Goal: Task Accomplishment & Management: Use online tool/utility

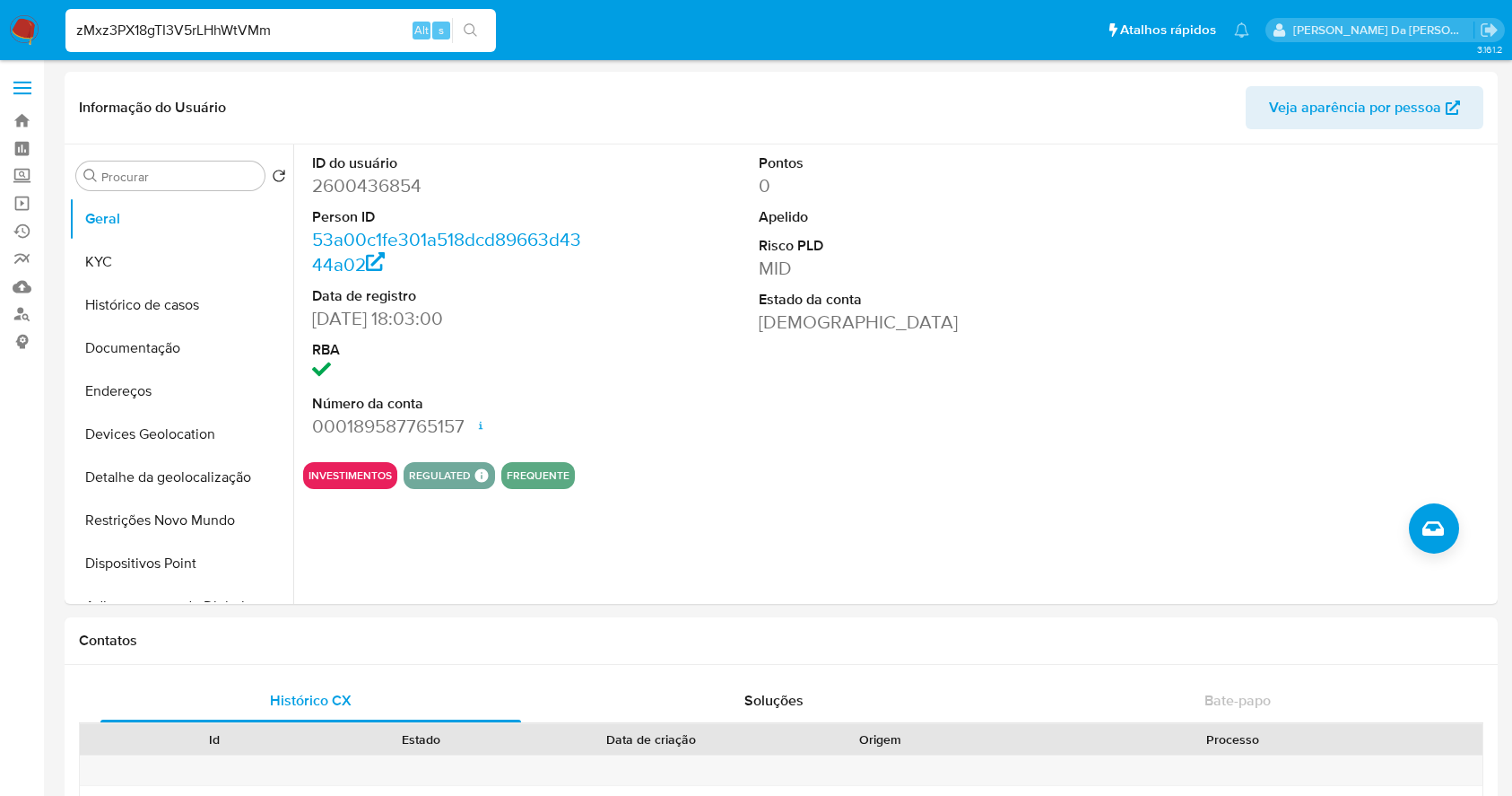
select select "10"
type input "zMxz3PX18gTI3V5rLHhWtVMm"
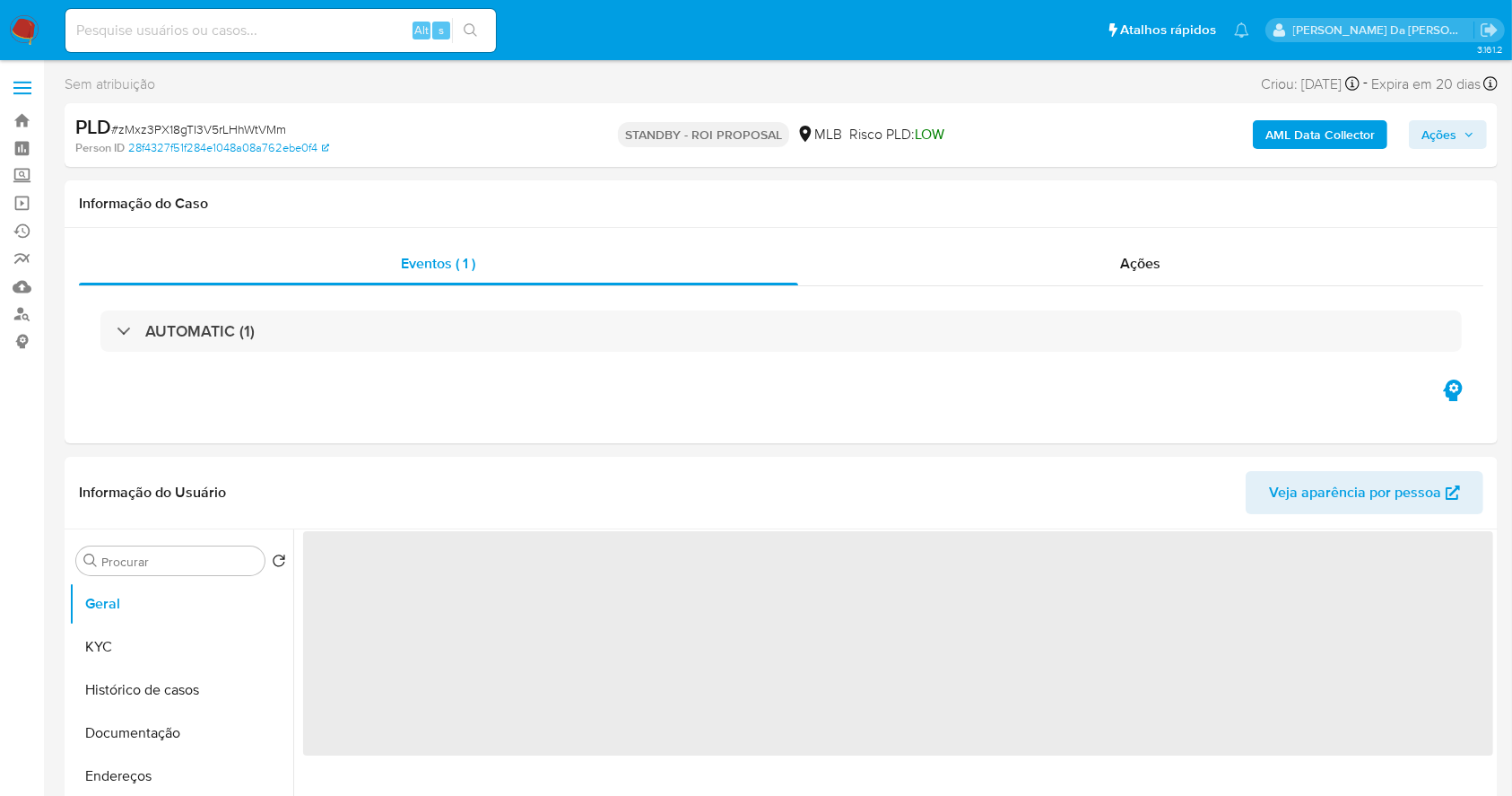
select select "10"
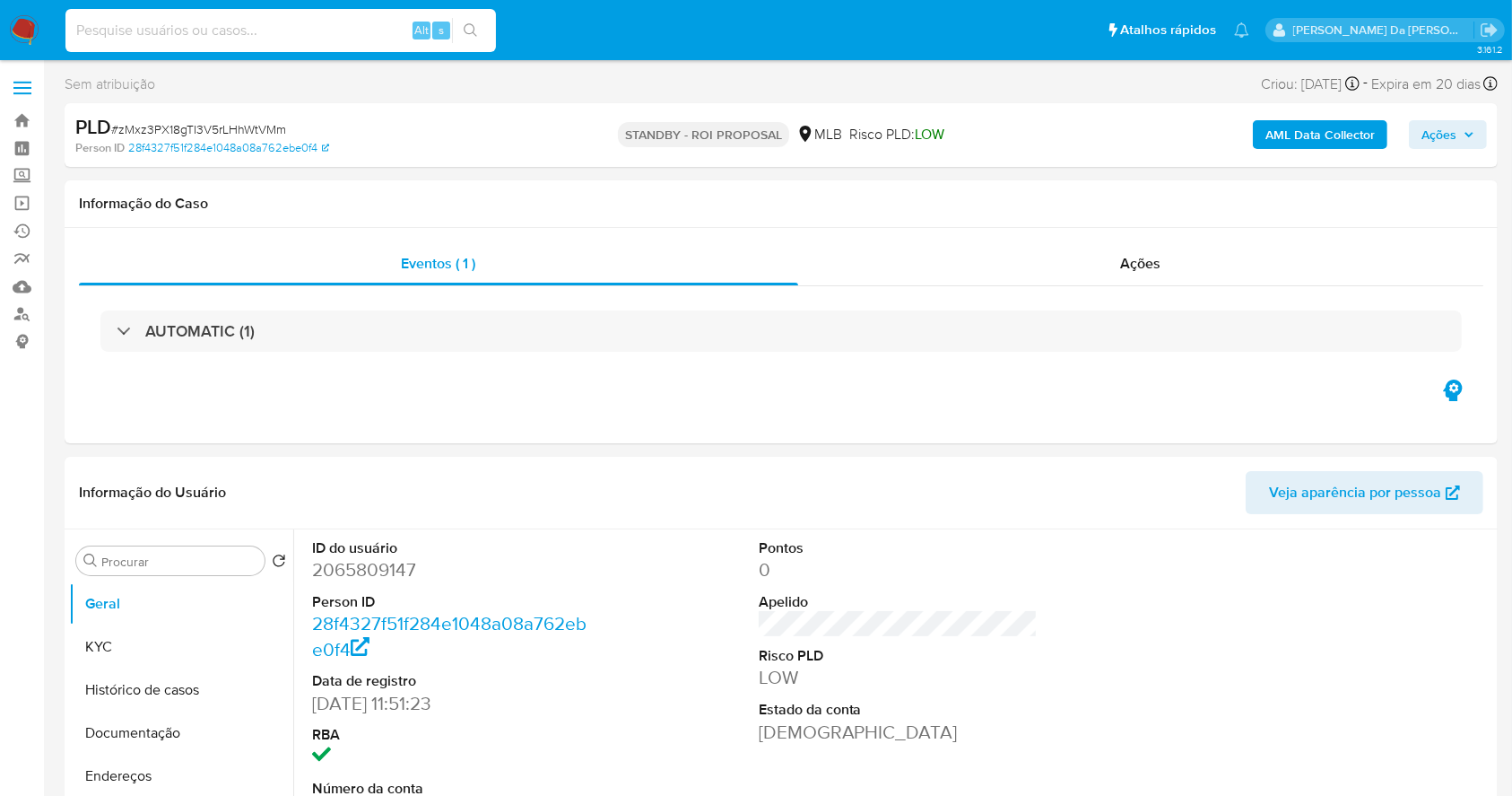
click at [334, 32] on input at bounding box center [280, 30] width 430 height 23
paste input "zMxz3PX18gTI3V5rLHhWtVMm"
type input "zMxz3PX18gTI3V5rLHhWtVMm"
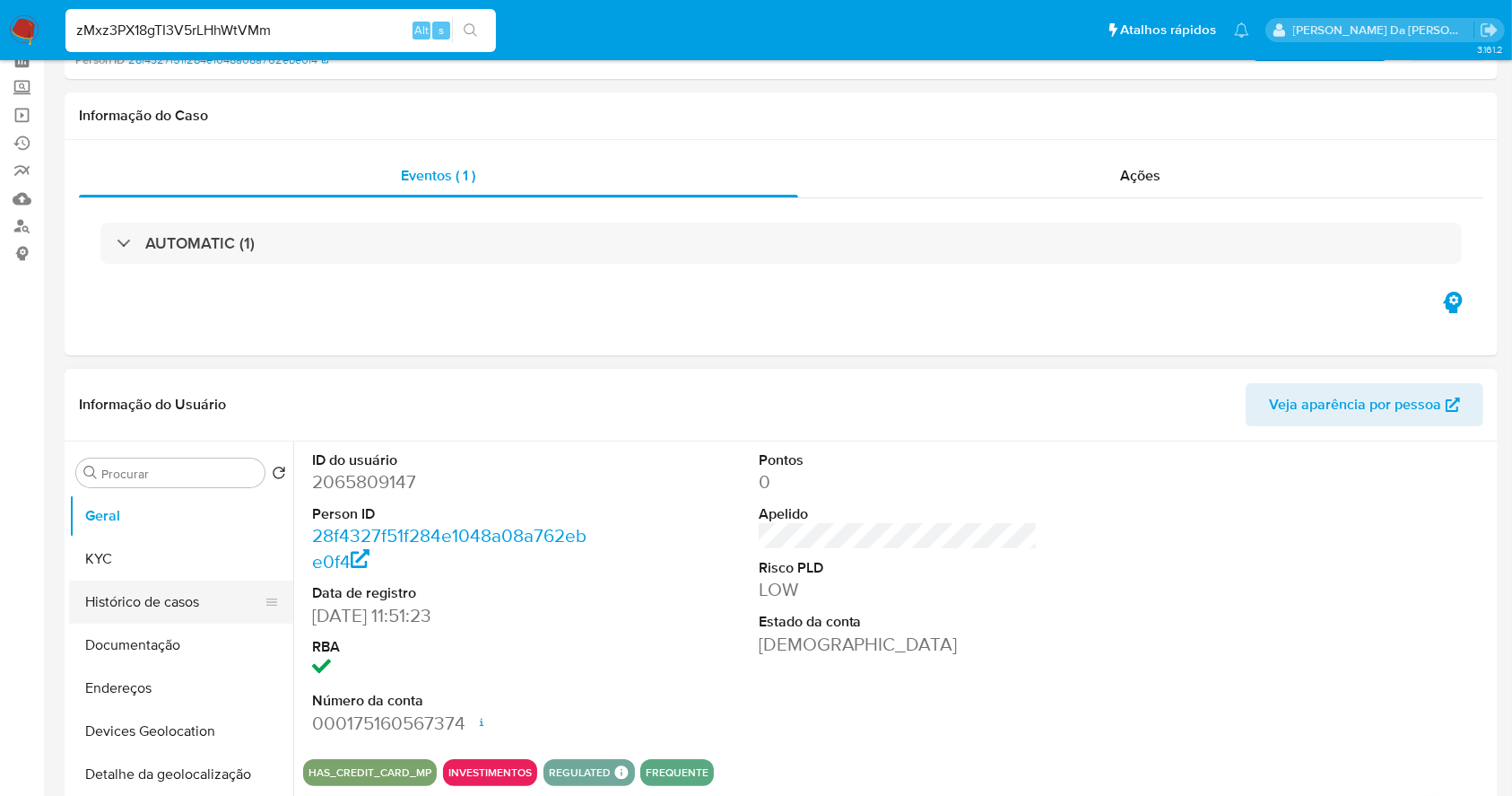
scroll to position [119, 0]
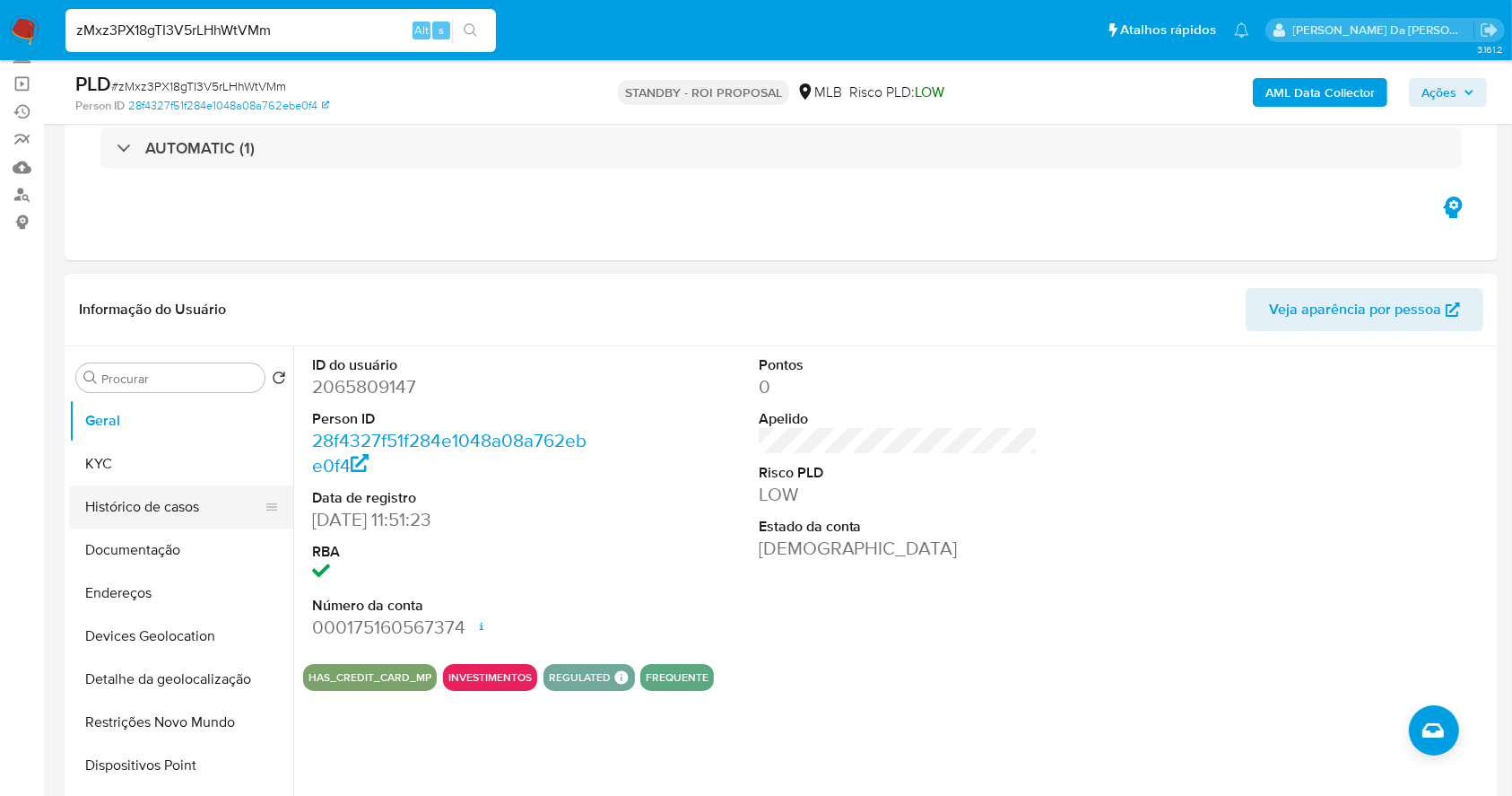
click at [155, 507] on button "Histórico de casos" at bounding box center [174, 506] width 210 height 43
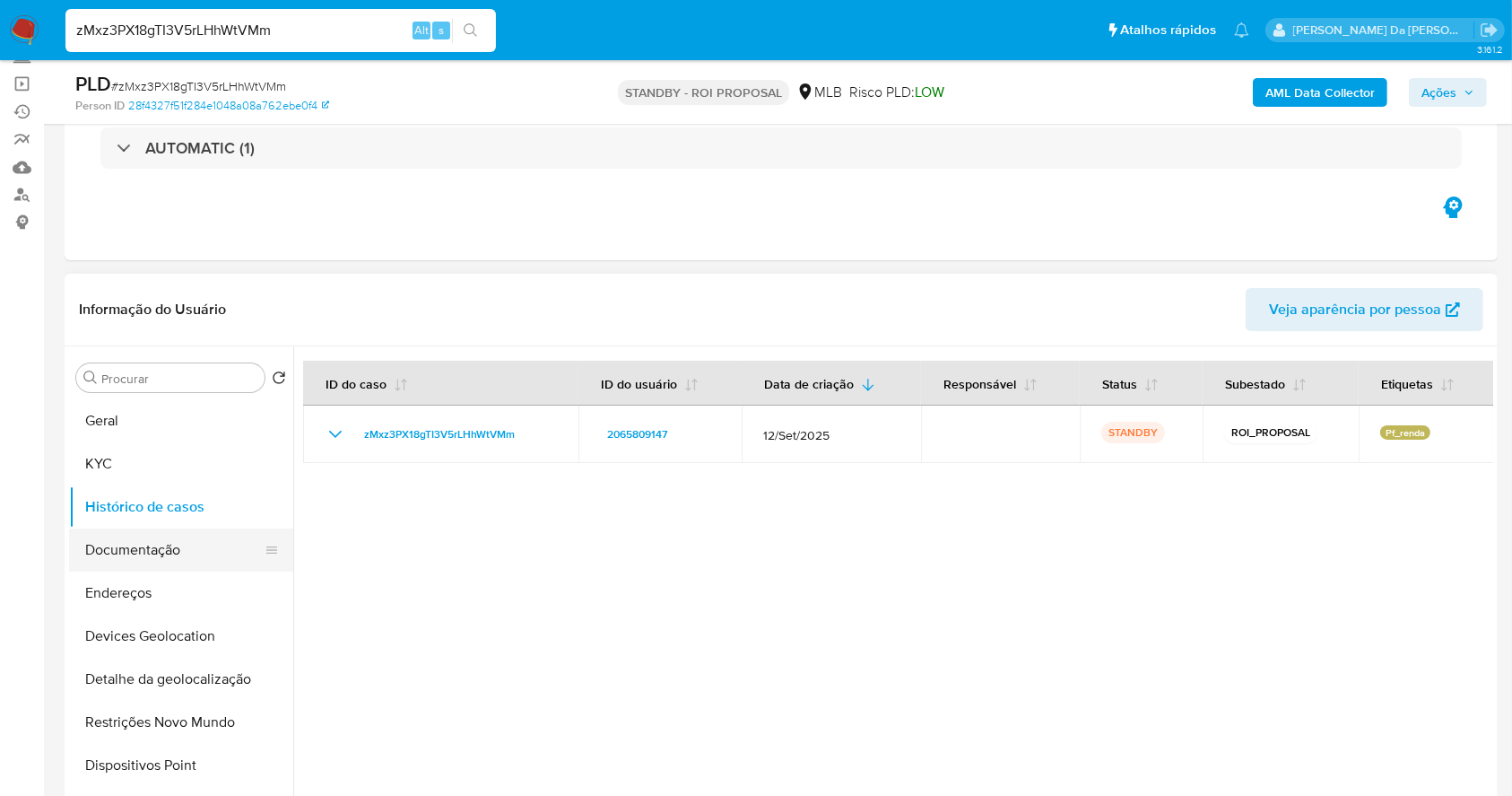
click at [113, 538] on button "Documentação" at bounding box center [174, 550] width 210 height 43
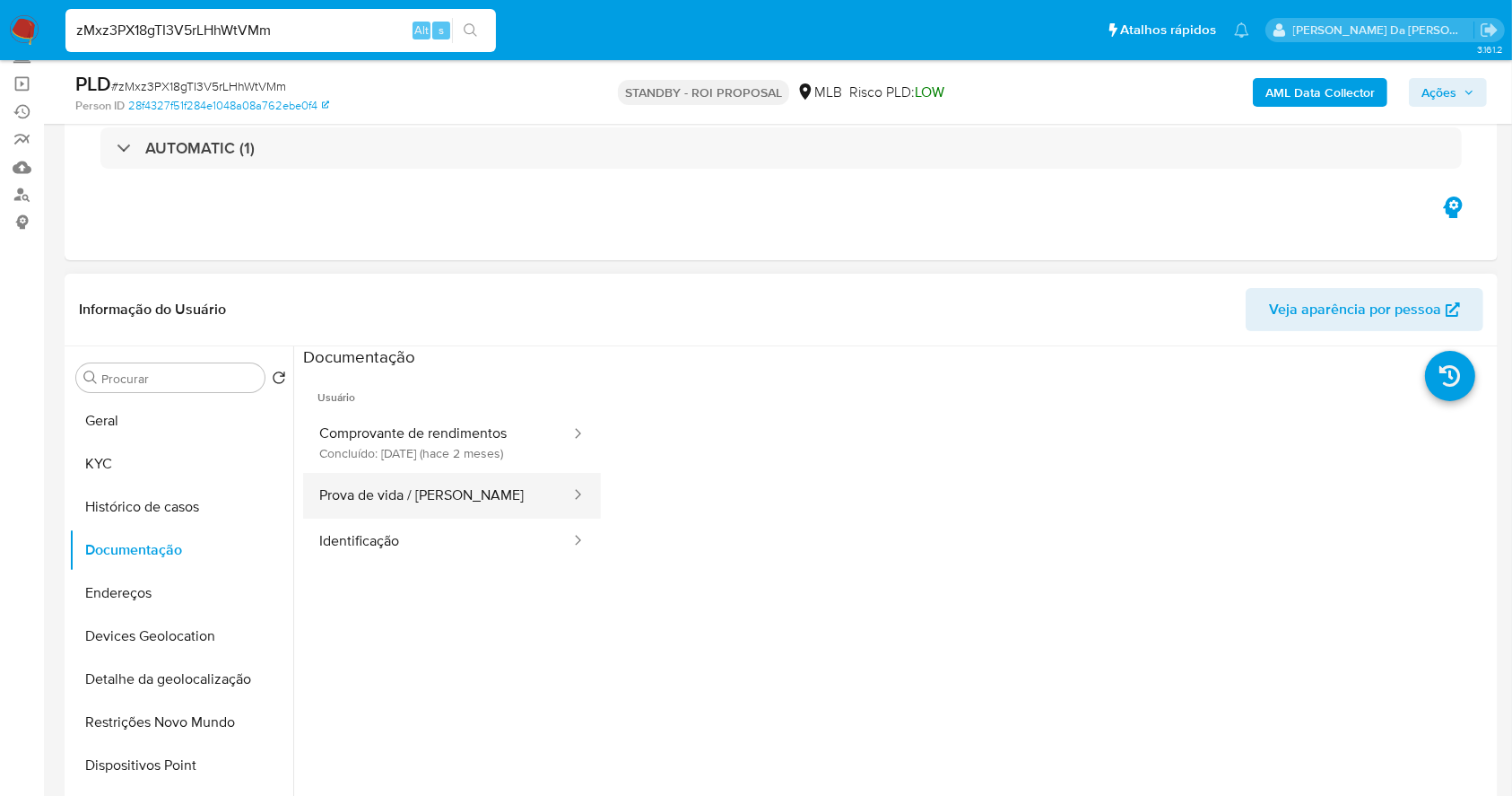
click at [452, 480] on button "Prova de vida / Selfie" at bounding box center [438, 496] width 269 height 46
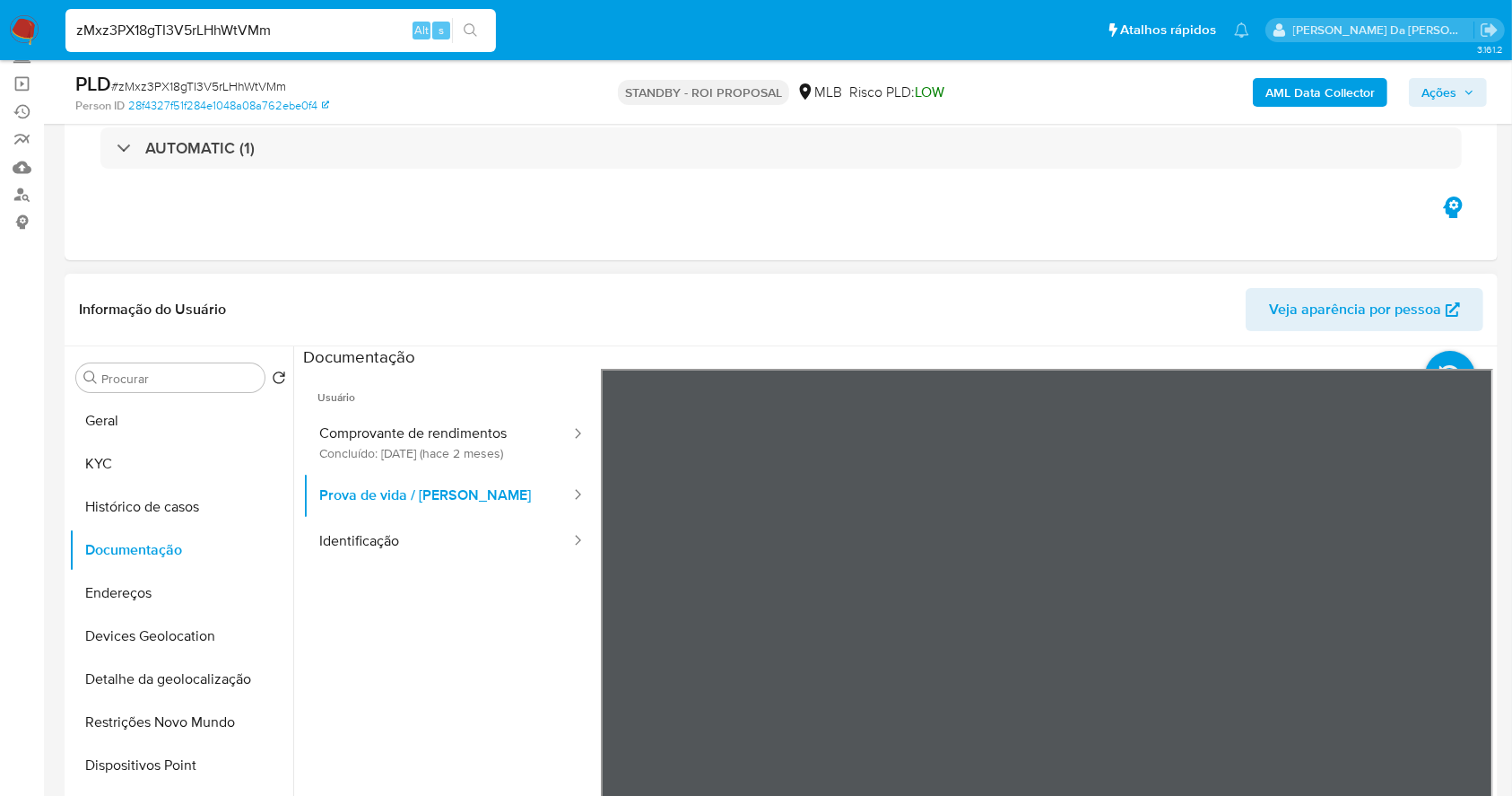
click at [1112, 288] on header "Informação do Usuário Veja aparência por pessoa" at bounding box center [781, 309] width 1405 height 43
click at [161, 420] on button "Geral" at bounding box center [174, 420] width 210 height 43
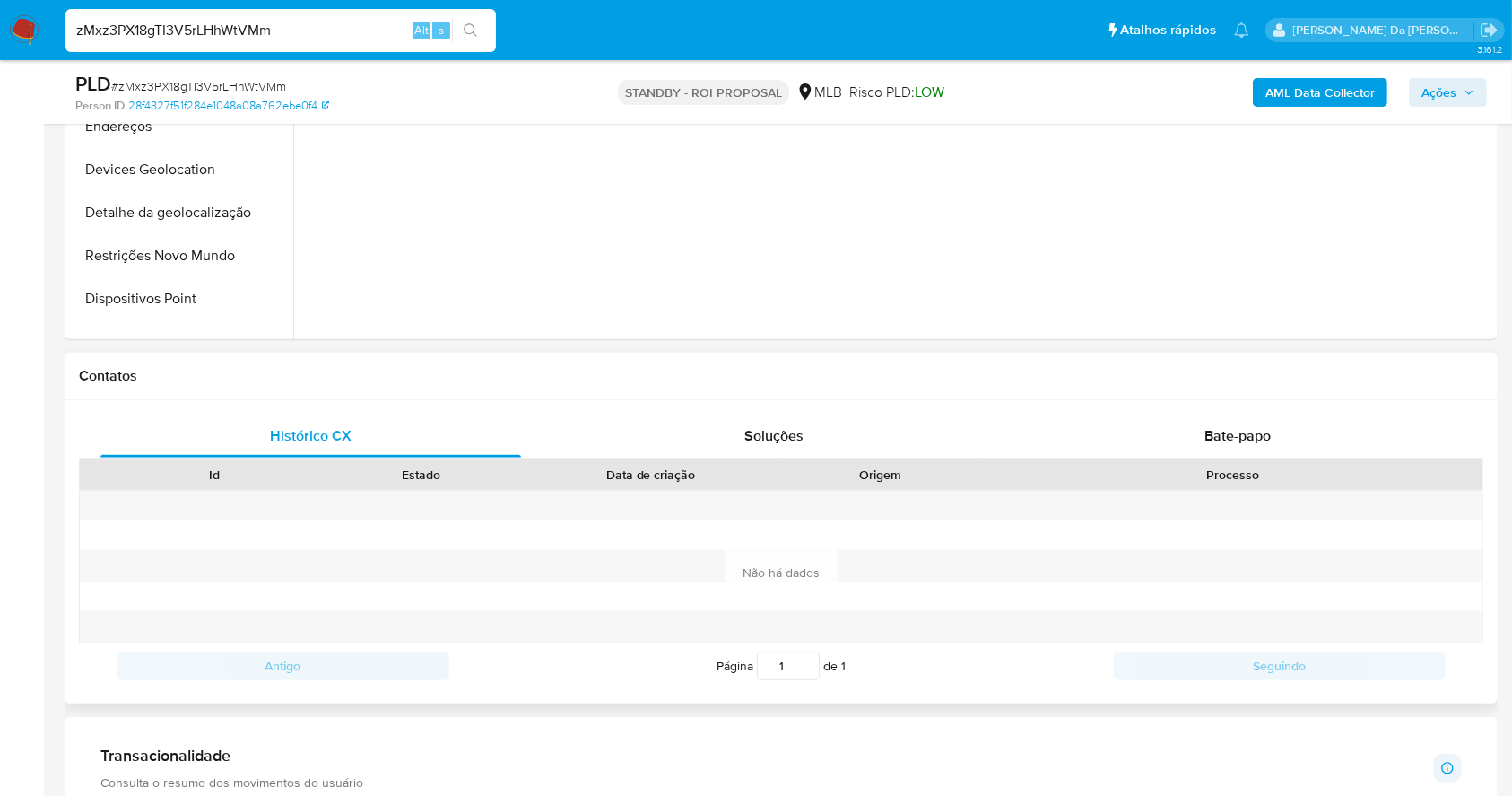
scroll to position [597, 0]
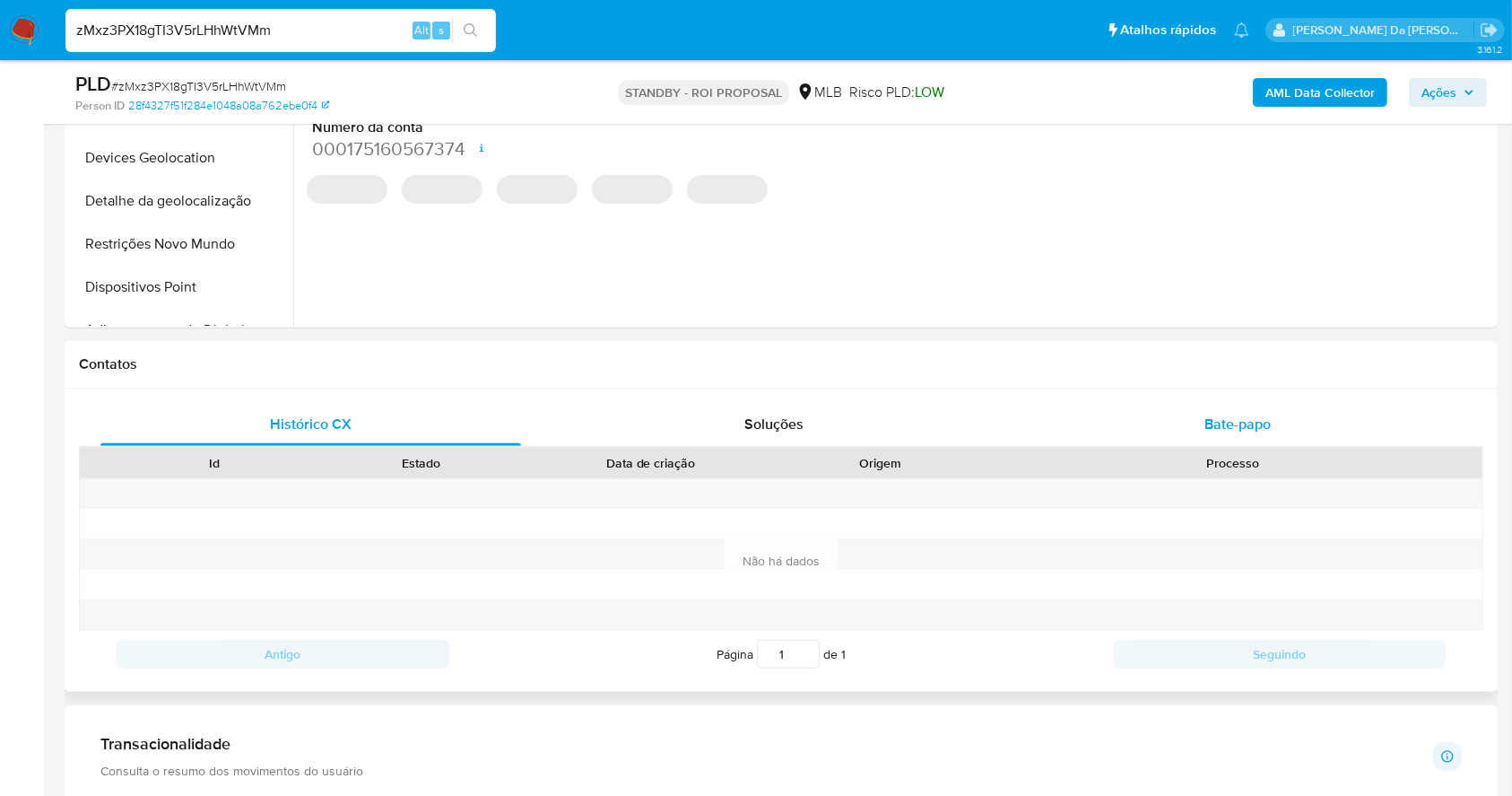
click at [1233, 432] on span "Bate-papo" at bounding box center [1238, 423] width 66 height 20
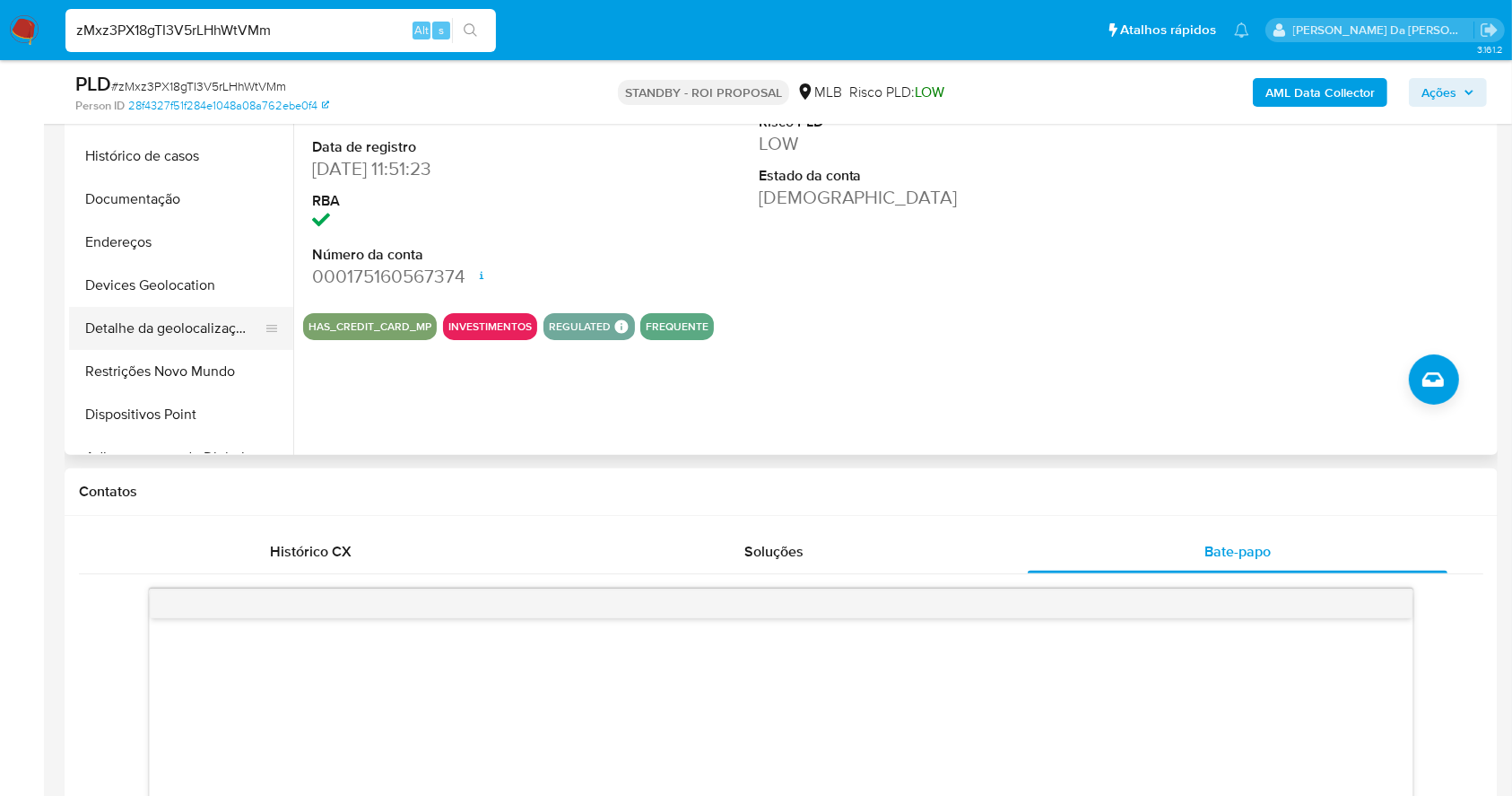
scroll to position [239, 0]
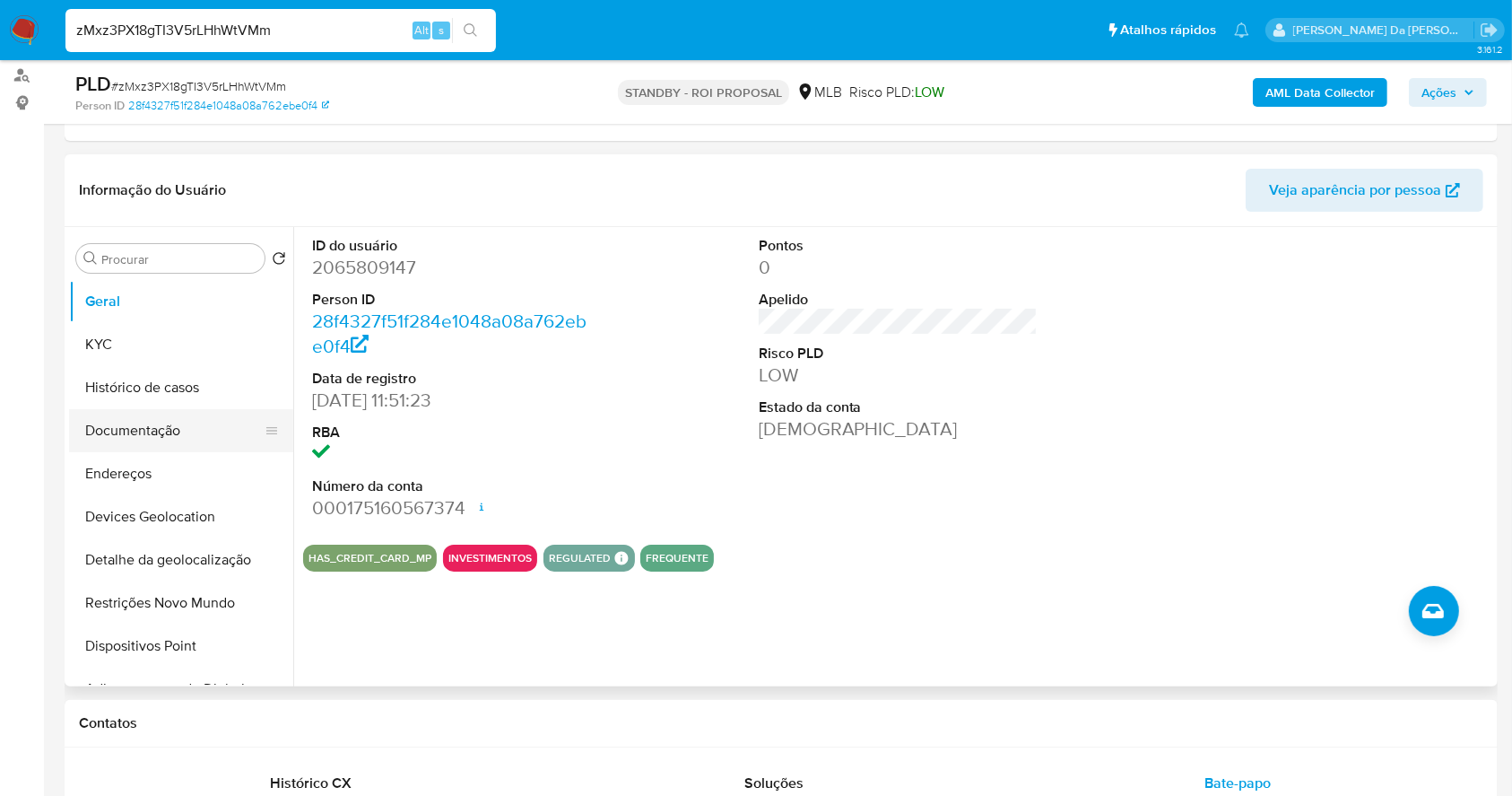
click at [158, 422] on button "Documentação" at bounding box center [174, 430] width 210 height 43
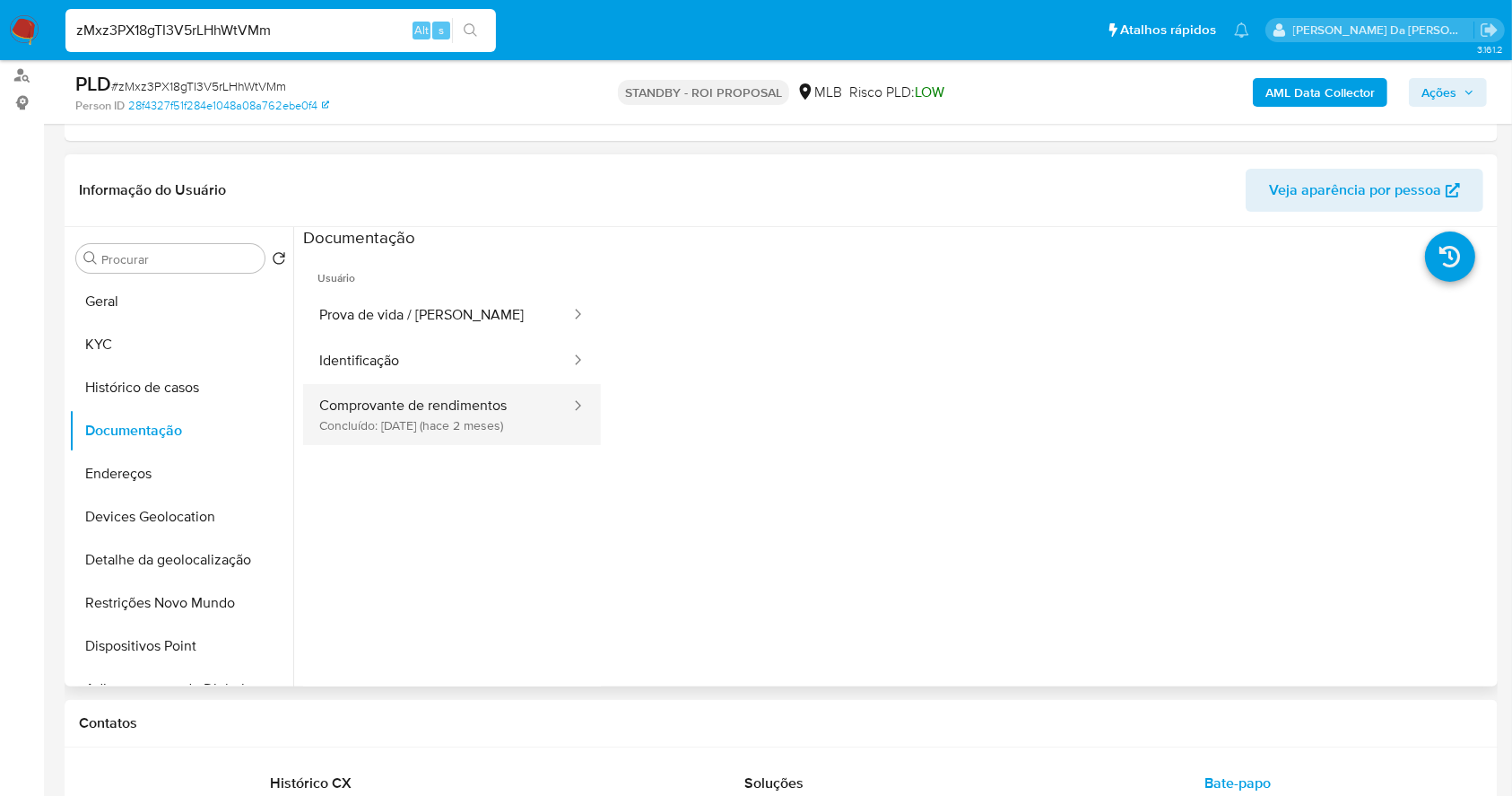
click at [407, 419] on button "Comprovante de rendimentos Concluído: 12/08/2025 (hace 2 meses)" at bounding box center [438, 415] width 269 height 61
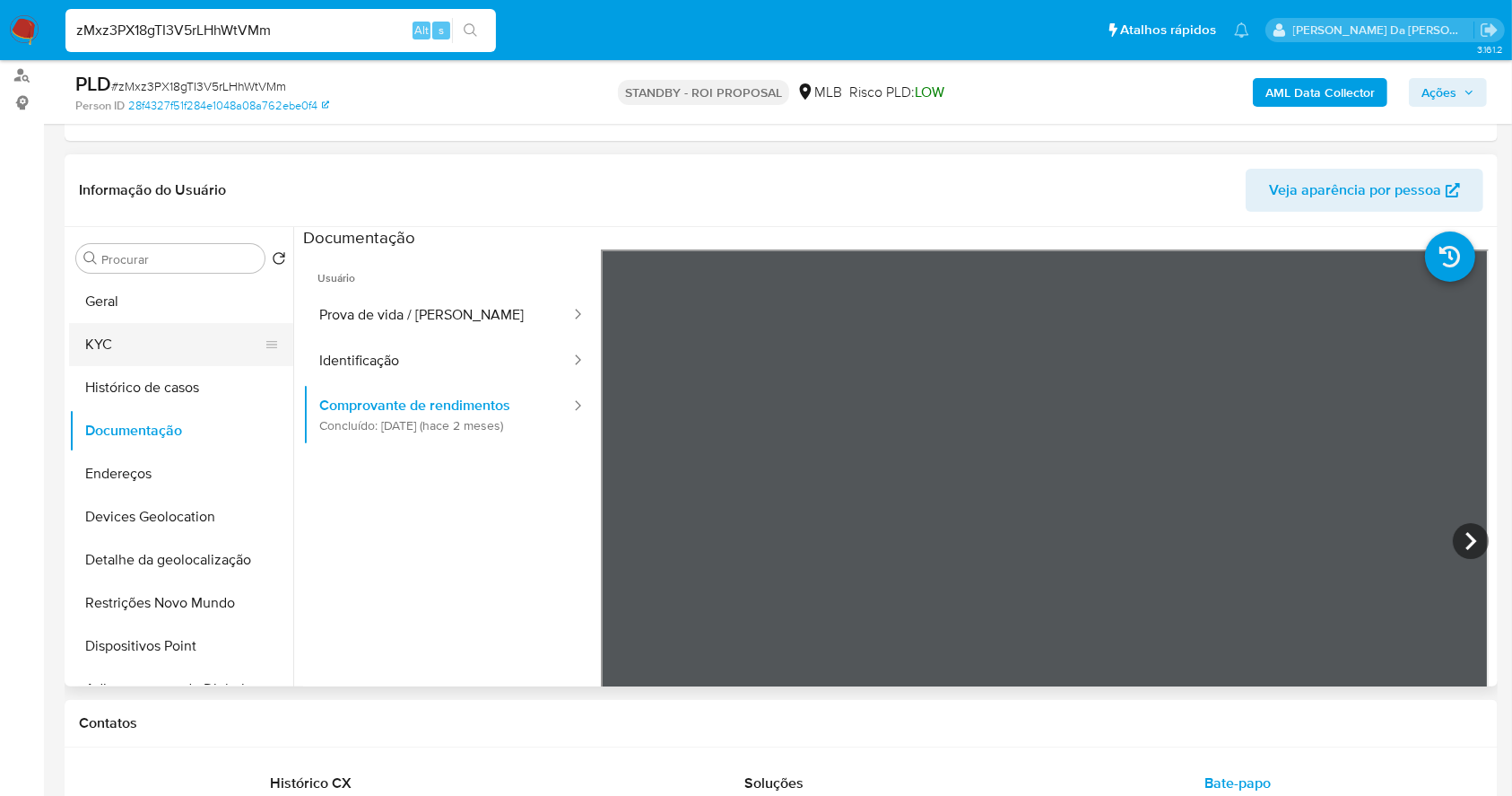
click at [88, 339] on button "KYC" at bounding box center [174, 344] width 210 height 43
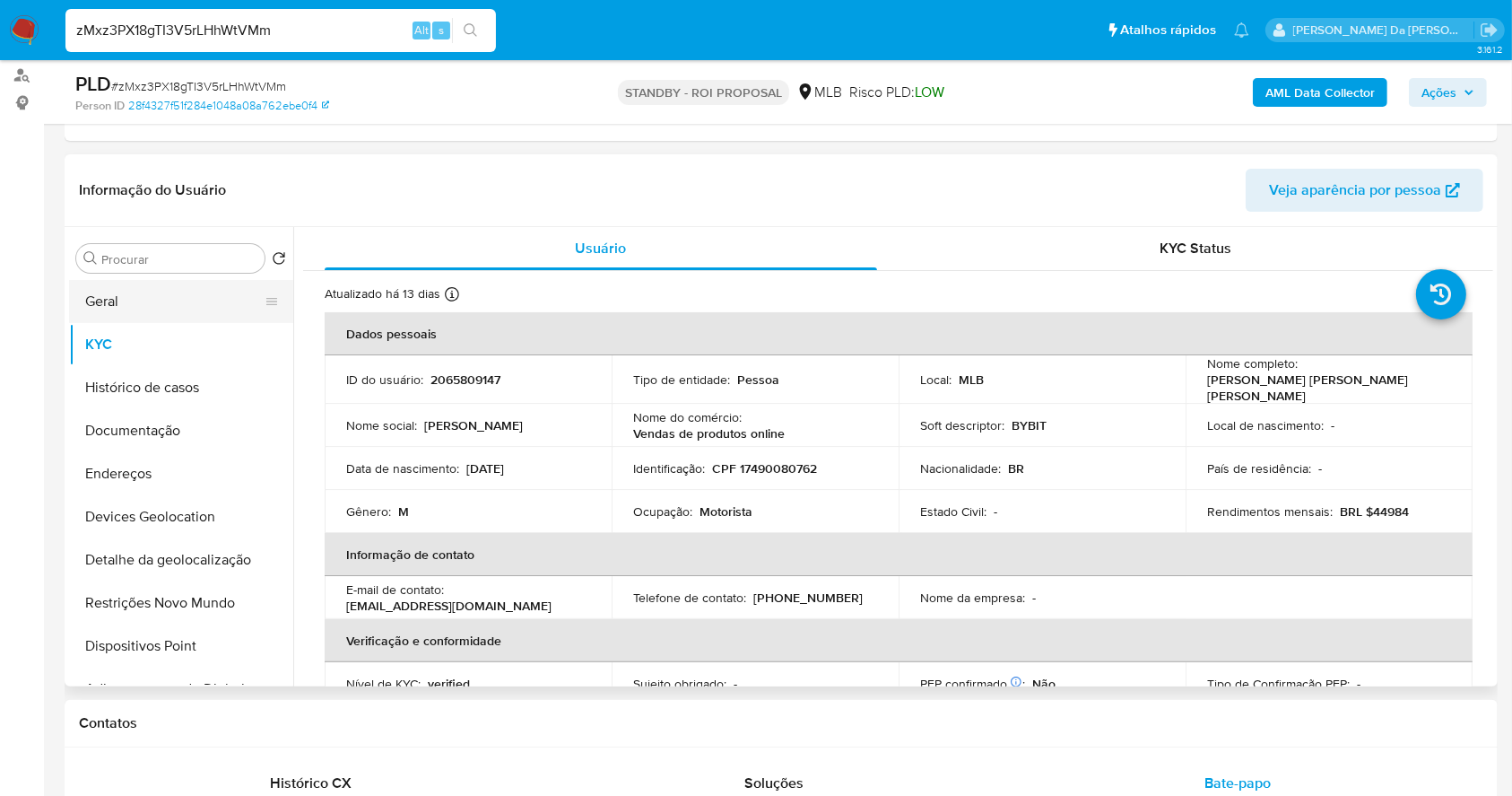
click at [130, 318] on button "Geral" at bounding box center [174, 301] width 210 height 43
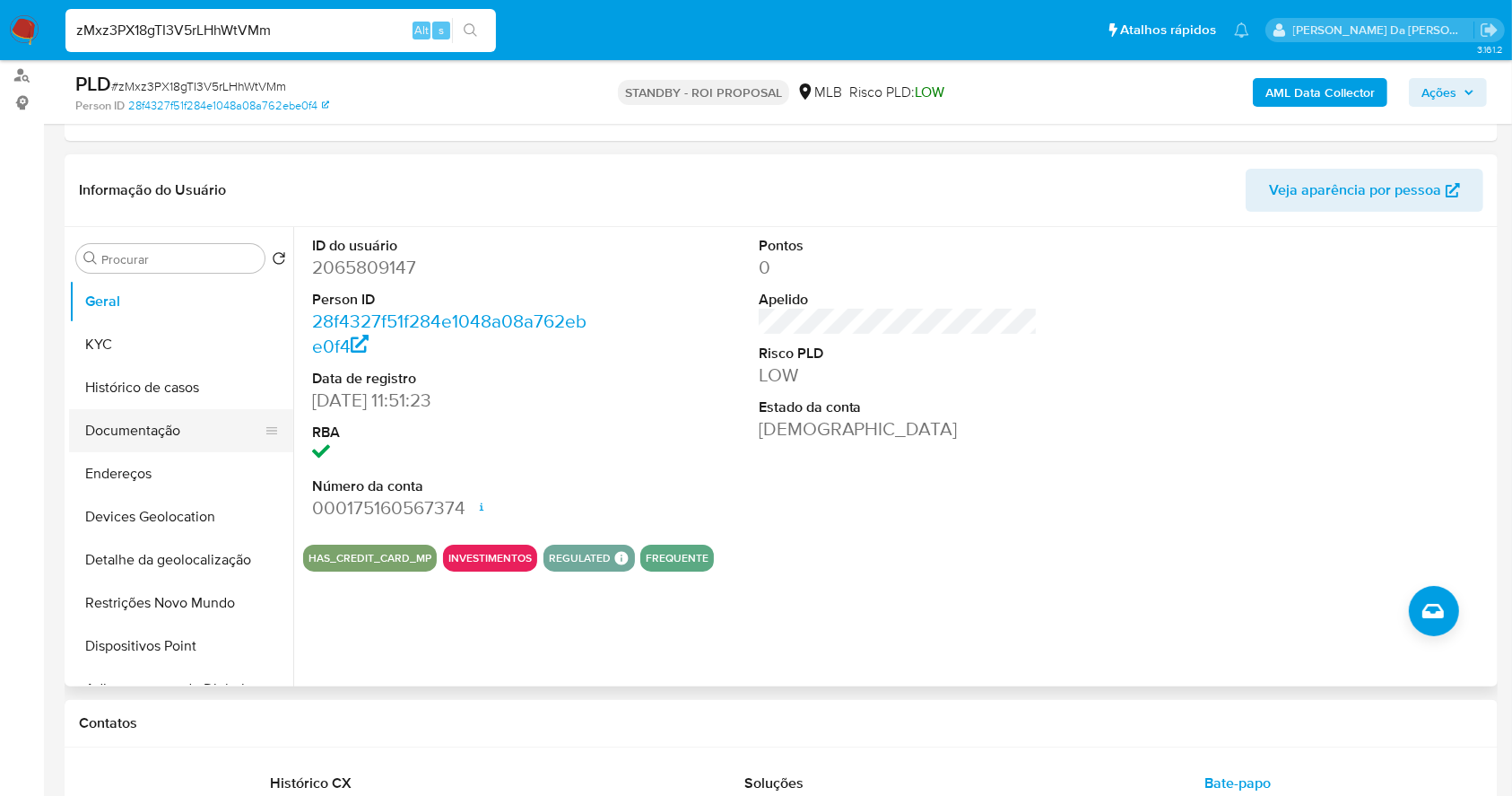
click at [150, 428] on button "Documentação" at bounding box center [174, 430] width 210 height 43
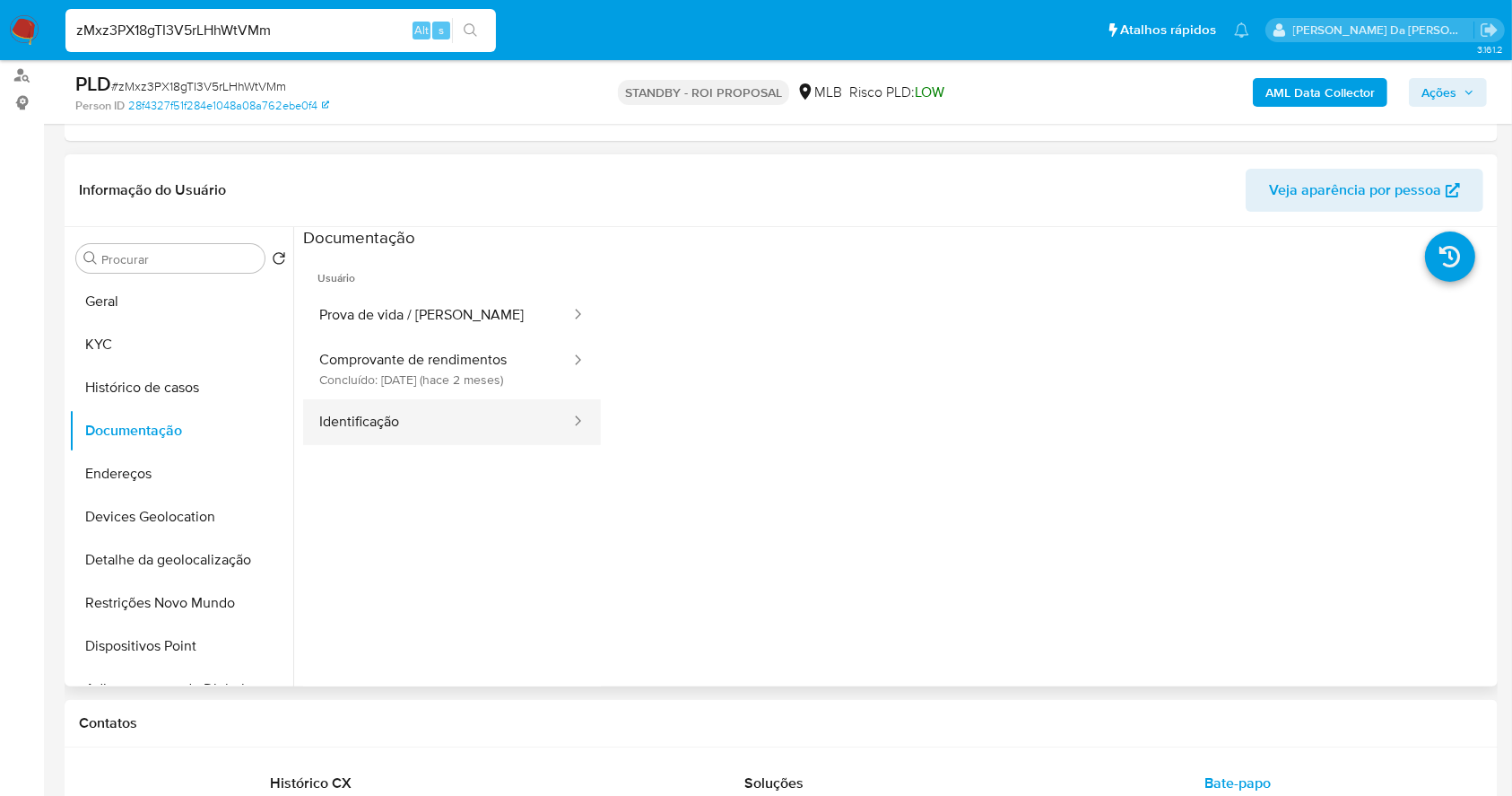
click at [386, 434] on button "Identificação" at bounding box center [438, 421] width 269 height 46
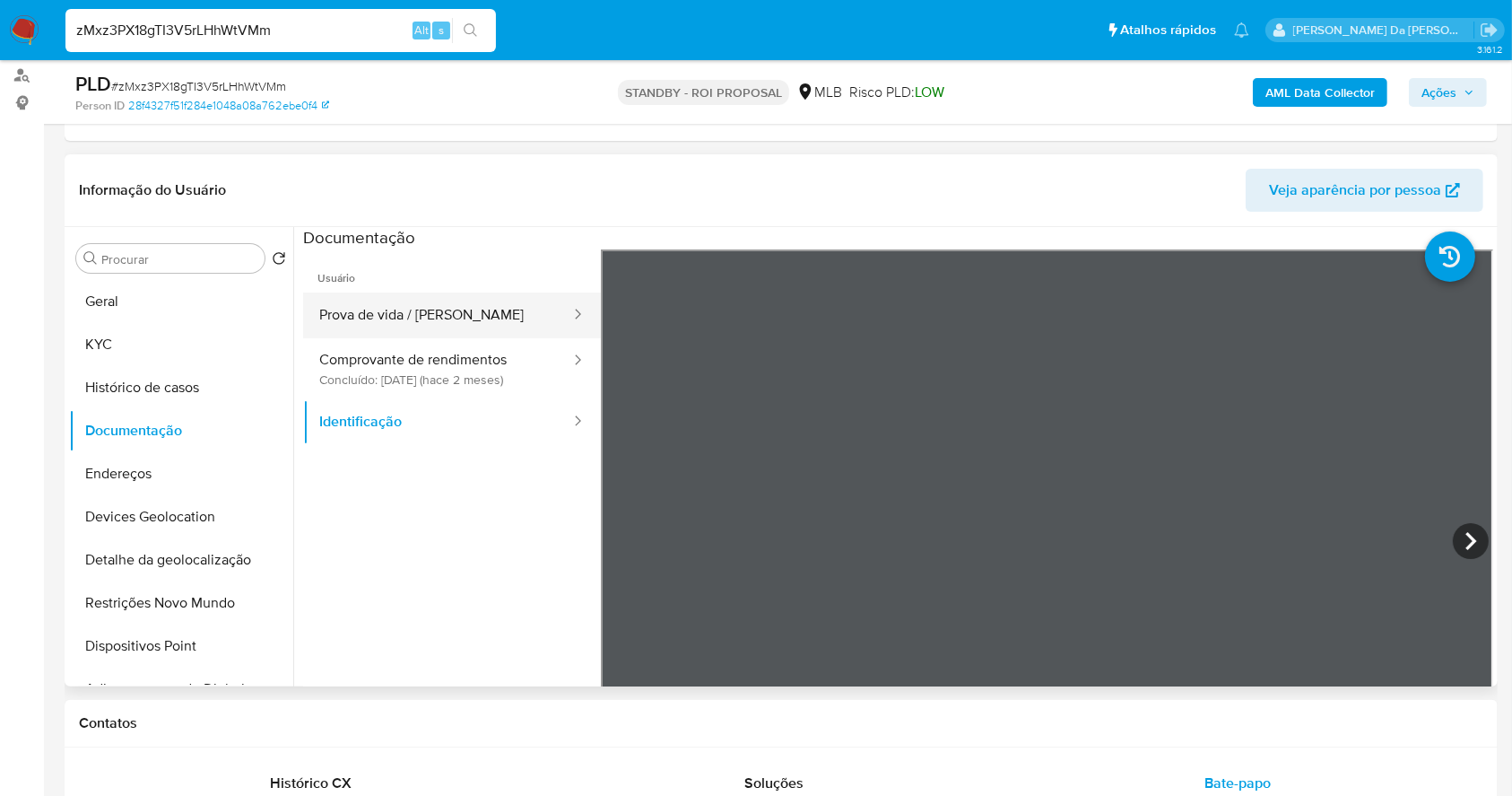
click at [463, 305] on button "Prova de vida / [PERSON_NAME]" at bounding box center [438, 315] width 269 height 46
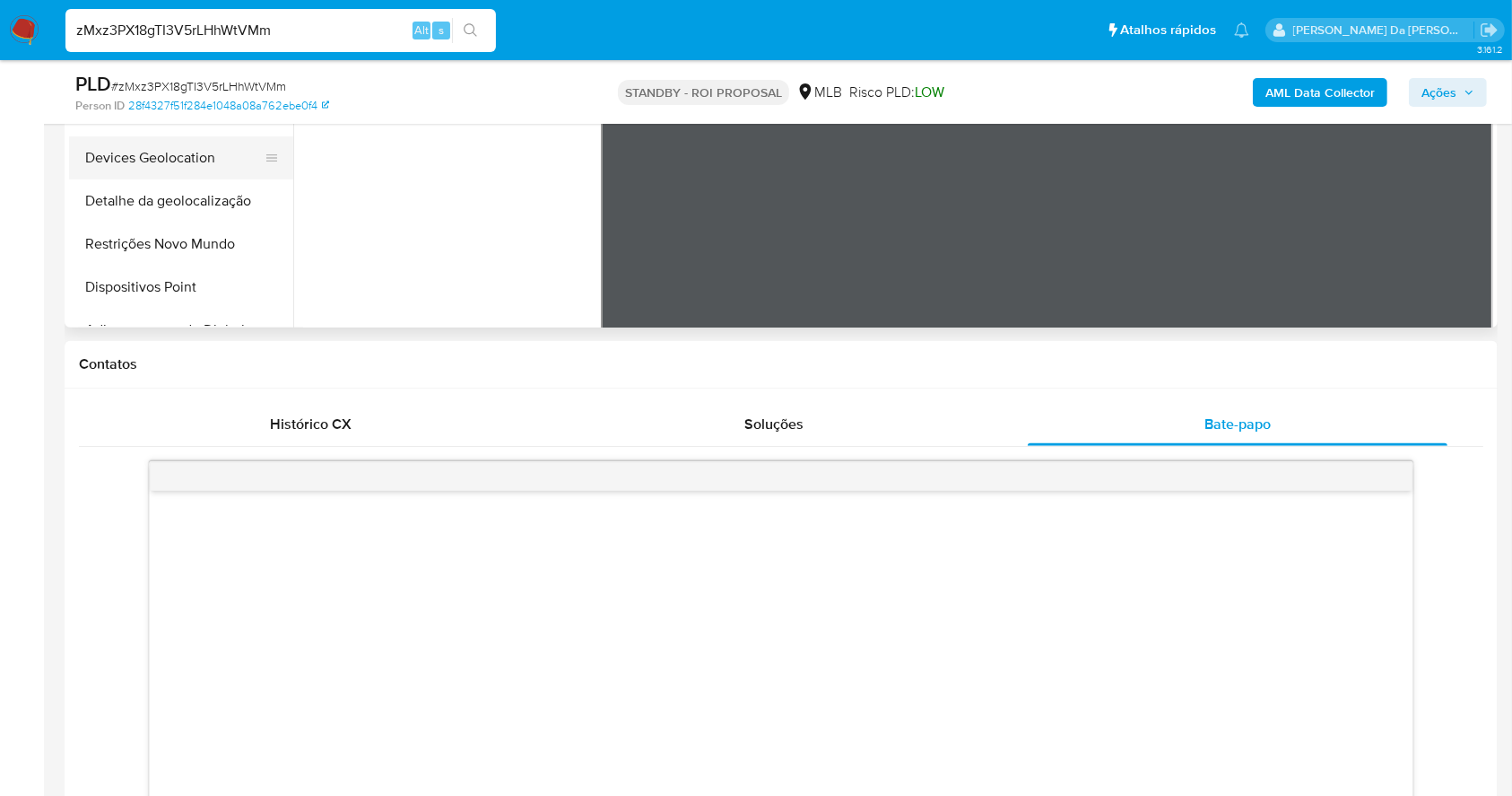
scroll to position [359, 0]
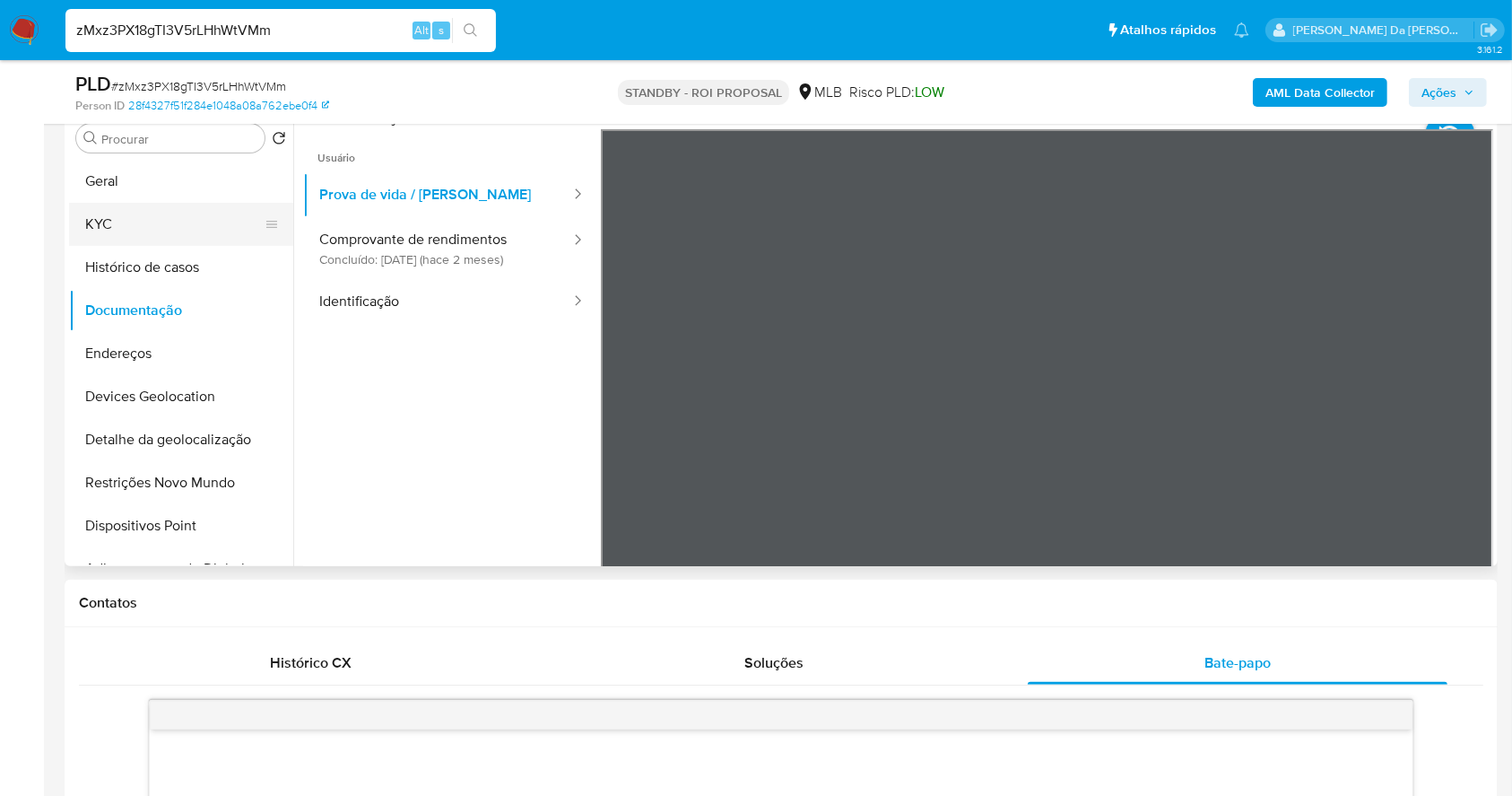
click at [160, 229] on button "KYC" at bounding box center [174, 224] width 210 height 43
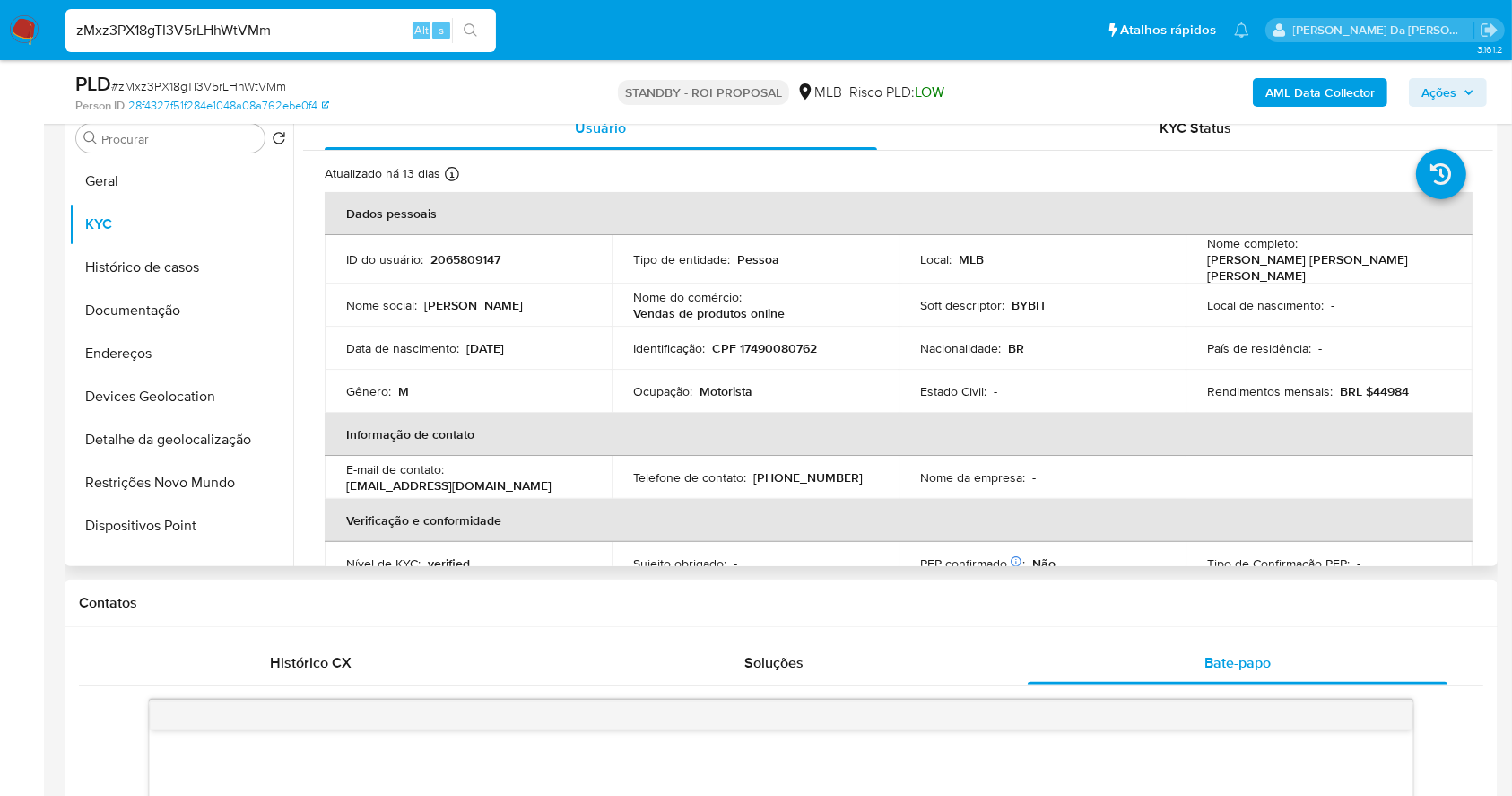
click at [1377, 398] on td "Rendimentos mensais : BRL $44984" at bounding box center [1330, 391] width 287 height 43
click at [1374, 399] on td "Rendimentos mensais : BRL $44984" at bounding box center [1330, 391] width 287 height 43
click at [1373, 392] on p "BRL $44984" at bounding box center [1374, 391] width 69 height 17
click at [1375, 391] on p "BRL $44984" at bounding box center [1374, 391] width 69 height 17
copy p "44984"
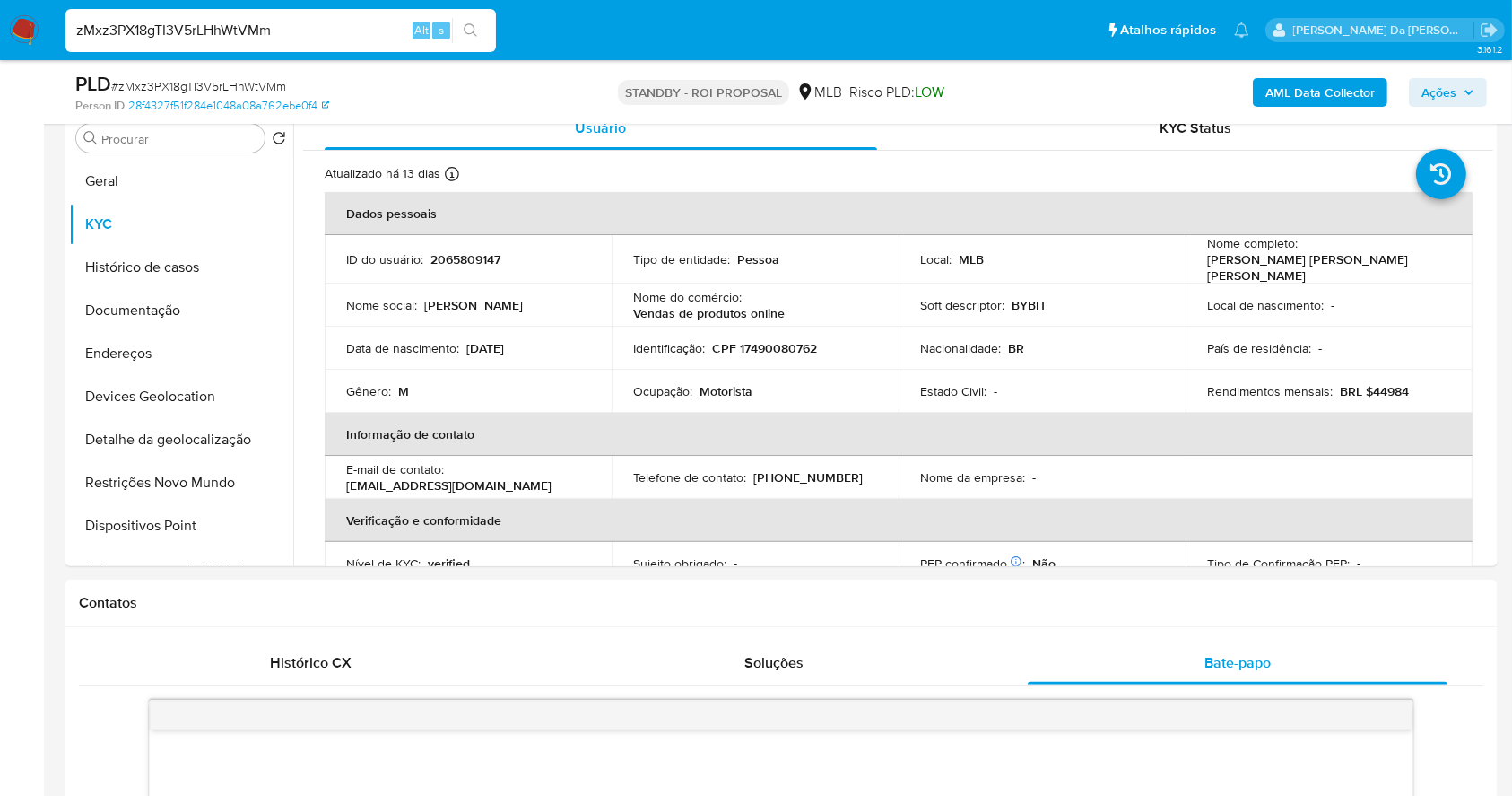
scroll to position [307, 0]
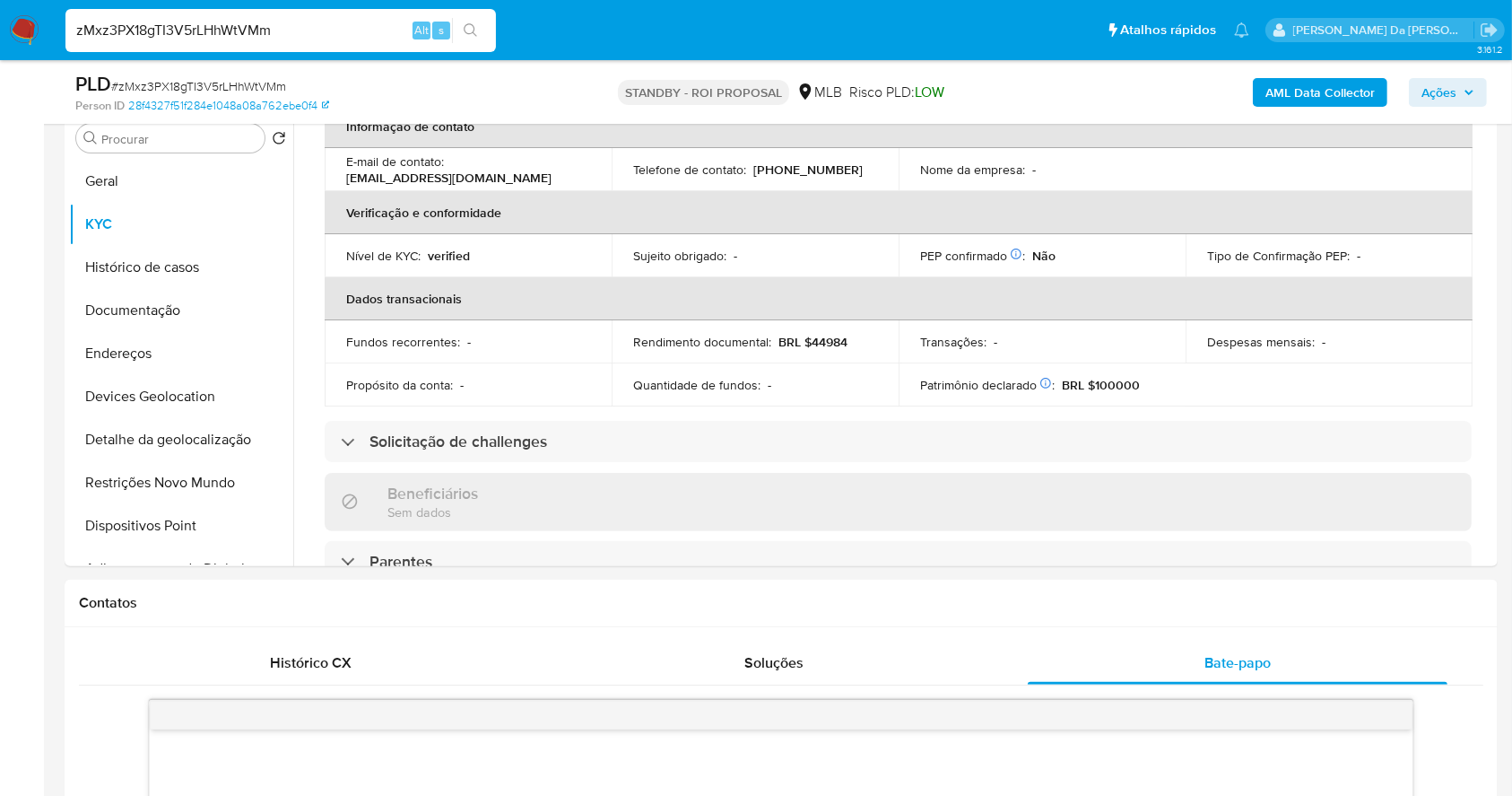
click at [374, 47] on div "zMxz3PX18gTI3V5rLHhWtVMm Alt s" at bounding box center [280, 30] width 430 height 43
click at [371, 32] on input "zMxz3PX18gTI3V5rLHhWtVMm" at bounding box center [280, 30] width 430 height 23
paste input "WQ1iz6wCFIwGReWHx2fmY8ia"
type input "WQ1iz6wCFIwGReWHx2fmY8ia"
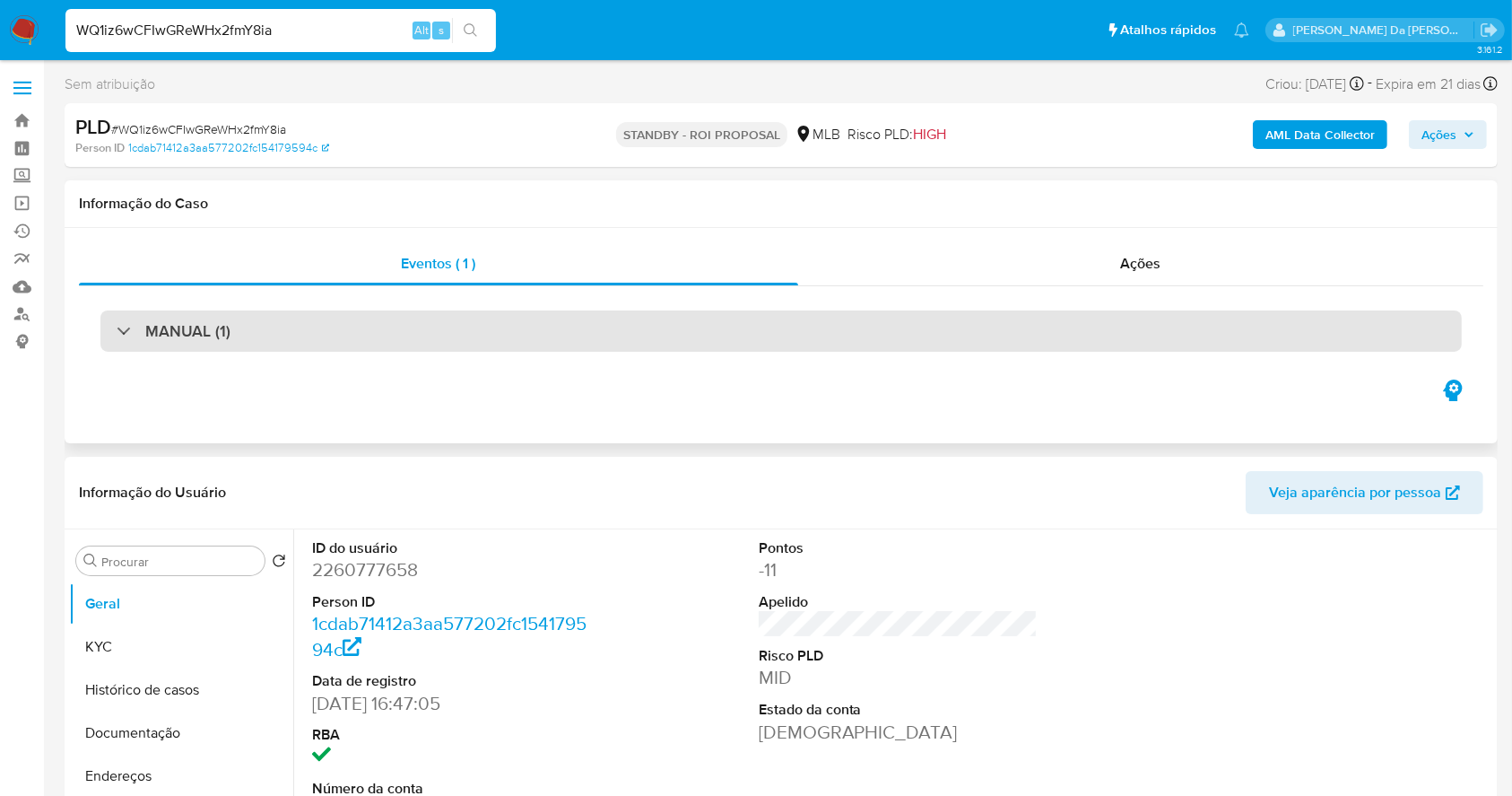
select select "10"
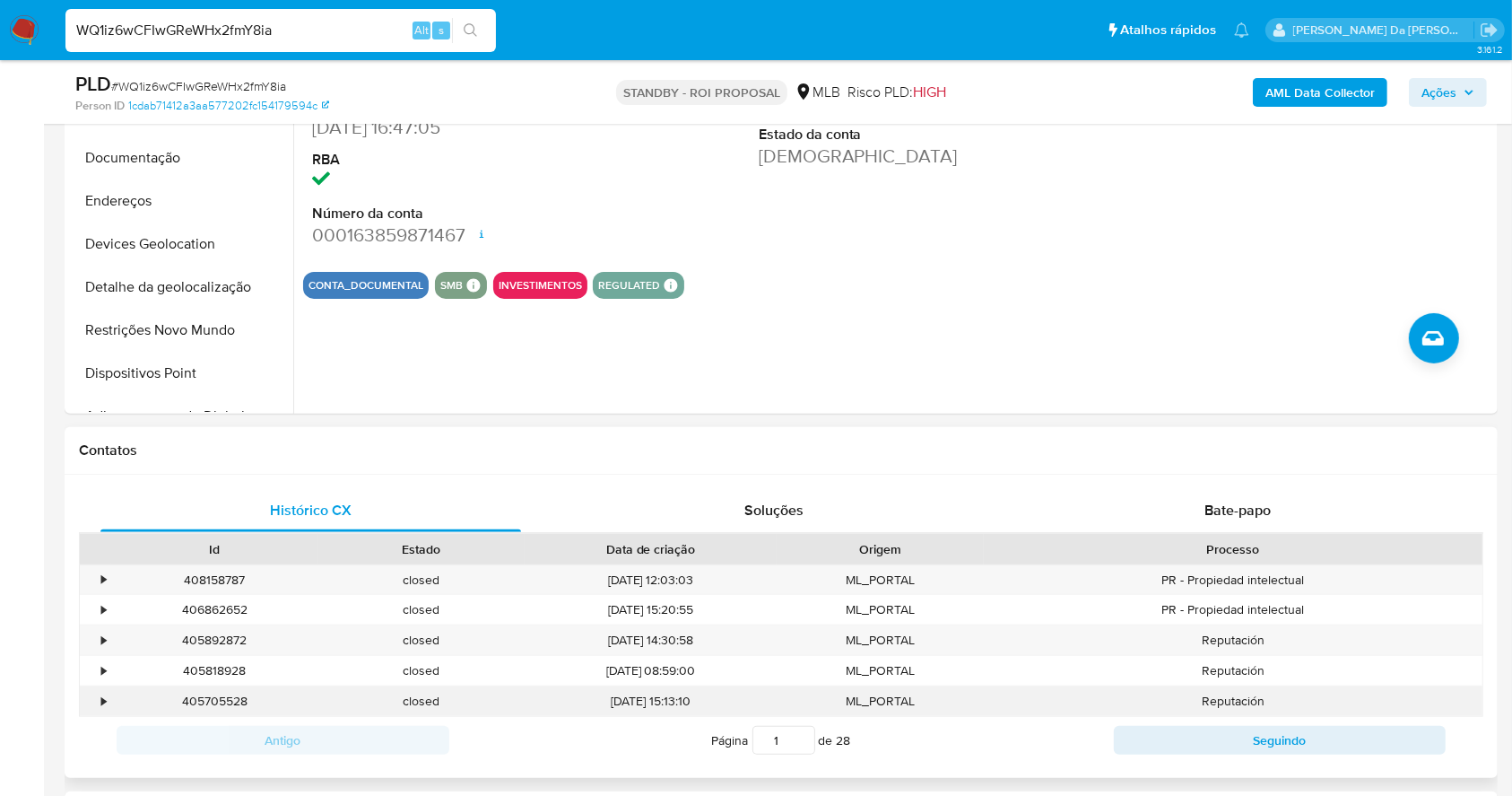
scroll to position [597, 0]
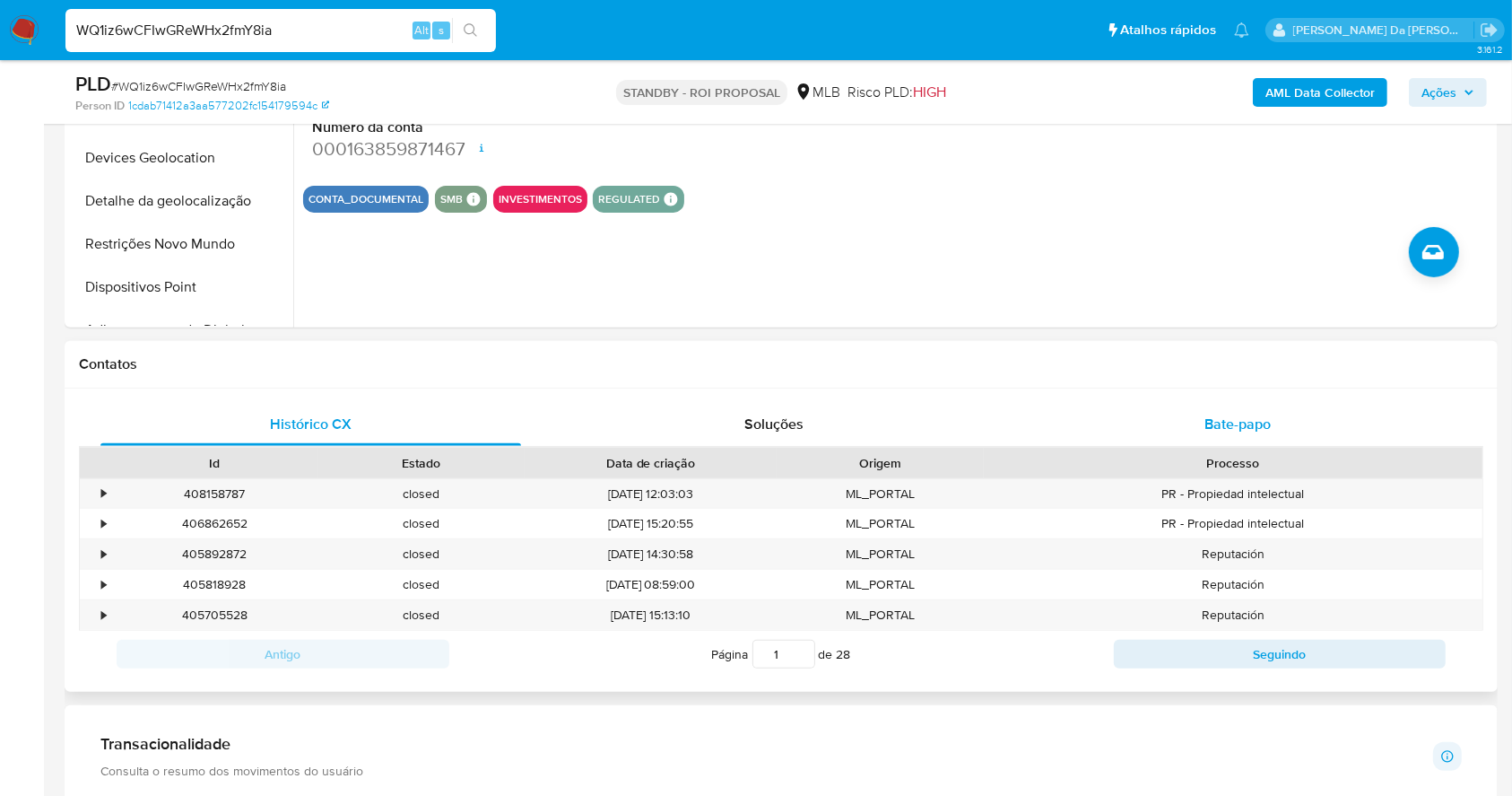
click at [1226, 409] on div "Bate-papo" at bounding box center [1238, 424] width 420 height 43
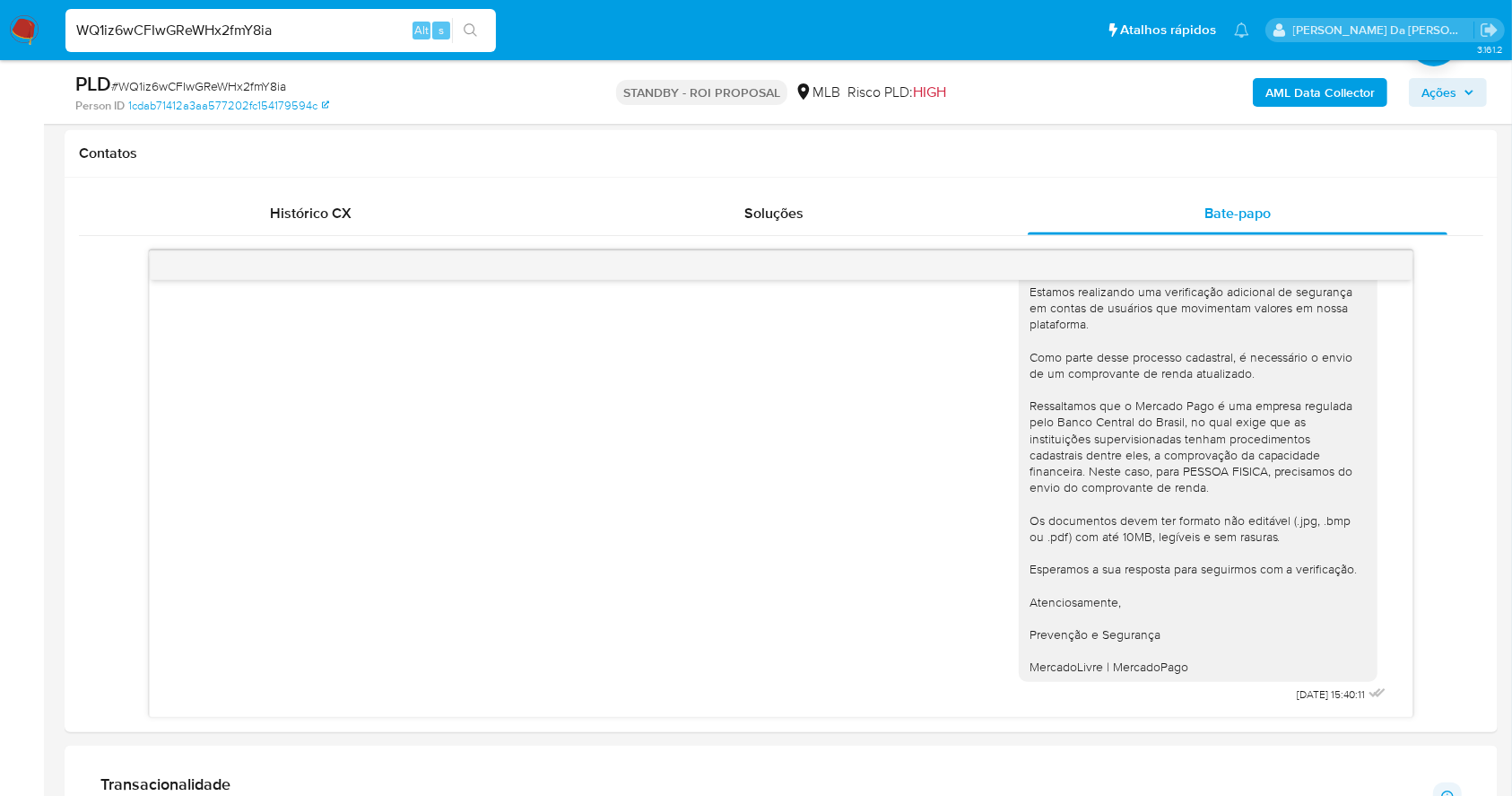
scroll to position [956, 0]
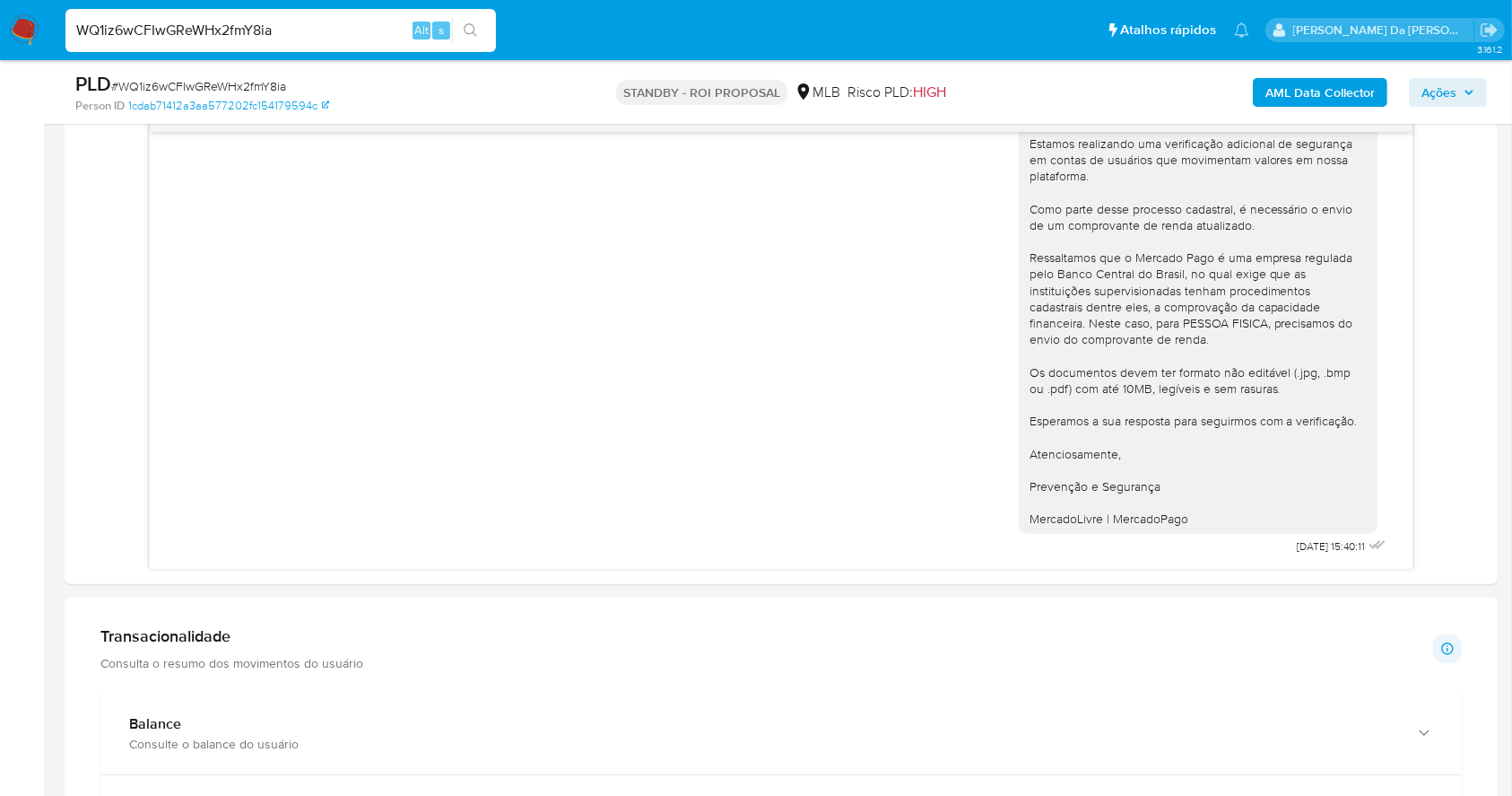
click at [323, 29] on input "WQ1iz6wCFIwGReWHx2fmY8ia" at bounding box center [280, 30] width 430 height 23
paste input "ThDgBomQxccK71ogHtZ0kUAE"
type input "ThDgBomQxccK71ogHtZ0kUAE"
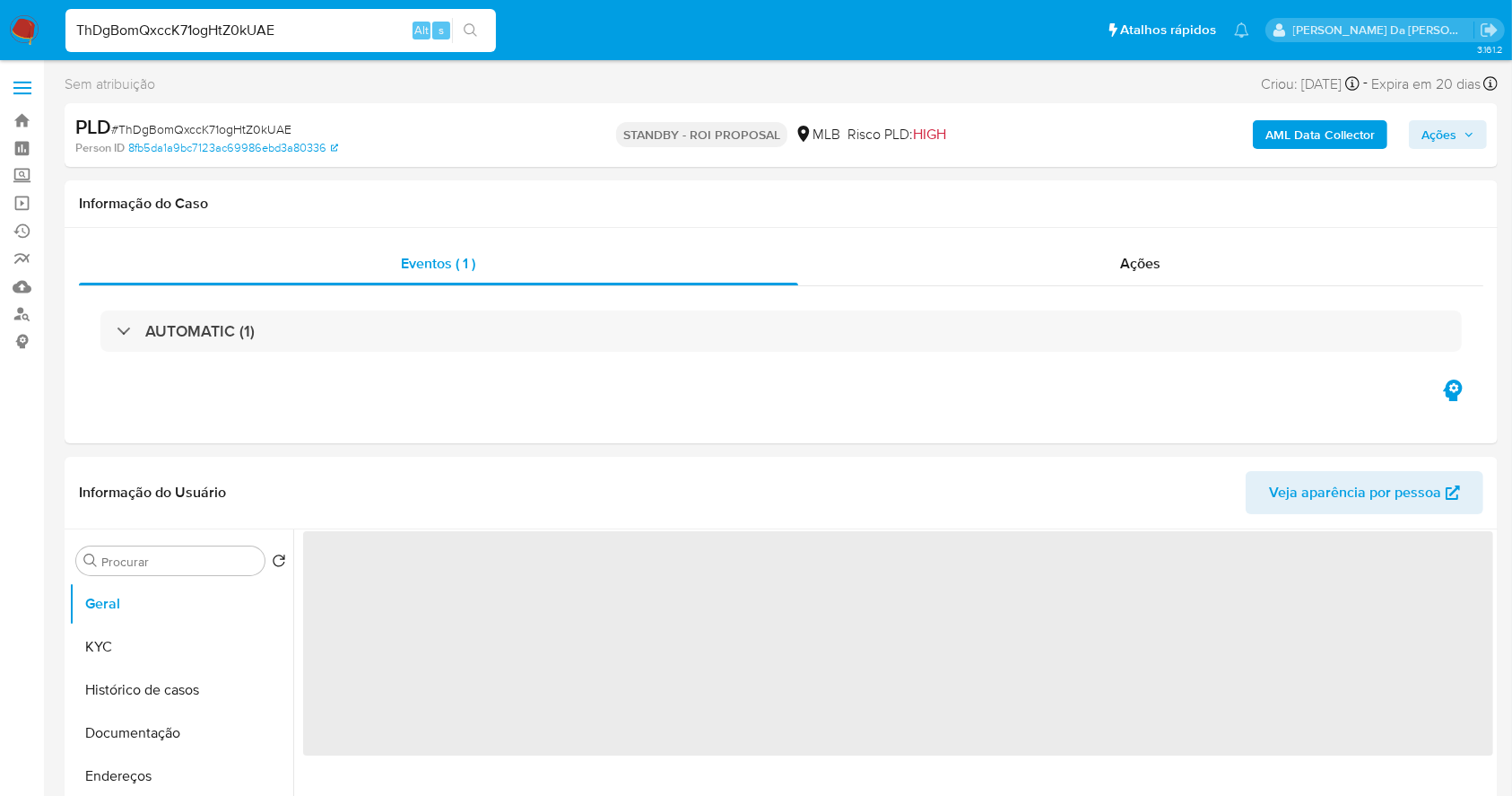
select select "10"
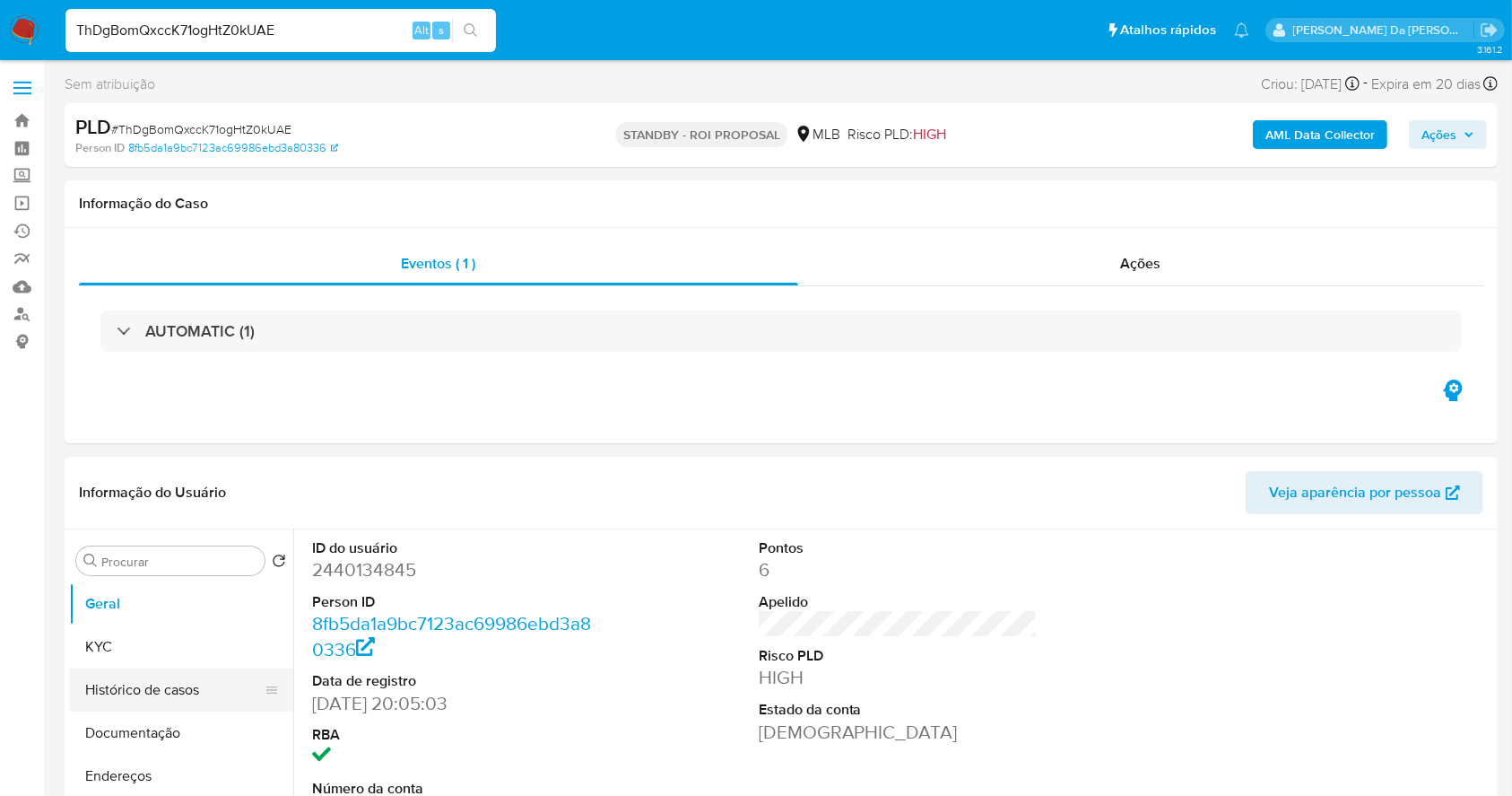
click at [171, 675] on button "Histórico de casos" at bounding box center [174, 690] width 210 height 43
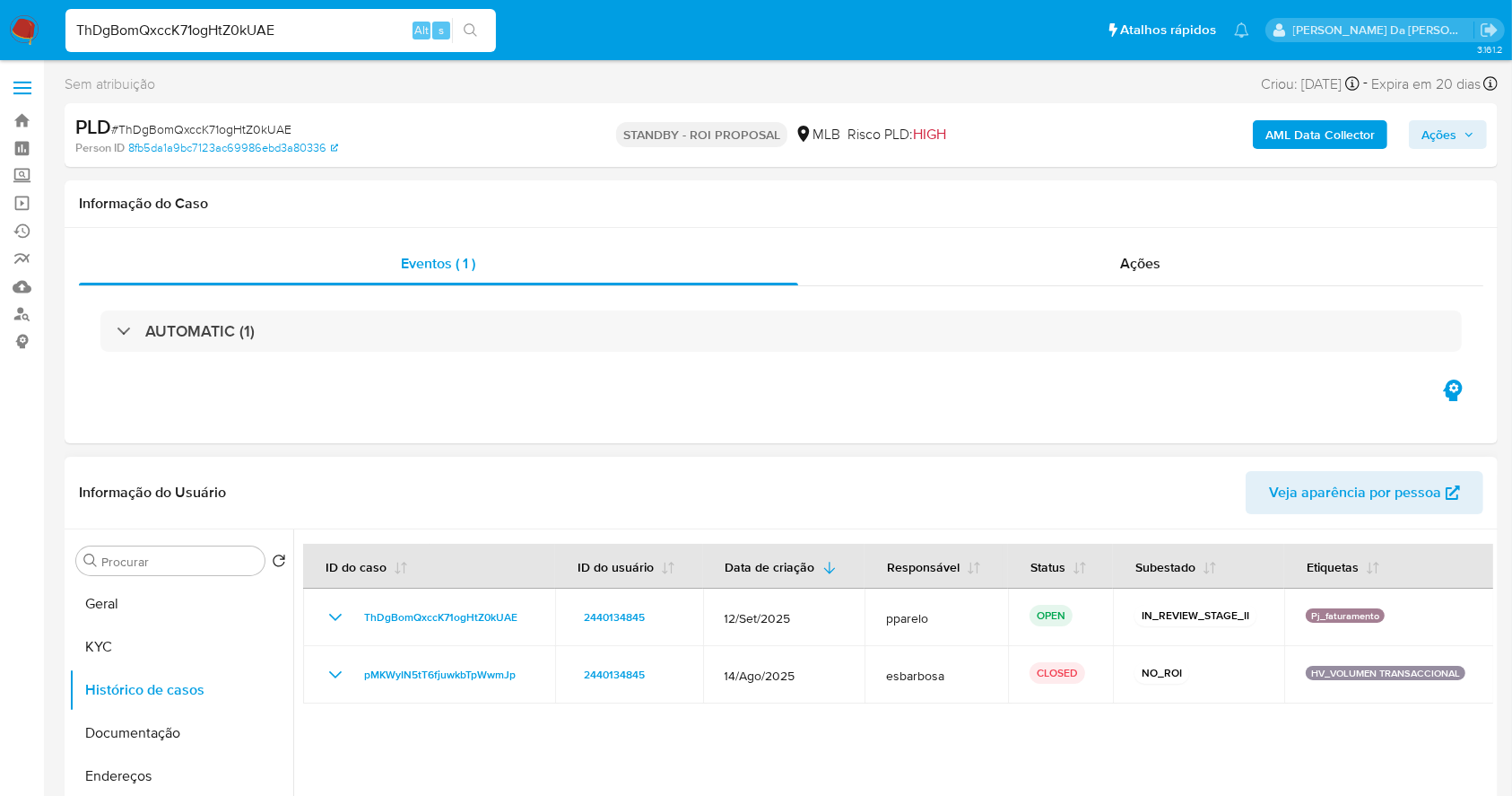
drag, startPoint x: 143, startPoint y: 599, endPoint x: 208, endPoint y: 510, distance: 110.2
click at [143, 599] on button "Geral" at bounding box center [181, 604] width 224 height 43
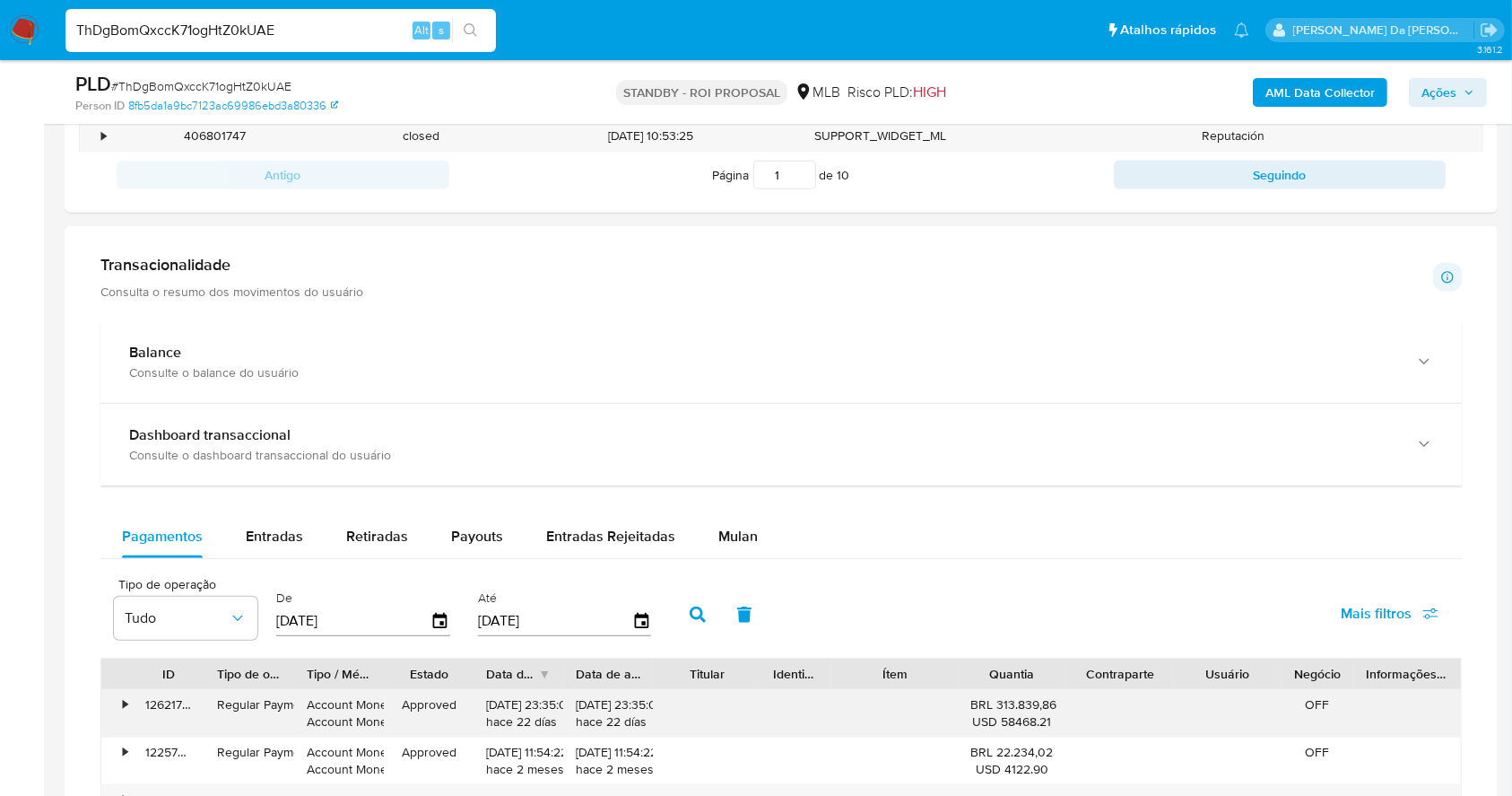
scroll to position [1435, 0]
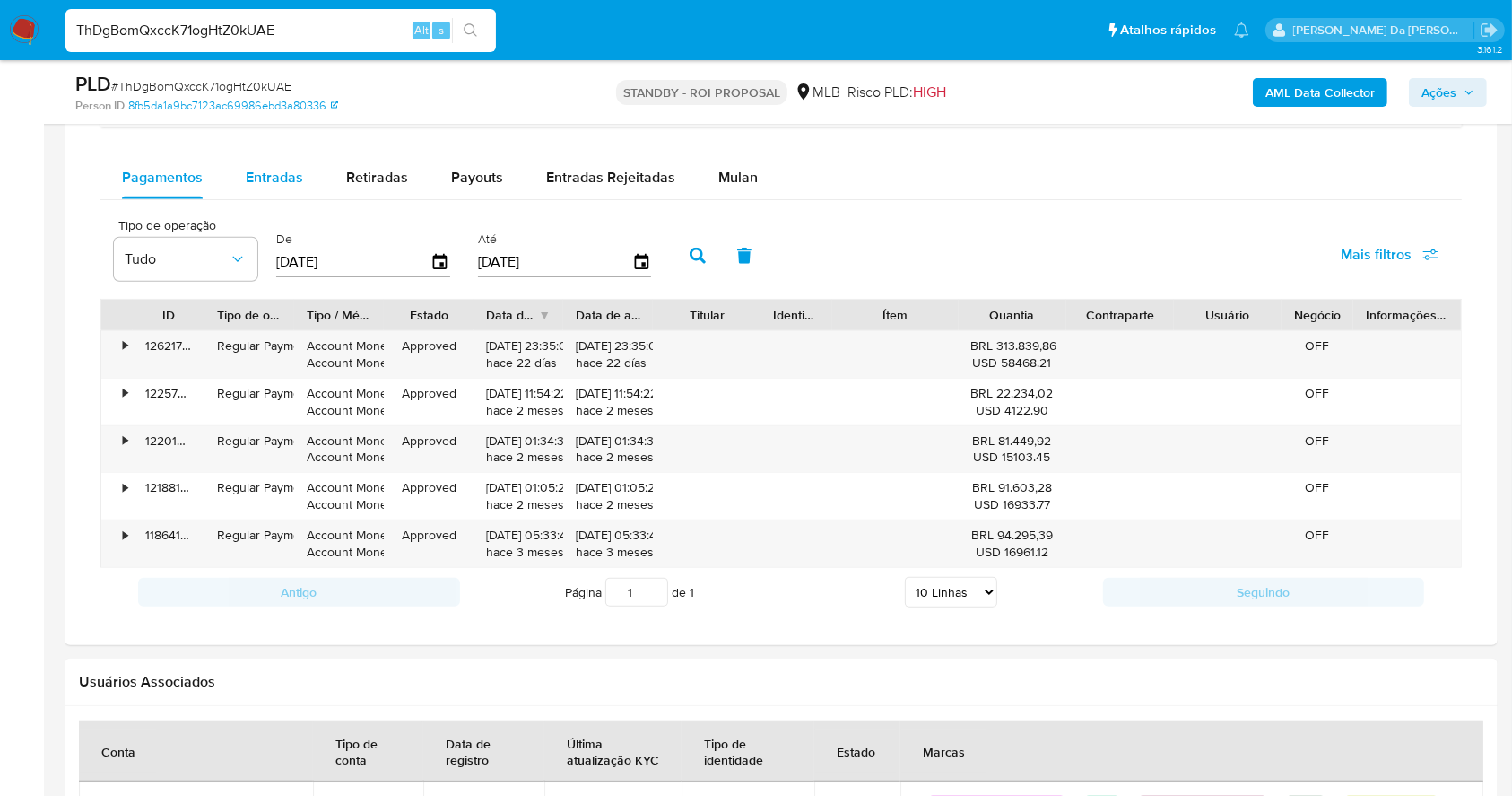
click at [263, 168] on span "Entradas" at bounding box center [274, 177] width 58 height 20
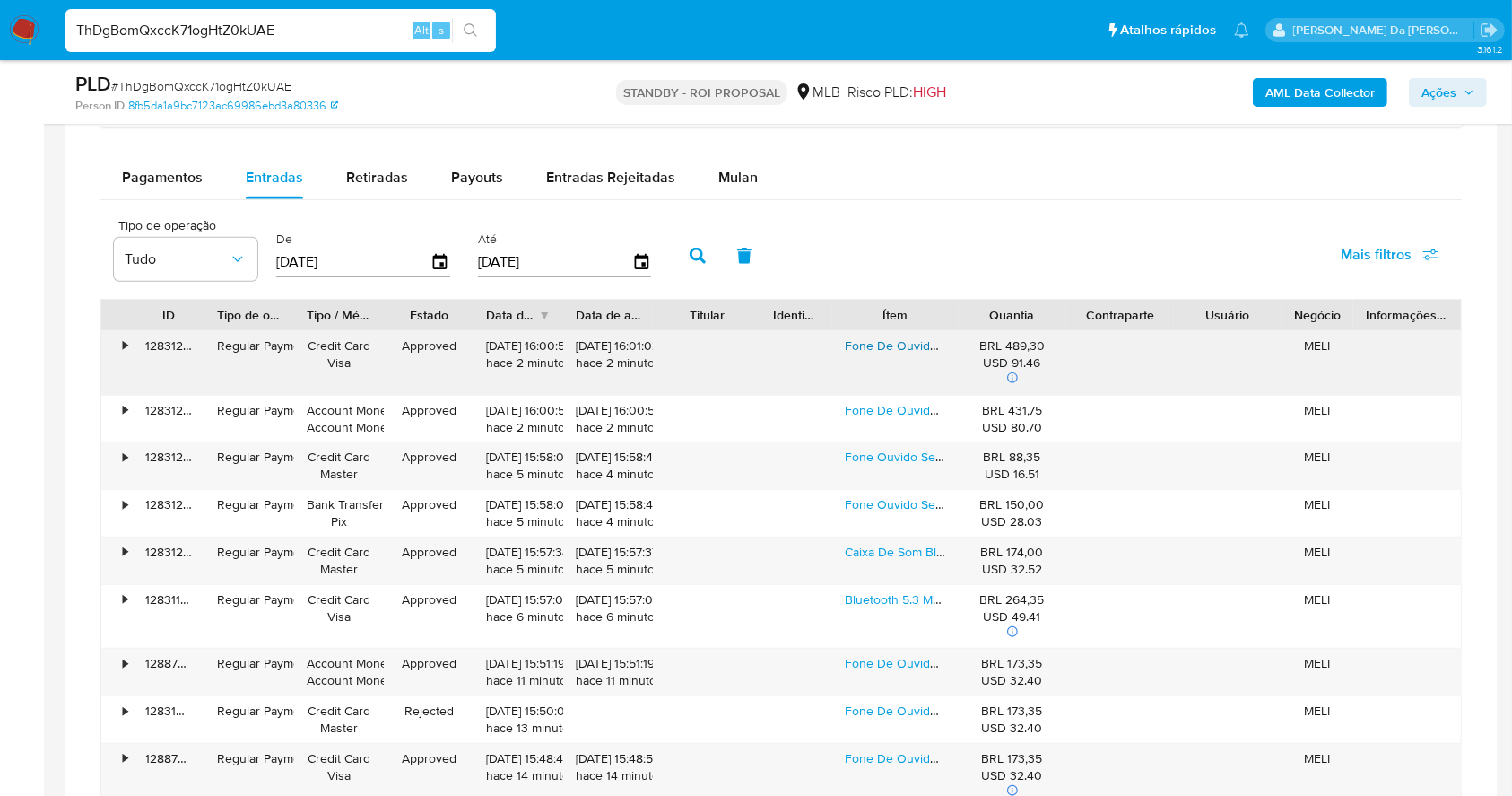
click at [883, 344] on link "Fone De Ouvido Sem Fio Para Treinos Soundcore By Anker X20 Anc Adaptativo 3.0 G…" at bounding box center [1475, 345] width 1261 height 18
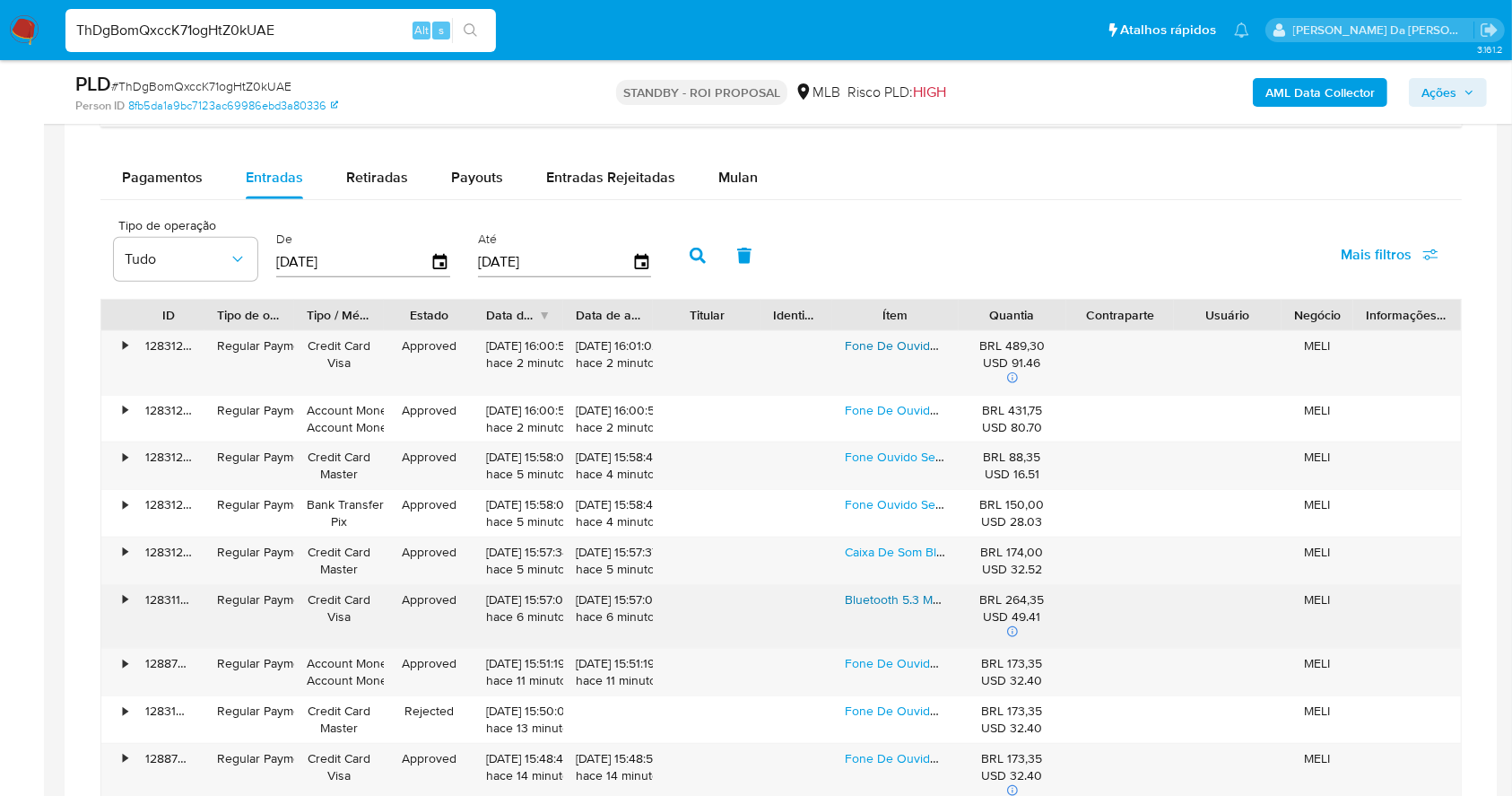
click at [897, 607] on link "Bluetooth 5.3 Multiponto Headphone Com 2 Mic Cor Branco 60h Bateria Graves Prof…" at bounding box center [1518, 599] width 1347 height 18
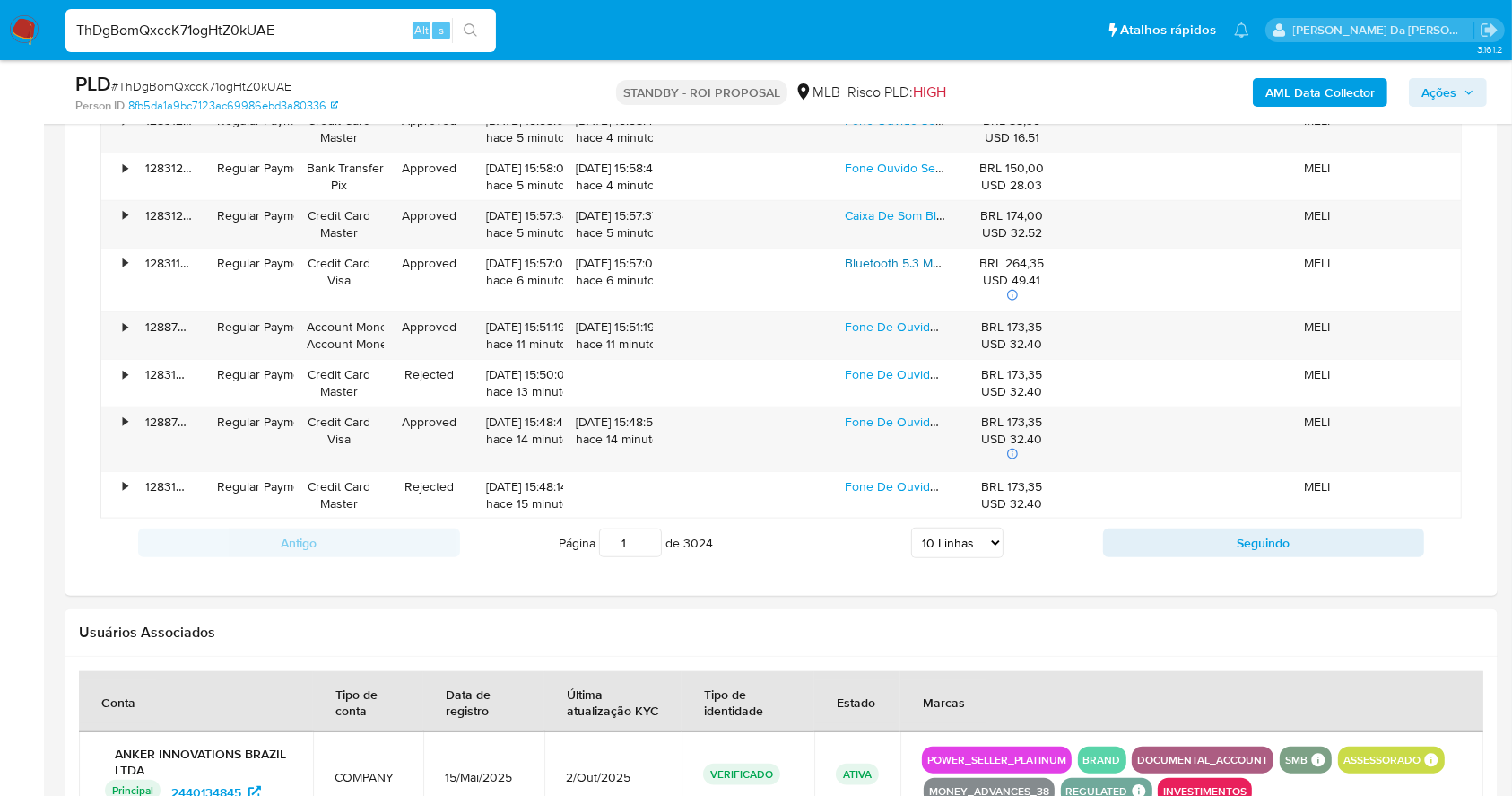
scroll to position [1794, 0]
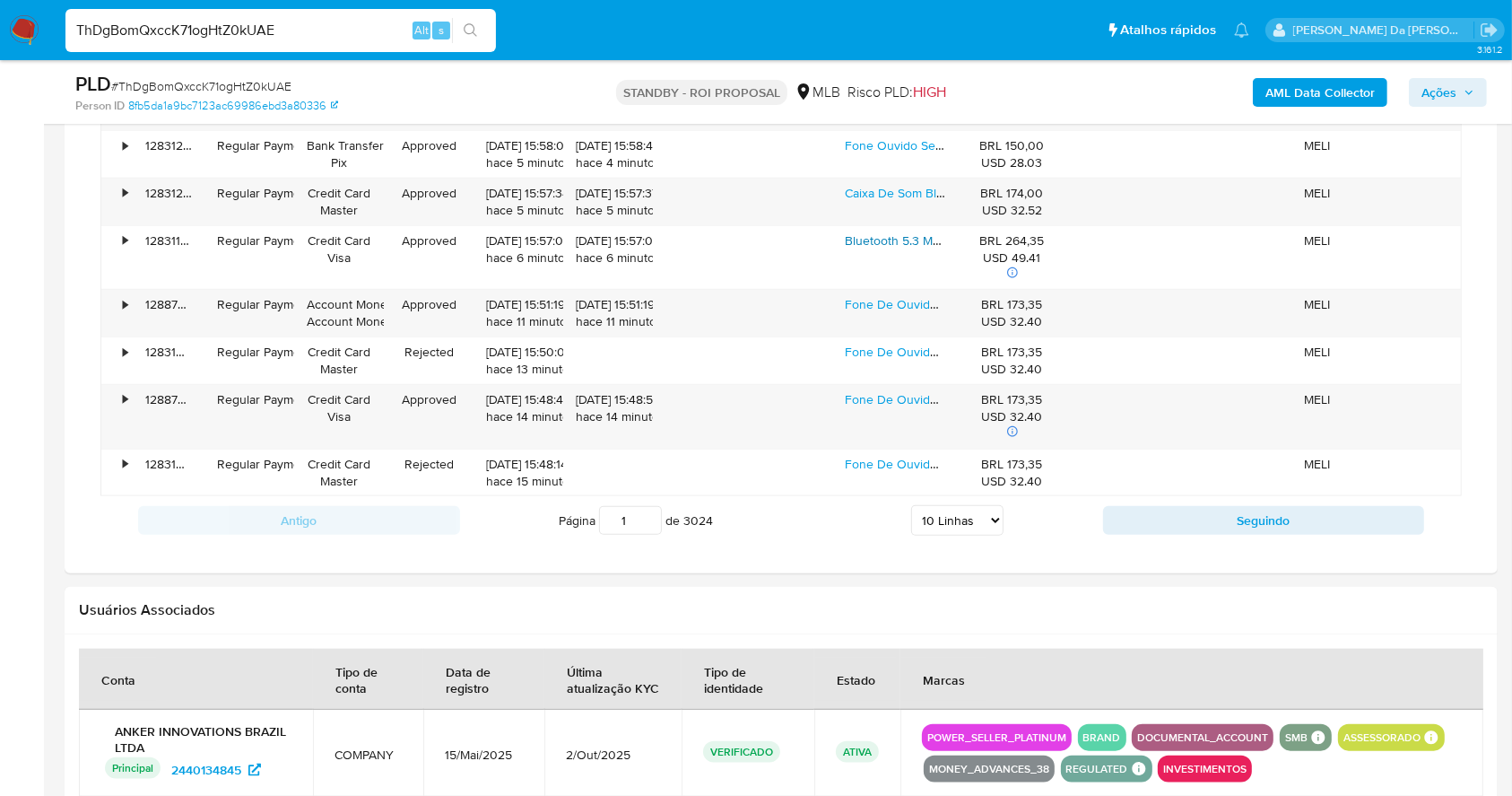
click at [947, 533] on select "5 Linhas 10 Linhas 20 Linhas 25 Linhas 50 Linhas 100 Linhas" at bounding box center [957, 520] width 93 height 30
select select "100"
click at [911, 505] on select "5 Linhas 10 Linhas 20 Linhas 25 Linhas 50 Linhas 100 Linhas" at bounding box center [957, 520] width 93 height 30
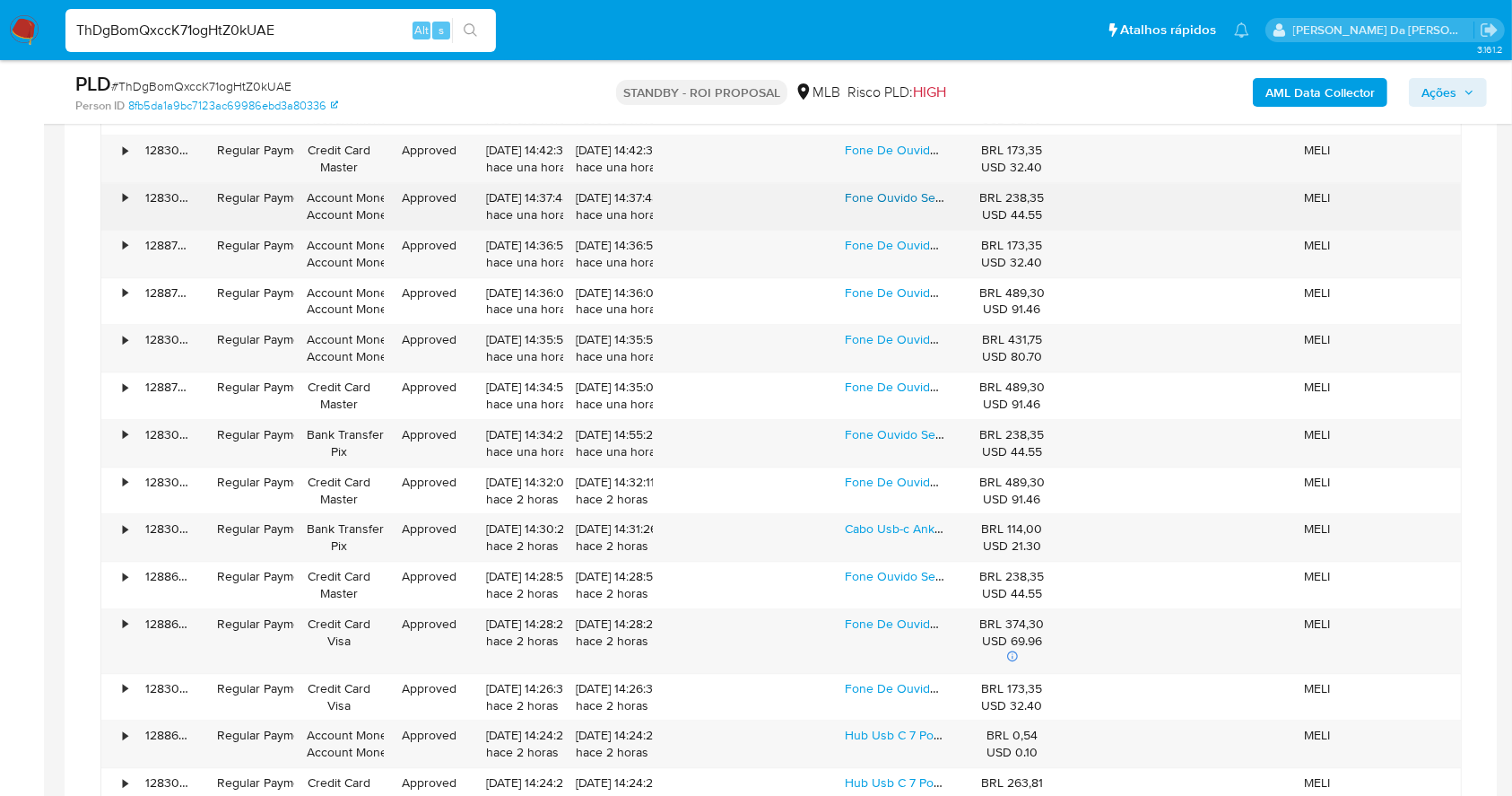
scroll to position [4306, 0]
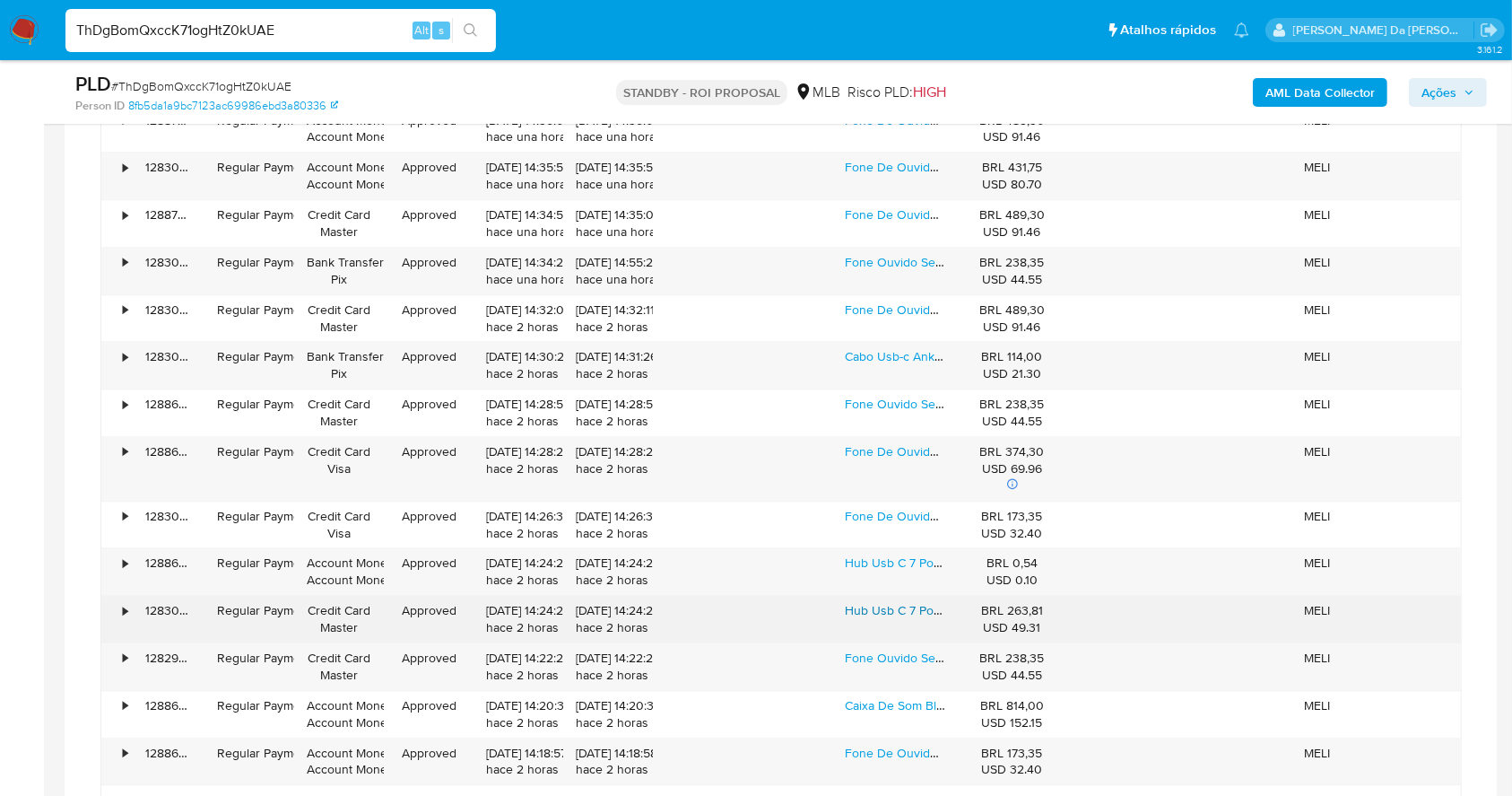
click at [895, 601] on link "Hub Usb C 7 Portas Com Hdmi Duplo Para 2 Monitores, Anker Adaptador Usb 3.2 10g…" at bounding box center [1278, 610] width 867 height 18
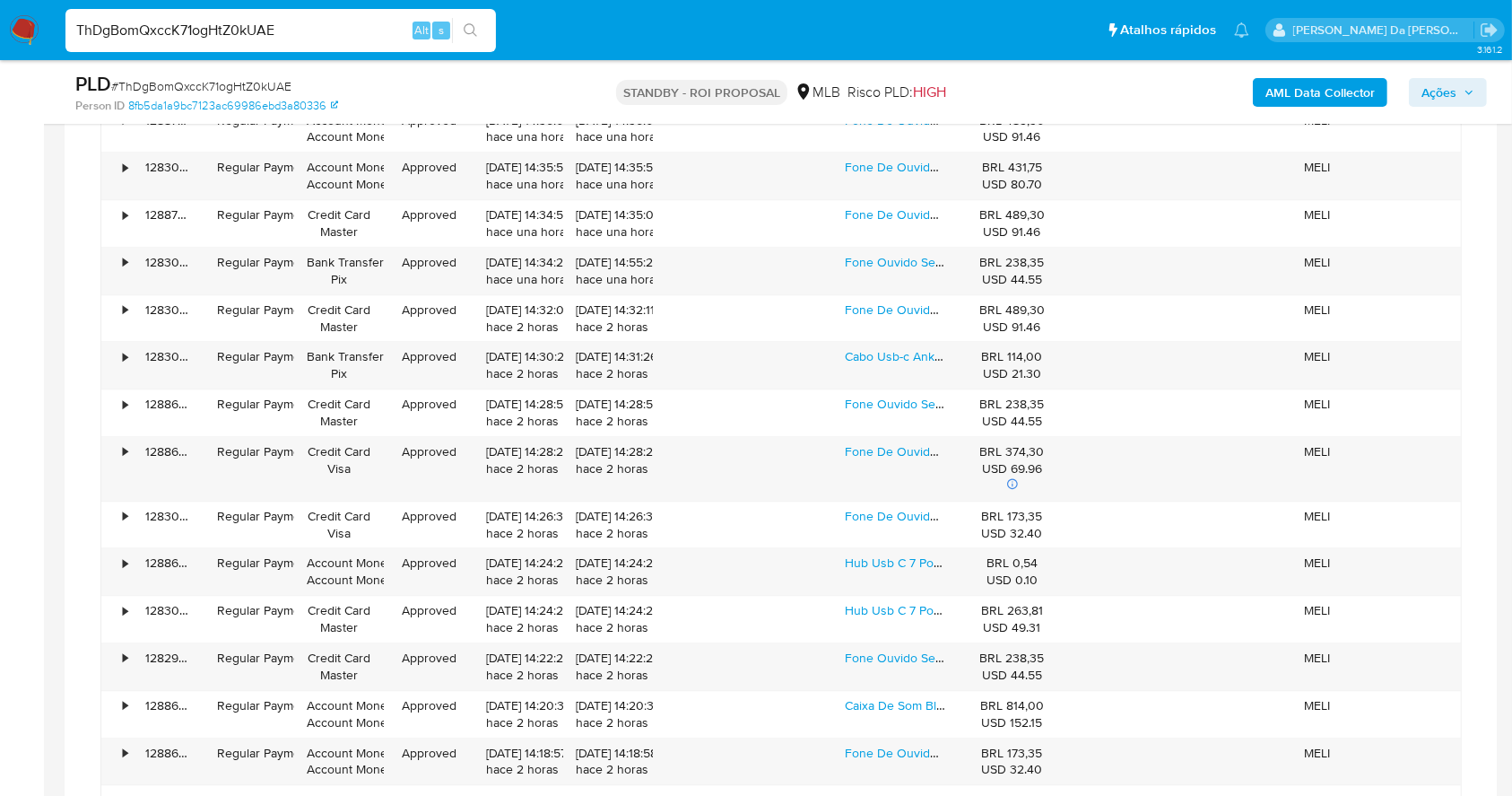
click at [274, 25] on input "ThDgBomQxccK71ogHtZ0kUAE" at bounding box center [280, 30] width 430 height 23
paste input "x4bnkFoBWArjxeMg9JbxA67d"
type input "x4bnkFoBWArjxeMg9JbxA67d"
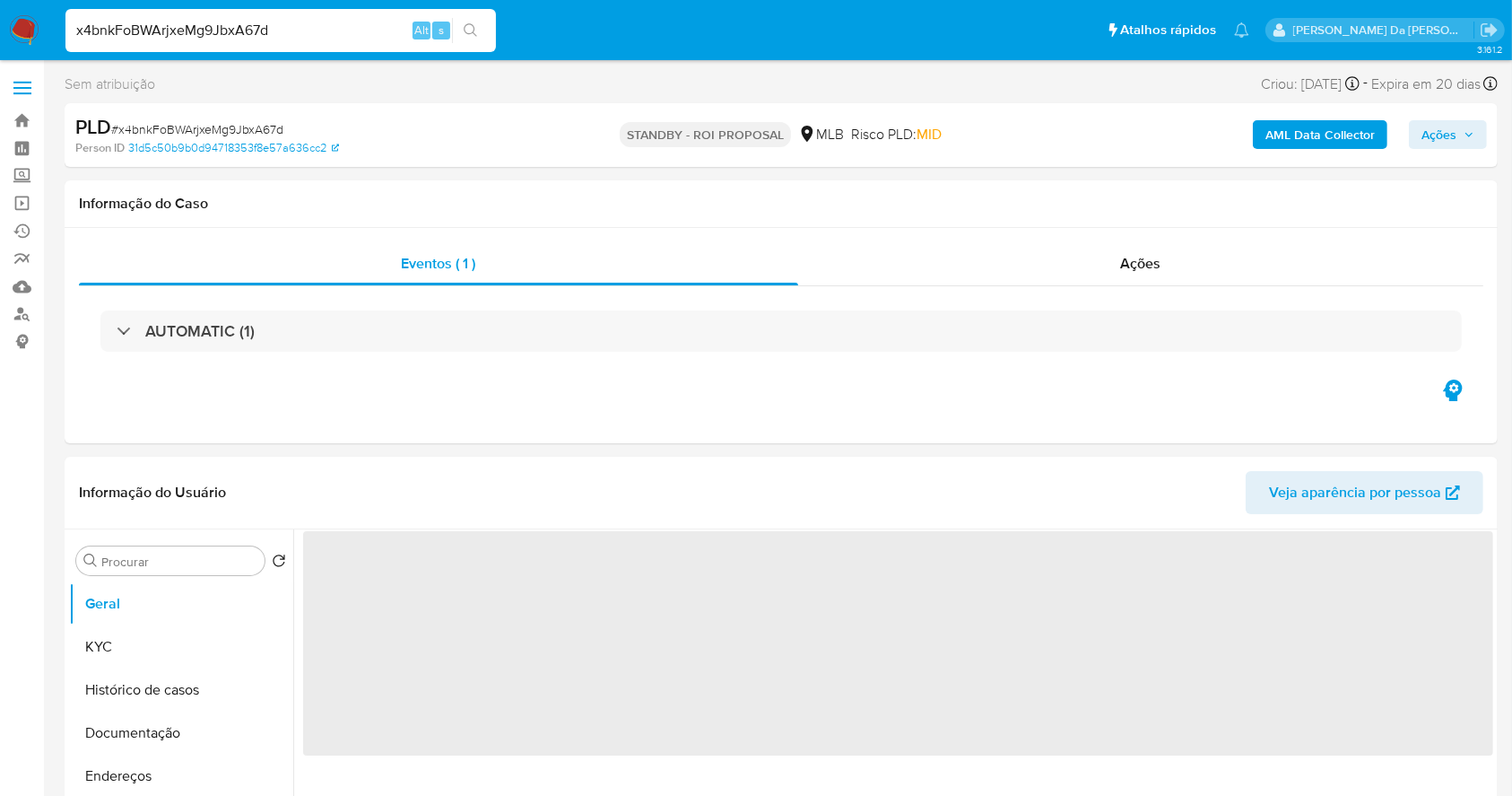
select select "10"
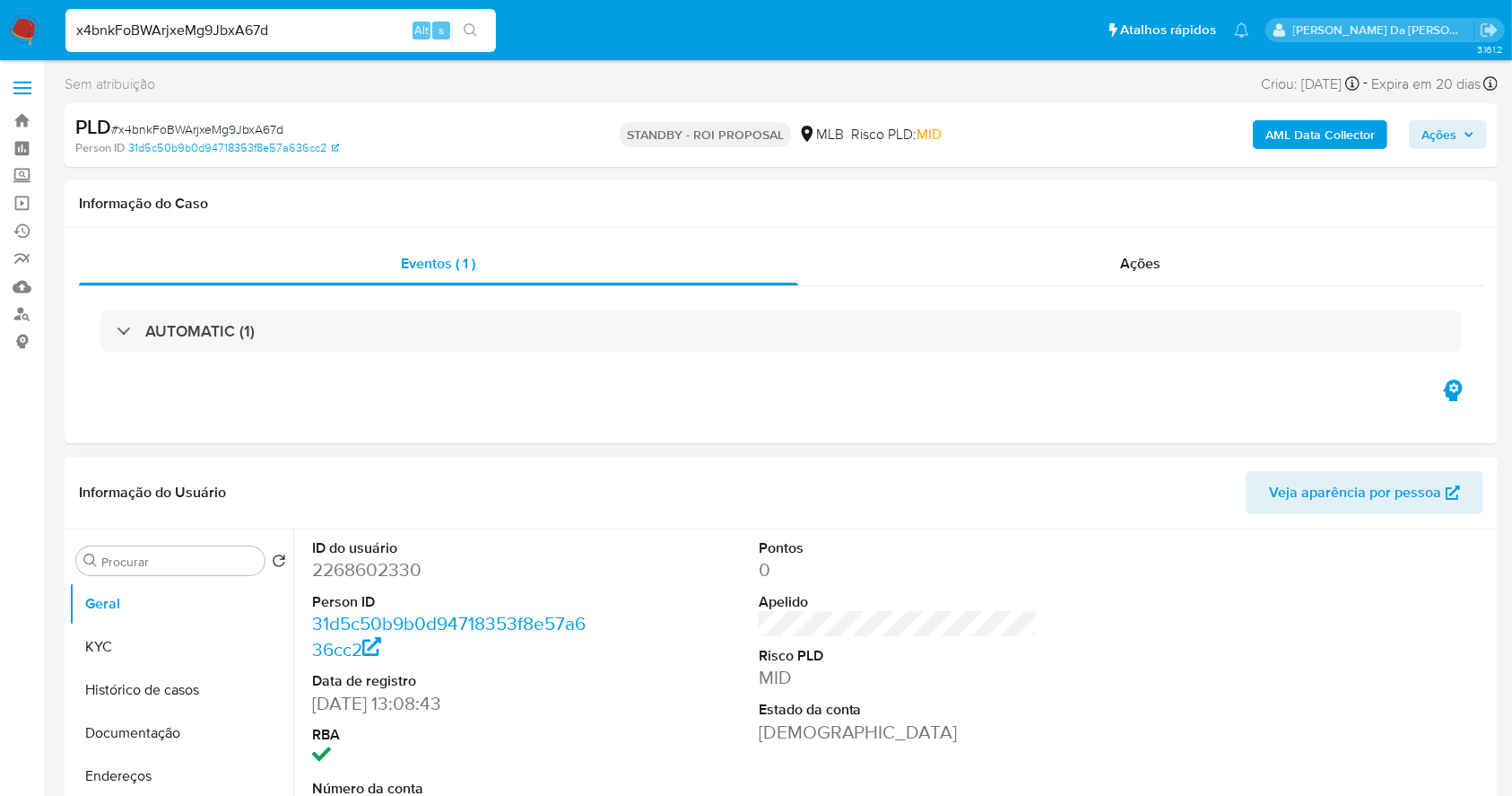
click at [318, 564] on dd "2268602330" at bounding box center [452, 570] width 280 height 25
copy dd "2268602330"
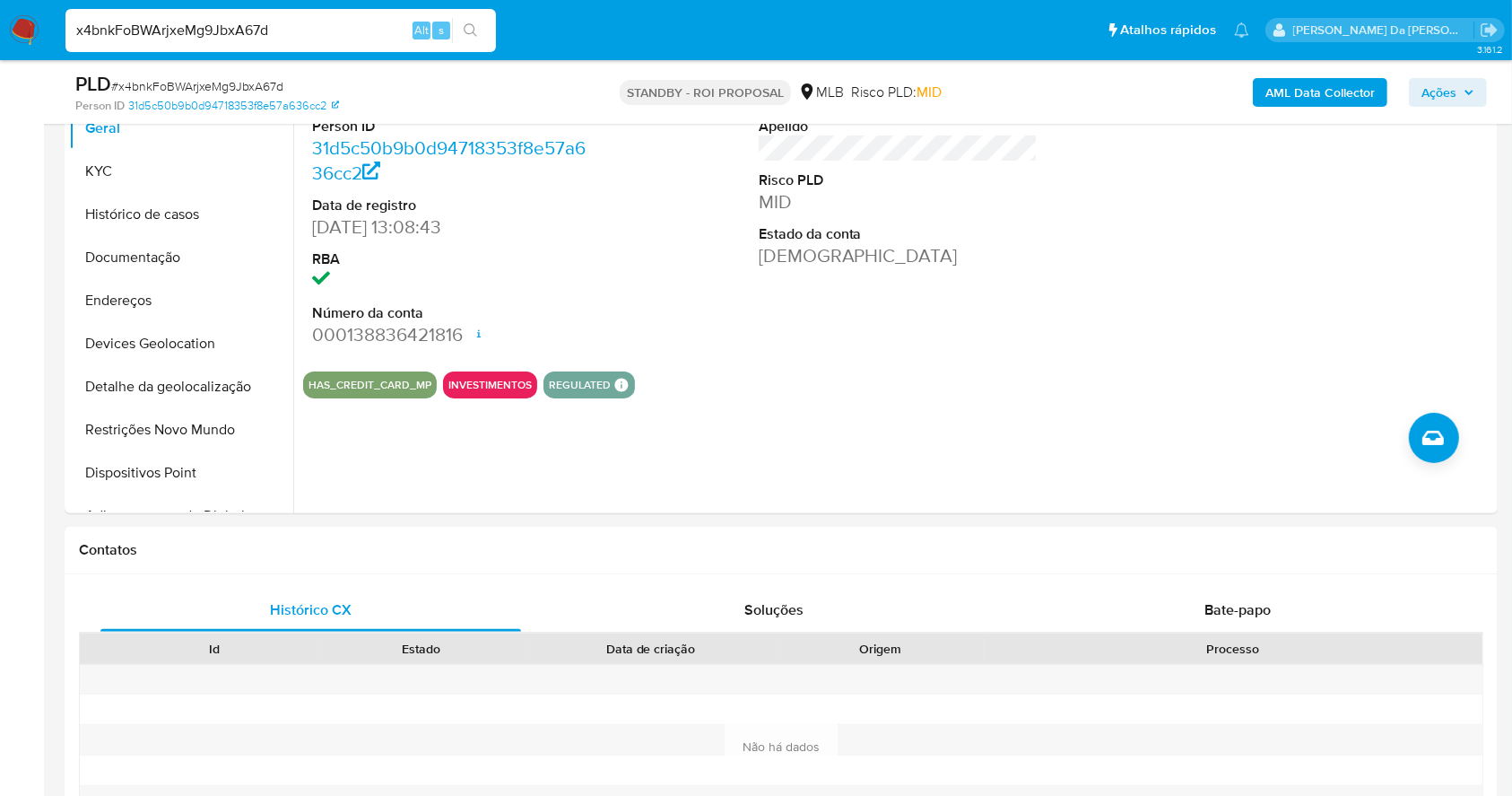
click at [1443, 85] on span "Ações" at bounding box center [1440, 92] width 35 height 28
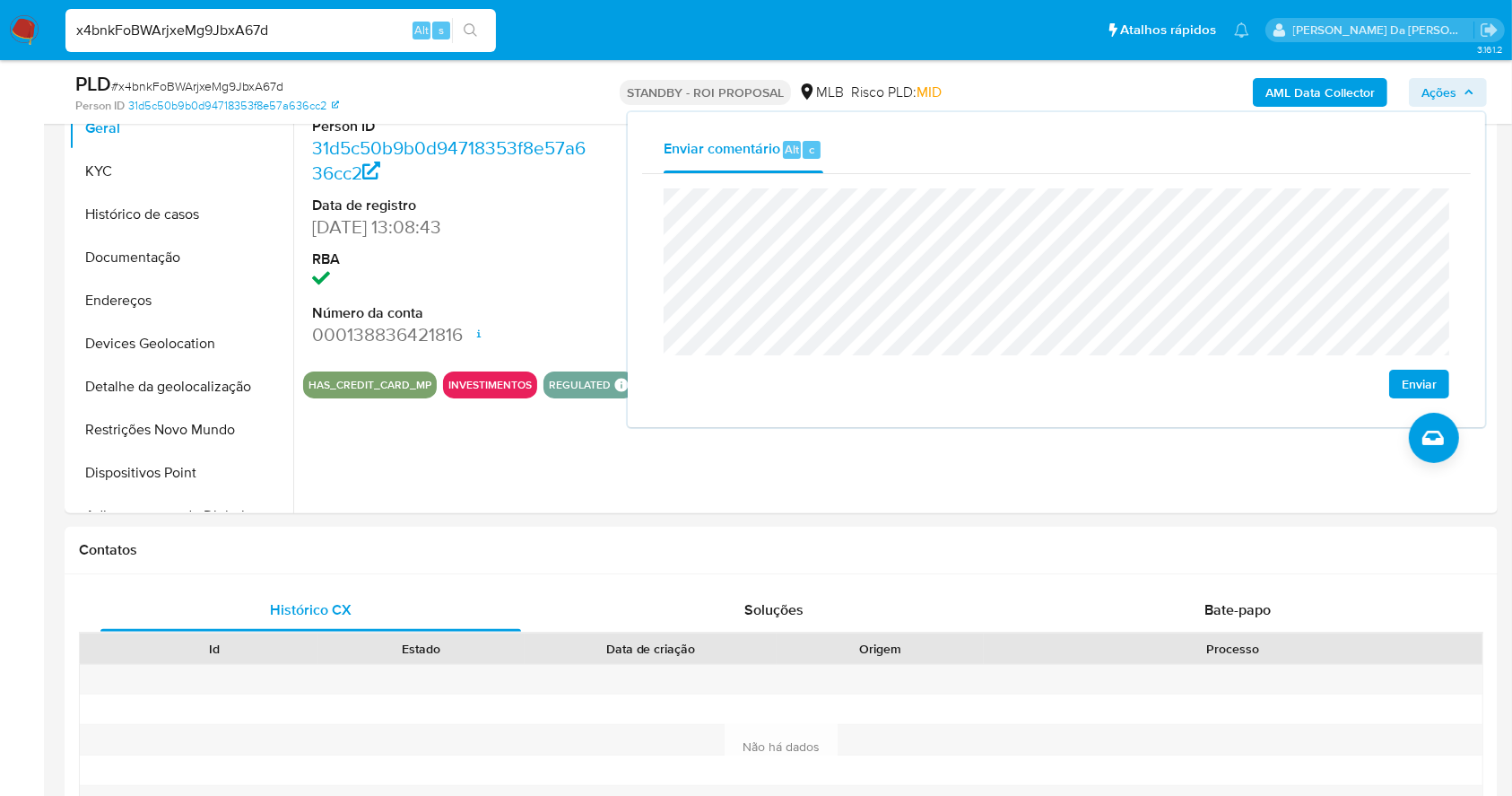
click at [338, 26] on input "x4bnkFoBWArjxeMg9JbxA67d" at bounding box center [280, 30] width 430 height 23
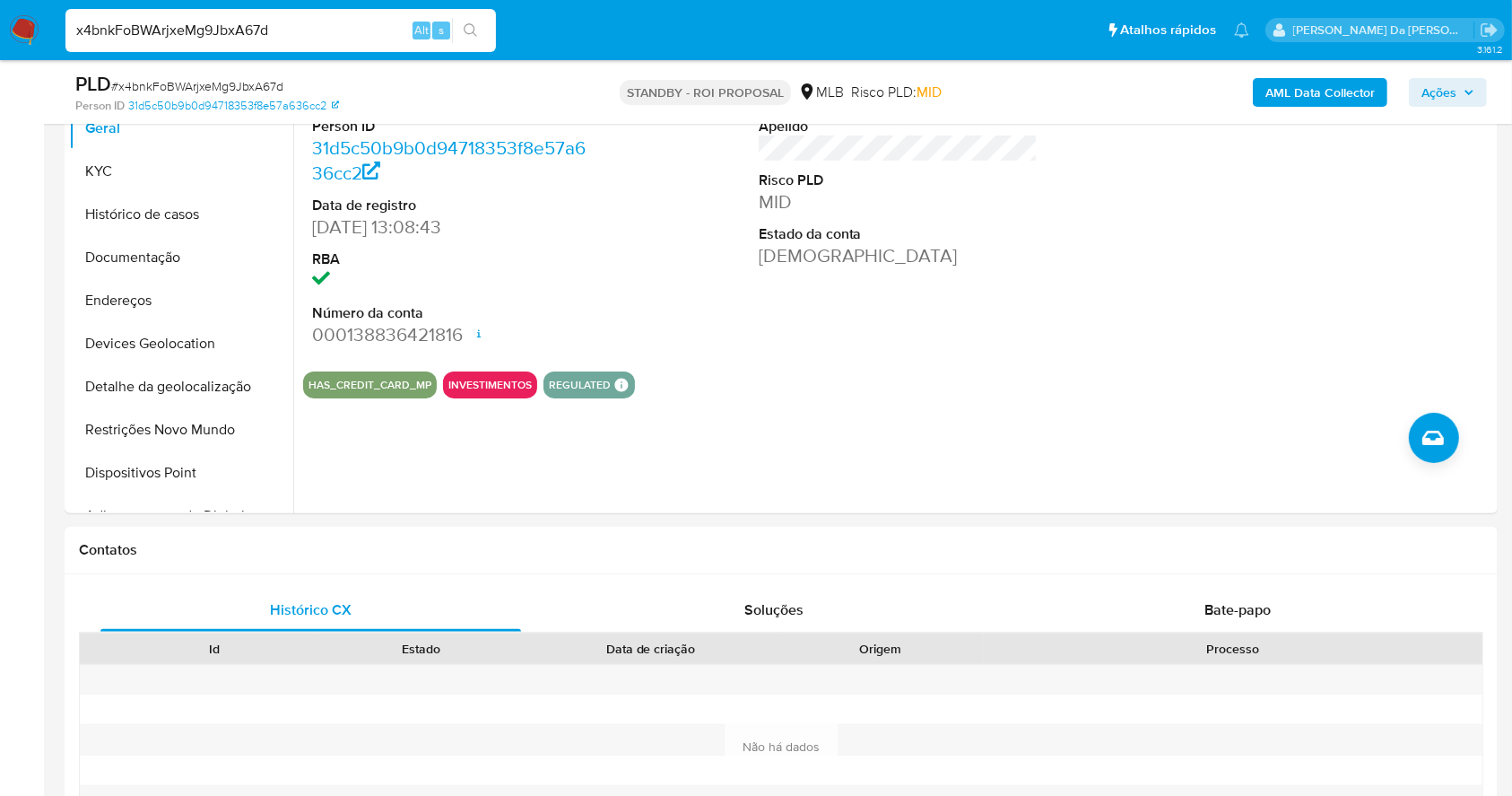
click at [338, 26] on input "x4bnkFoBWArjxeMg9JbxA67d" at bounding box center [280, 30] width 430 height 23
paste input "Hg0jyYzGRVDLvTm2nYfdQ3oM"
type input "Hg0jyYzGRVDLvTm2nYfdQ3oM"
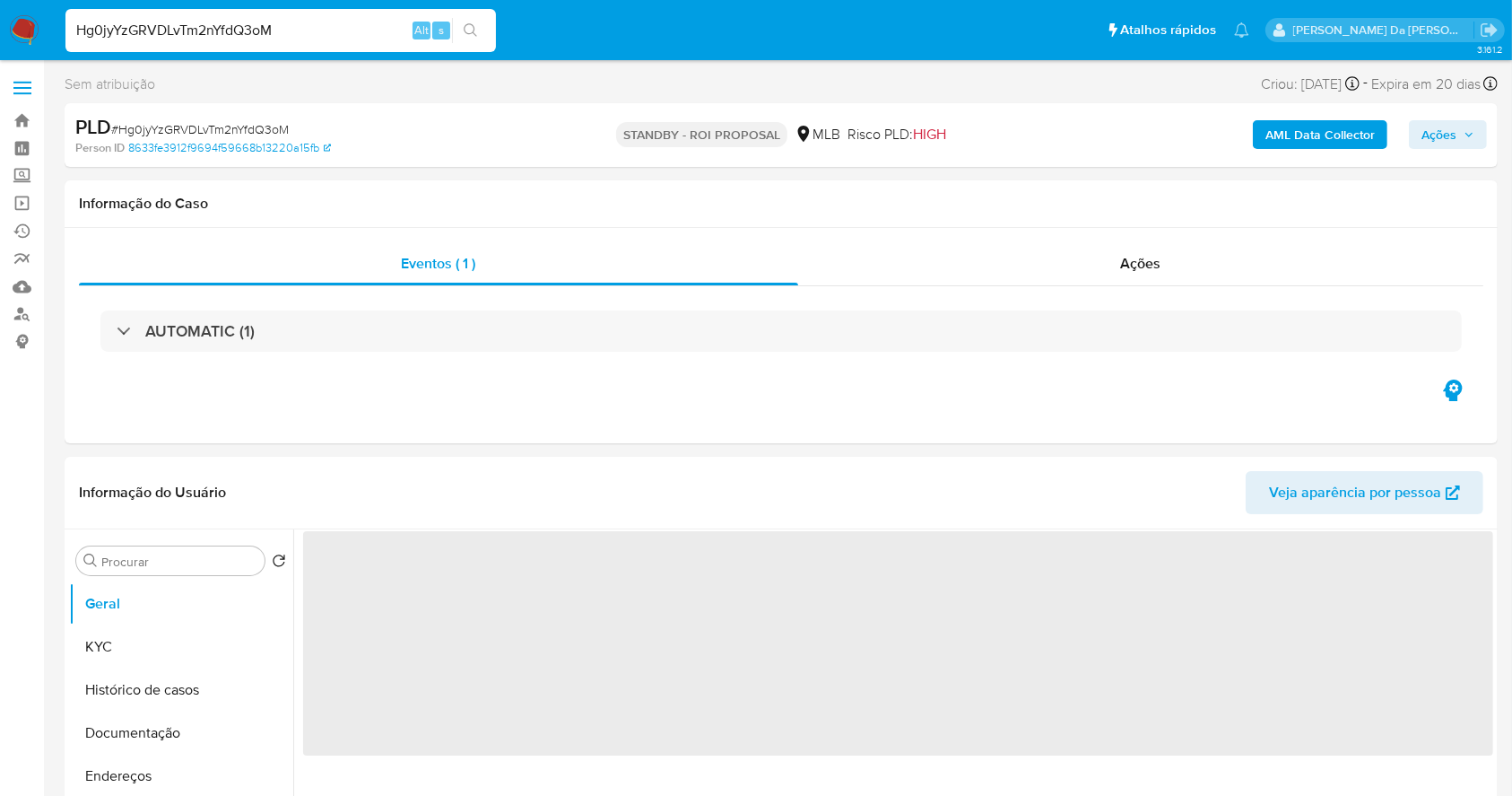
select select "10"
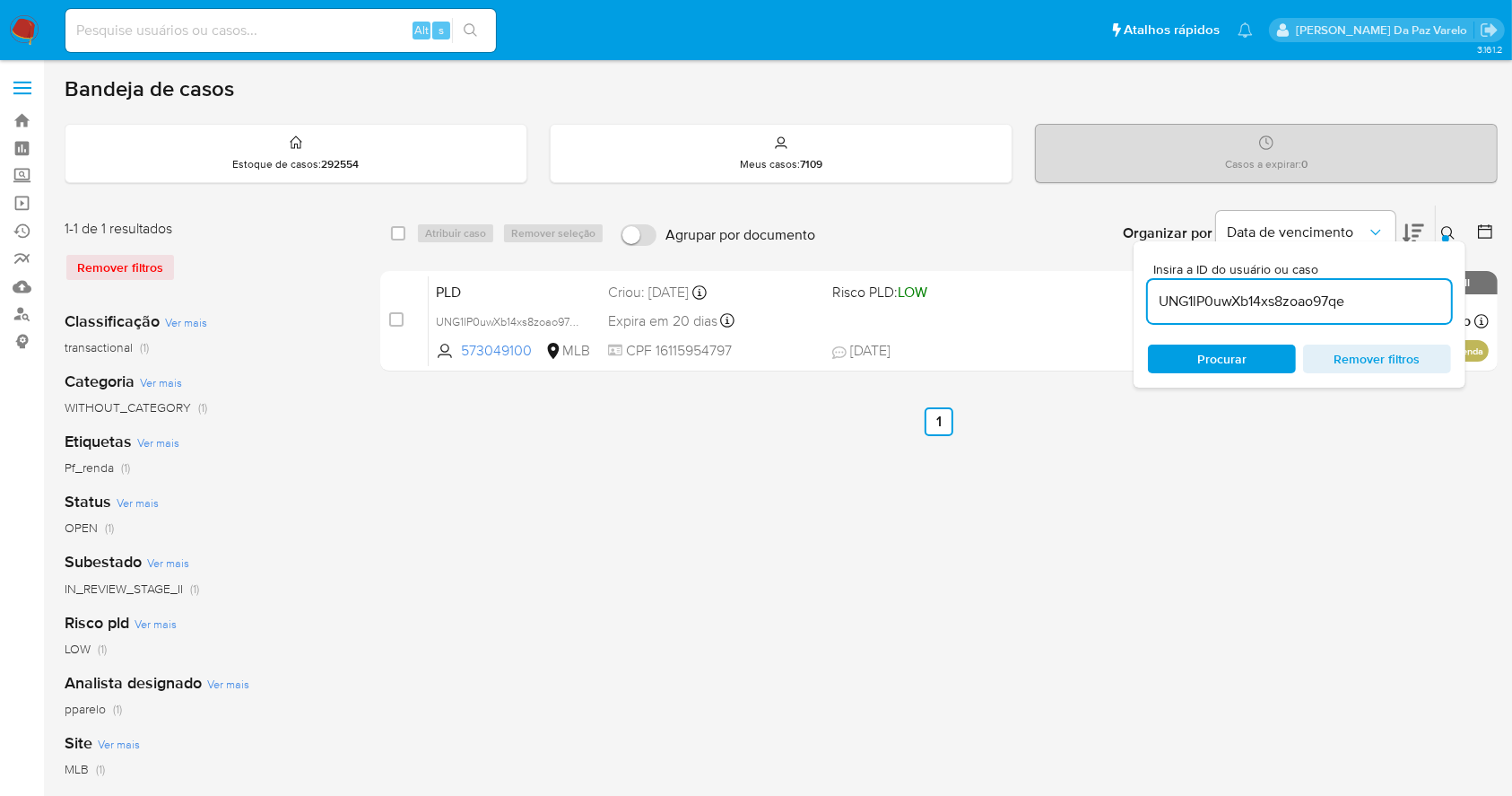
click at [1248, 297] on input "UNG1lP0uwXb14xs8zoao97qe" at bounding box center [1299, 301] width 303 height 23
paste input "zMxz3PX18gTI3V5rLHhWtVMm"
type input "zMxz3PX18gTI3V5rLHhWtVMm"
click at [1446, 228] on icon at bounding box center [1449, 233] width 15 height 15
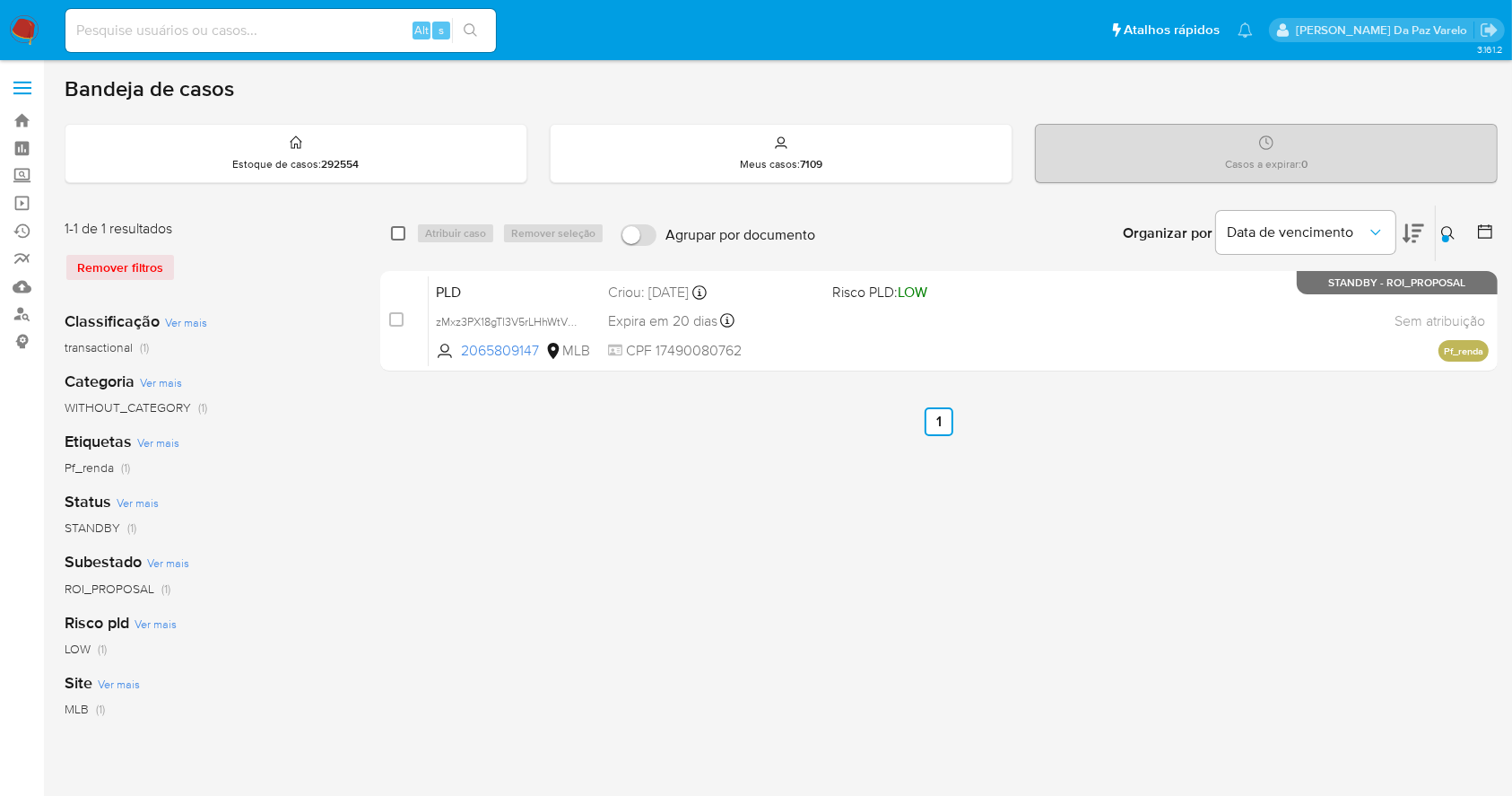
click at [405, 228] on input "checkbox" at bounding box center [398, 233] width 15 height 15
checkbox input "true"
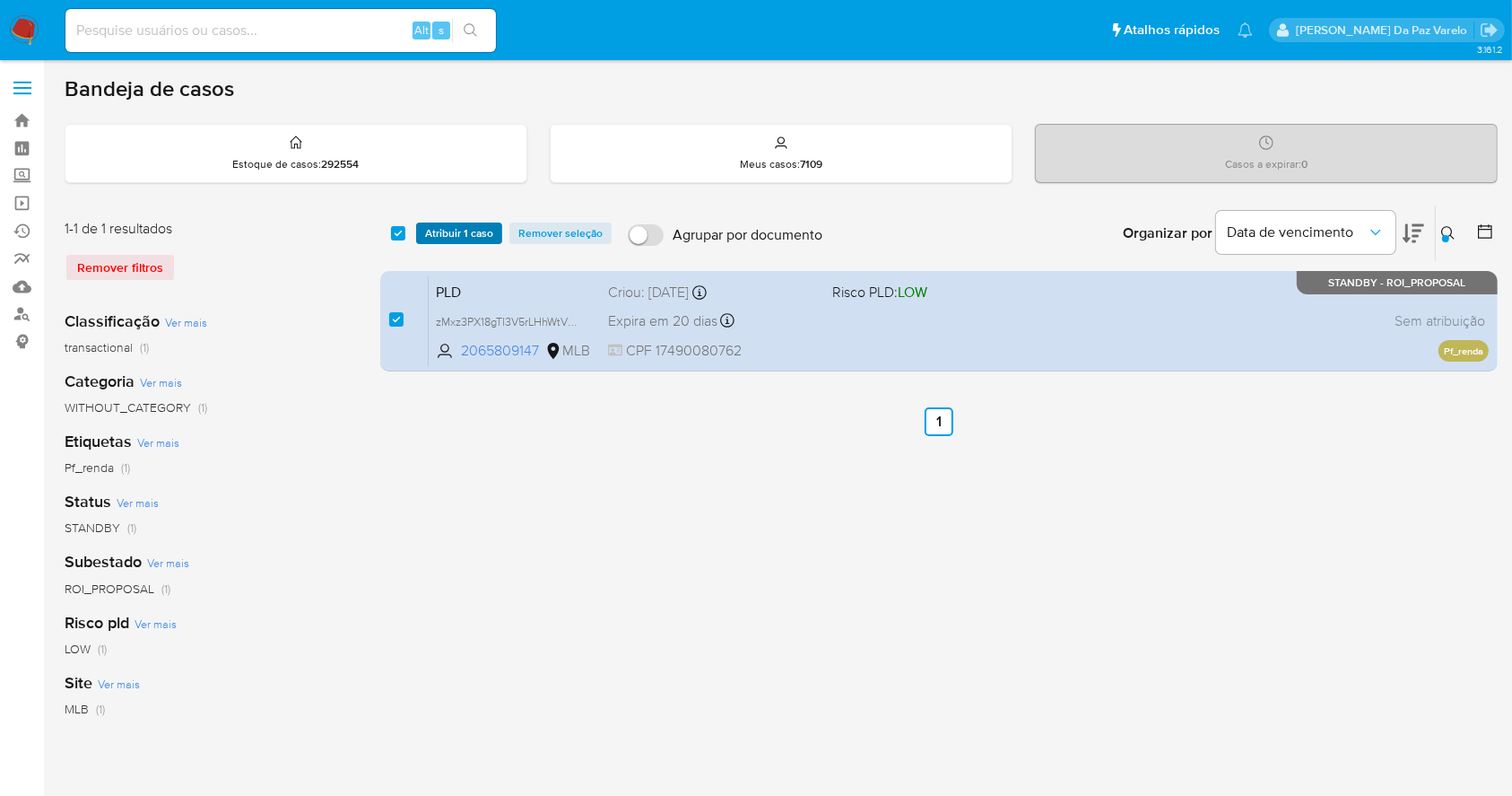
click at [448, 233] on span "Atribuir 1 caso" at bounding box center [459, 233] width 68 height 18
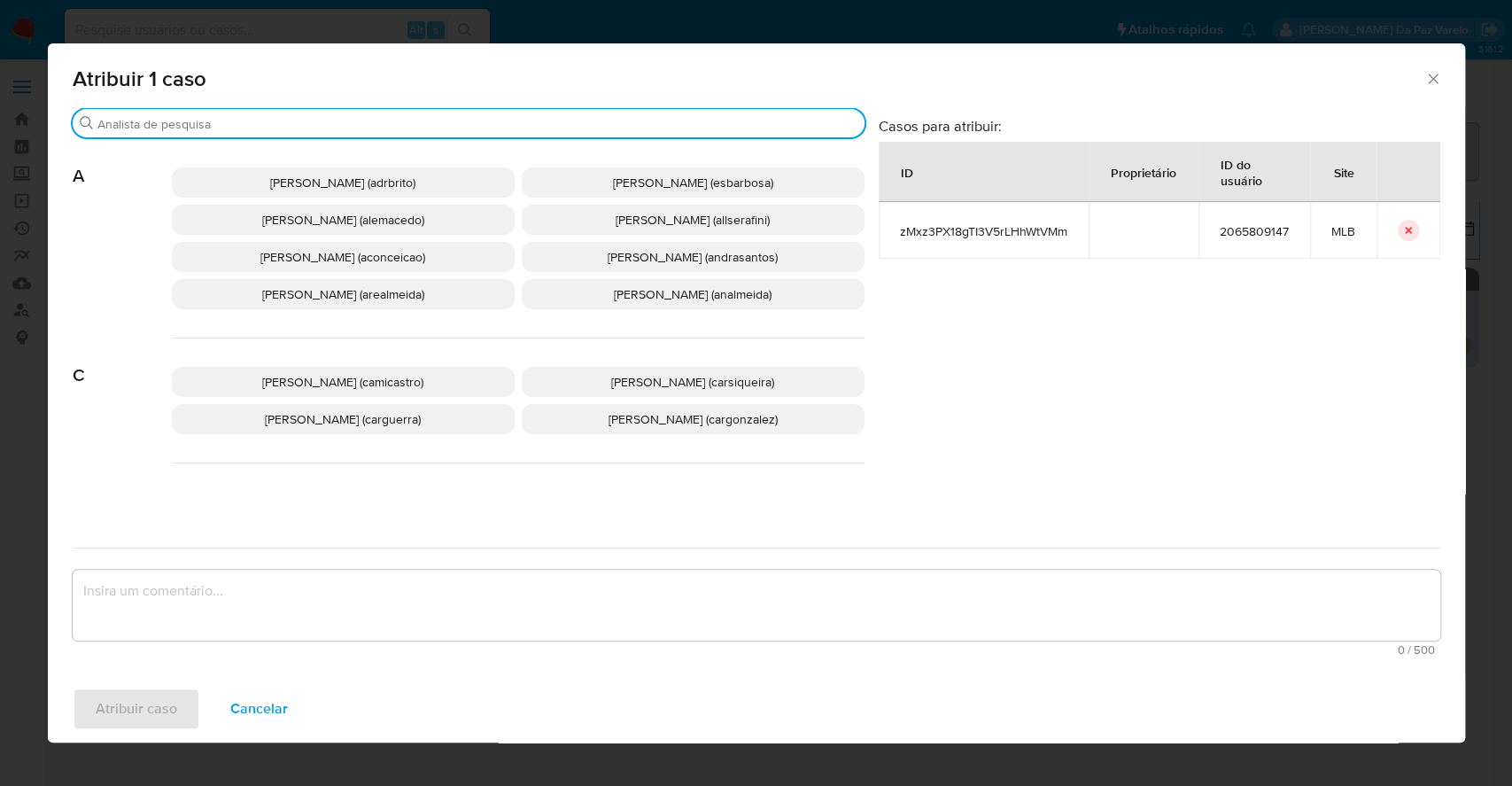
click at [496, 124] on input "Buscar" at bounding box center [477, 123] width 760 height 16
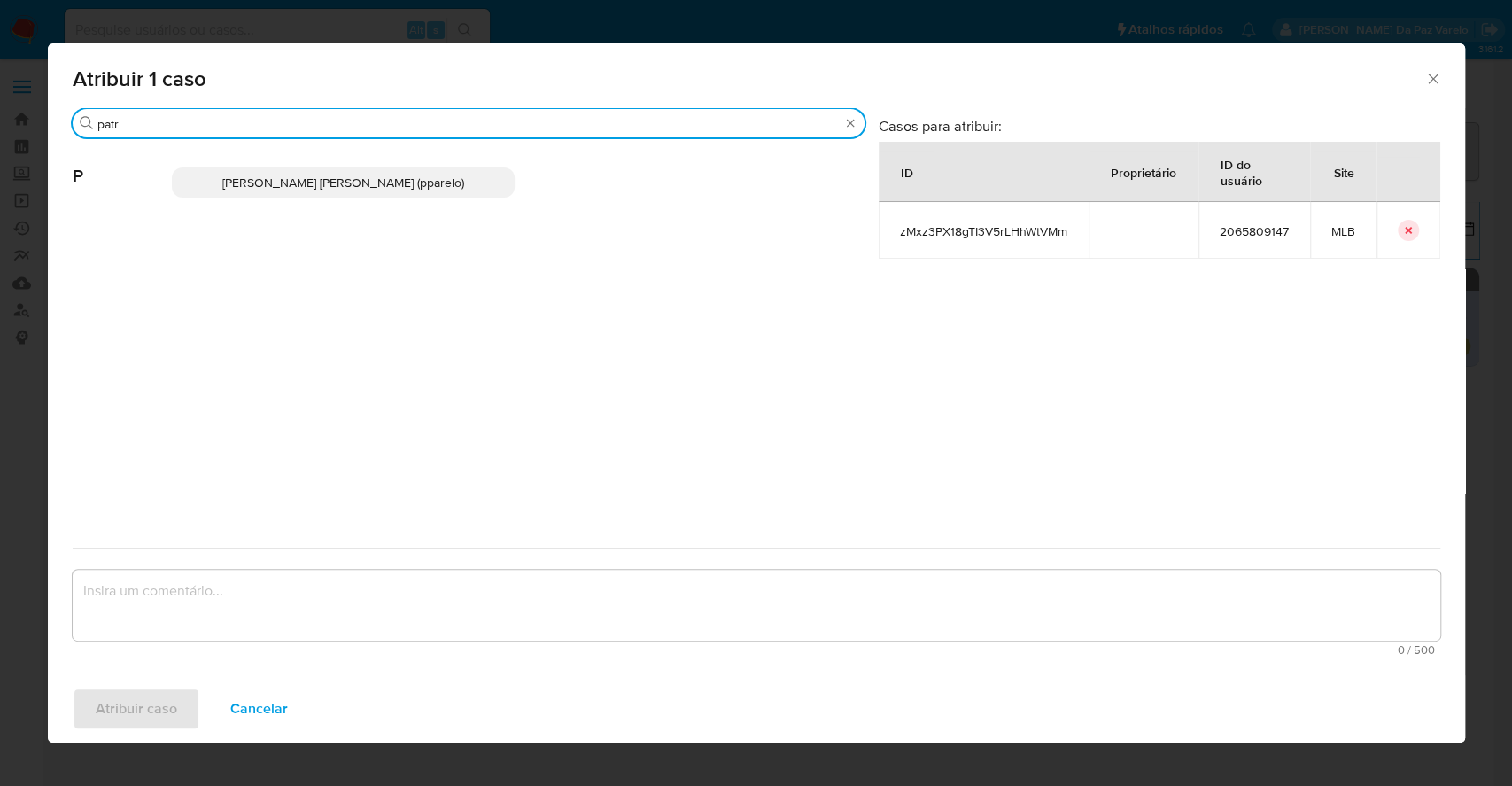
type input "patr"
click at [489, 188] on p "Patricia Aparecida Da Paz Varelo (pparelo)" at bounding box center [343, 182] width 343 height 30
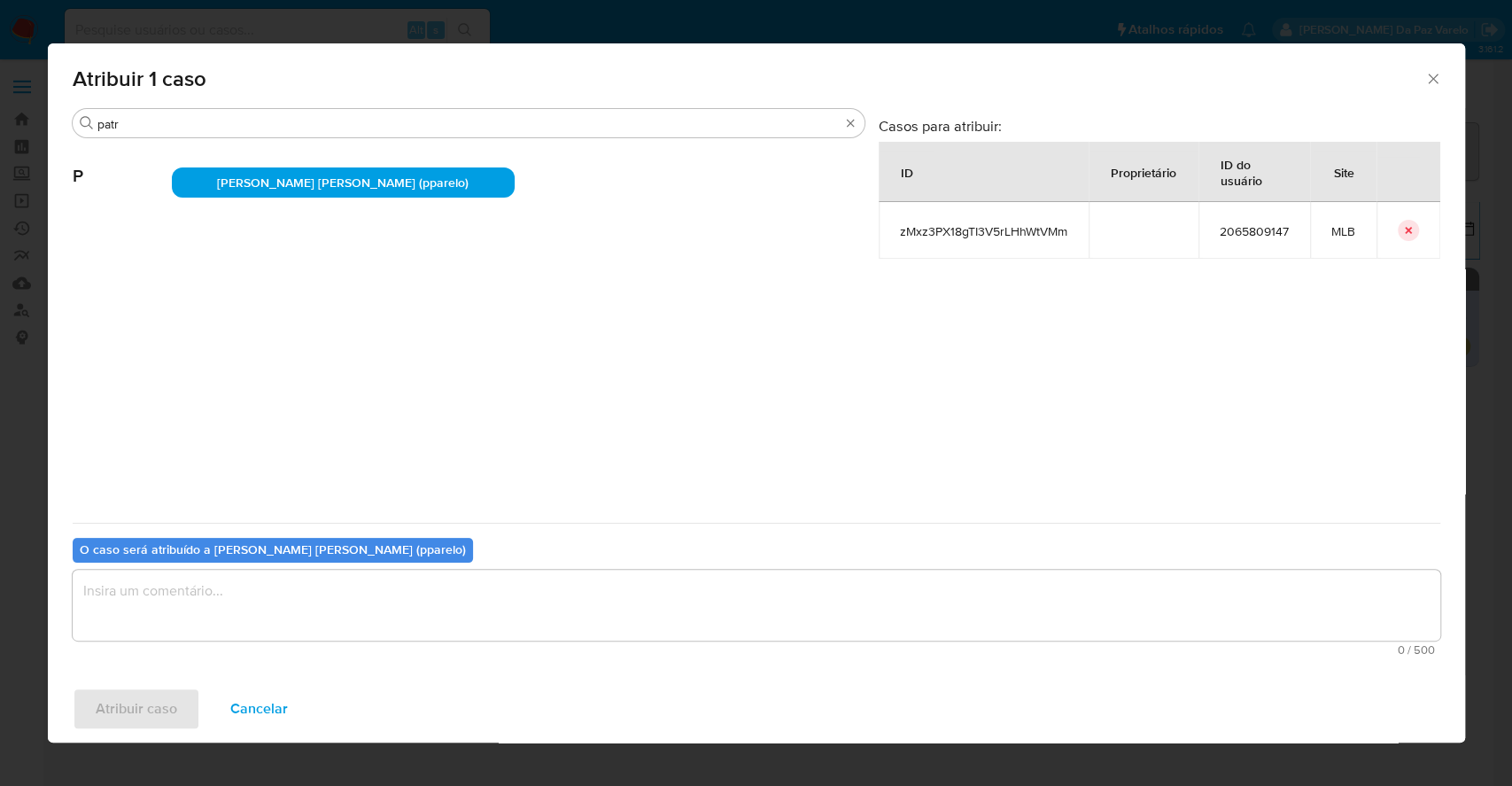
click at [492, 585] on textarea "assign-modal" at bounding box center [756, 605] width 1368 height 71
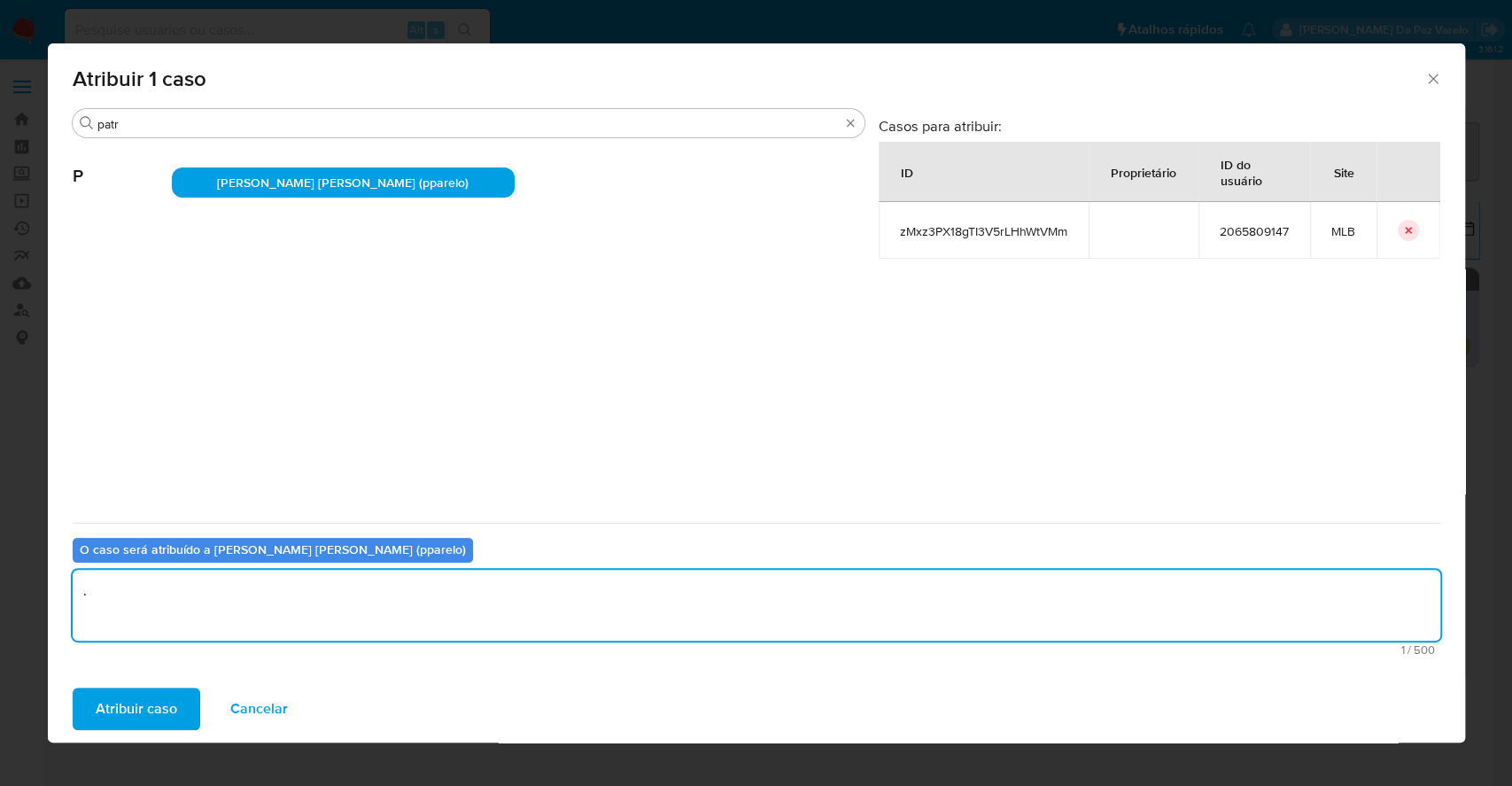
type textarea "."
click at [380, 603] on textarea "." at bounding box center [756, 605] width 1368 height 71
click at [183, 707] on button "Atribuir caso" at bounding box center [136, 709] width 127 height 42
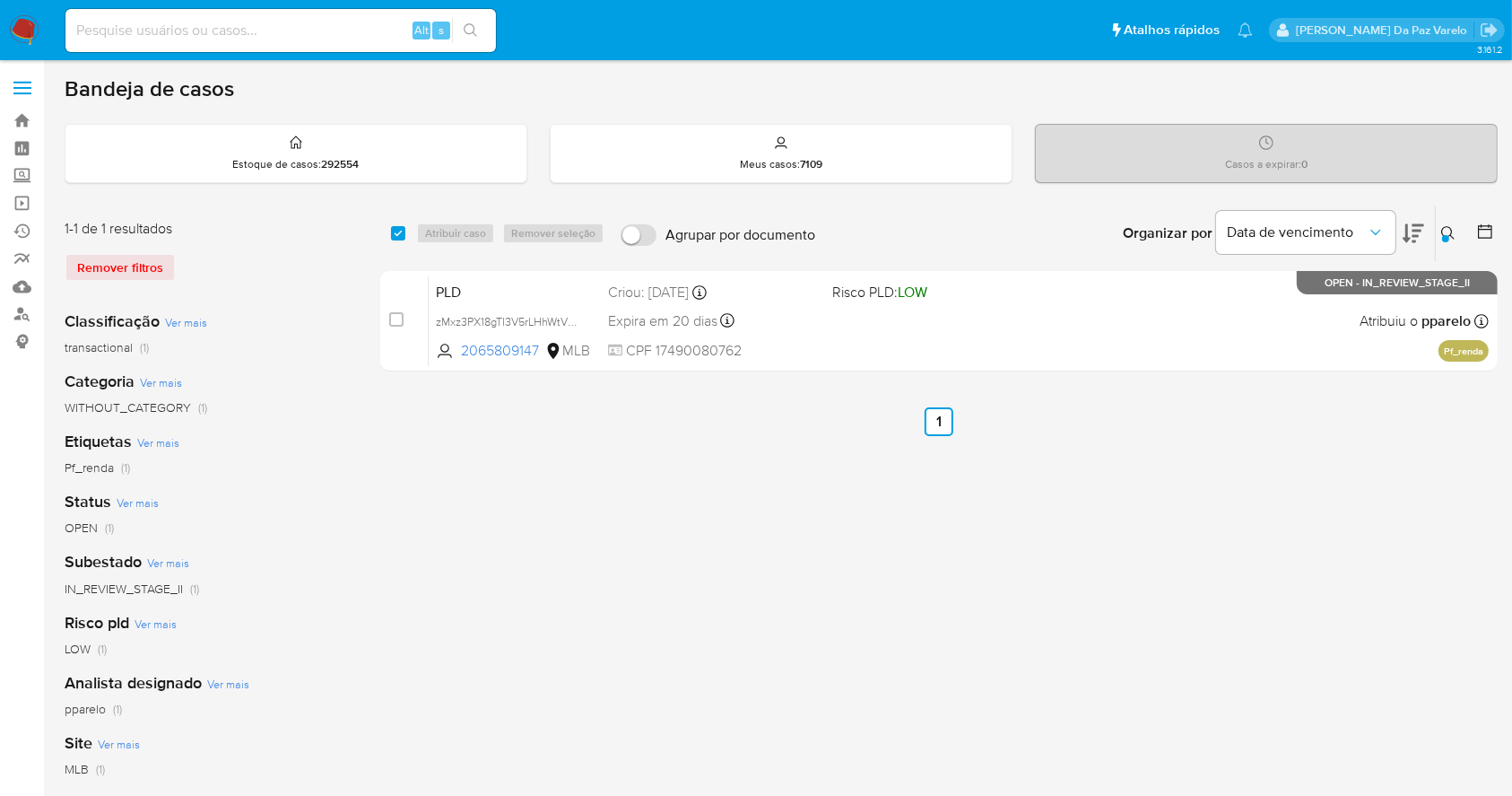
click at [1455, 247] on div "Insira a ID do usuário ou caso zMxz3PX18gTI3V5rLHhWtVMm Procurar Remover filtros" at bounding box center [1450, 233] width 30 height 56
click at [1445, 228] on icon at bounding box center [1449, 233] width 15 height 15
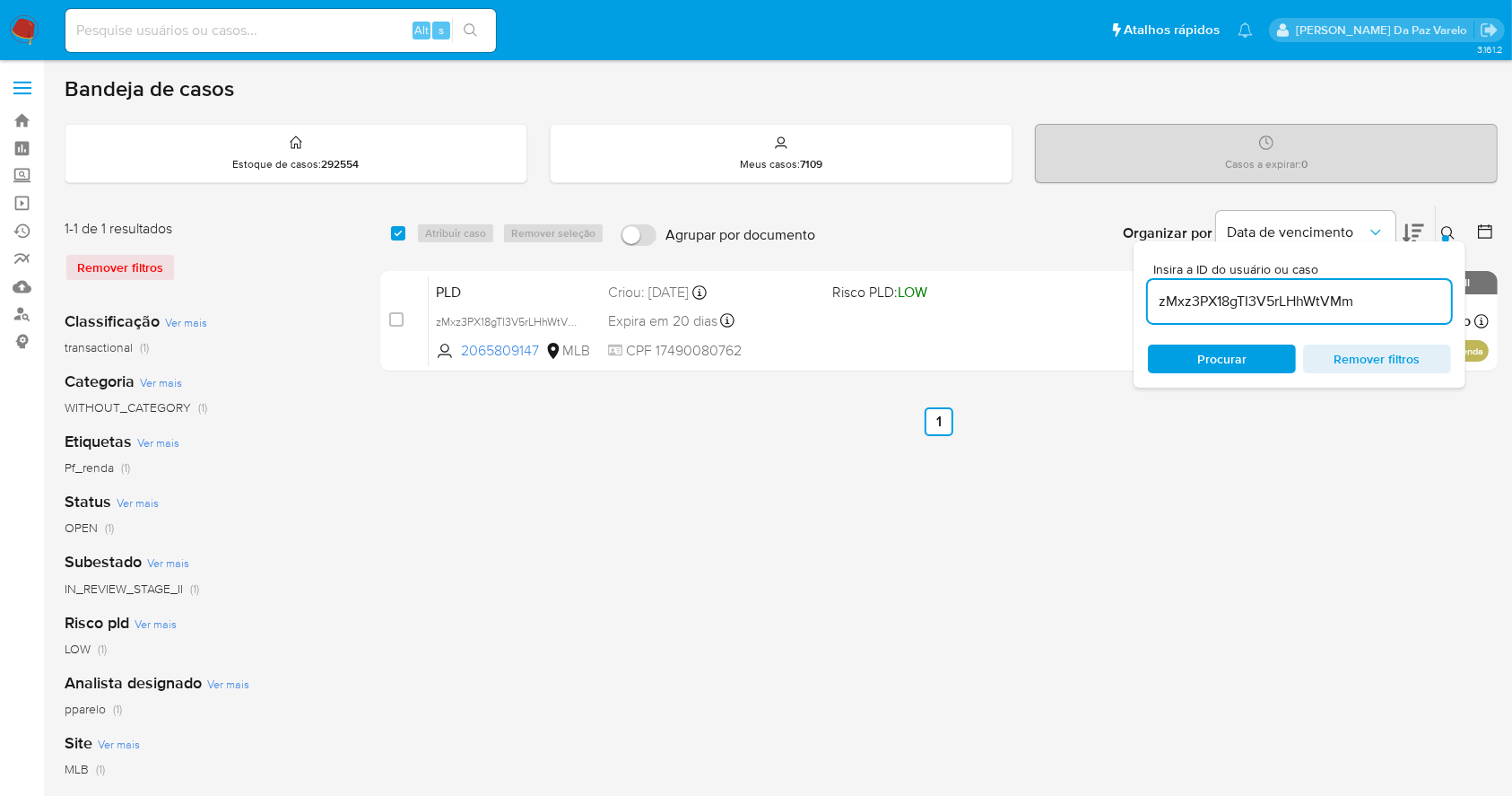
click at [1320, 295] on input "zMxz3PX18gTI3V5rLHhWtVMm" at bounding box center [1299, 301] width 303 height 23
type input "ThDgBomQxccK71ogHtZ0kUAE"
click at [400, 229] on input "checkbox" at bounding box center [398, 233] width 15 height 15
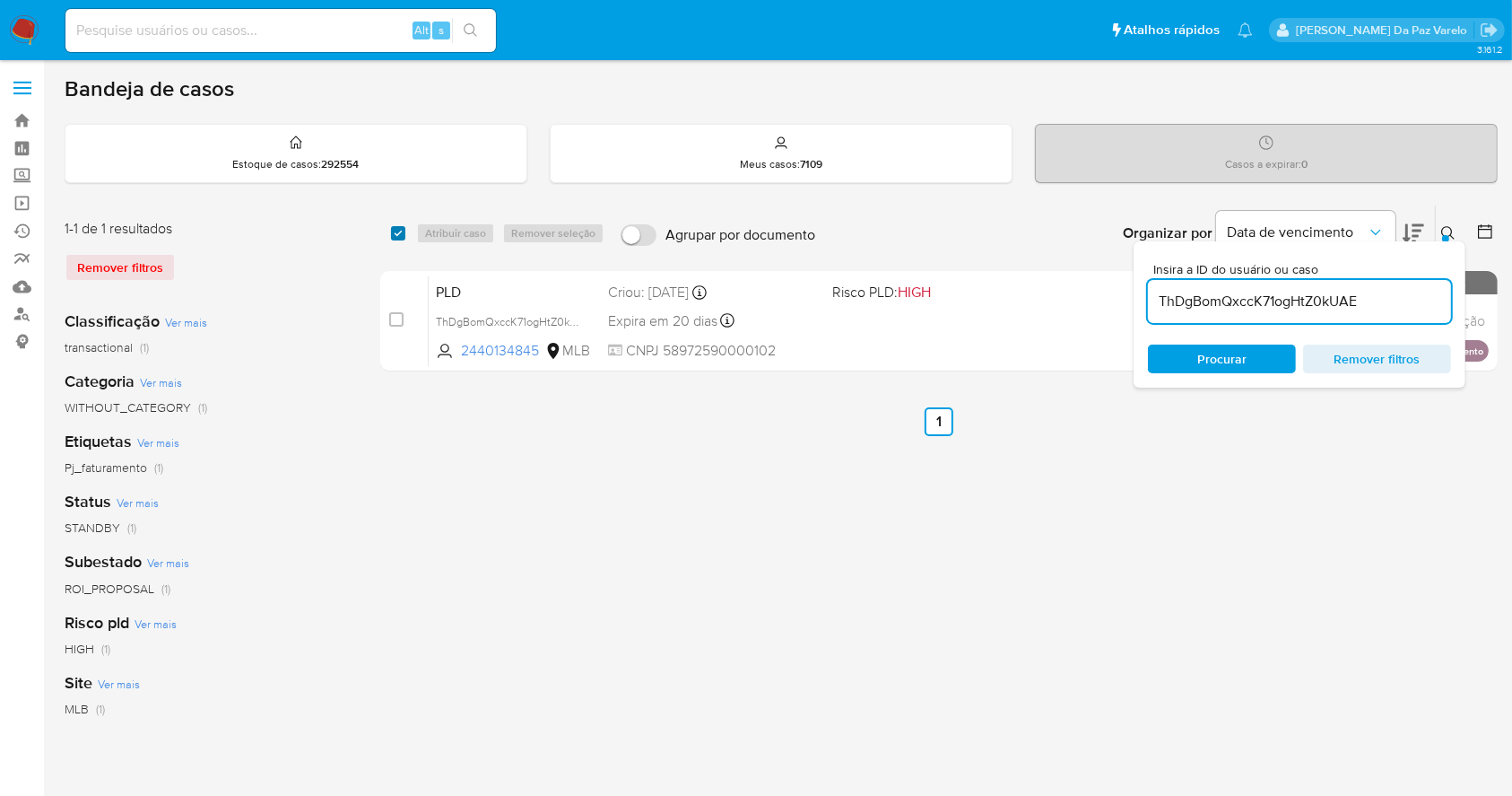
checkbox input "true"
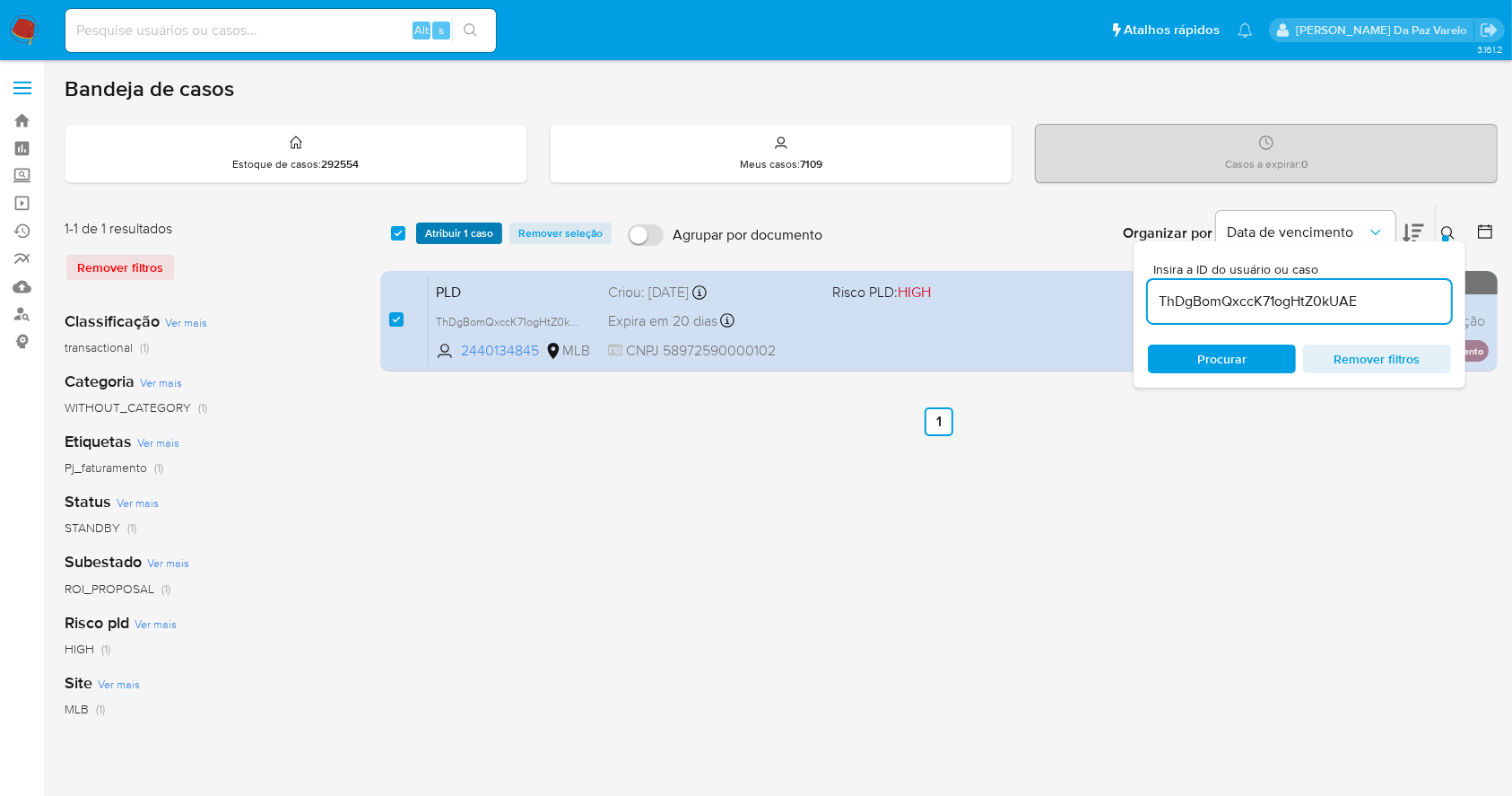
click at [452, 226] on span "Atribuir 1 caso" at bounding box center [459, 233] width 68 height 18
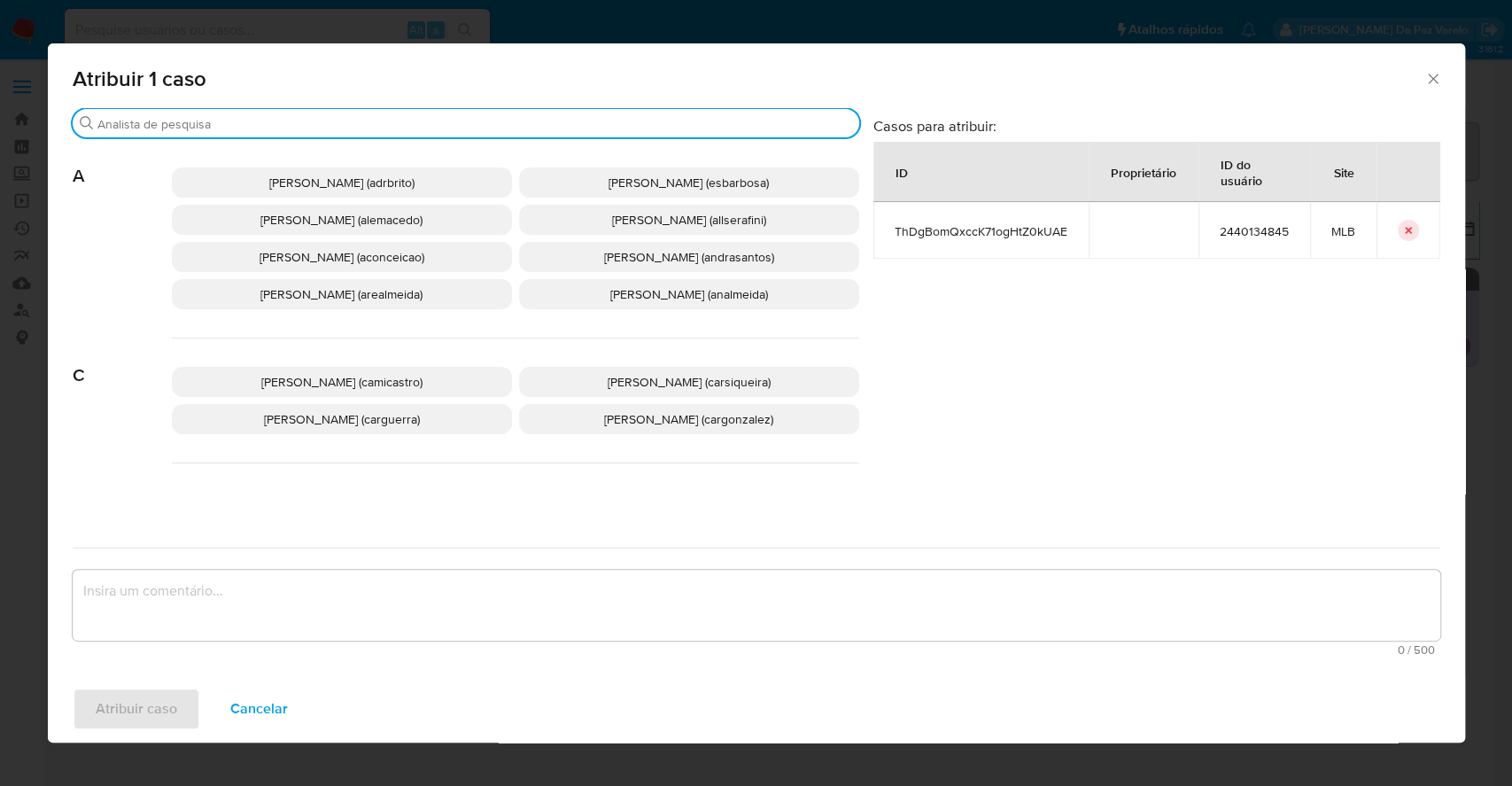
click at [489, 124] on input "Buscar" at bounding box center [474, 123] width 754 height 16
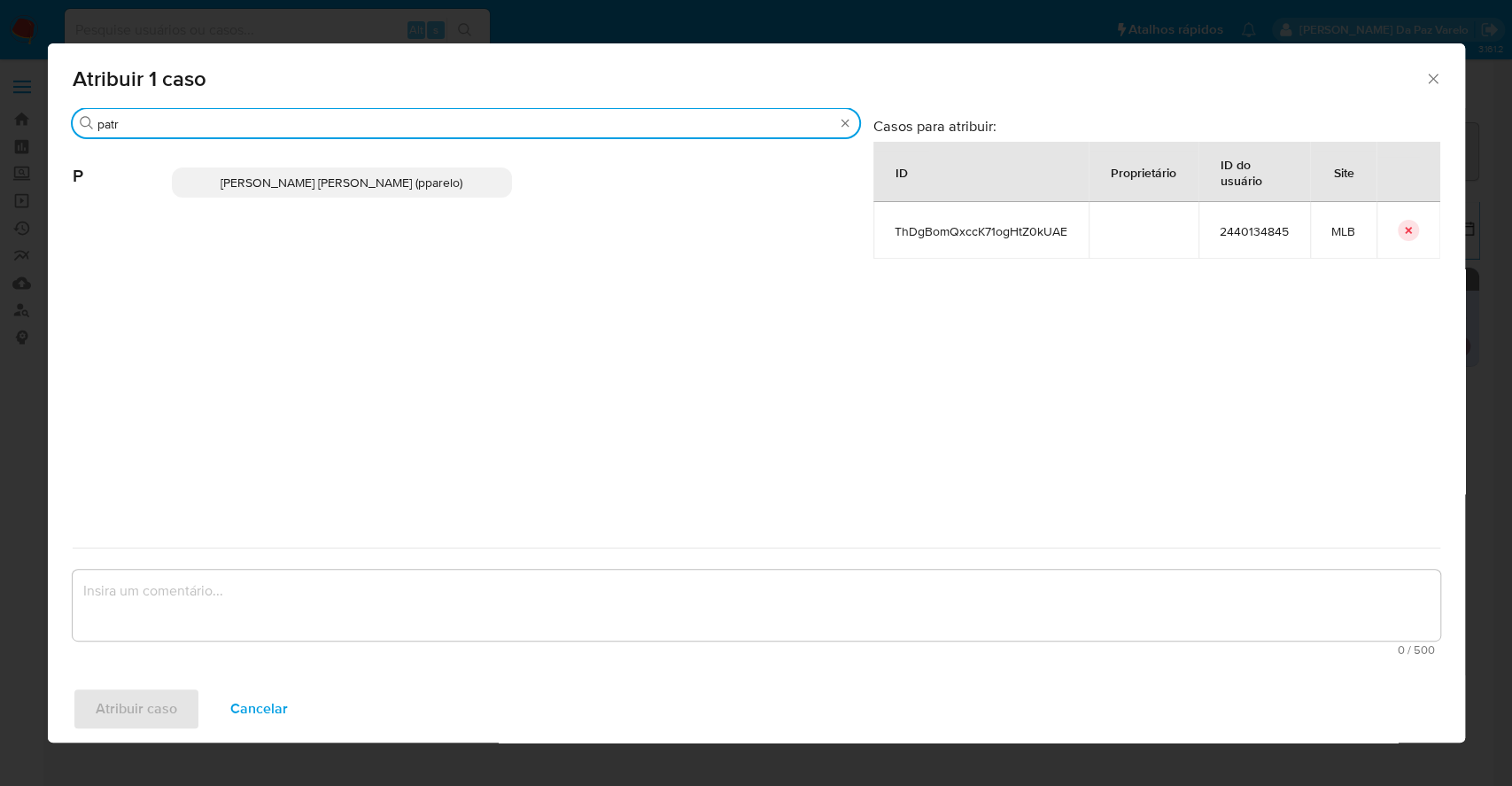
type input "patr"
click at [377, 187] on span "Patricia Aparecida Da Paz Varelo (pparelo)" at bounding box center [341, 182] width 242 height 17
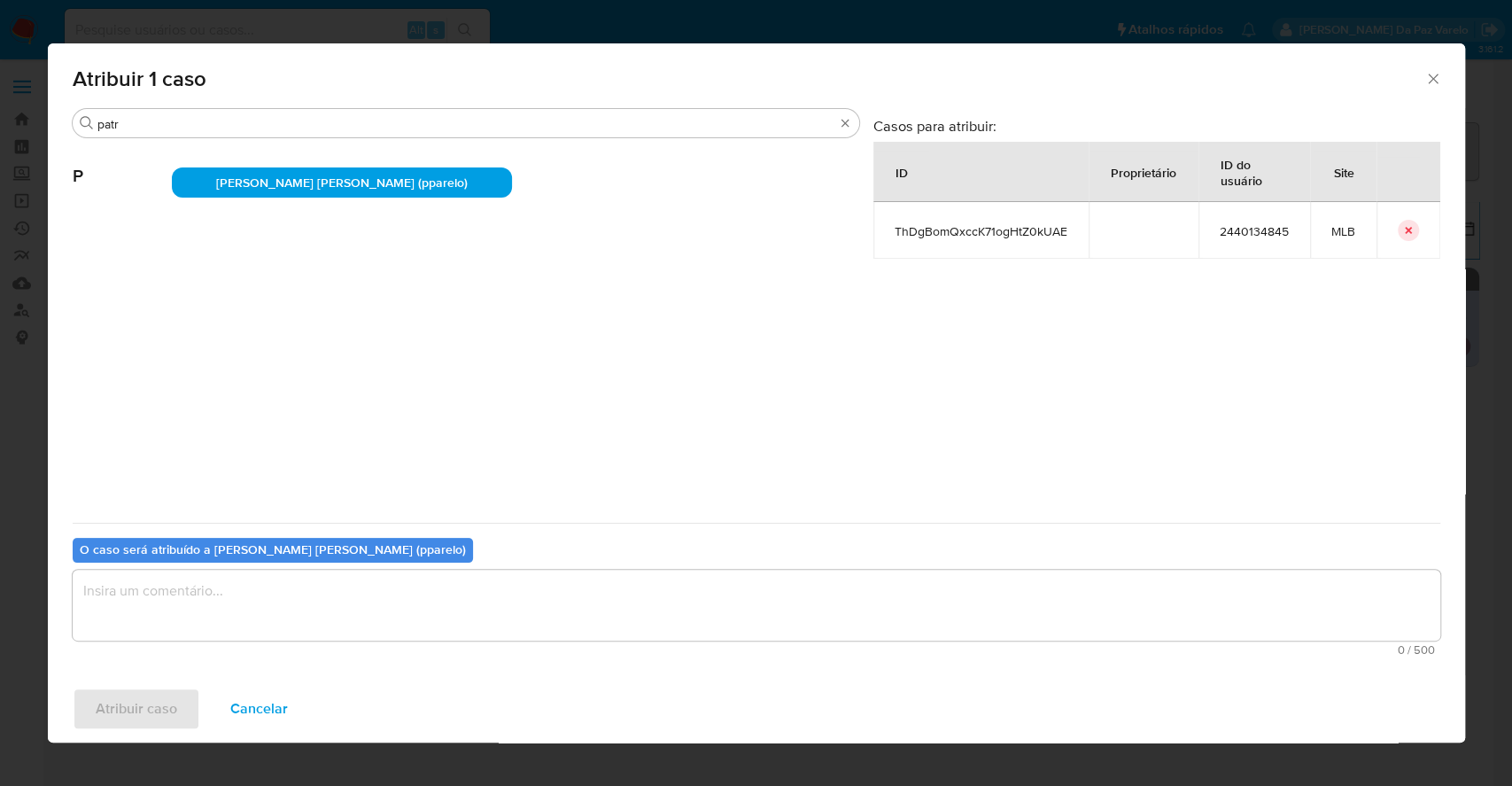
click at [368, 582] on textarea "assign-modal" at bounding box center [756, 605] width 1368 height 71
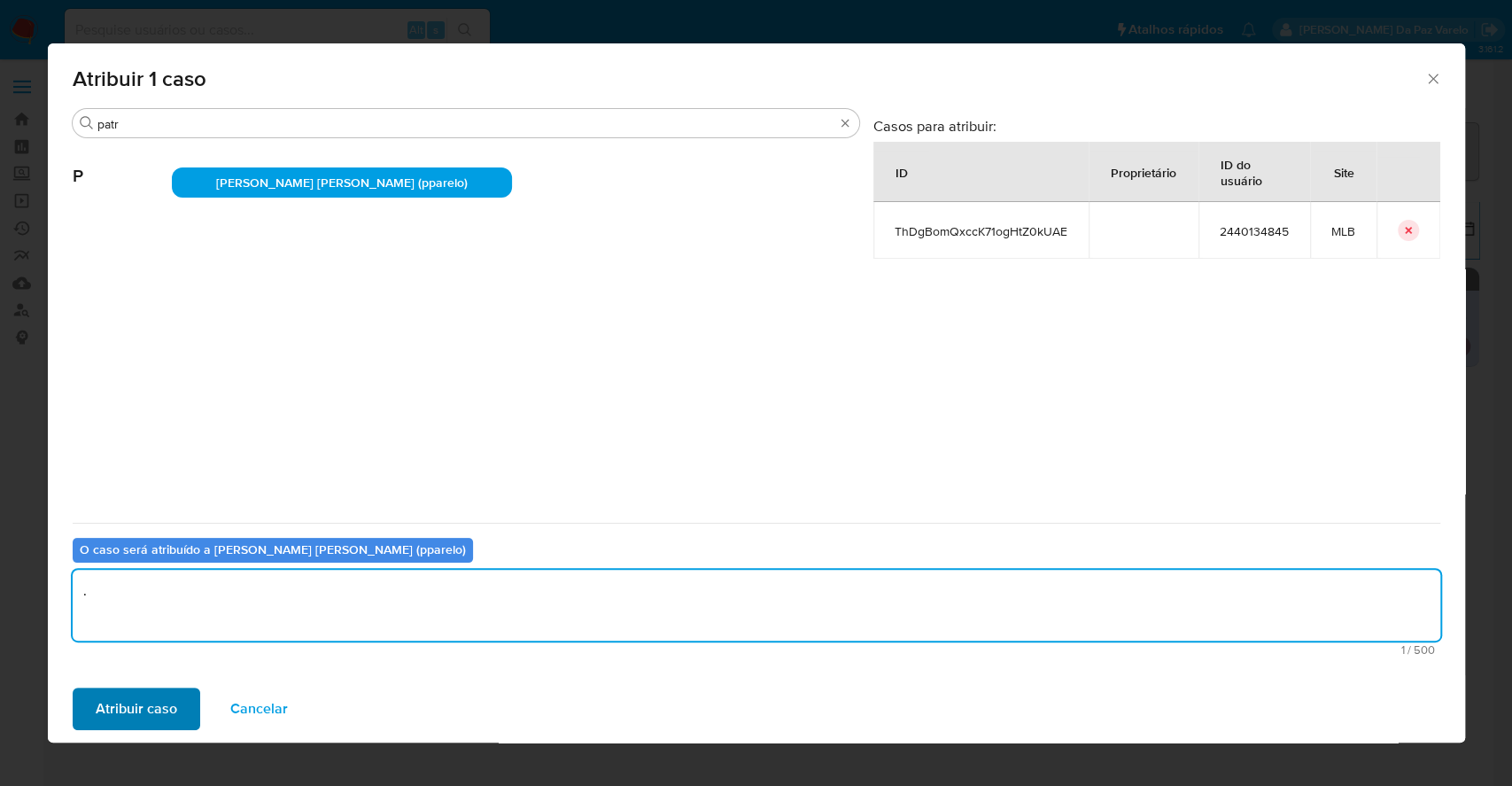
type textarea "."
click at [175, 698] on button "Atribuir caso" at bounding box center [136, 709] width 127 height 42
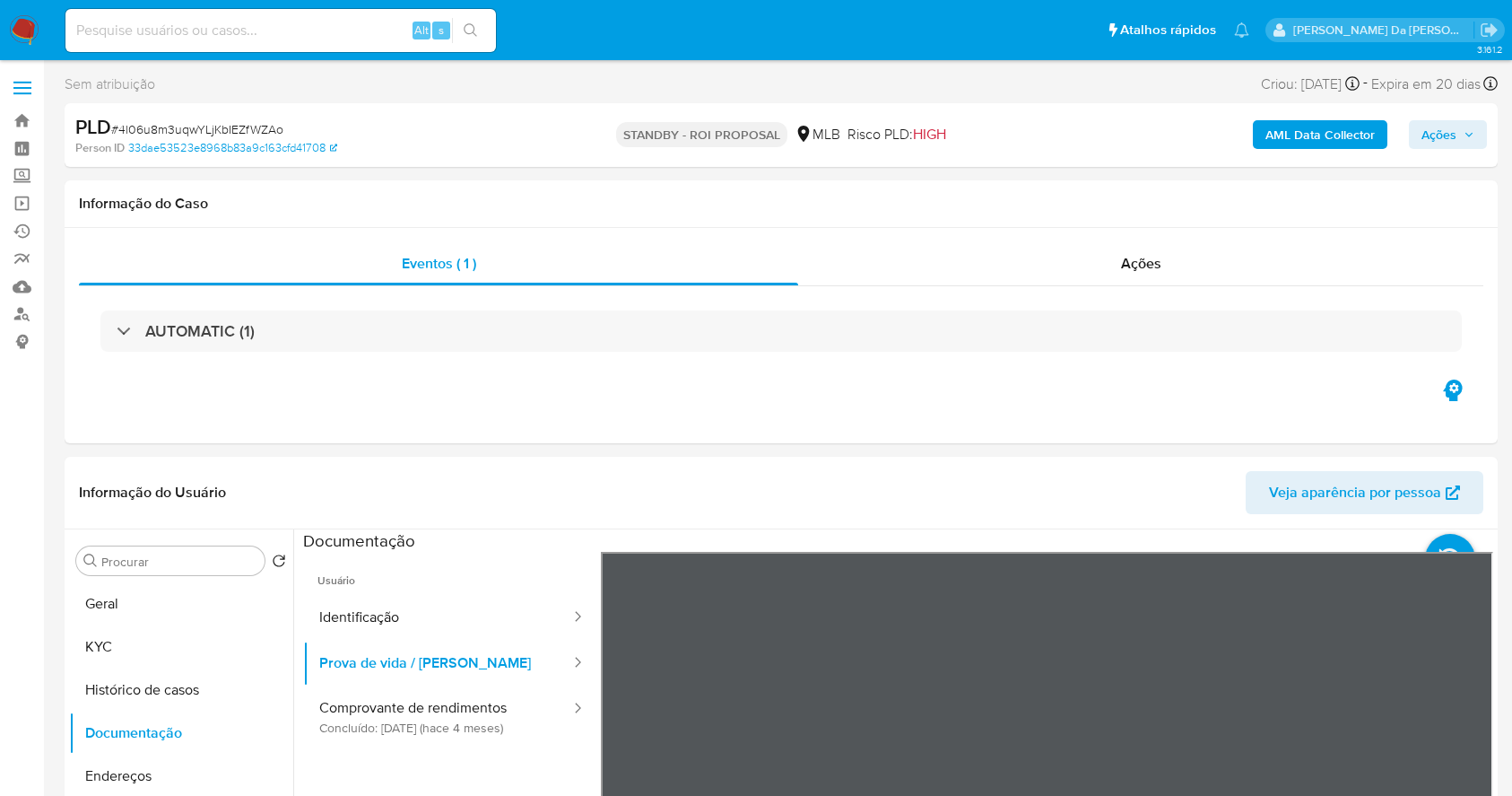
select select "10"
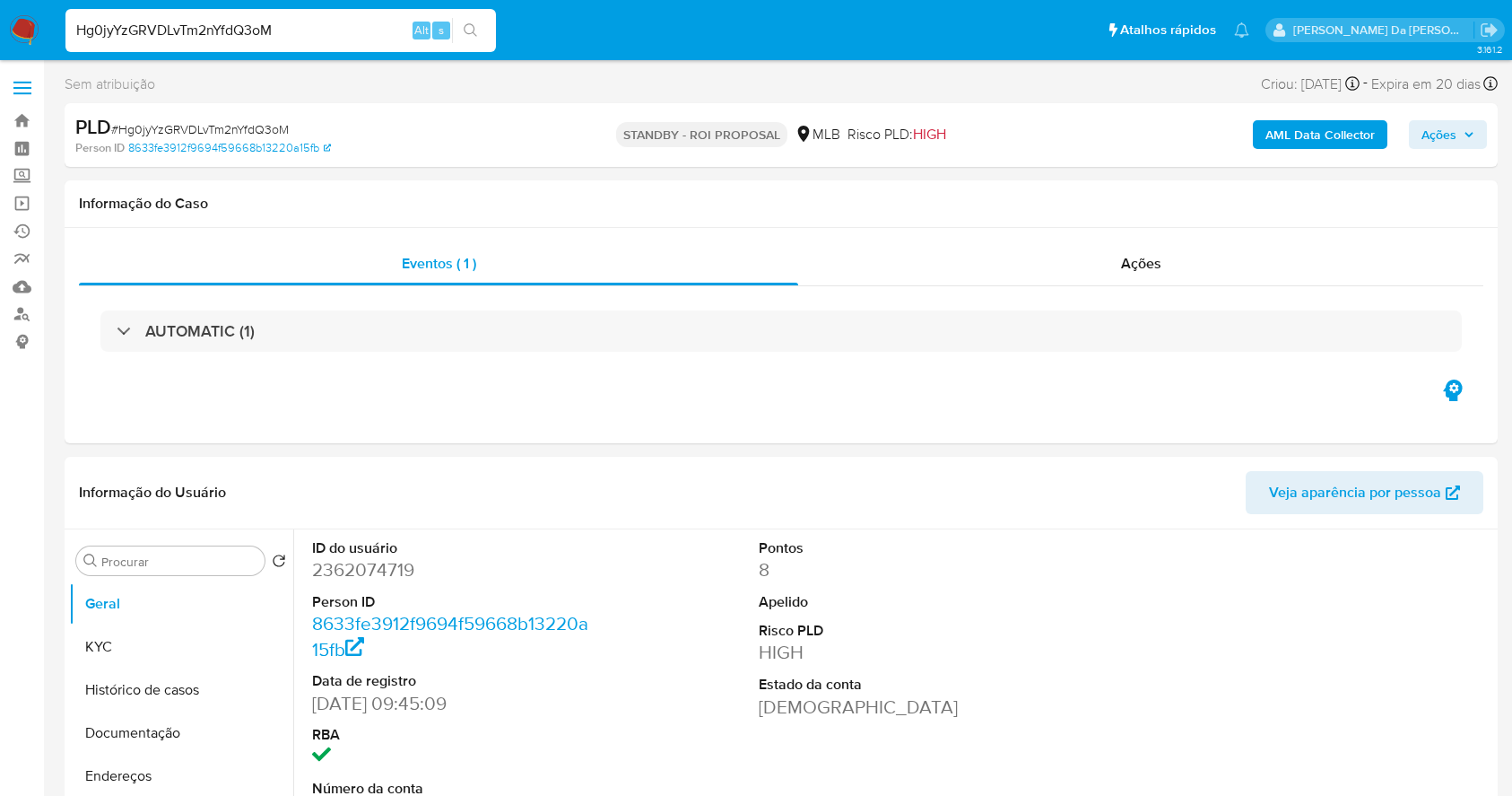
select select "10"
click at [1433, 133] on span "Ações" at bounding box center [1440, 134] width 35 height 28
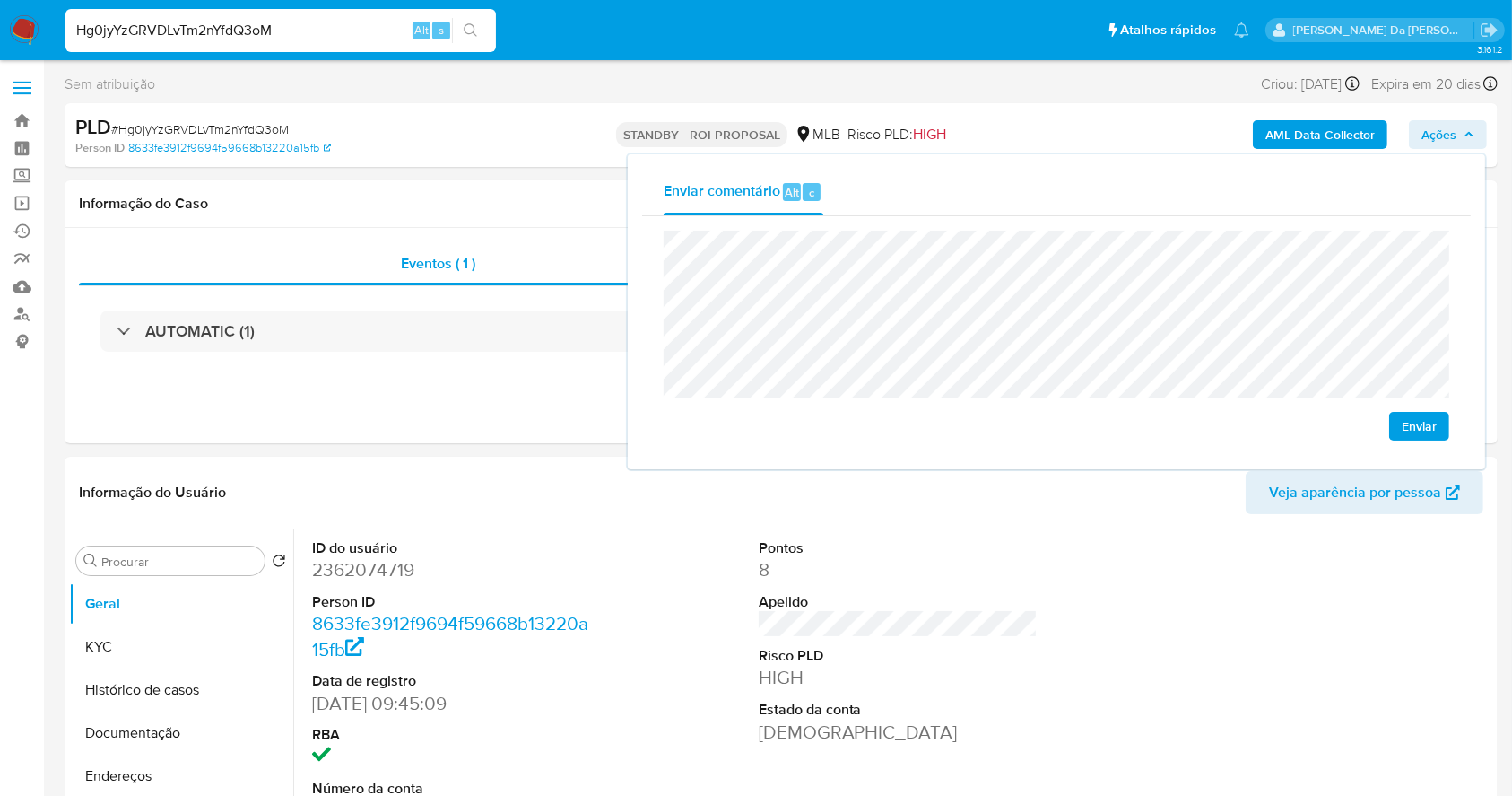
click at [641, 251] on div "Enviar comentário Alt c Enviar" at bounding box center [1056, 311] width 857 height 315
click at [344, 33] on input "Hg0jyYzGRVDLvTm2nYfdQ3oM" at bounding box center [280, 30] width 430 height 23
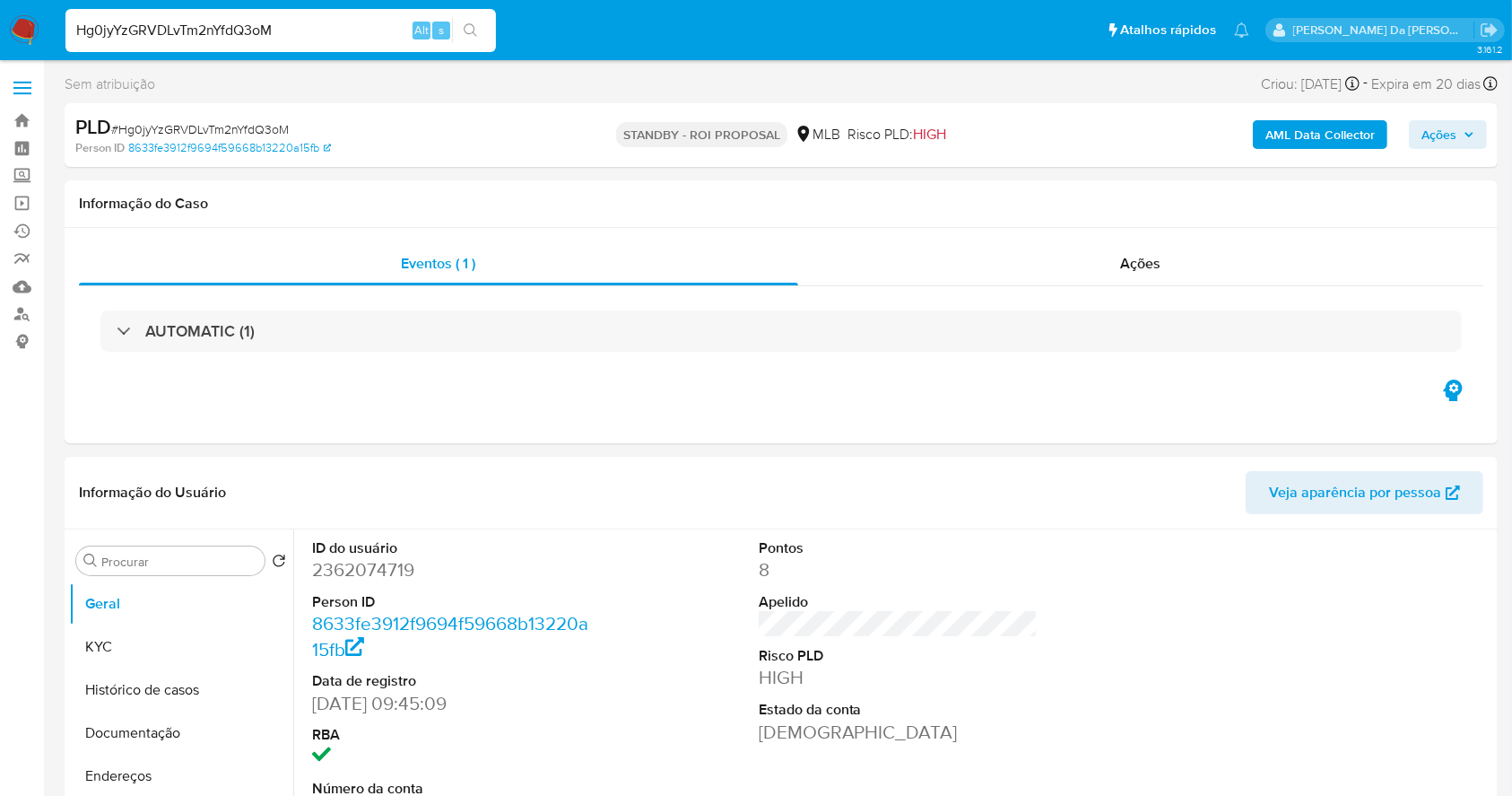
click at [344, 33] on input "Hg0jyYzGRVDLvTm2nYfdQ3oM" at bounding box center [280, 30] width 430 height 23
paste input "rD1ISnJrPqQxcPI6qkJAJfOi"
type input "rD1ISnJrPqQxcPI6qkJAJfOi"
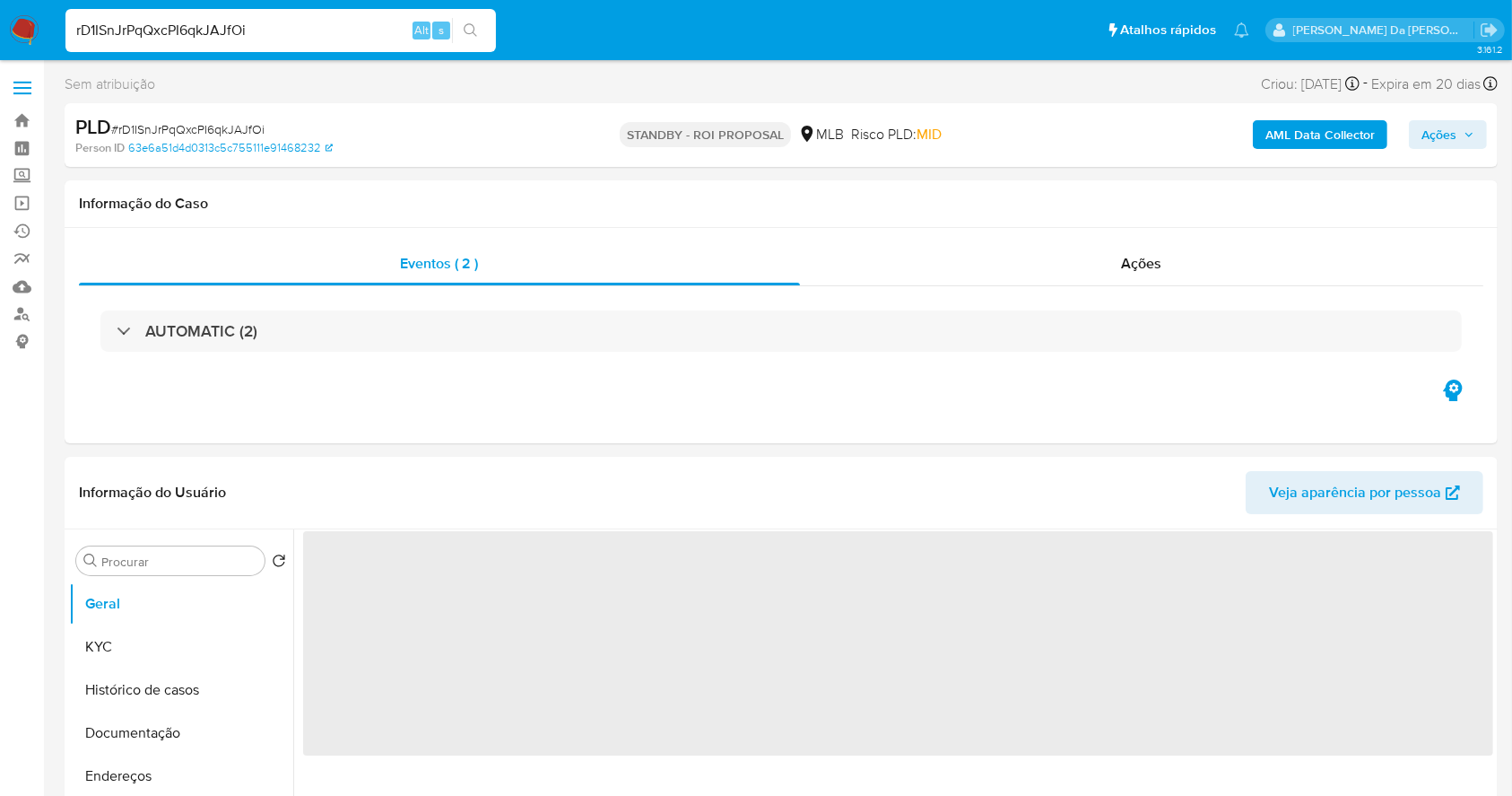
select select "10"
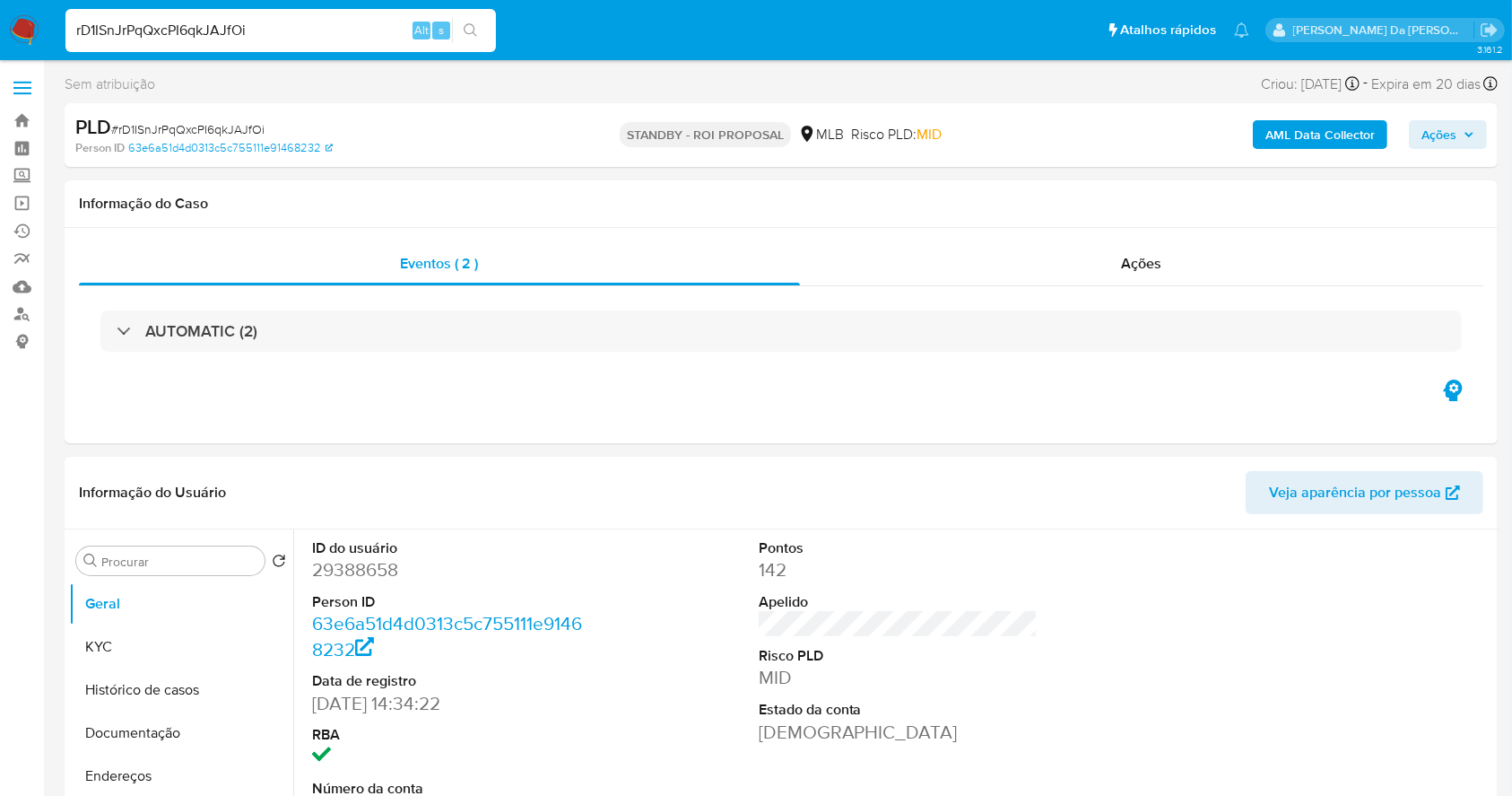
scroll to position [412, 0]
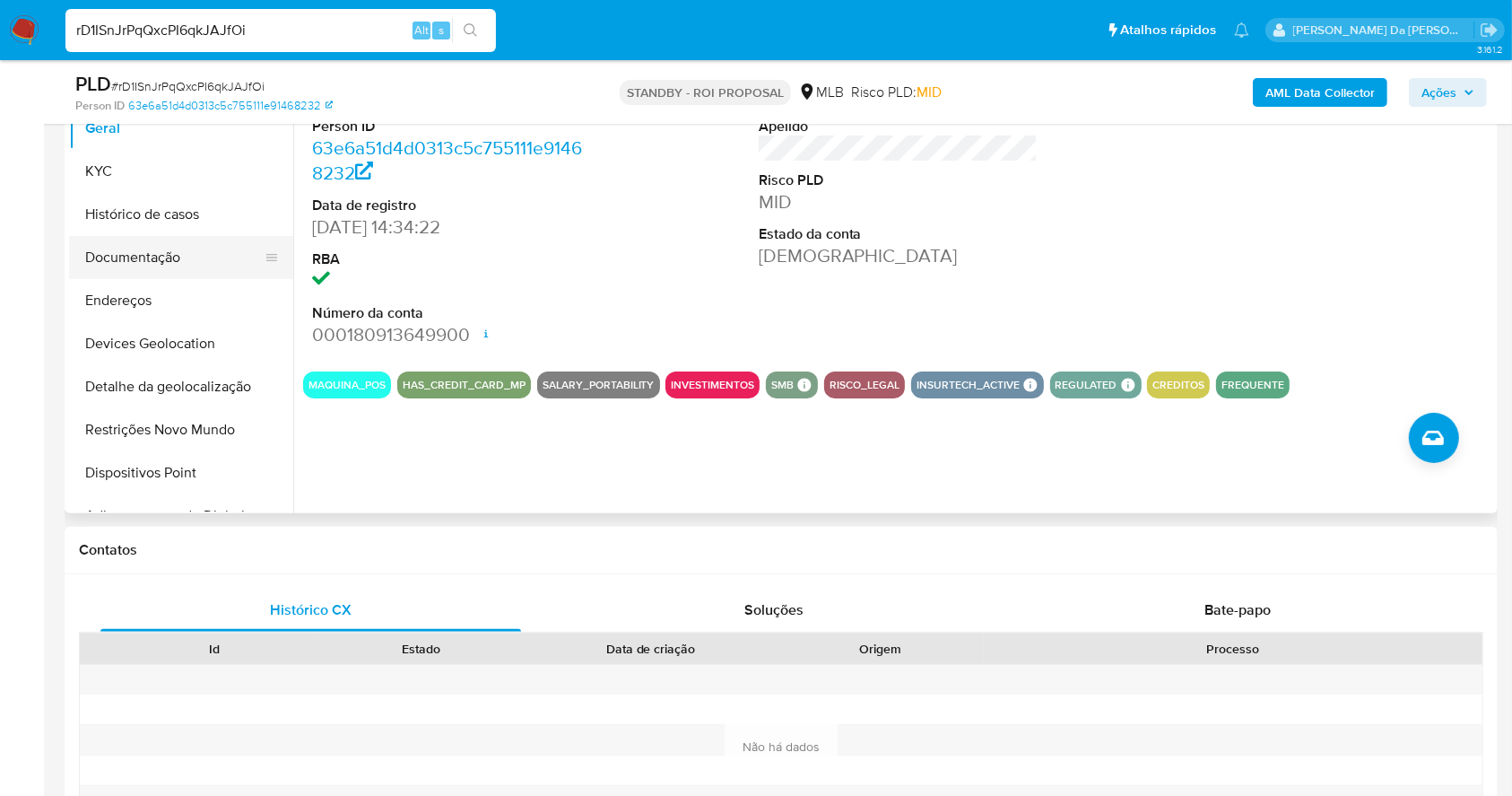
click at [170, 268] on button "Documentação" at bounding box center [174, 258] width 210 height 43
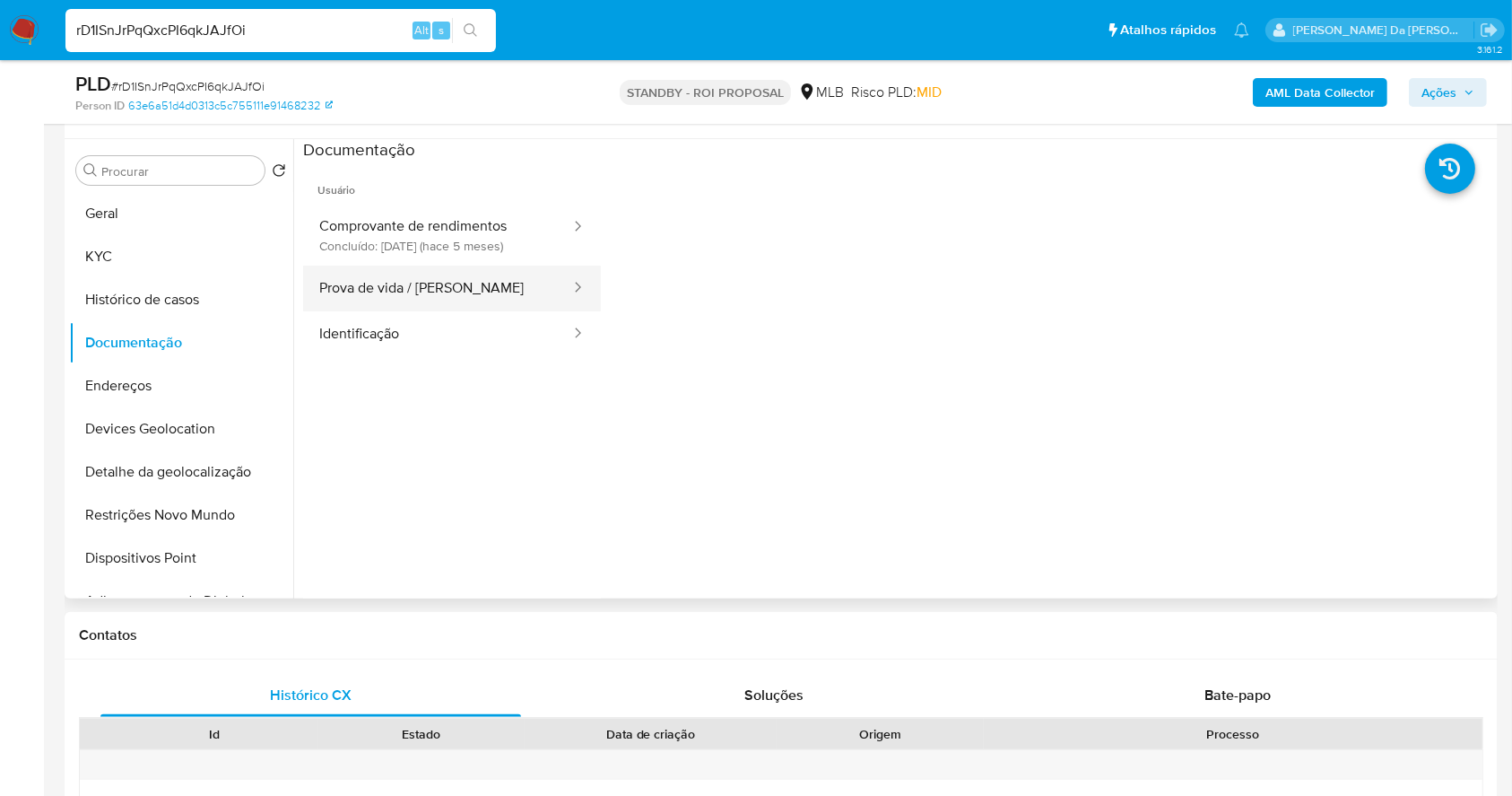
scroll to position [293, 0]
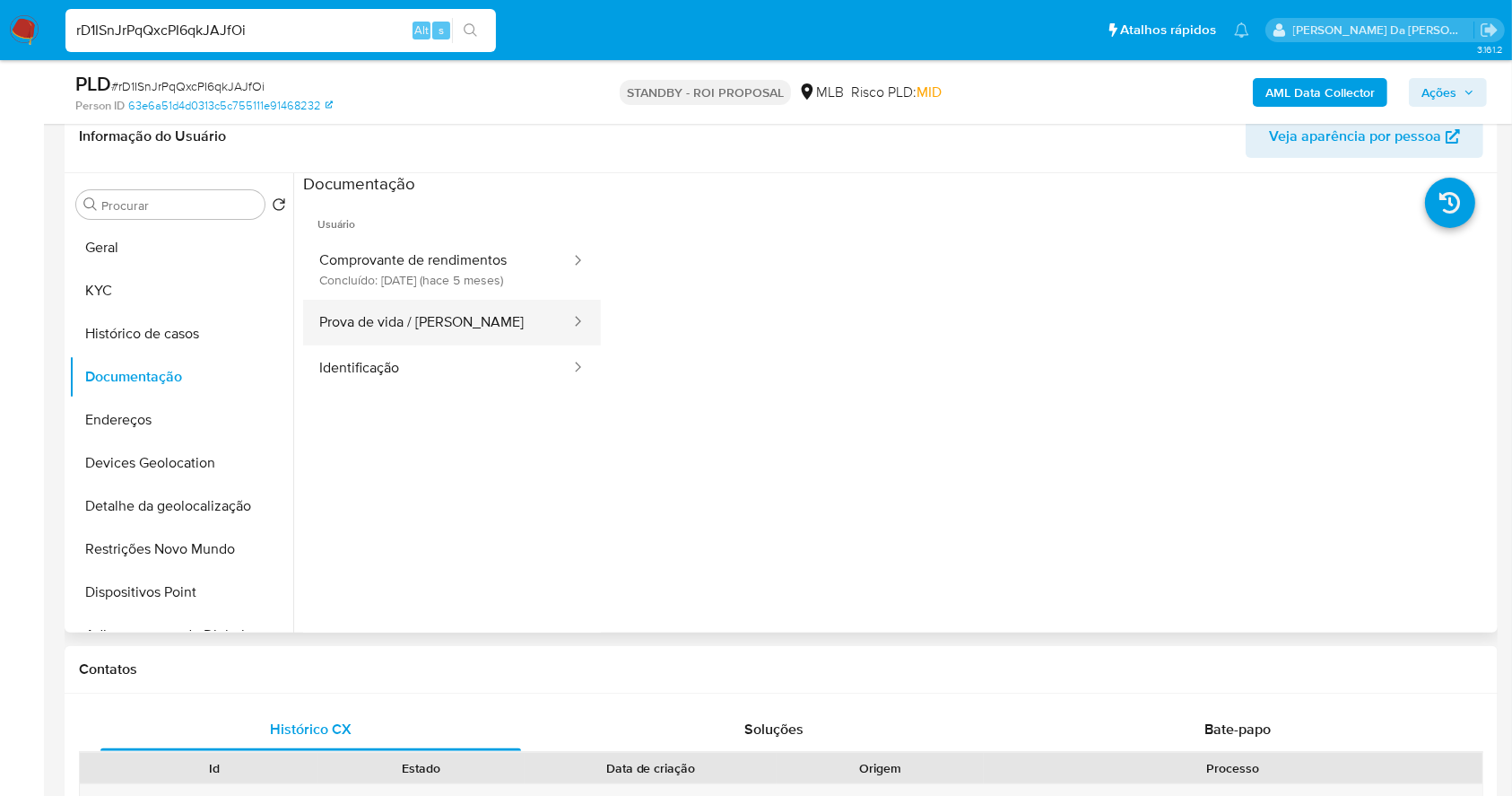
click at [452, 340] on button "Prova de vida / Selfie" at bounding box center [438, 322] width 269 height 46
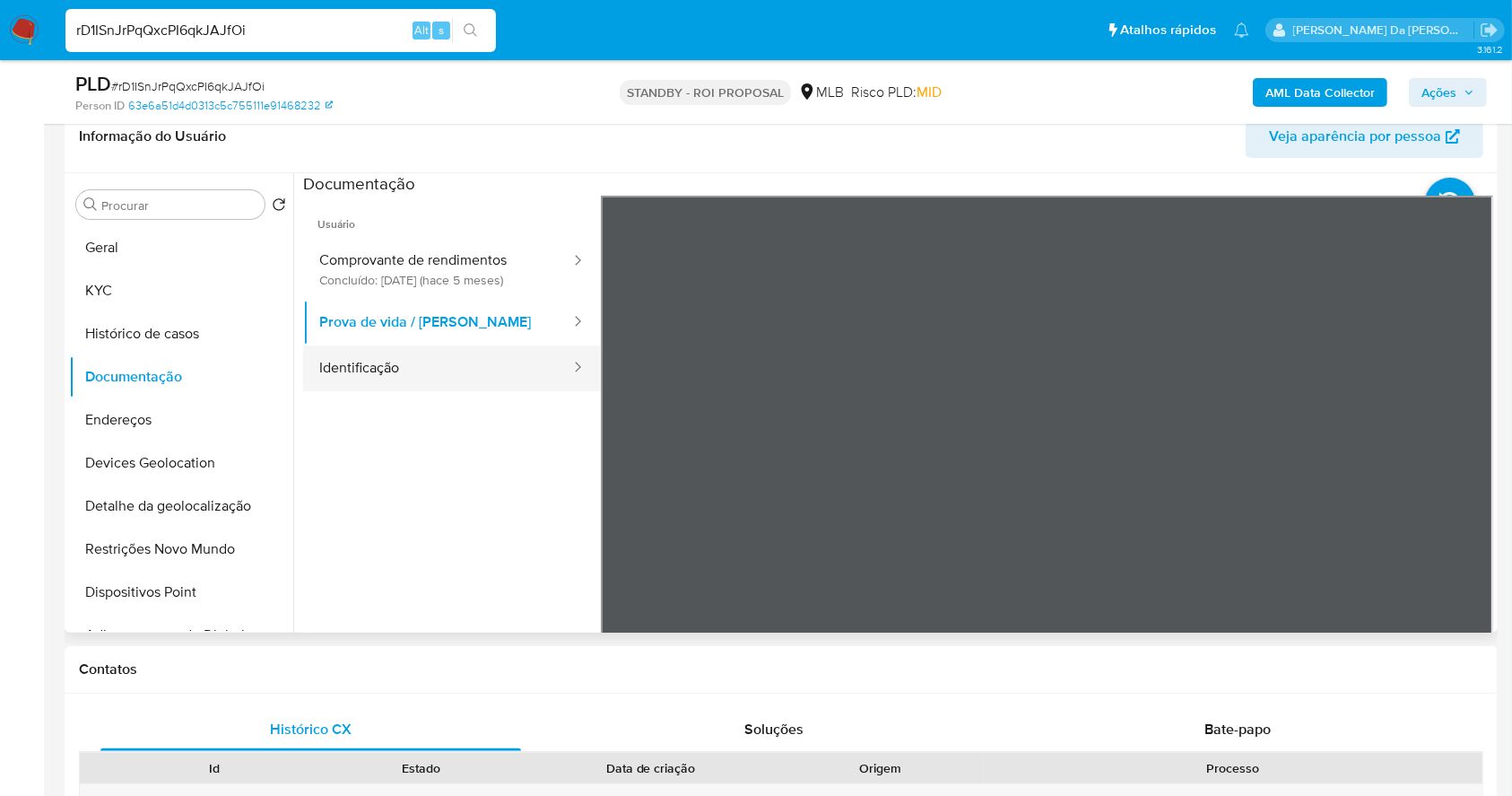
click at [527, 347] on button "Identificação" at bounding box center [438, 368] width 269 height 46
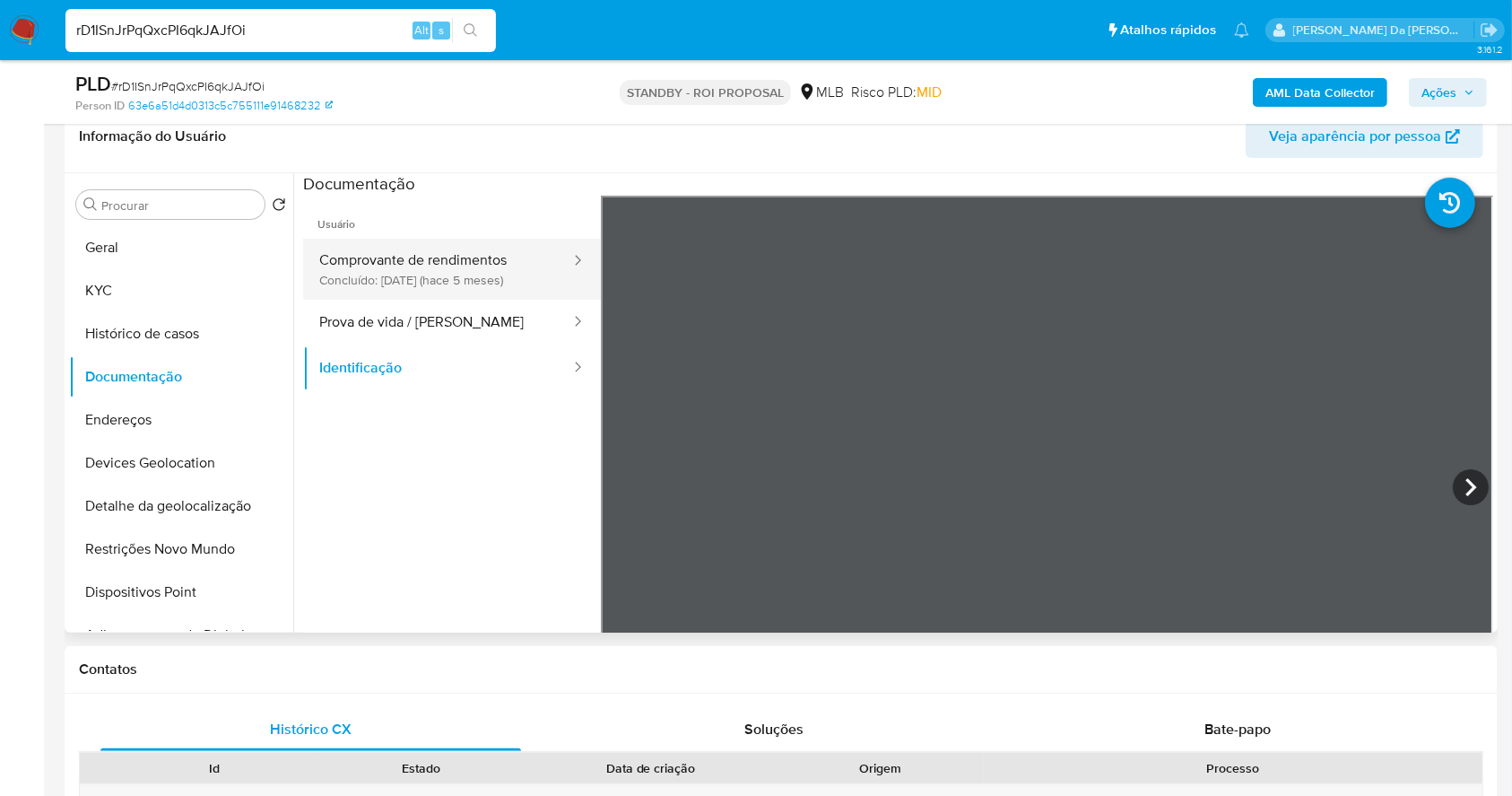
click at [396, 261] on button "Comprovante de rendimentos Concluído: 14/05/2025 (hace 5 meses)" at bounding box center [438, 269] width 269 height 61
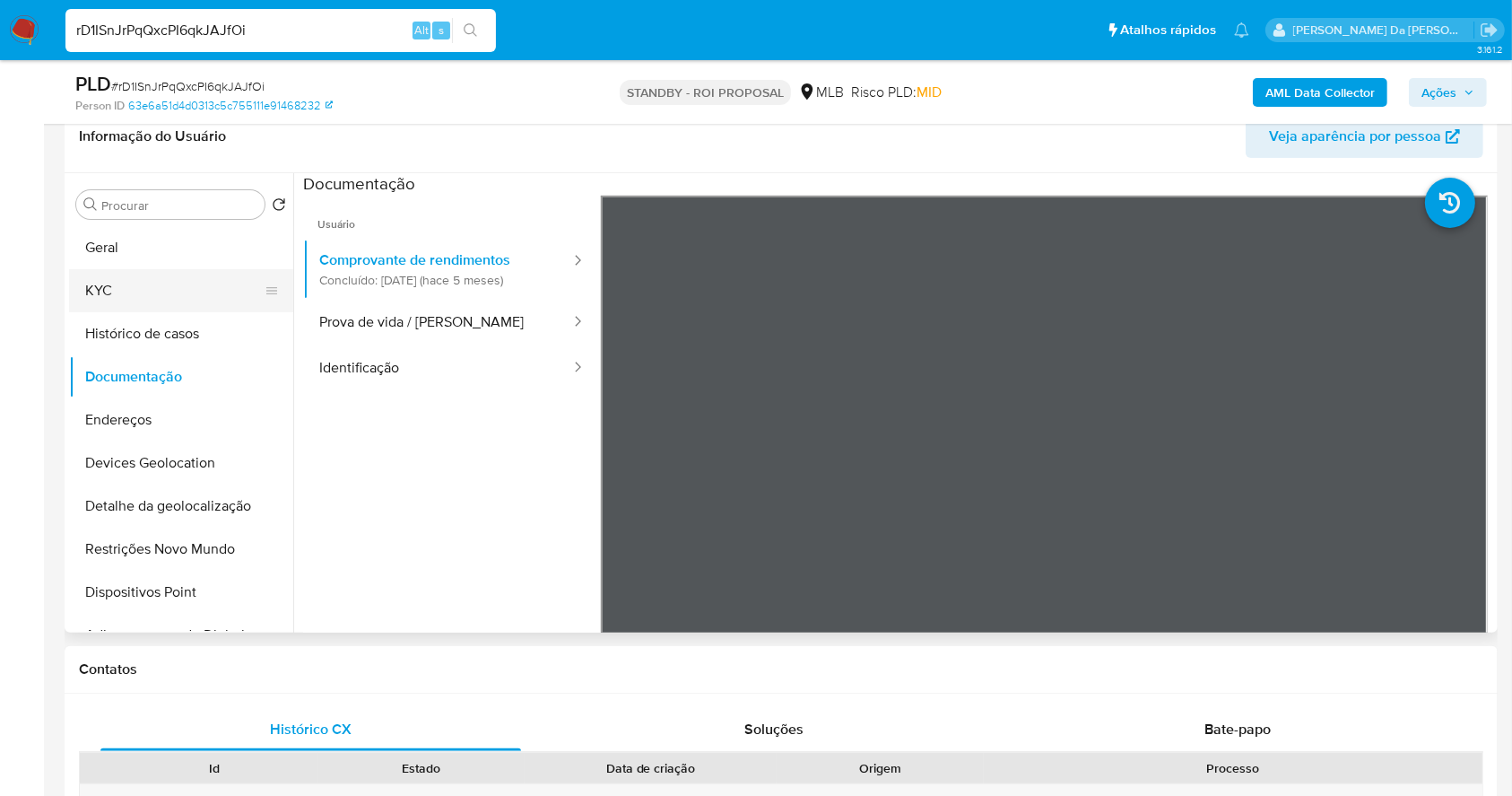
click at [112, 293] on button "KYC" at bounding box center [174, 291] width 210 height 43
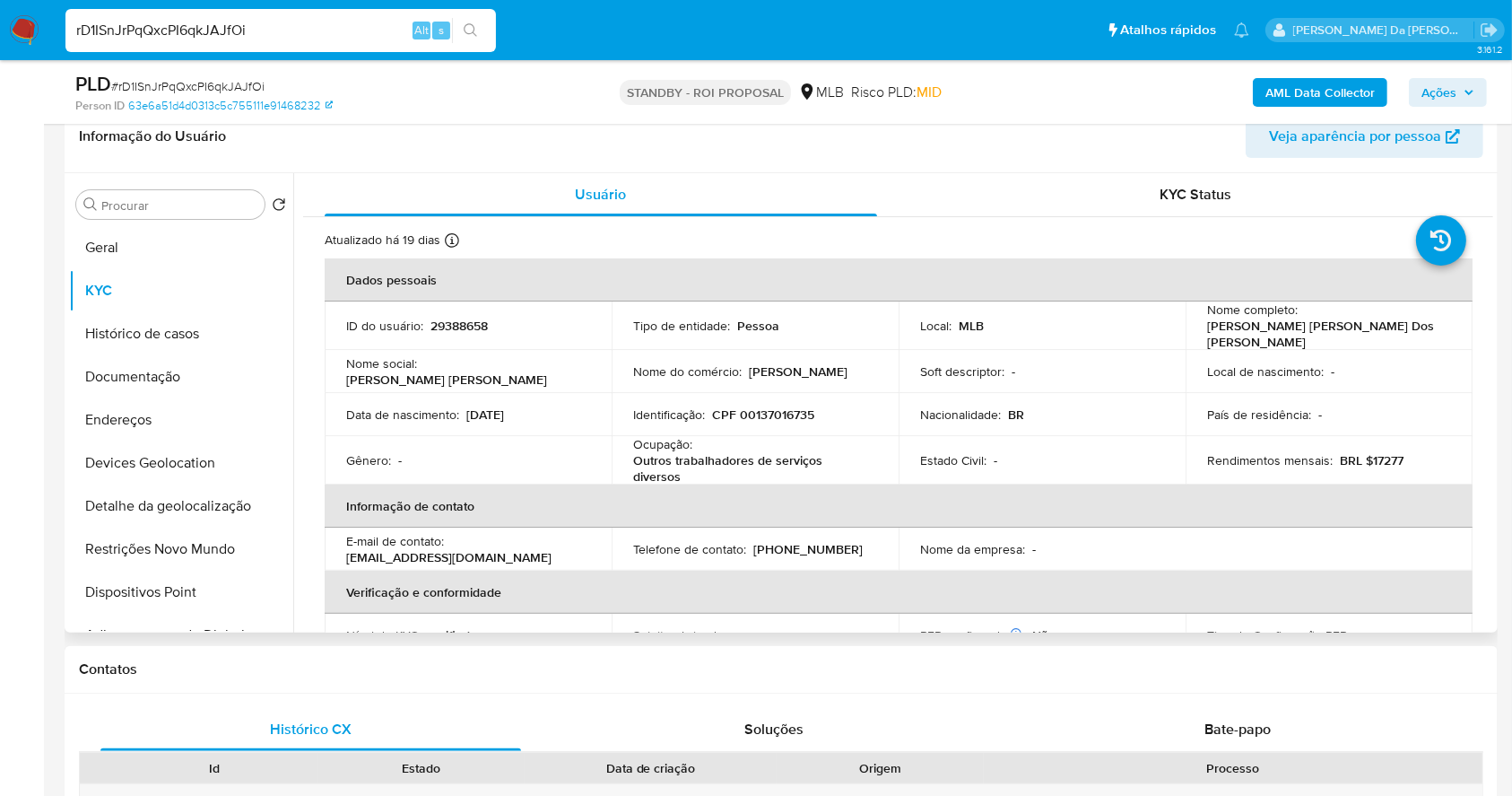
click at [1384, 452] on p "BRL $17277" at bounding box center [1372, 459] width 63 height 17
copy p "17277"
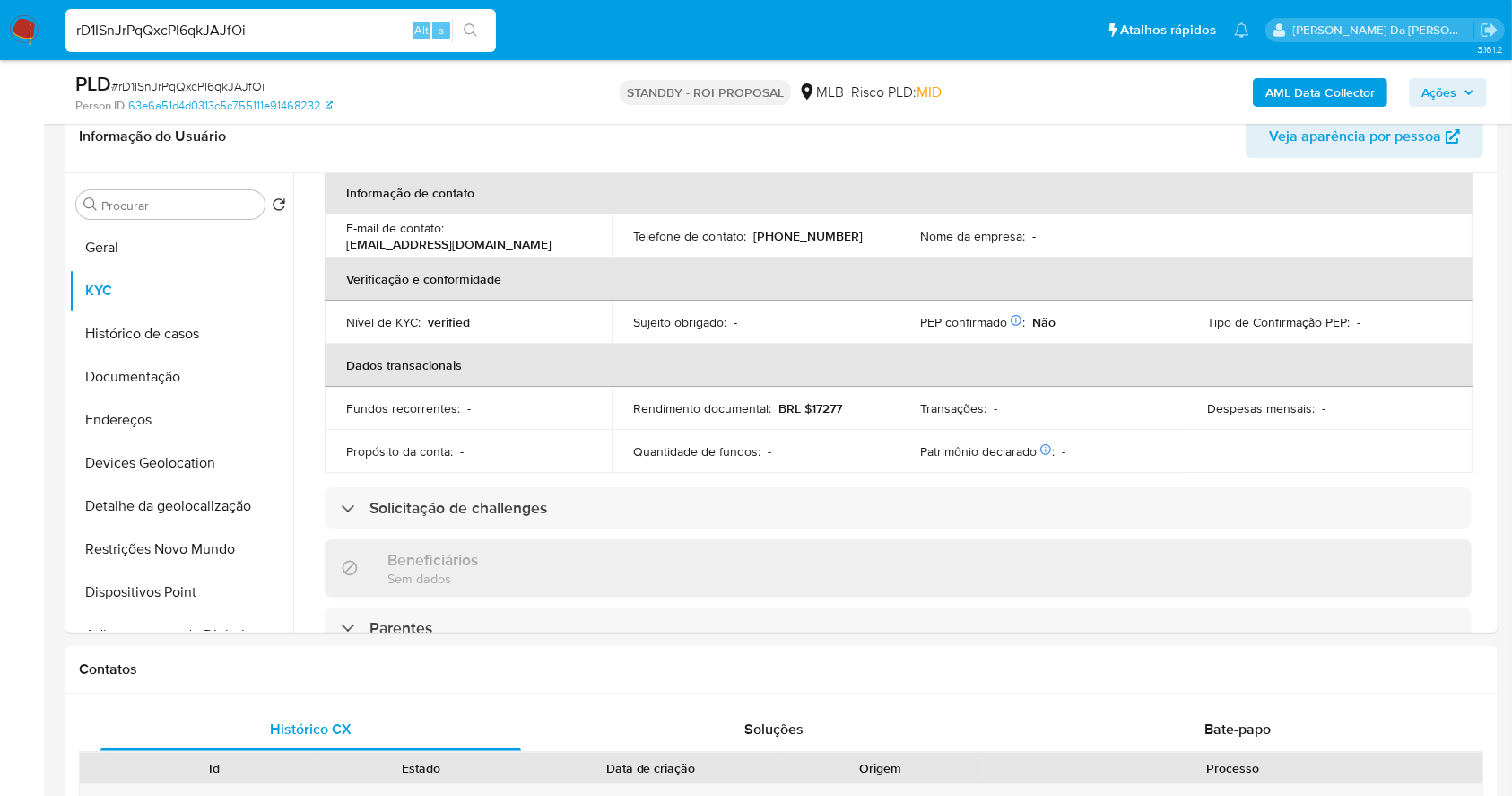
click at [1430, 79] on span "Ações" at bounding box center [1440, 92] width 35 height 28
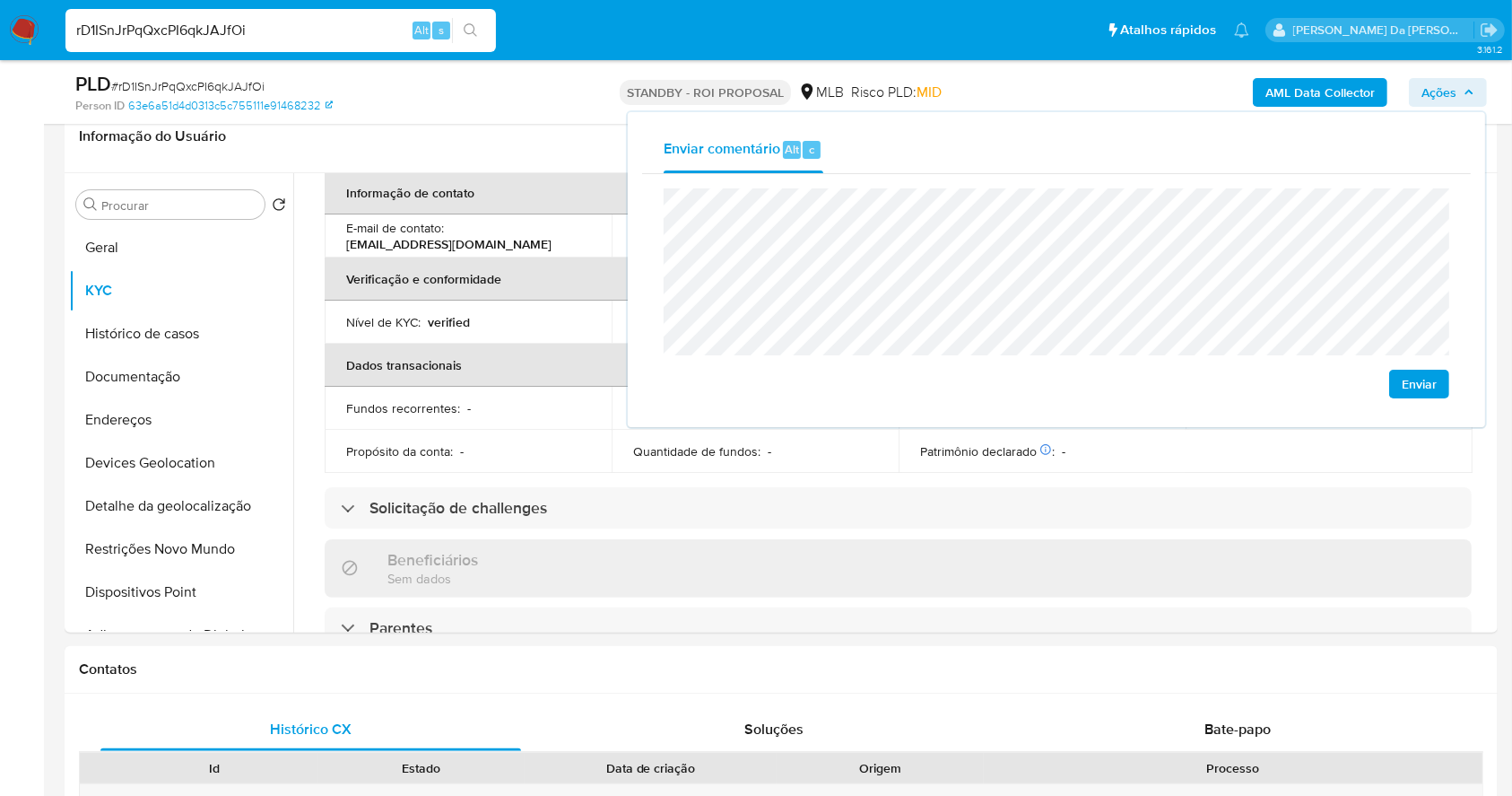
click at [661, 221] on div "Enviar" at bounding box center [1056, 293] width 829 height 239
click at [372, 24] on input "rD1ISnJrPqQxcPI6qkJAJfOi" at bounding box center [280, 30] width 430 height 23
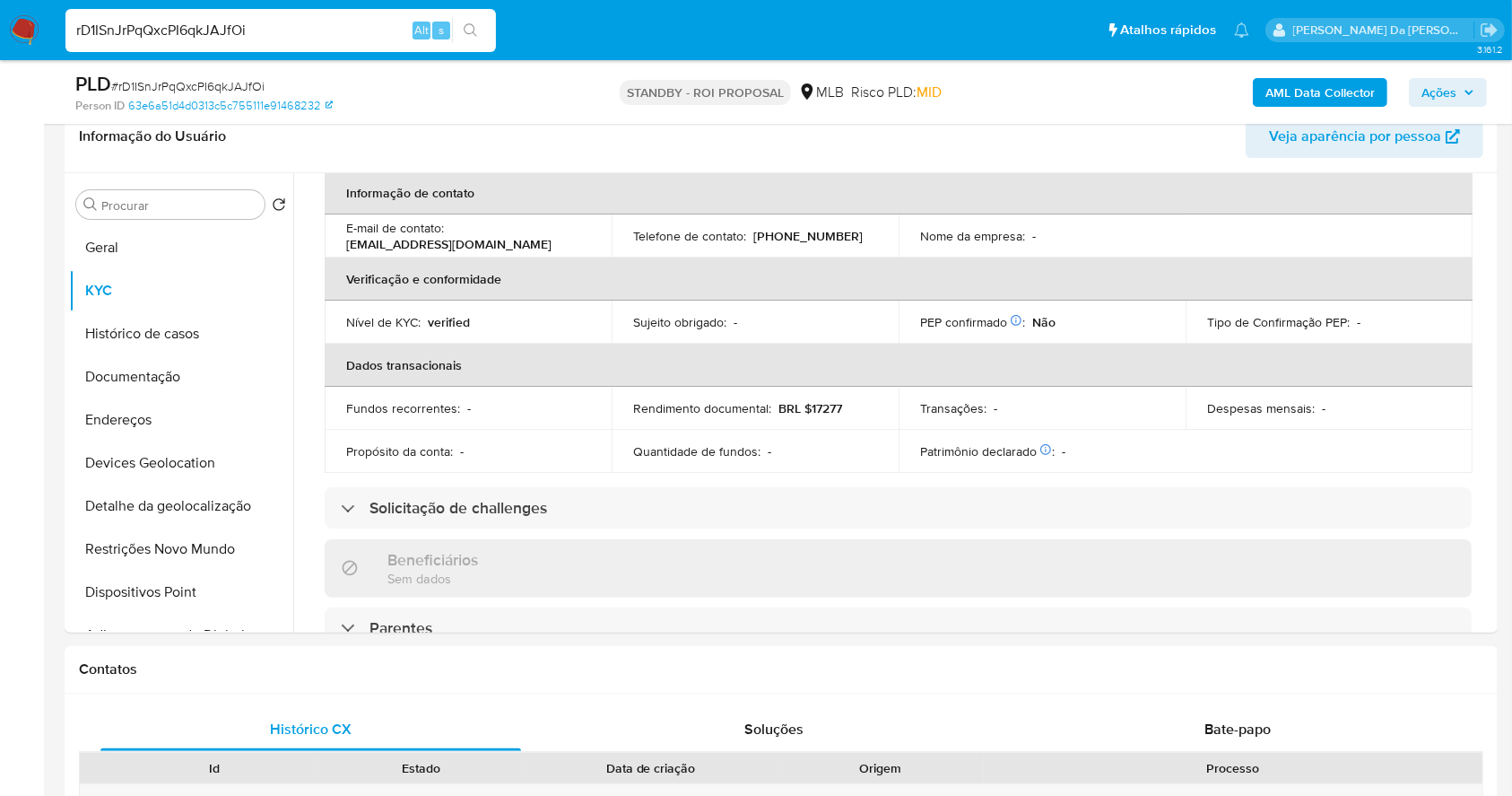
paste input "3R7LndeIhM9aF2RmIfFeSAJW"
type input "3R7LndeIhM9aF2RmIfFeSAJW"
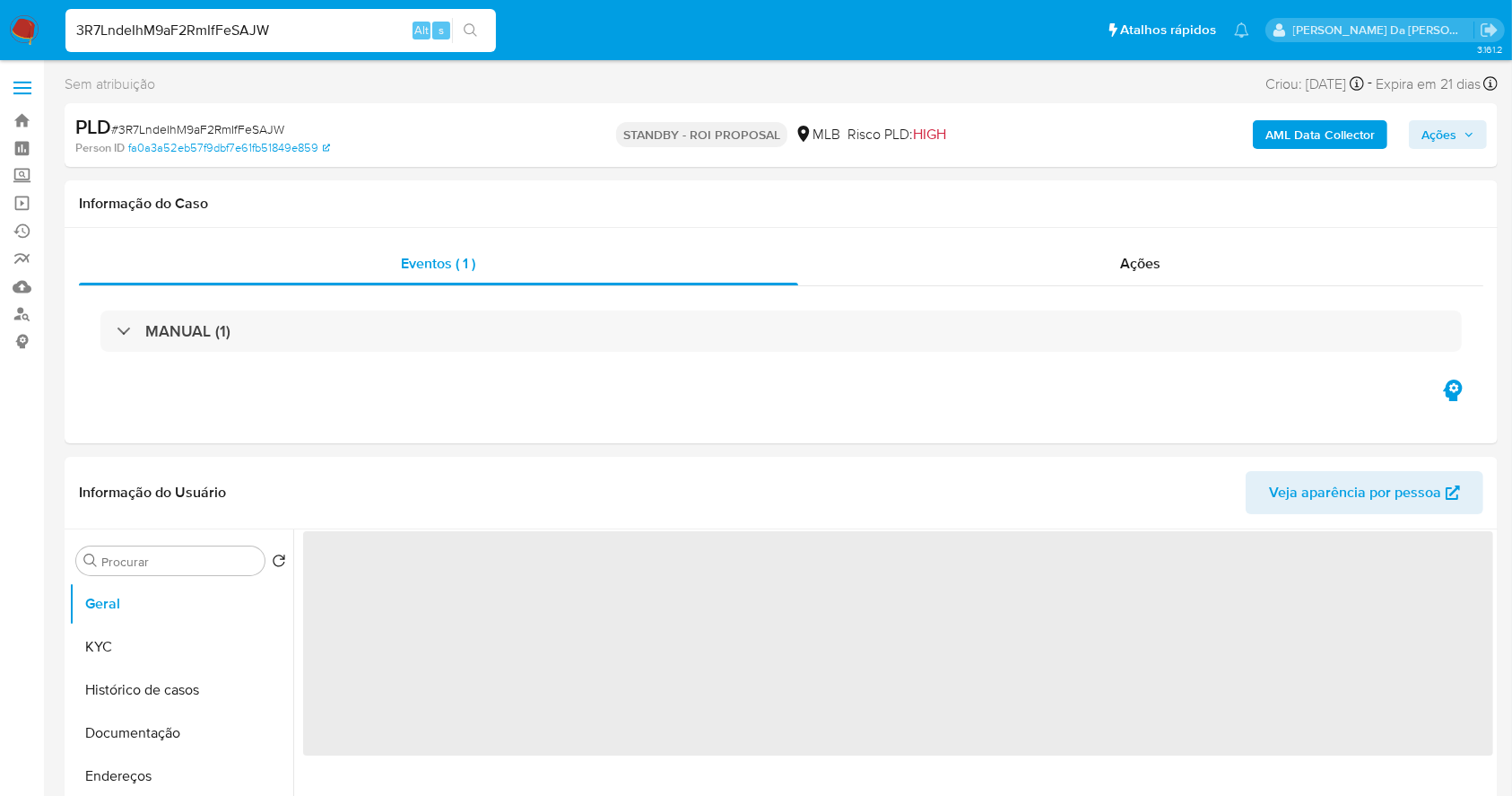
select select "10"
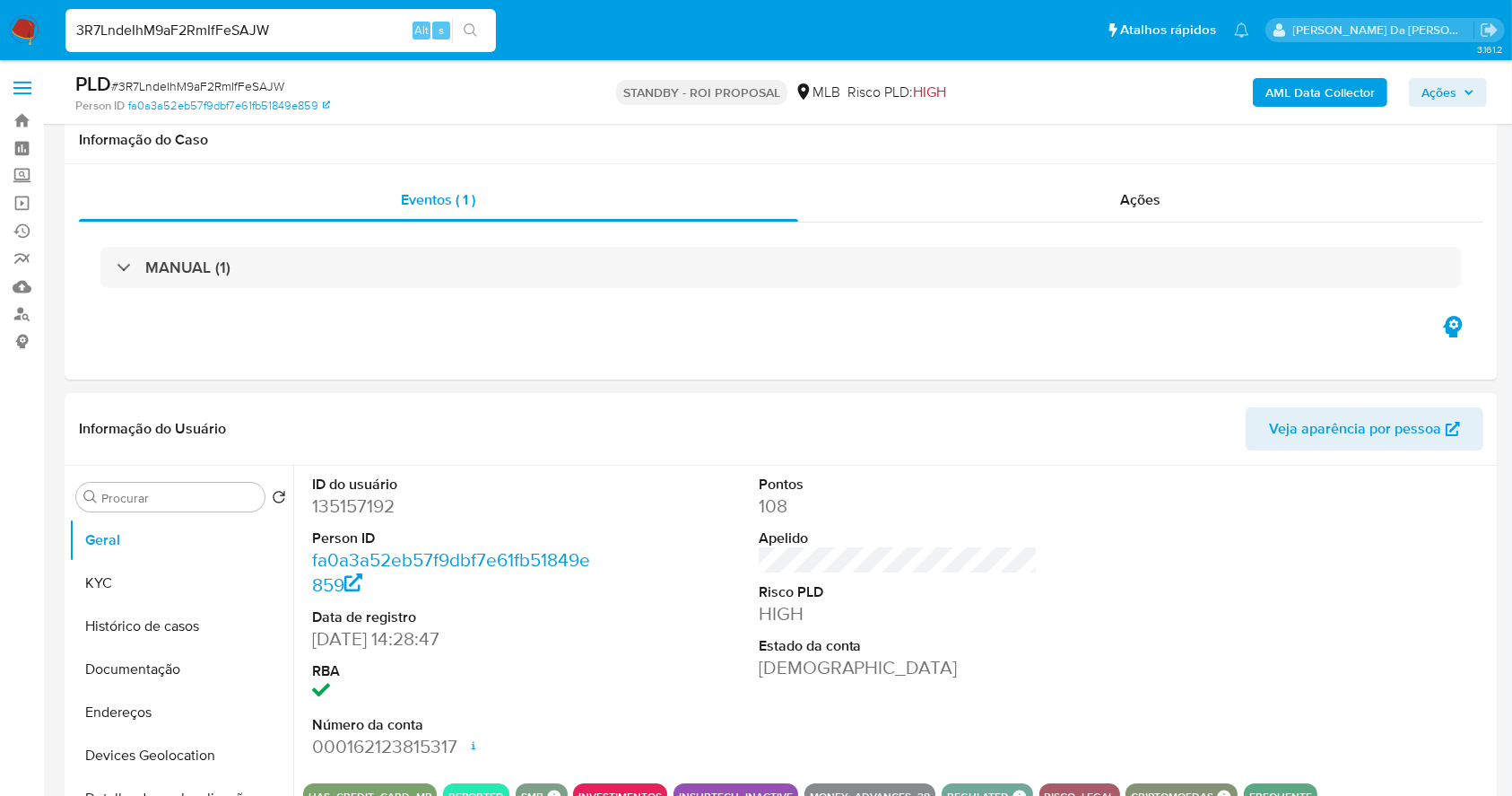
scroll to position [412, 0]
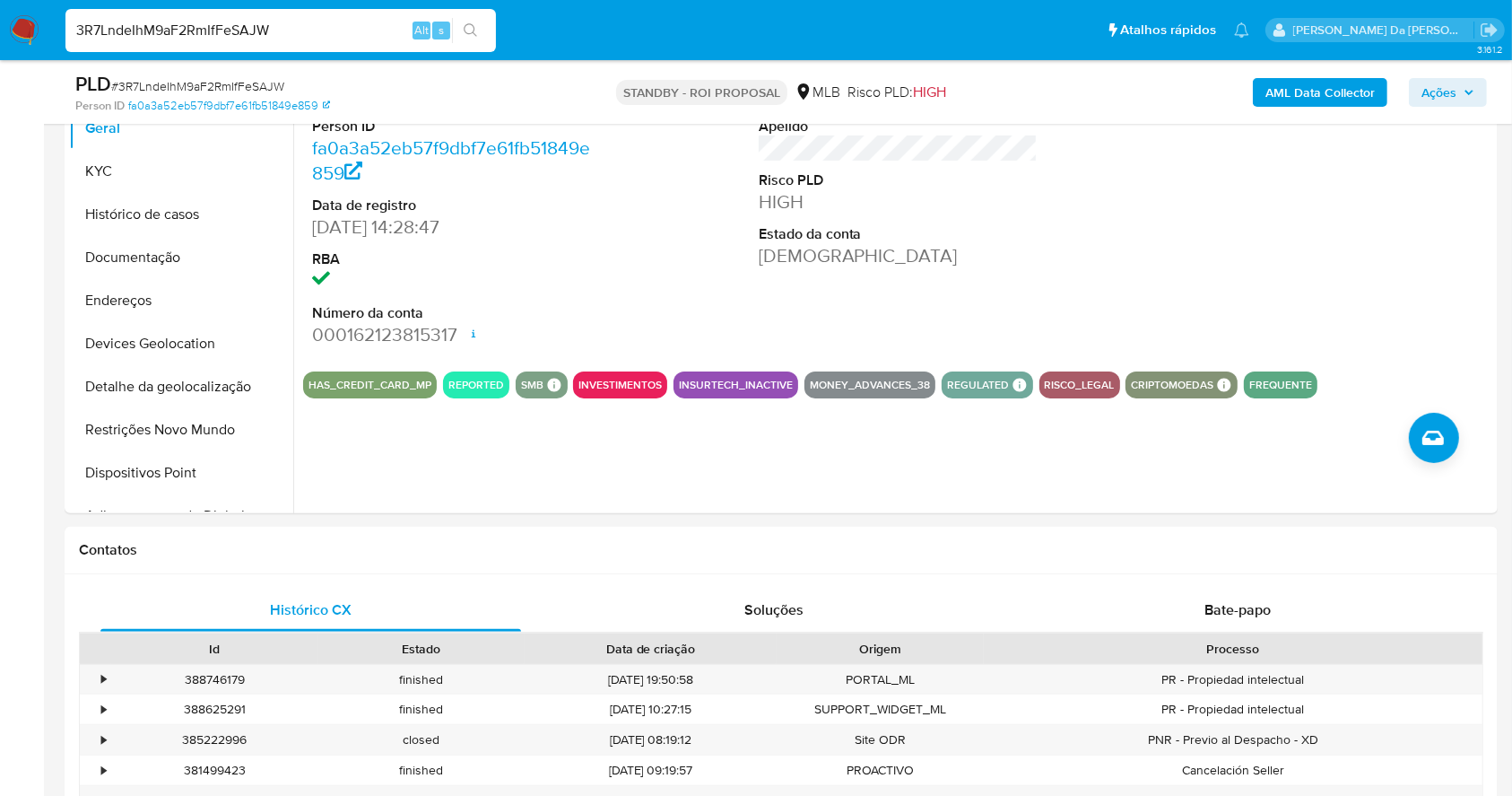
click at [333, 22] on input "3R7LndeIhM9aF2RmIfFeSAJW" at bounding box center [280, 30] width 430 height 23
paste input "nin2i4A7uxj7qzW0FzzEKfnd"
type input "nin2i4A7uxj7qzW0FzzEKfnd"
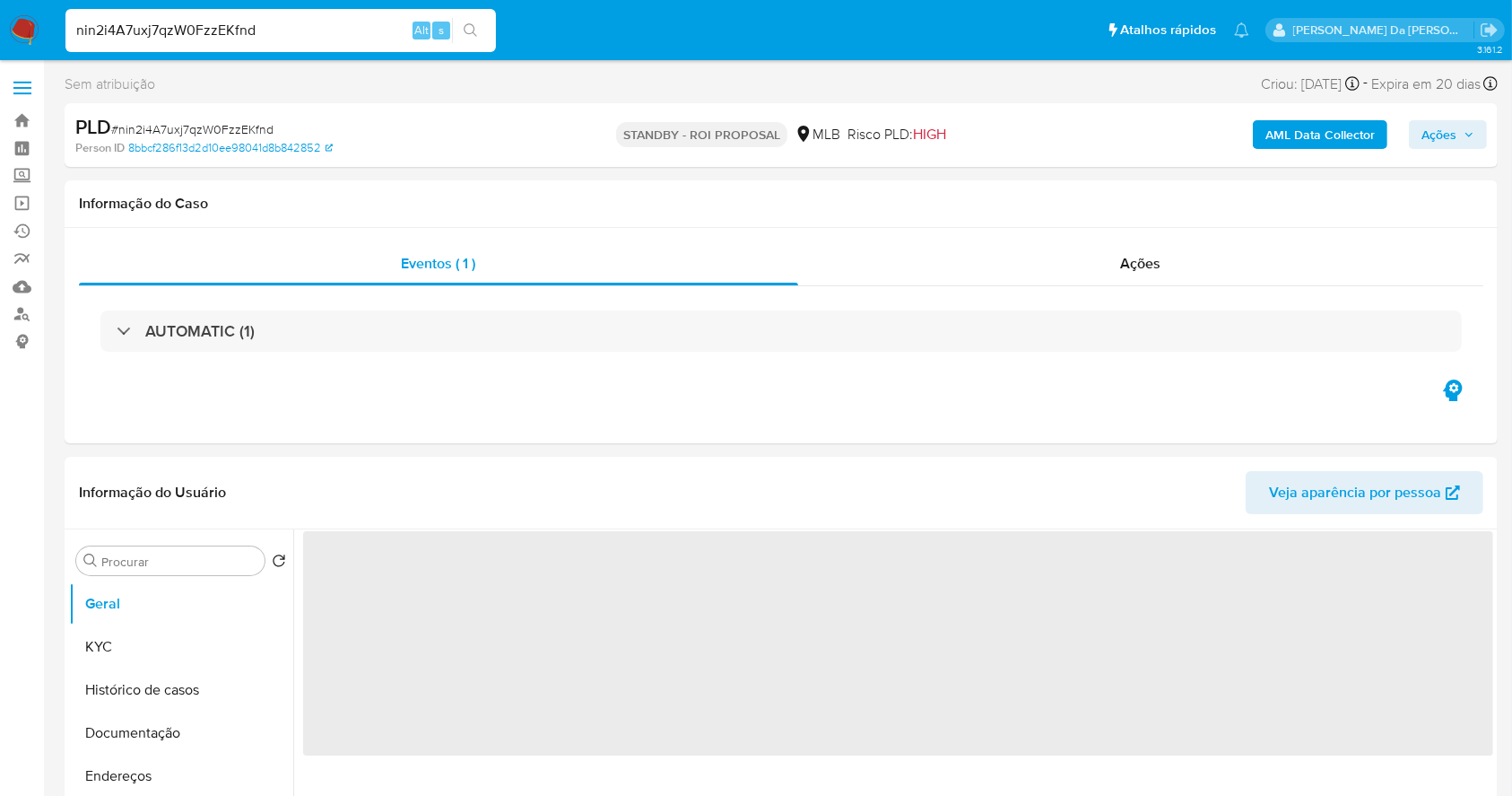
select select "10"
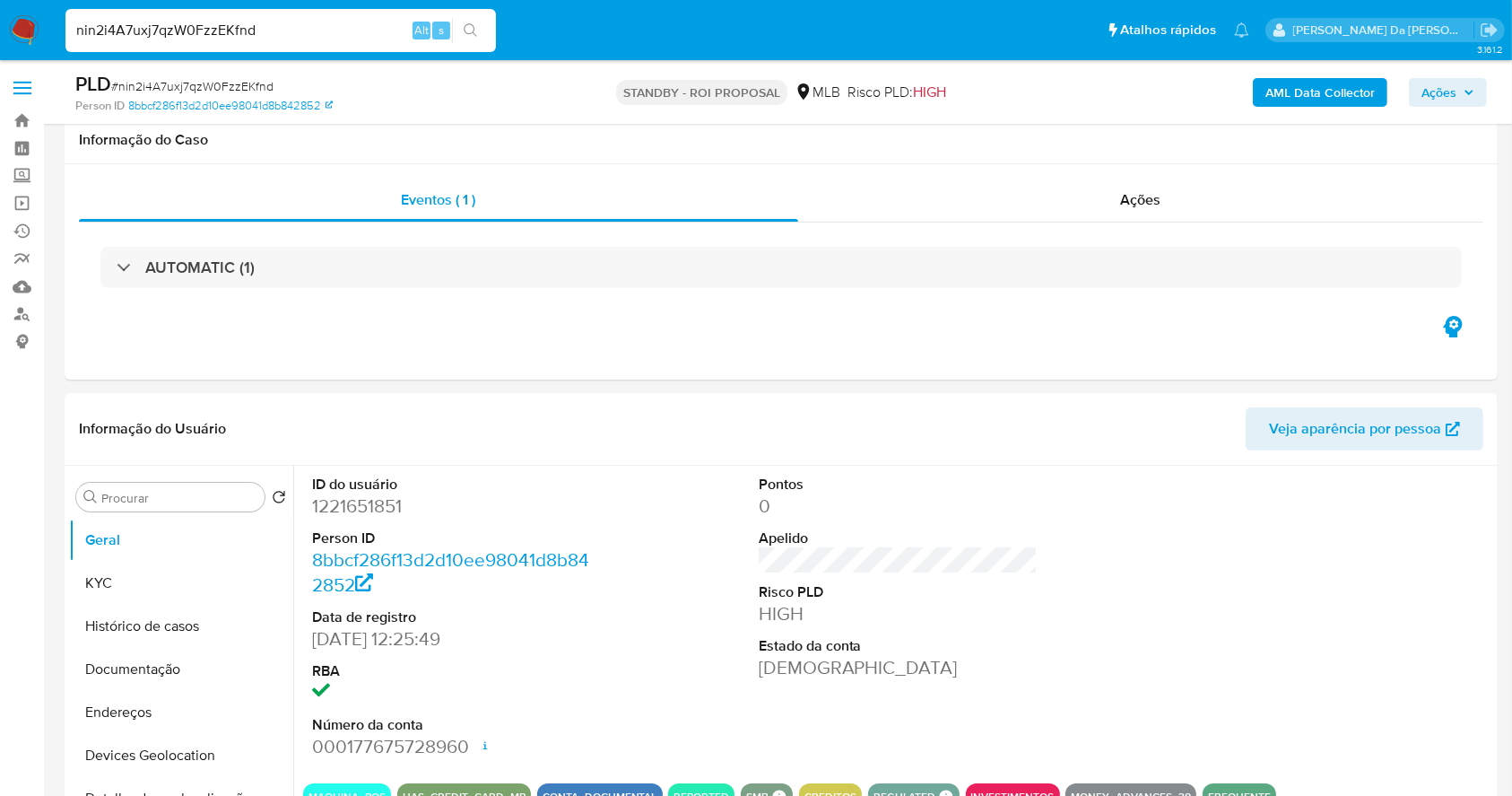
scroll to position [412, 0]
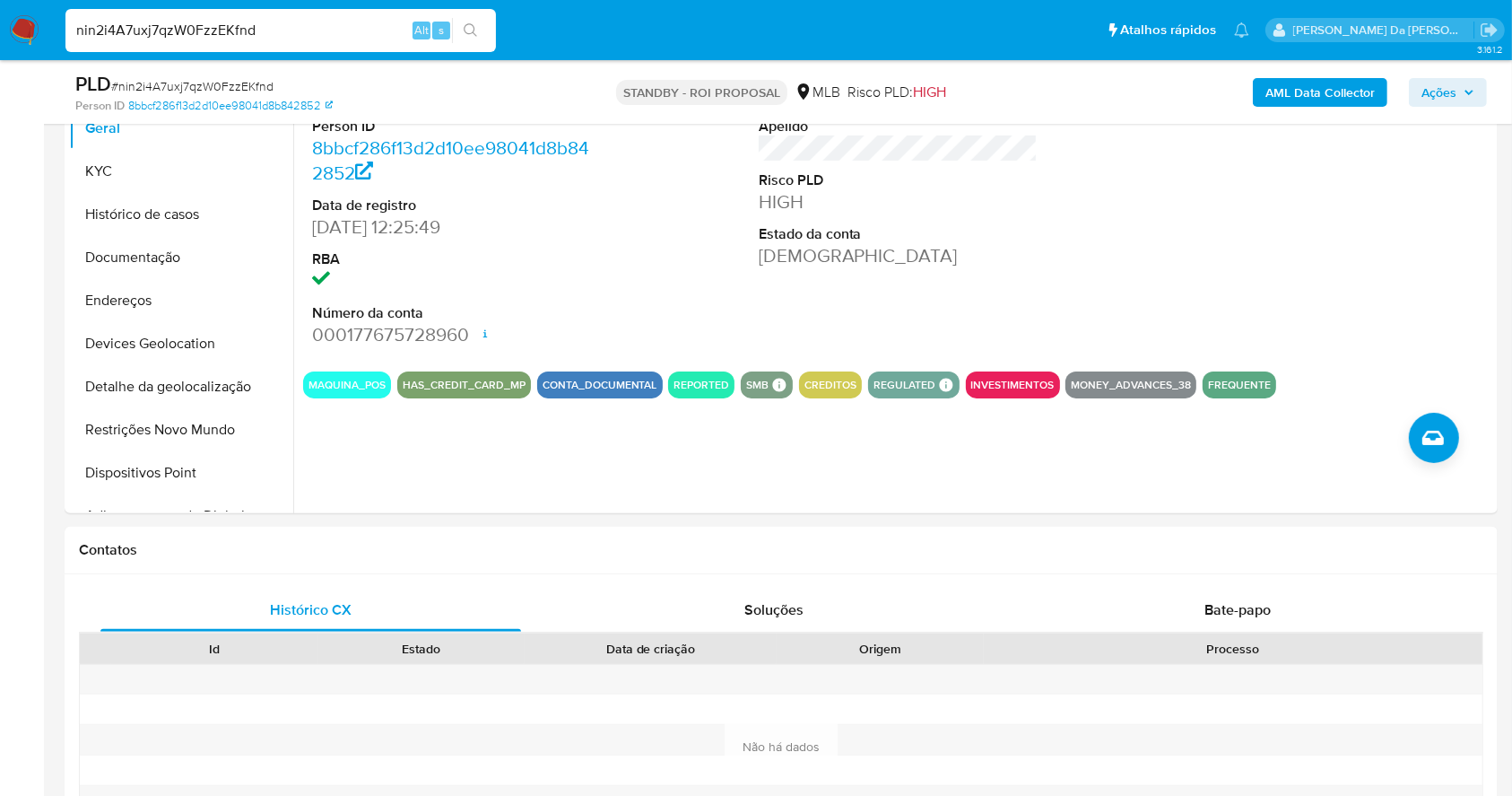
click at [388, 26] on input "nin2i4A7uxj7qzW0FzzEKfnd" at bounding box center [280, 30] width 430 height 23
paste input "zkoepnDQdxzeIjBiZIc7QpB5"
type input "zkoepnDQdxzeIjBiZIc7QpB5"
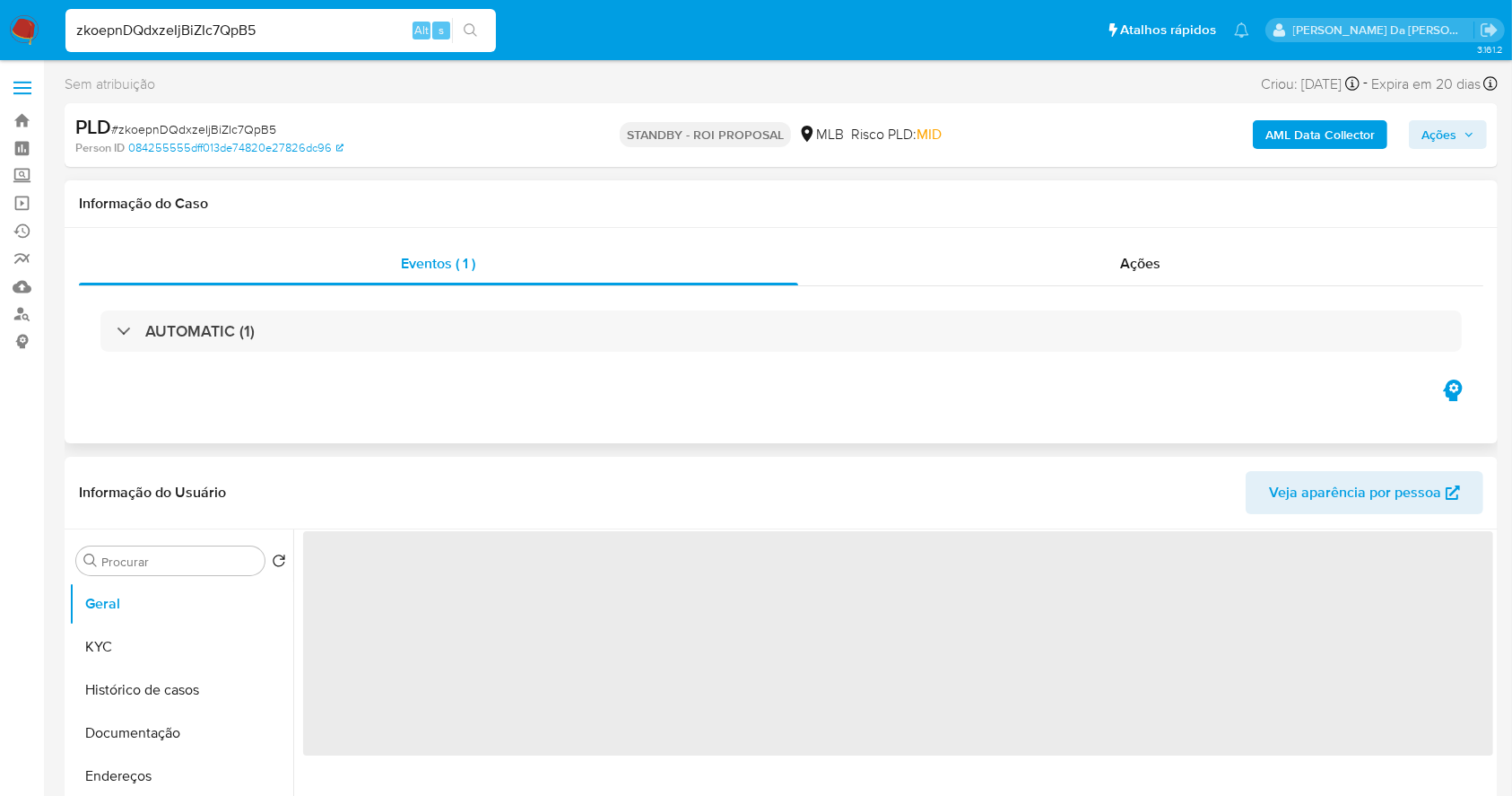
select select "10"
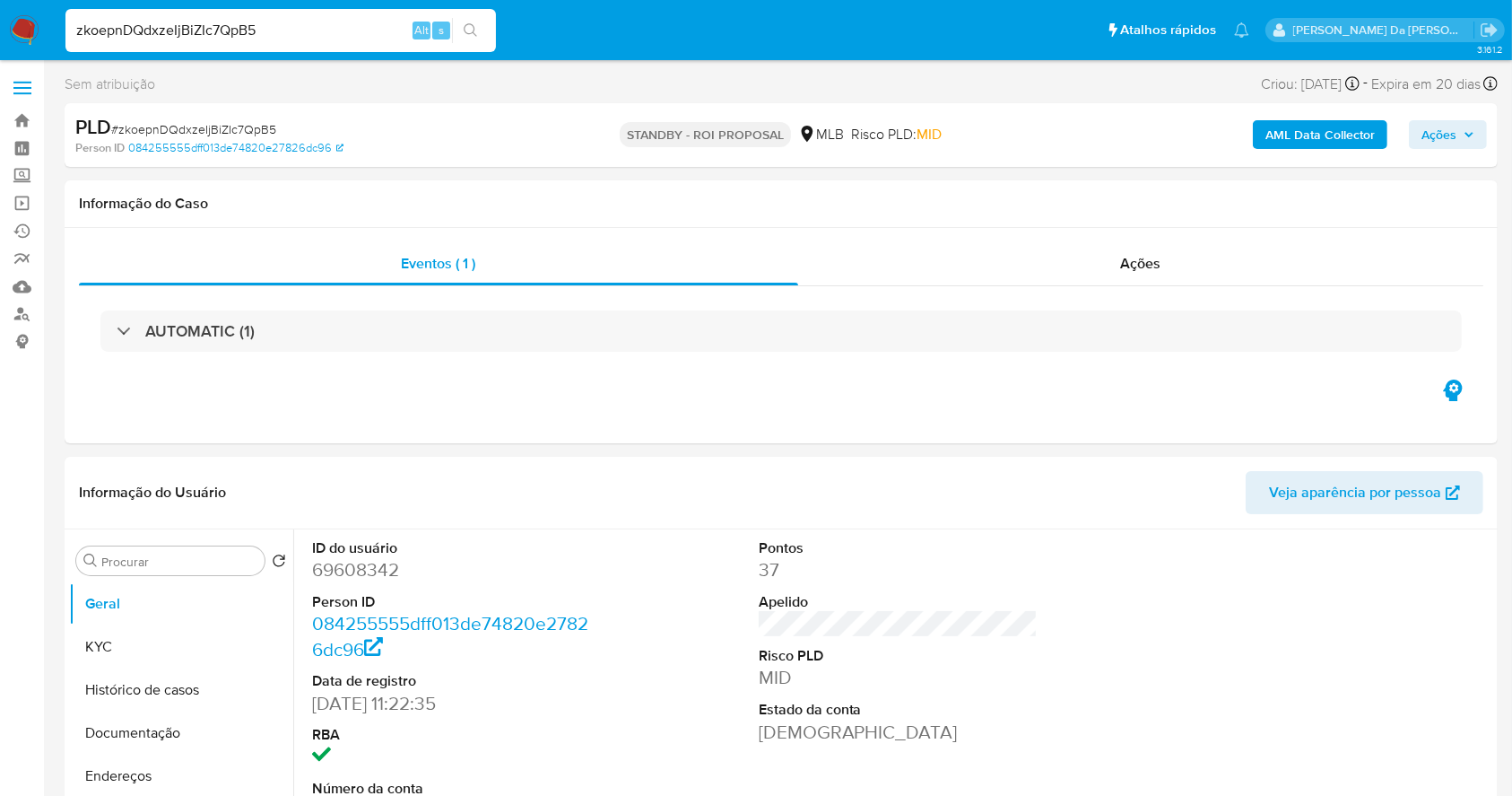
click at [35, 26] on img at bounding box center [23, 30] width 30 height 30
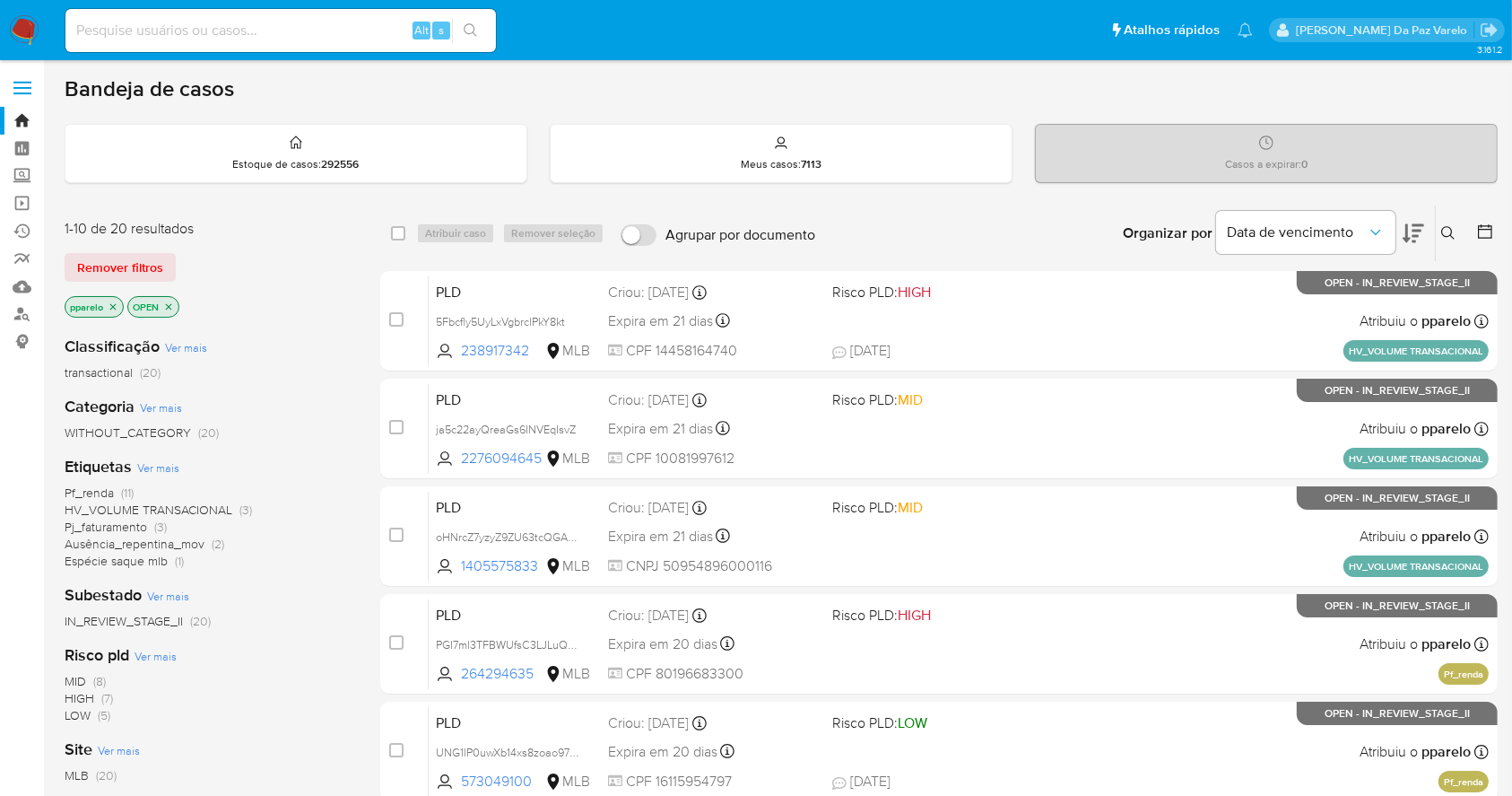
click at [1445, 228] on icon at bounding box center [1449, 233] width 15 height 15
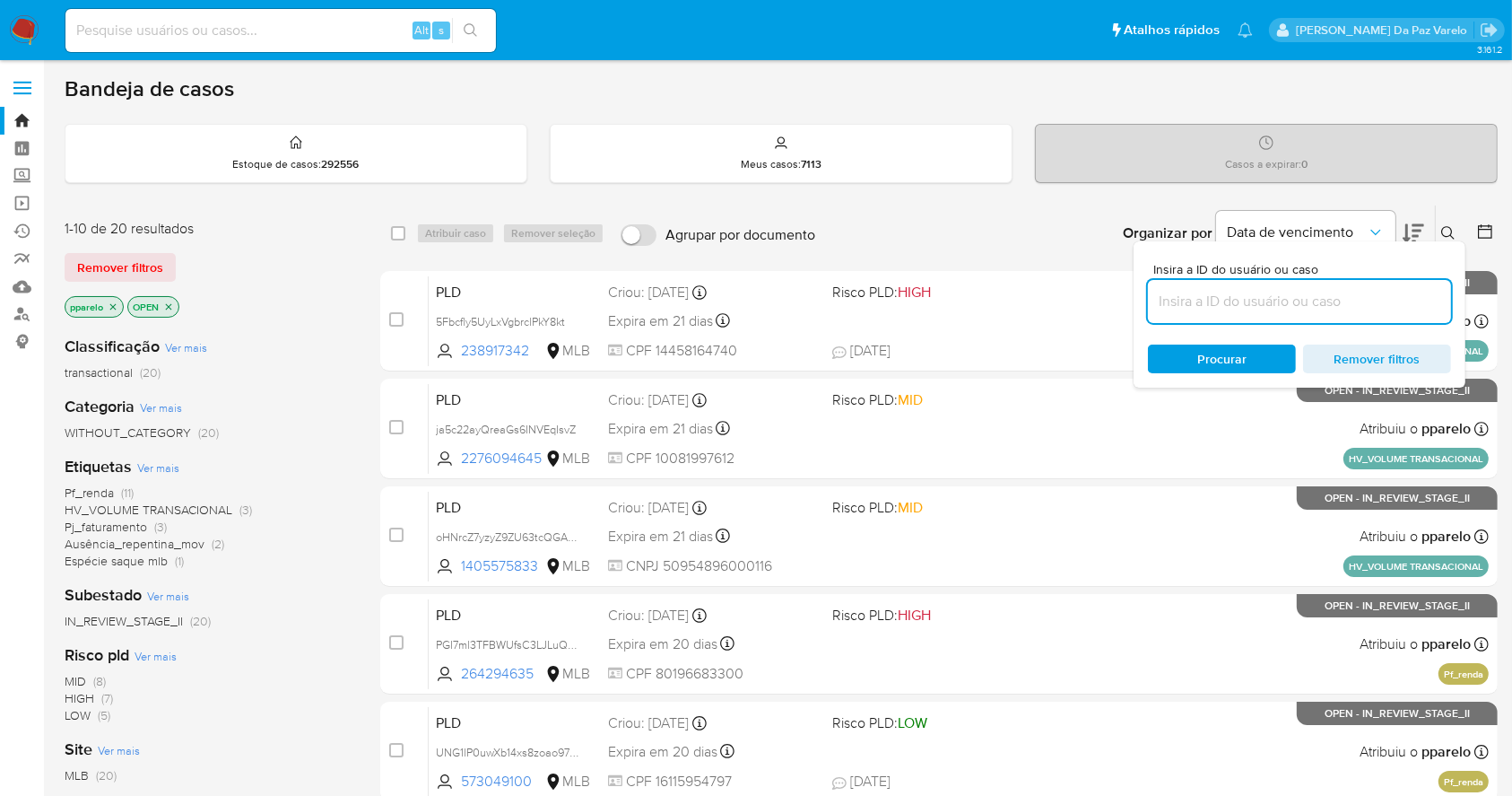
click at [1328, 308] on input at bounding box center [1299, 301] width 303 height 23
type input "zkoepnDQdxzeIjBiZIc7QpB5"
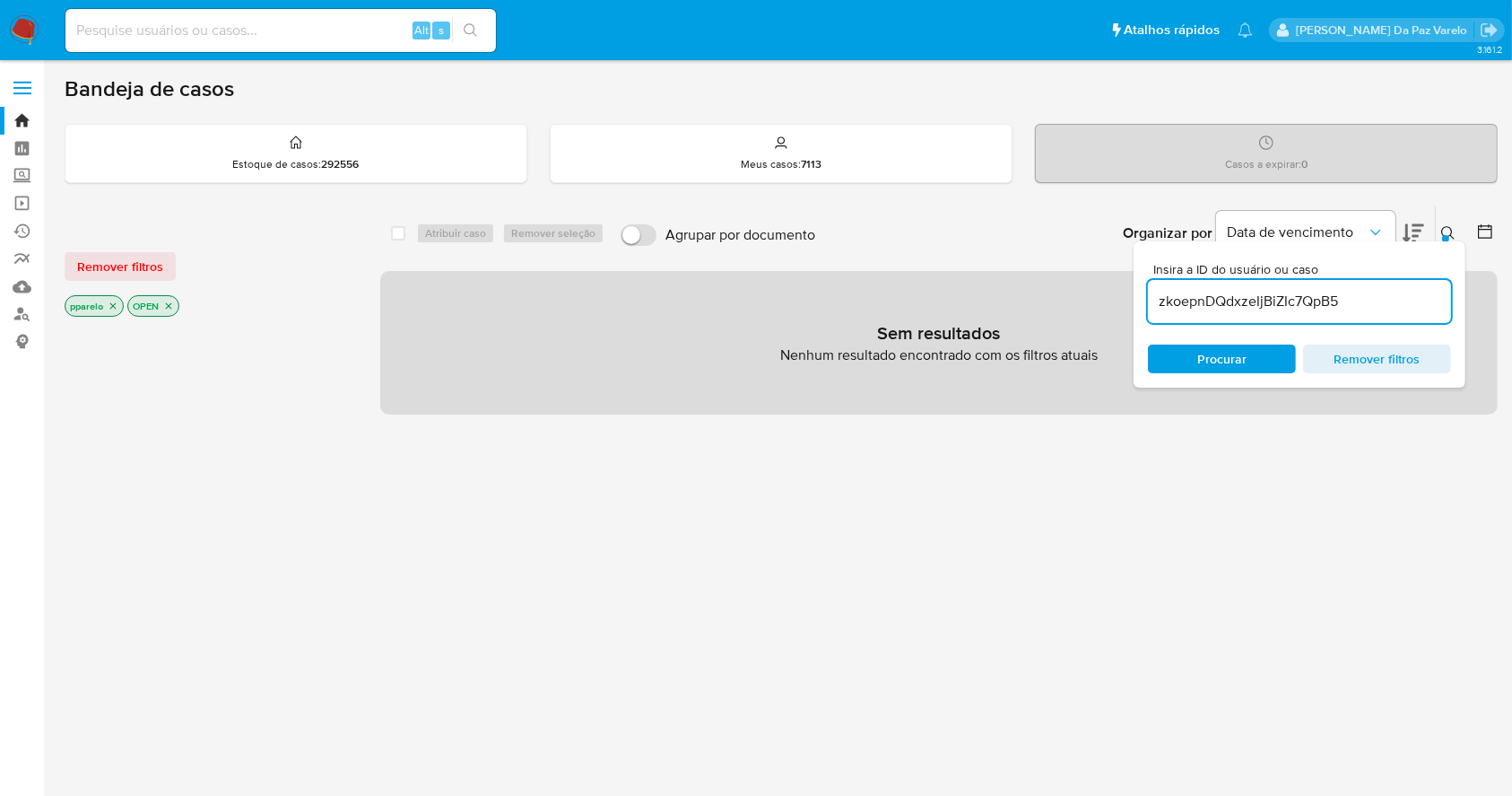
click at [112, 310] on p "pparelo" at bounding box center [94, 305] width 58 height 20
click at [111, 300] on icon "close-filter" at bounding box center [112, 305] width 11 height 11
click at [107, 307] on icon "close-filter" at bounding box center [105, 305] width 11 height 11
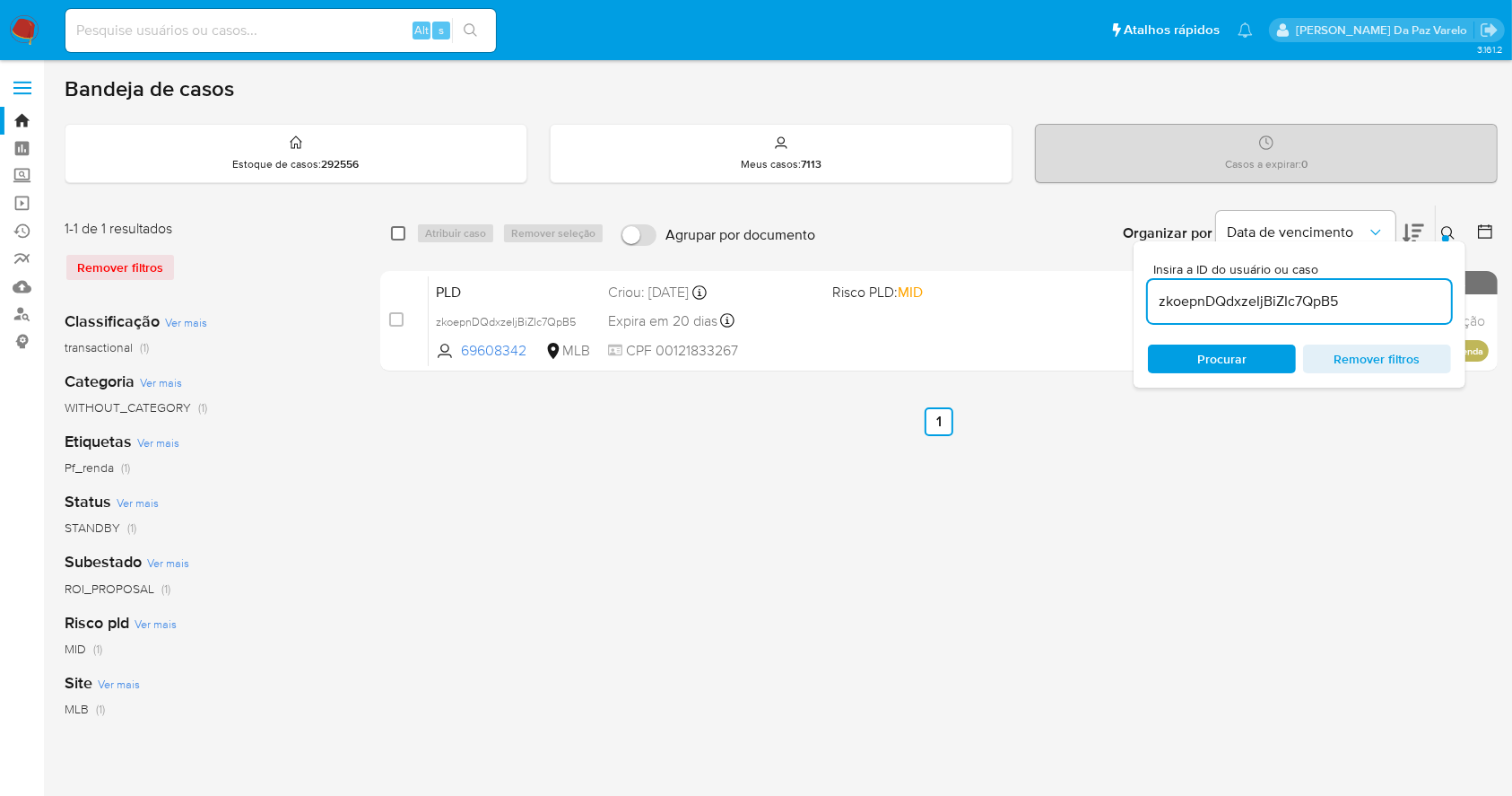
click at [402, 234] on input "checkbox" at bounding box center [398, 233] width 15 height 15
checkbox input "true"
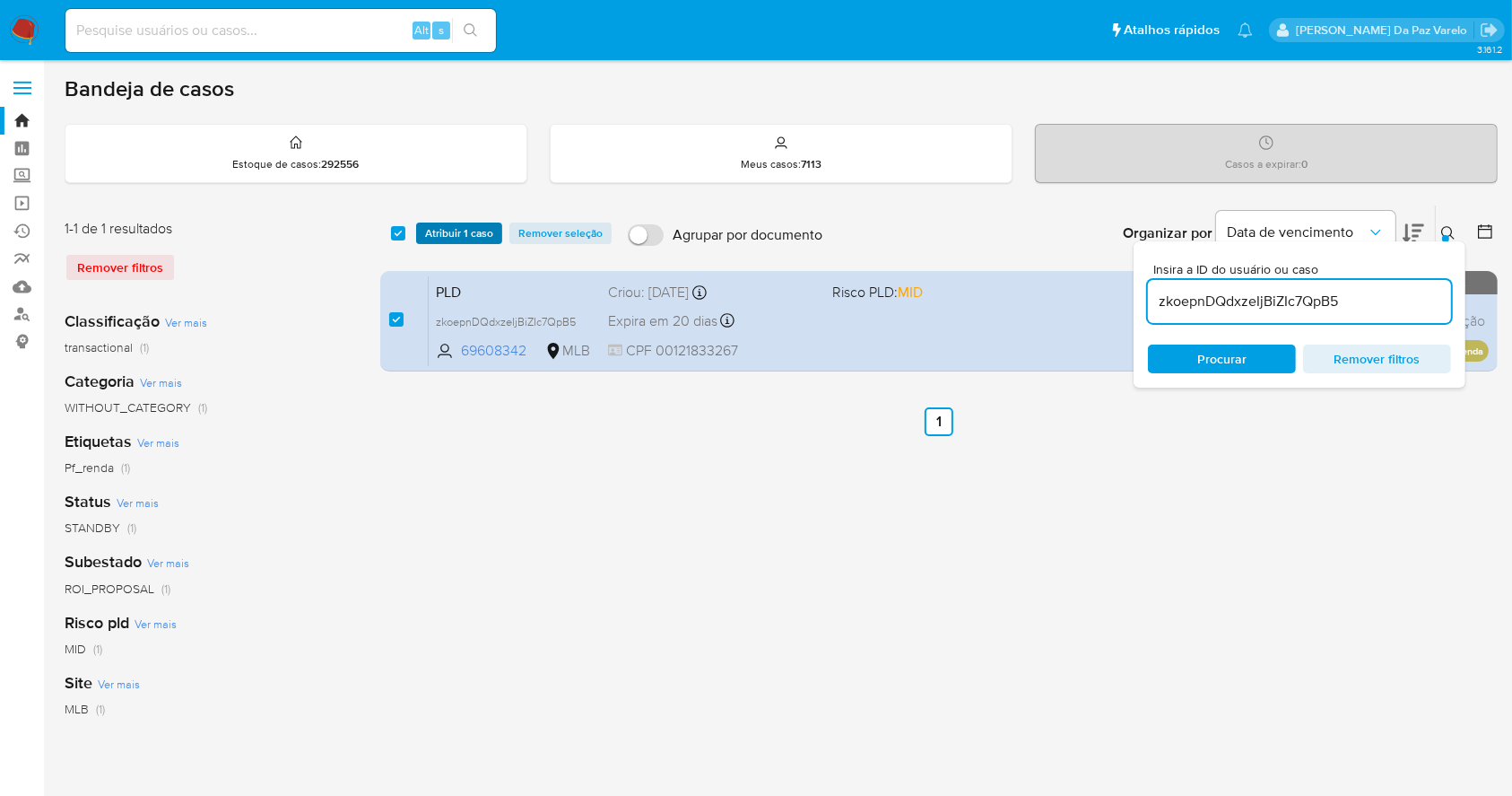
click at [430, 233] on span "Atribuir 1 caso" at bounding box center [459, 233] width 68 height 18
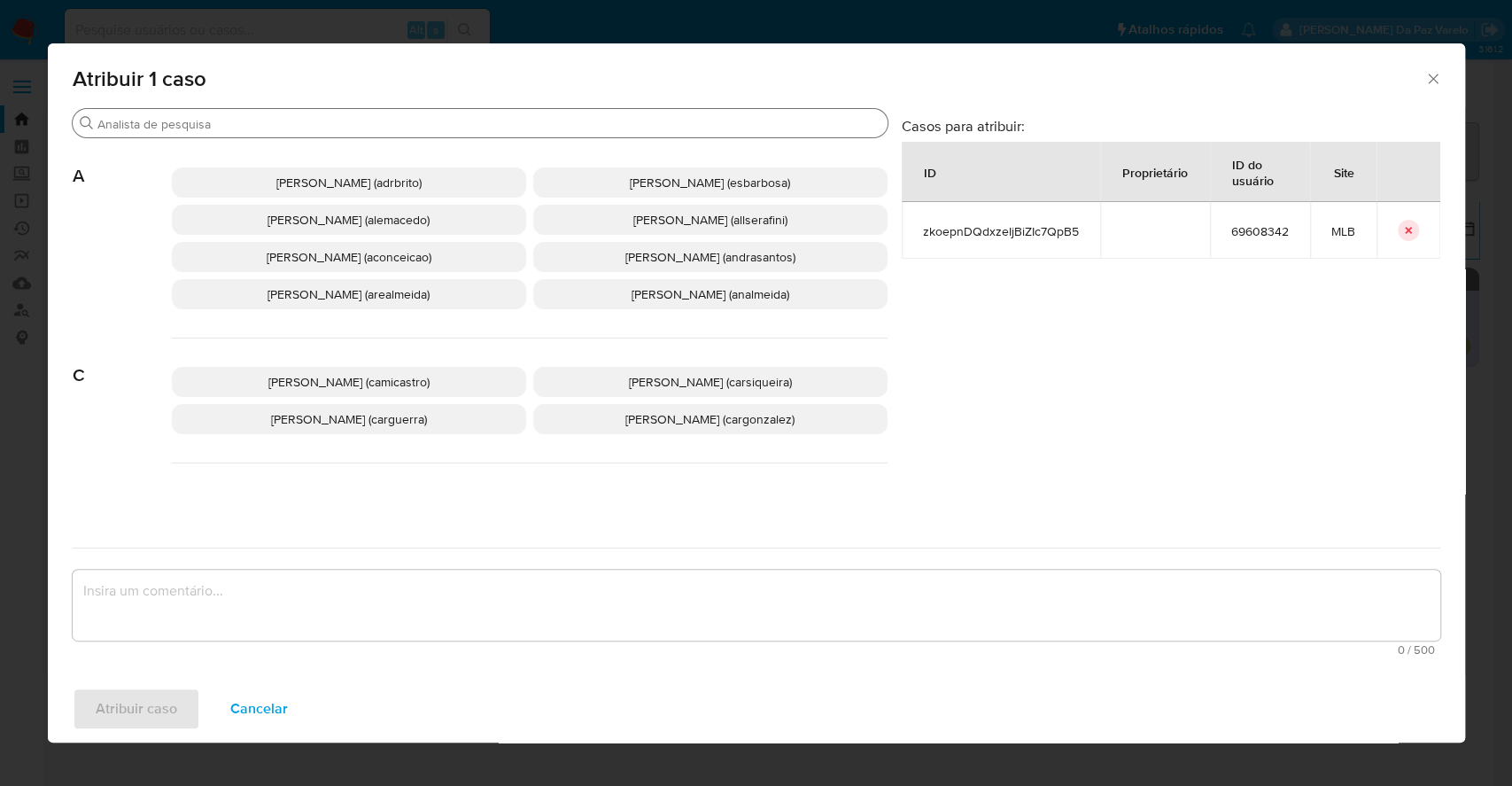
click at [432, 122] on input "Buscar" at bounding box center [488, 123] width 783 height 16
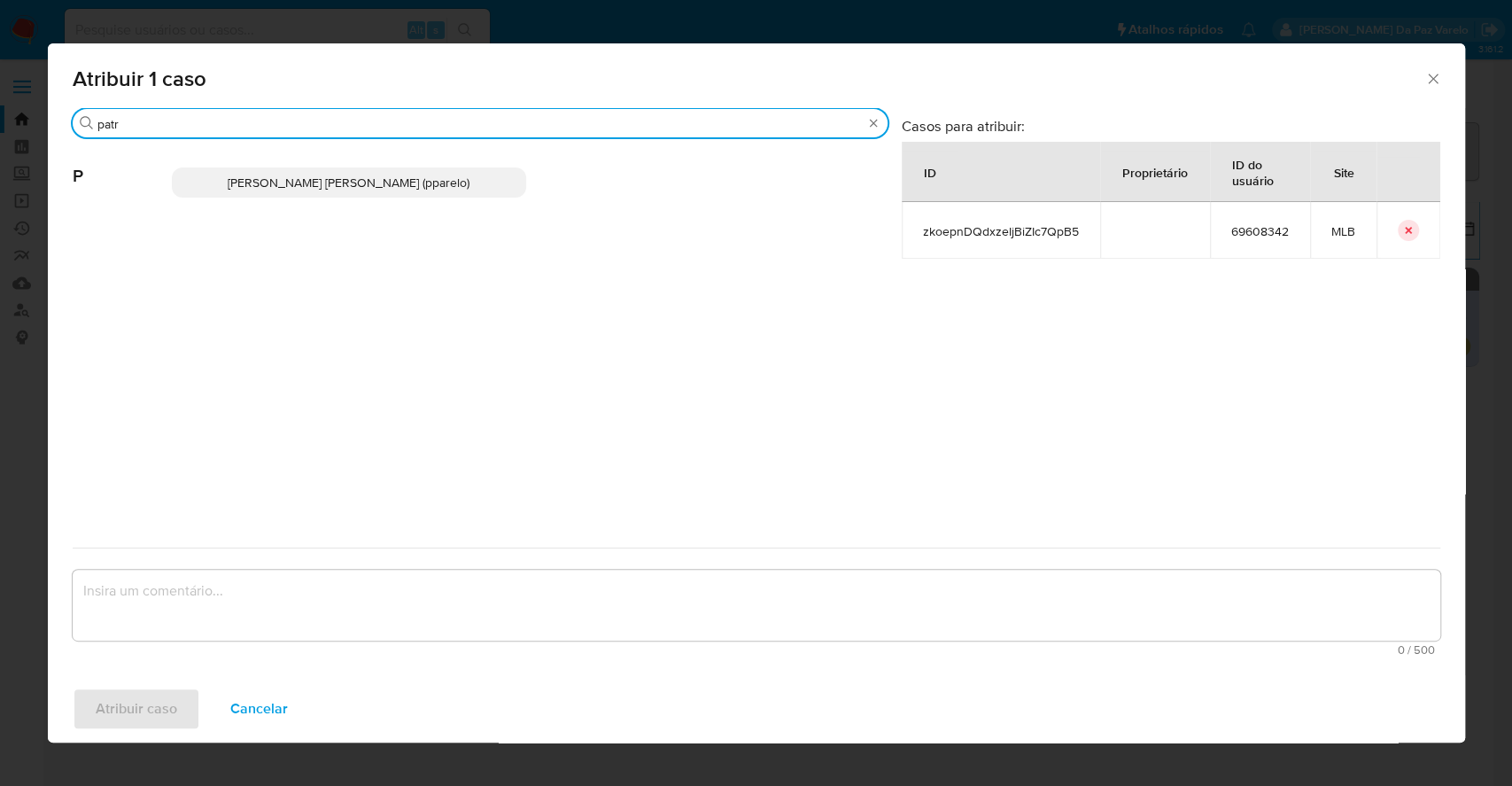
type input "patr"
click at [410, 196] on p "[PERSON_NAME] [PERSON_NAME] (pparelo)" at bounding box center [349, 182] width 354 height 30
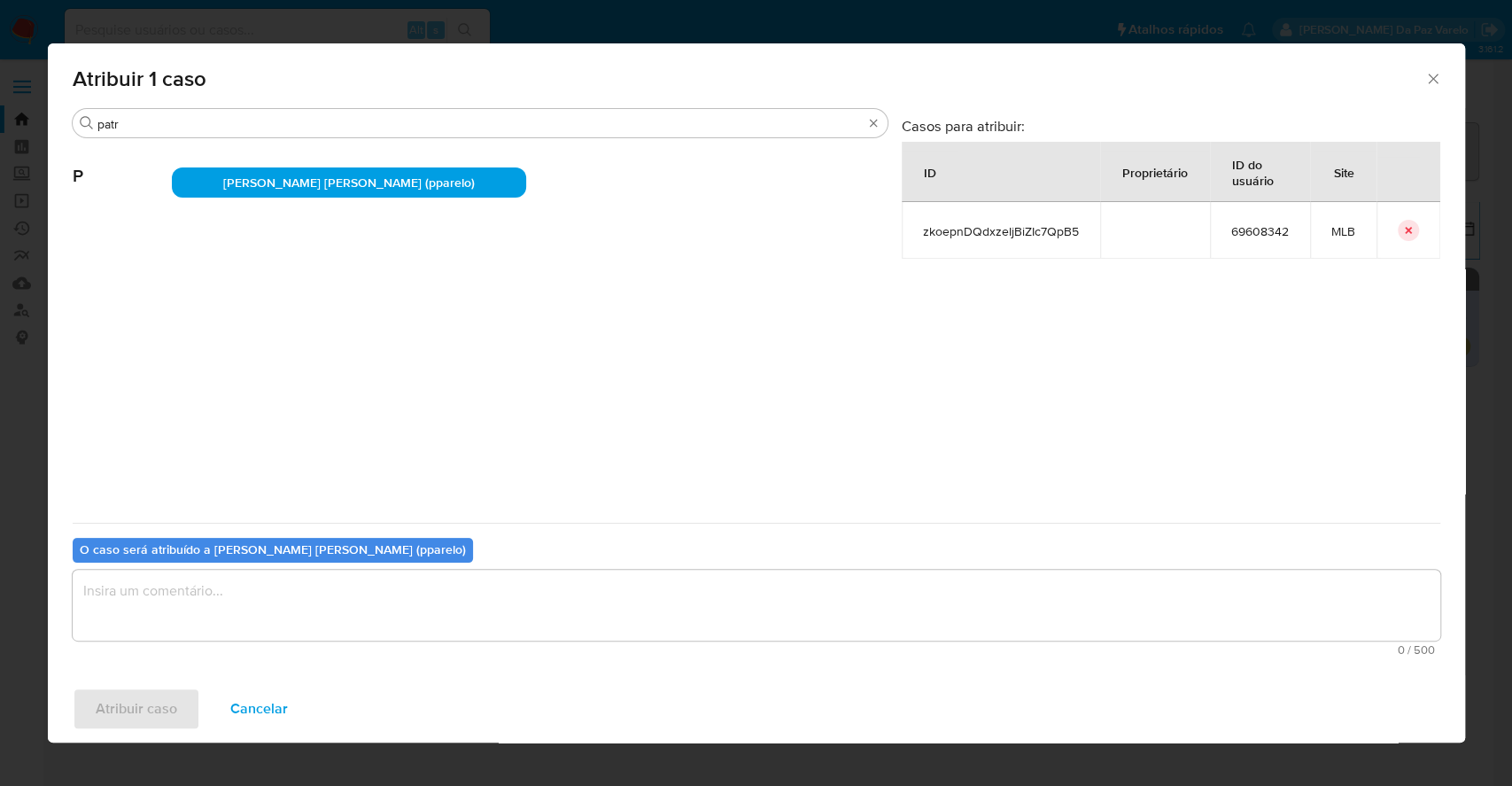
click at [482, 616] on textarea "assign-modal" at bounding box center [756, 605] width 1368 height 71
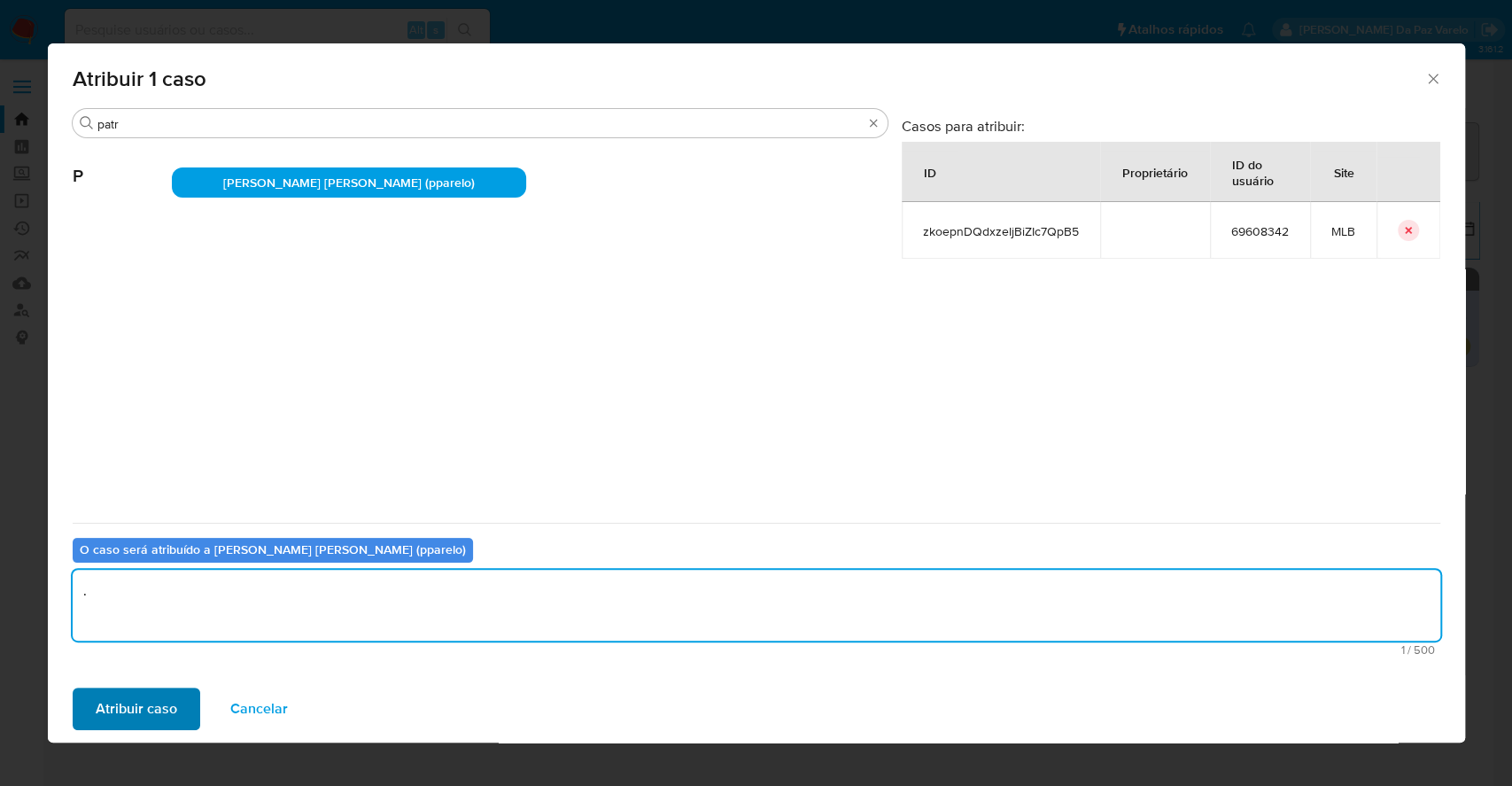
type textarea "."
click at [170, 712] on span "Atribuir caso" at bounding box center [136, 708] width 82 height 39
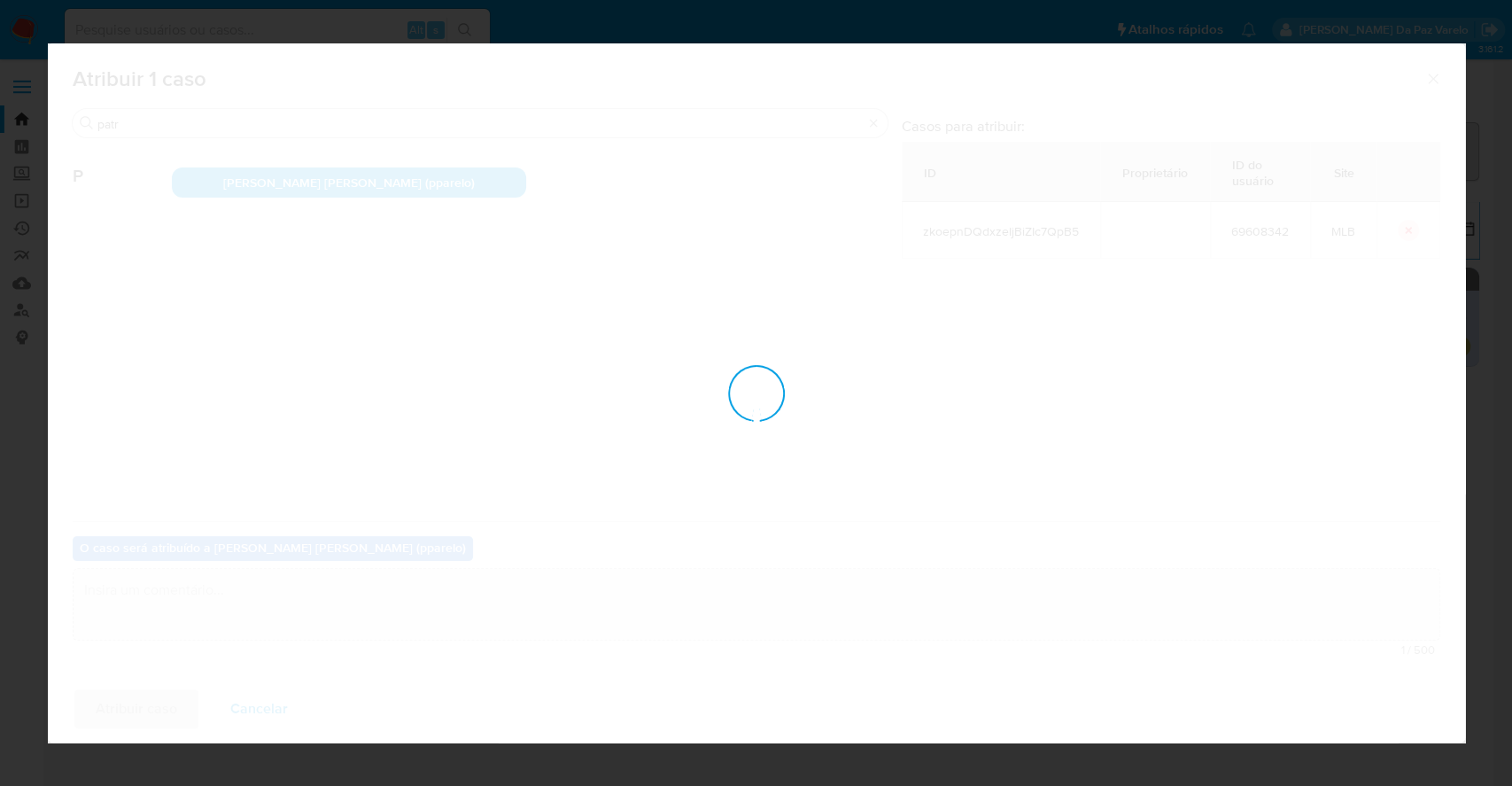
checkbox input "false"
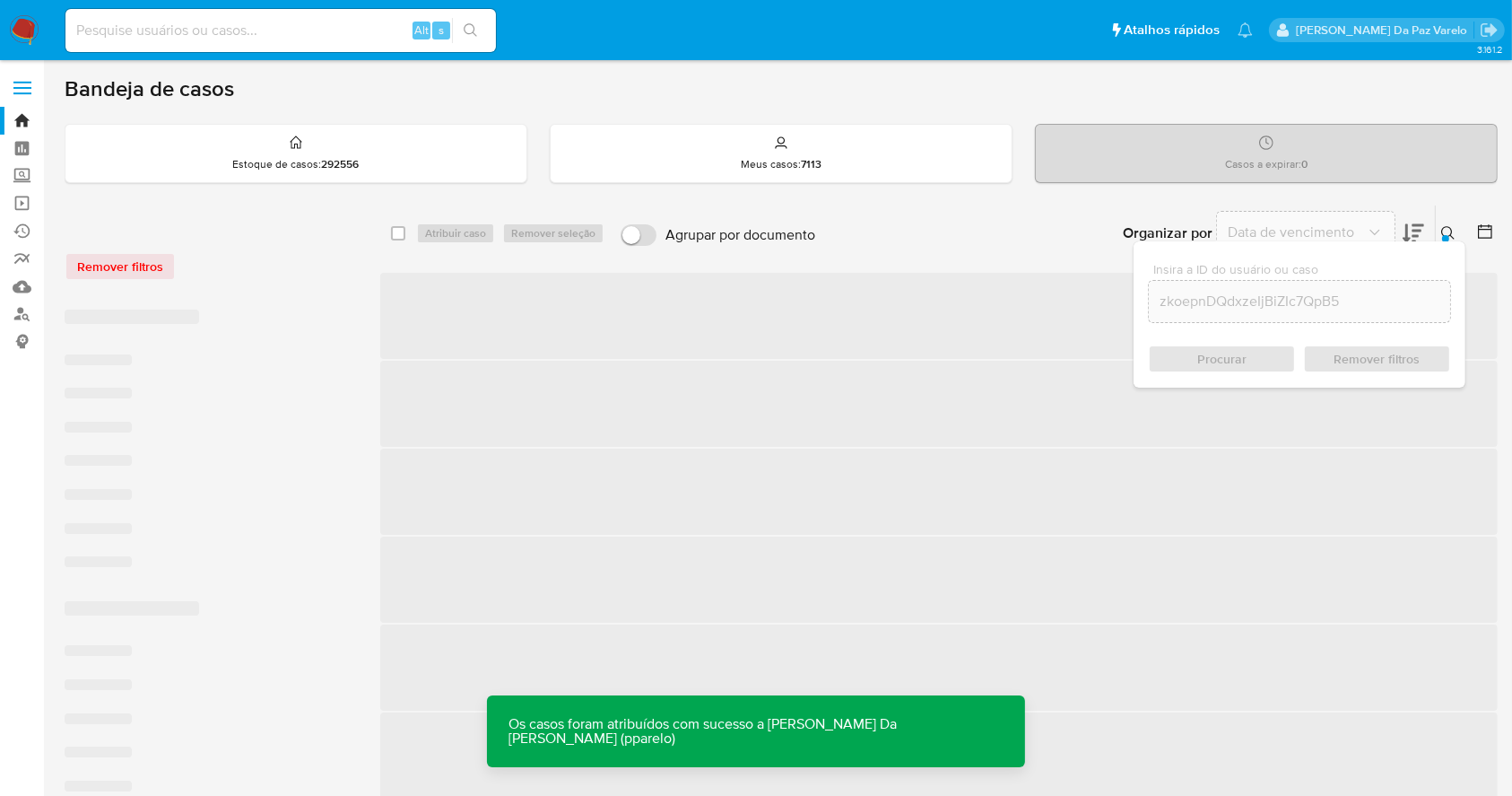
click at [1451, 230] on icon at bounding box center [1449, 233] width 15 height 15
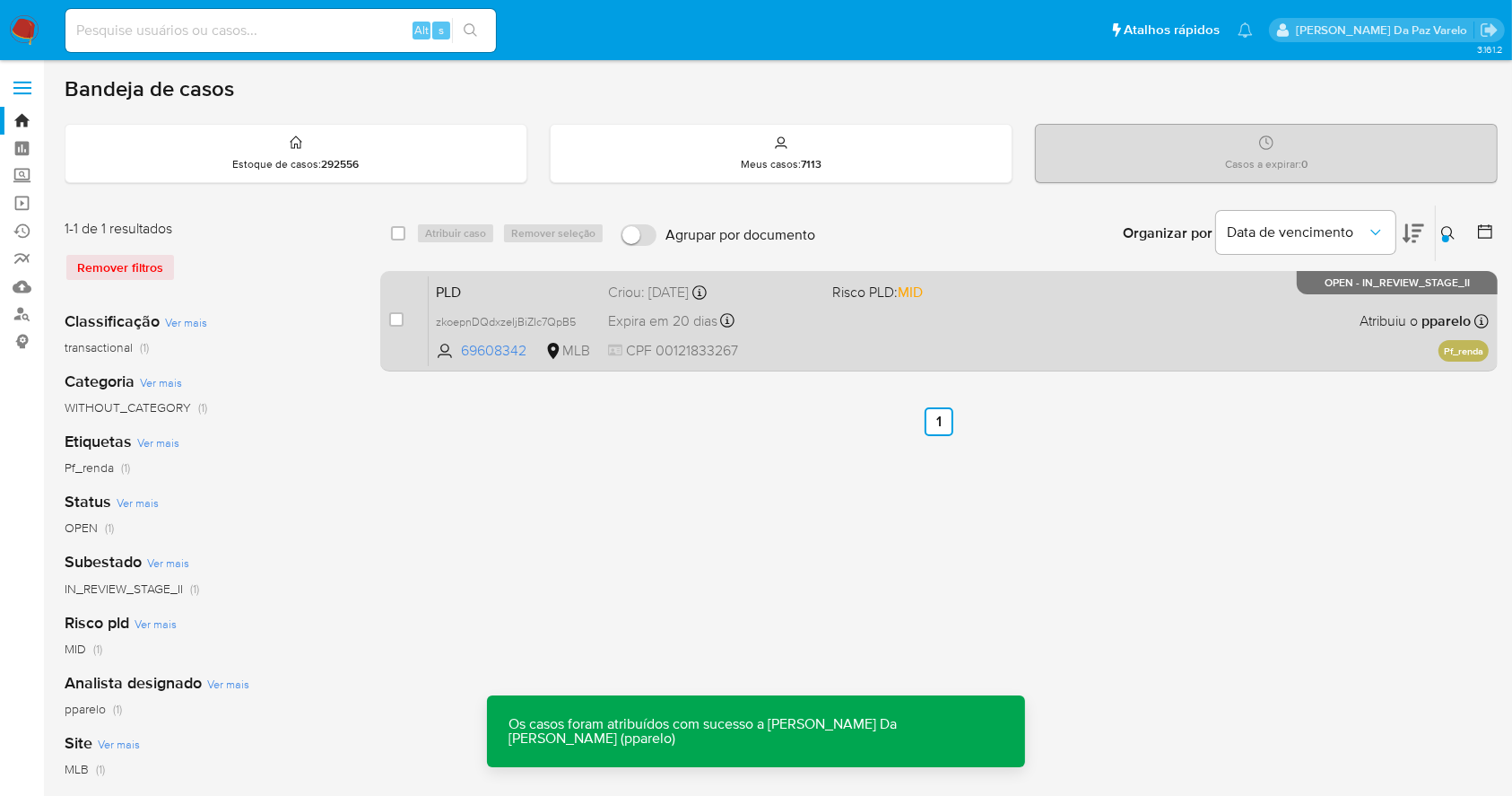
click at [1049, 327] on div "PLD zkoepnDQdxzeIjBiZIc7QpB5 69608342 MLB Risco PLD: MID Criou: [DATE] Criou: […" at bounding box center [959, 320] width 1060 height 91
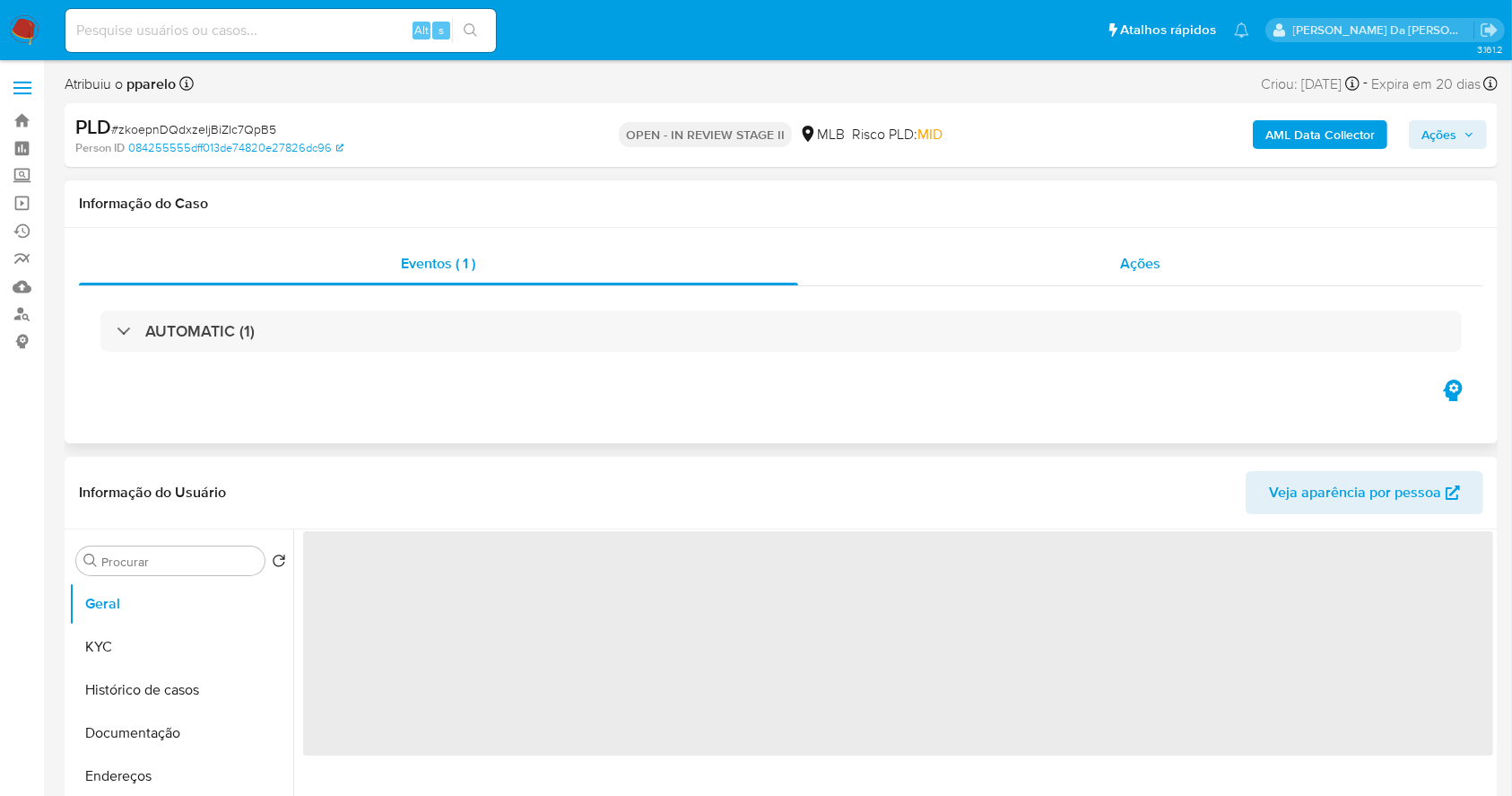
click at [1122, 280] on div "Ações" at bounding box center [1140, 263] width 686 height 43
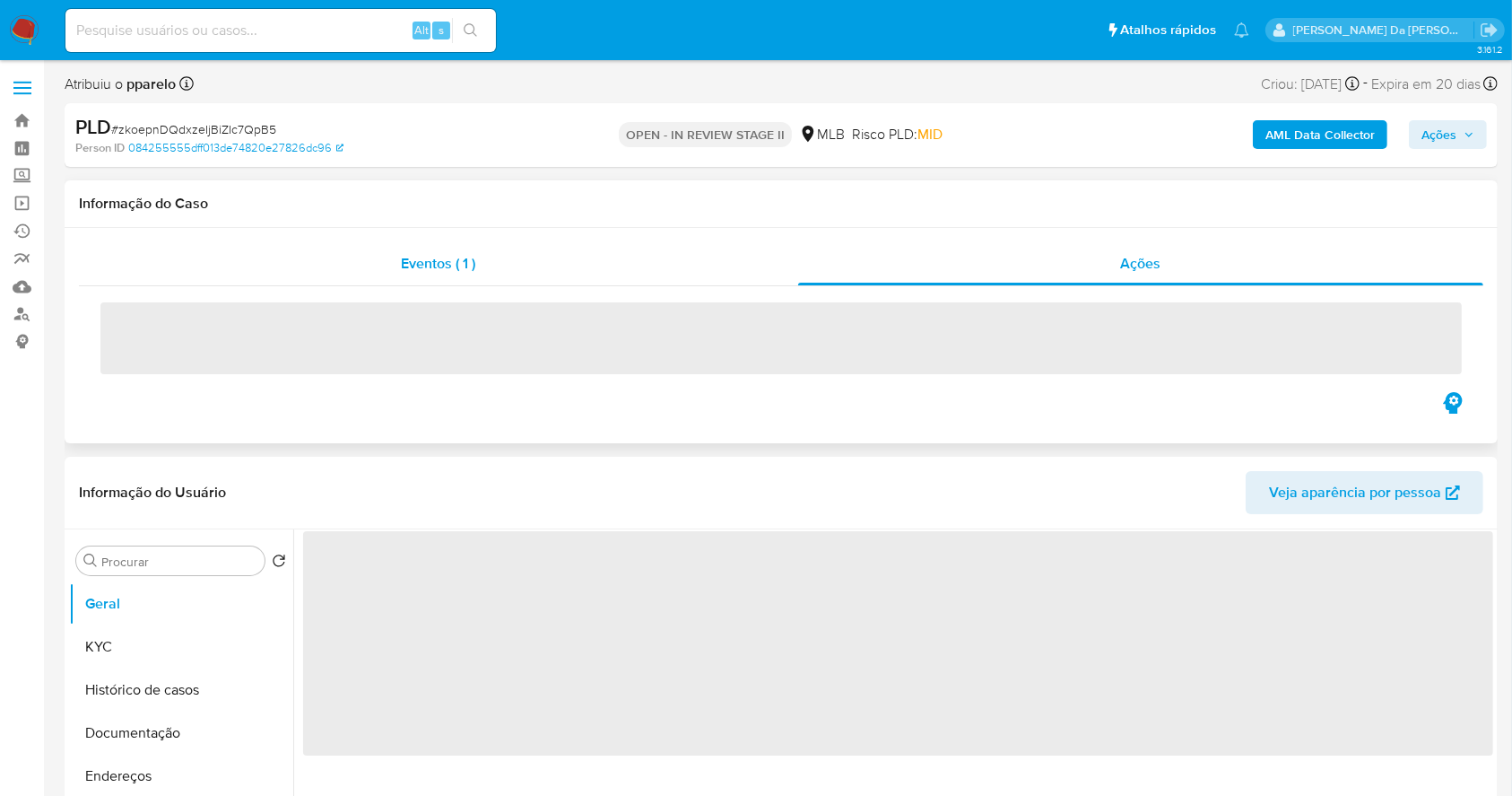
select select "10"
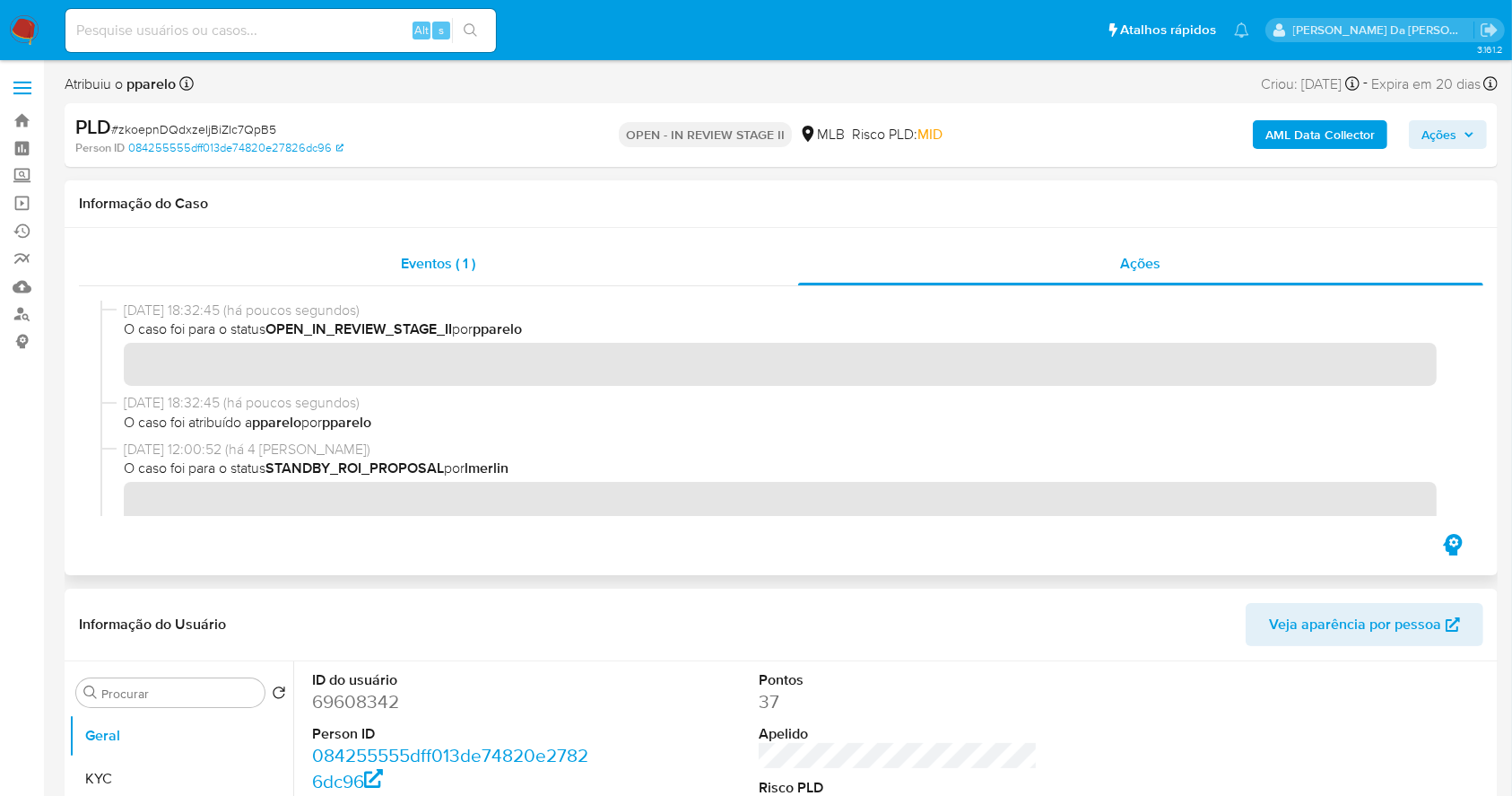
click at [443, 284] on div "Eventos ( 1 )" at bounding box center [439, 263] width 720 height 43
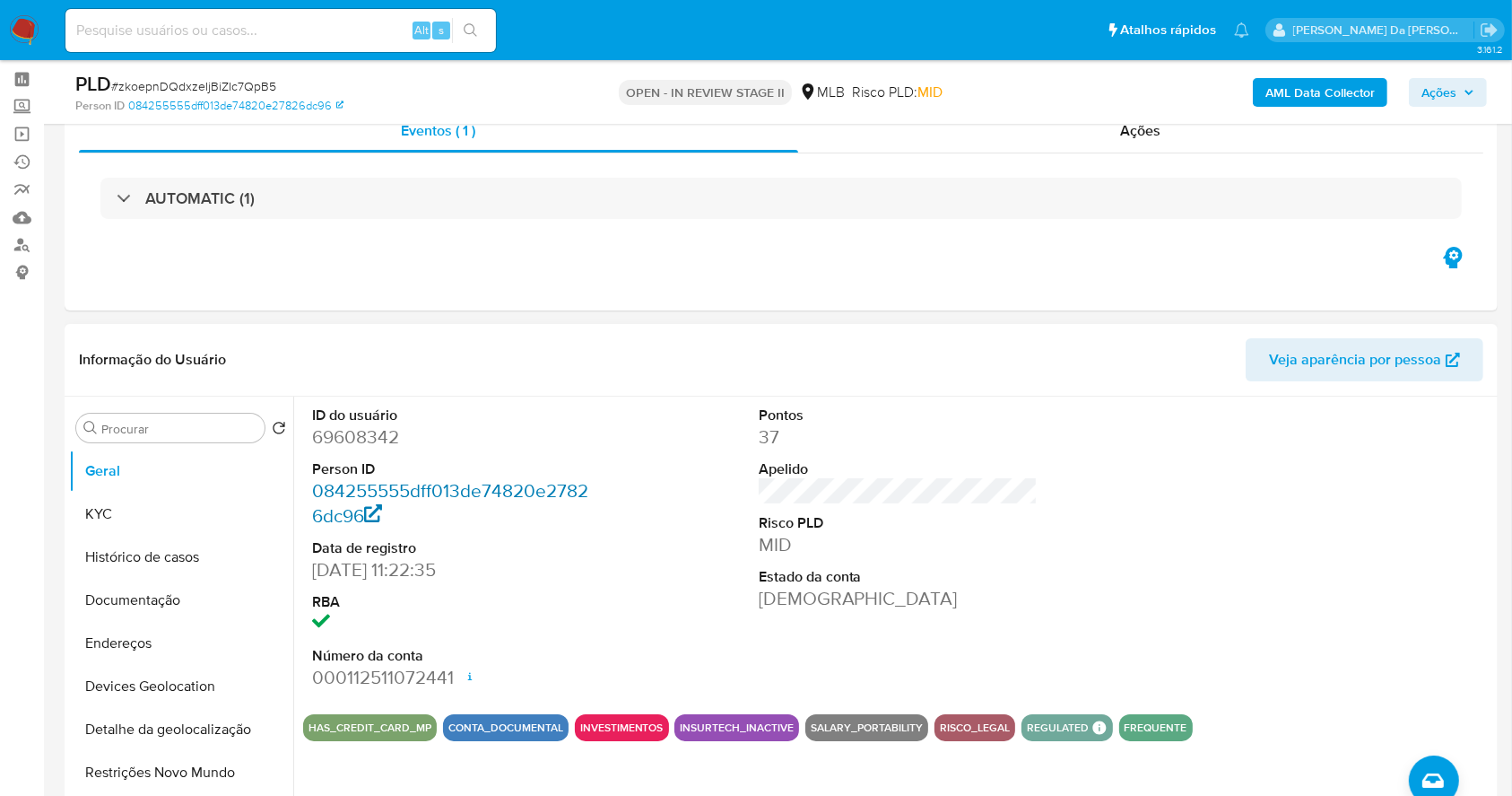
scroll to position [119, 0]
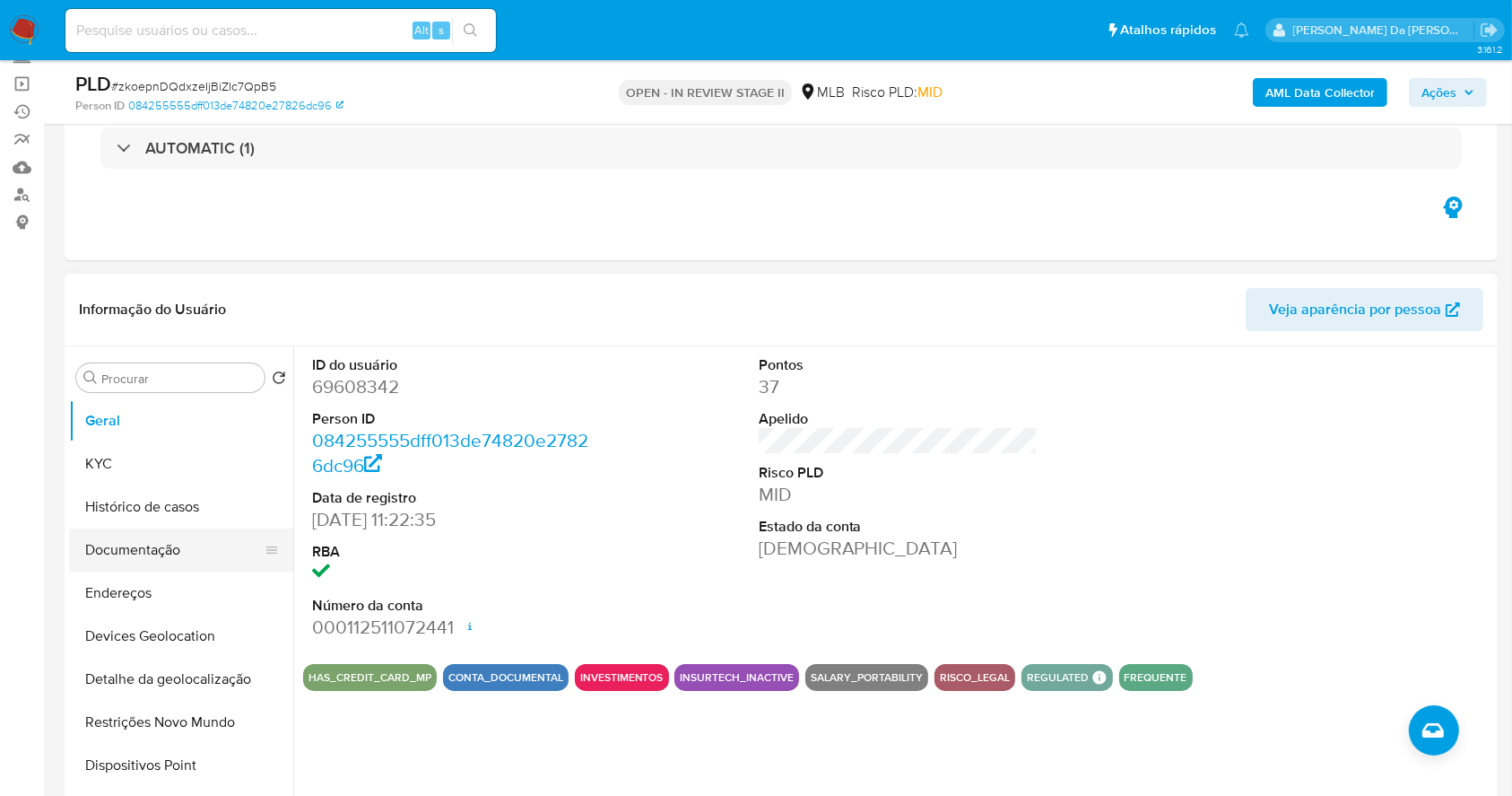
click at [169, 557] on button "Documentação" at bounding box center [174, 550] width 210 height 43
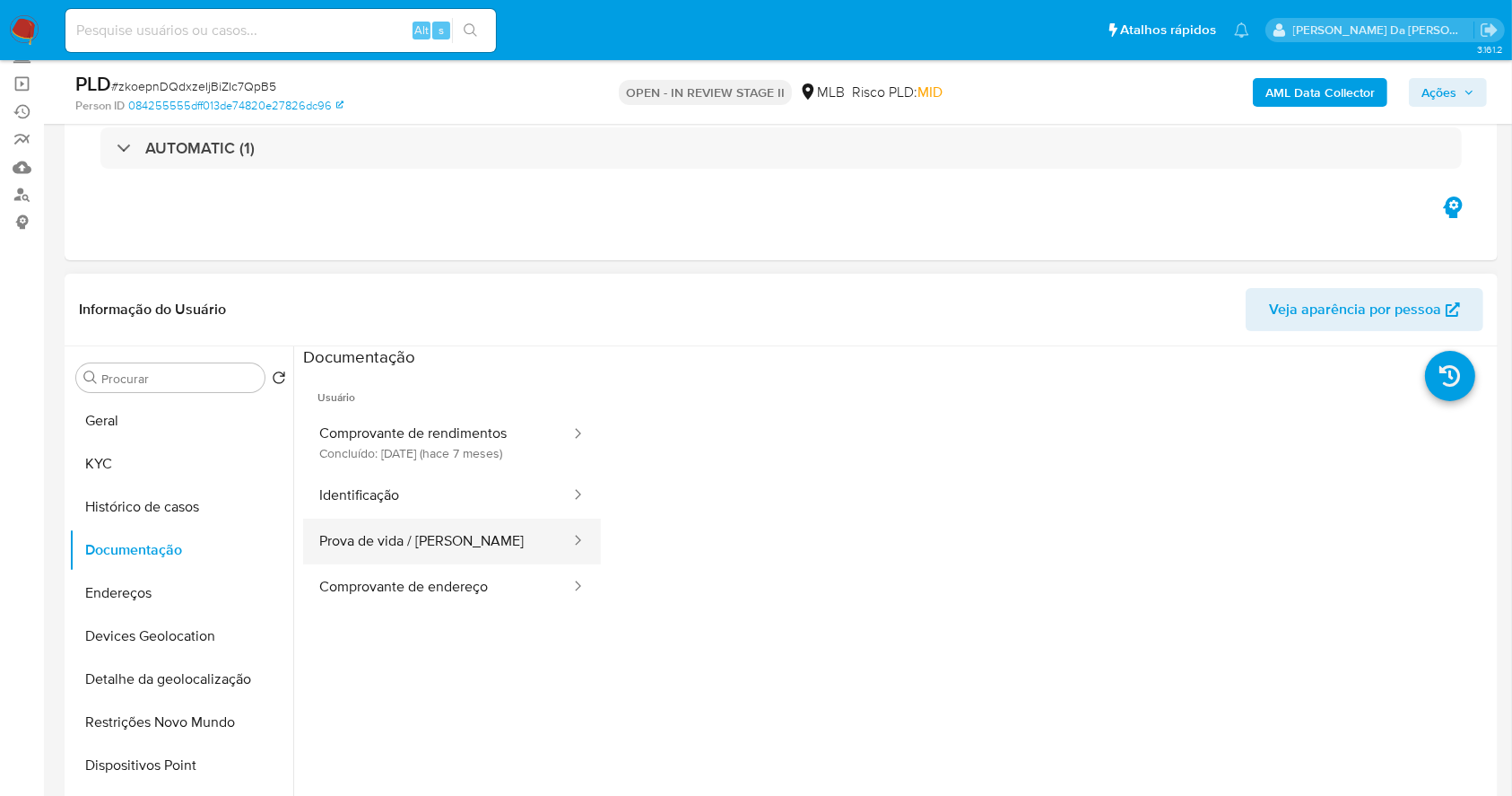
click at [417, 533] on button "Prova de vida / [PERSON_NAME]" at bounding box center [438, 541] width 269 height 46
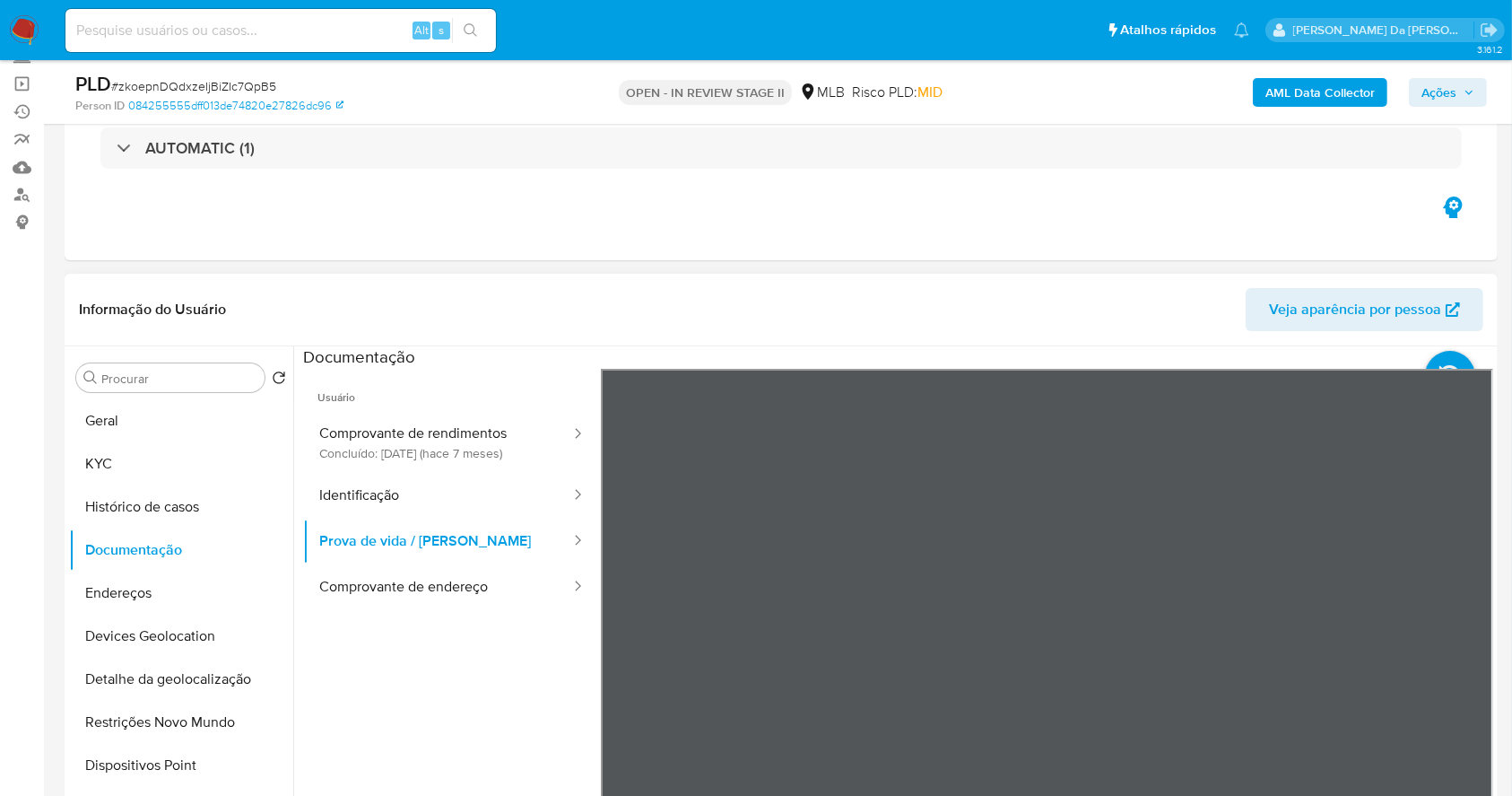
scroll to position [57, 0]
click at [153, 430] on button "Geral" at bounding box center [174, 420] width 210 height 43
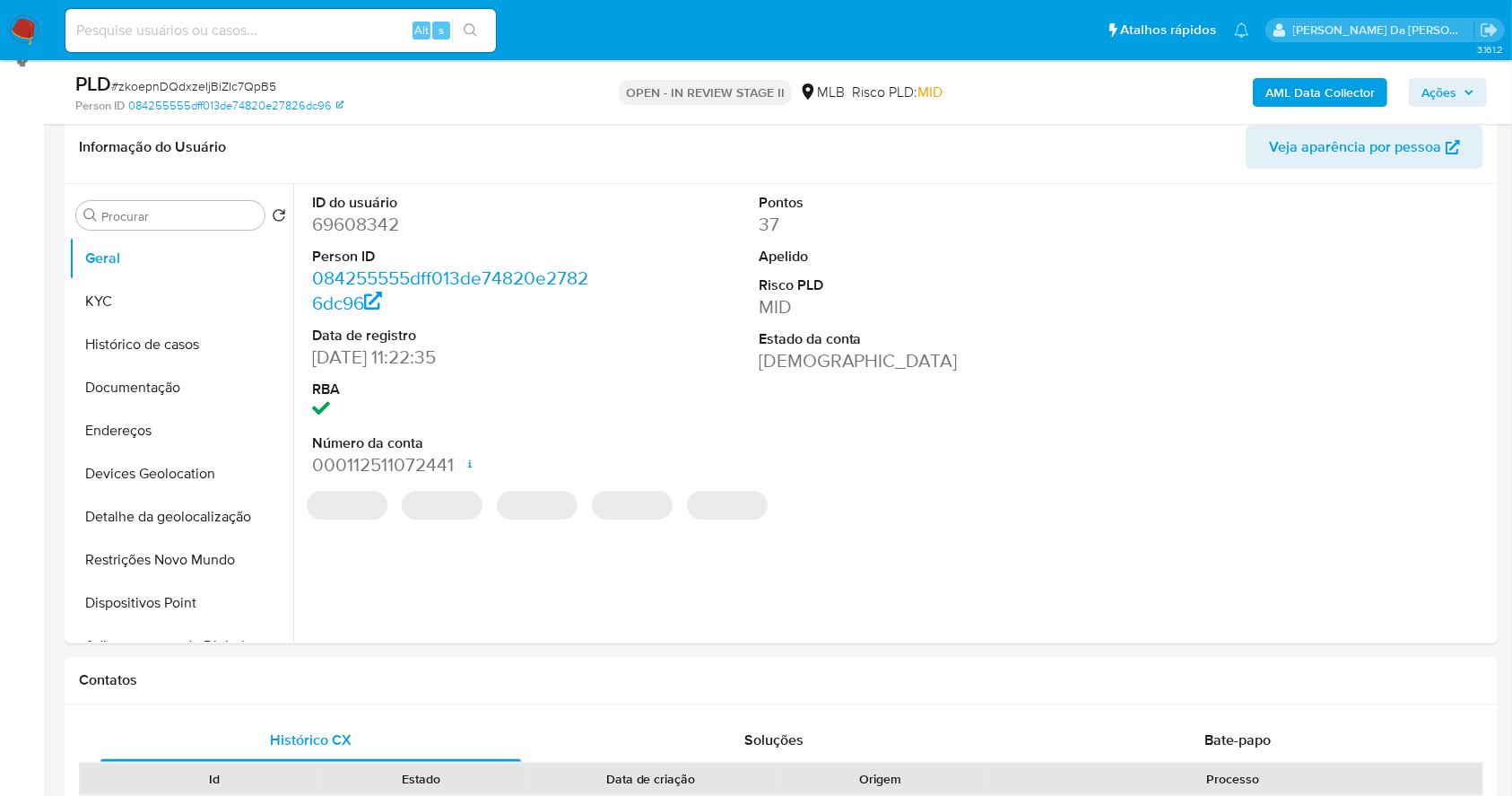
scroll to position [558, 0]
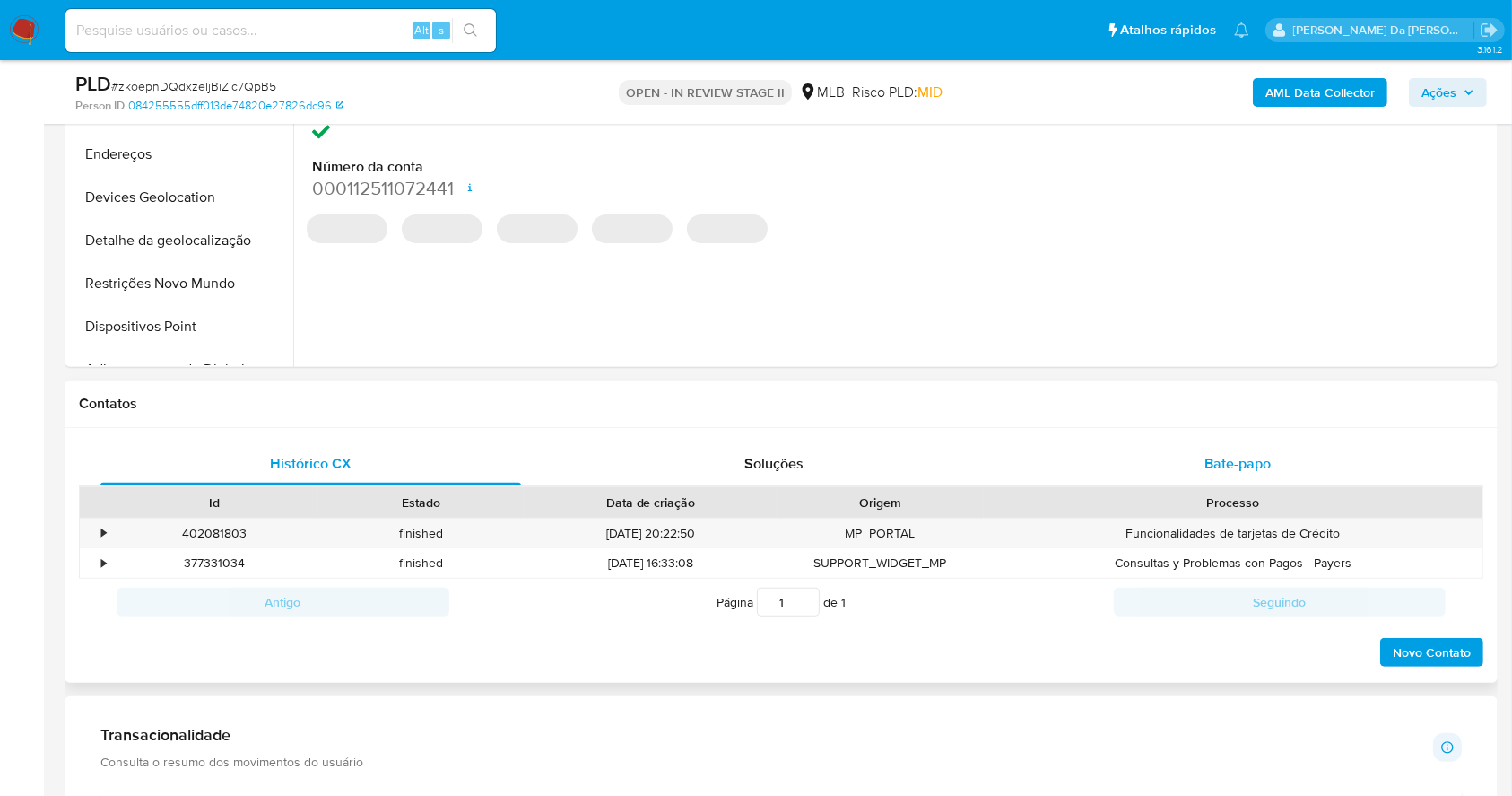
click at [1233, 477] on div "Bate-papo" at bounding box center [1238, 463] width 420 height 43
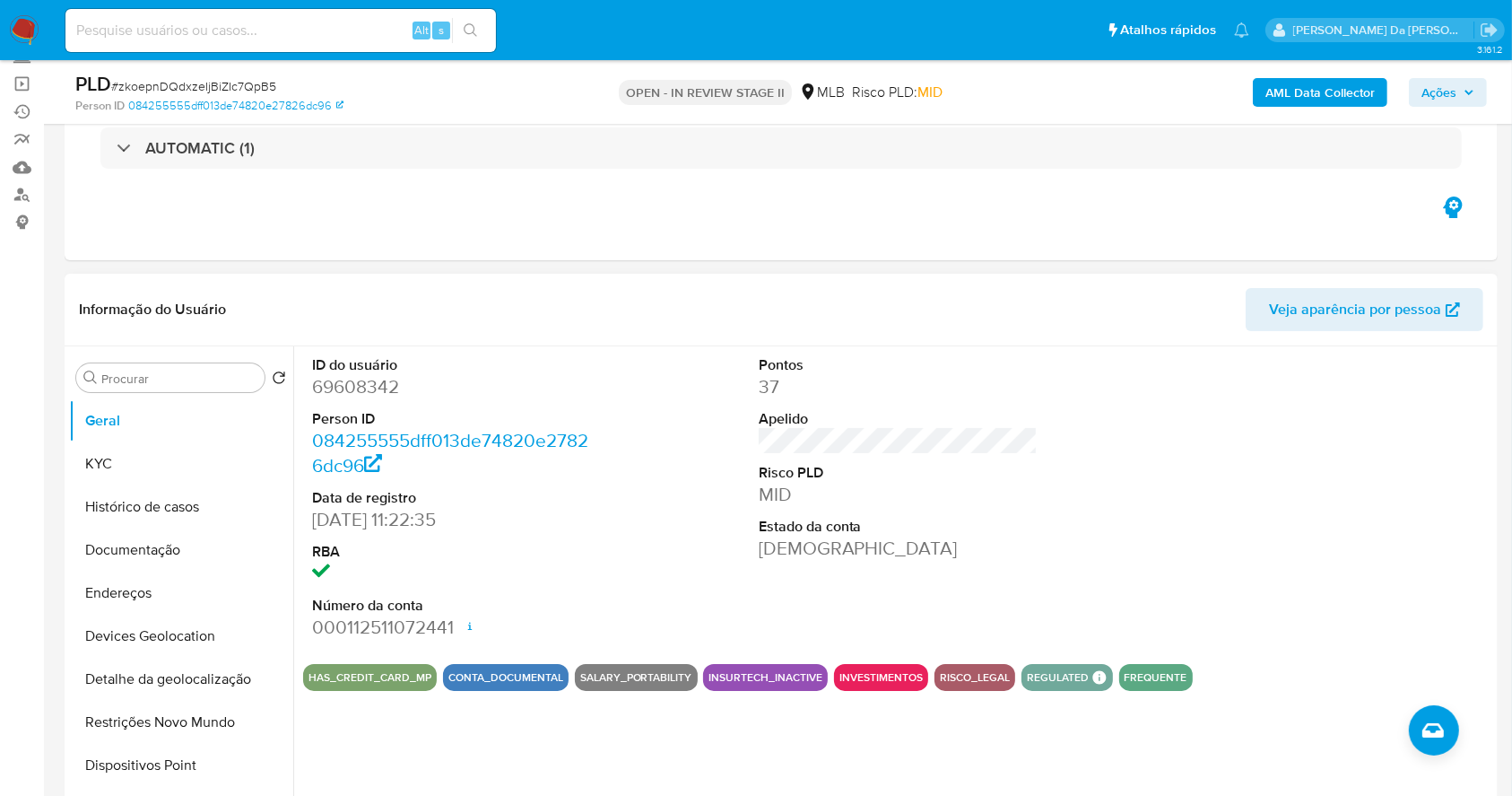
scroll to position [0, 0]
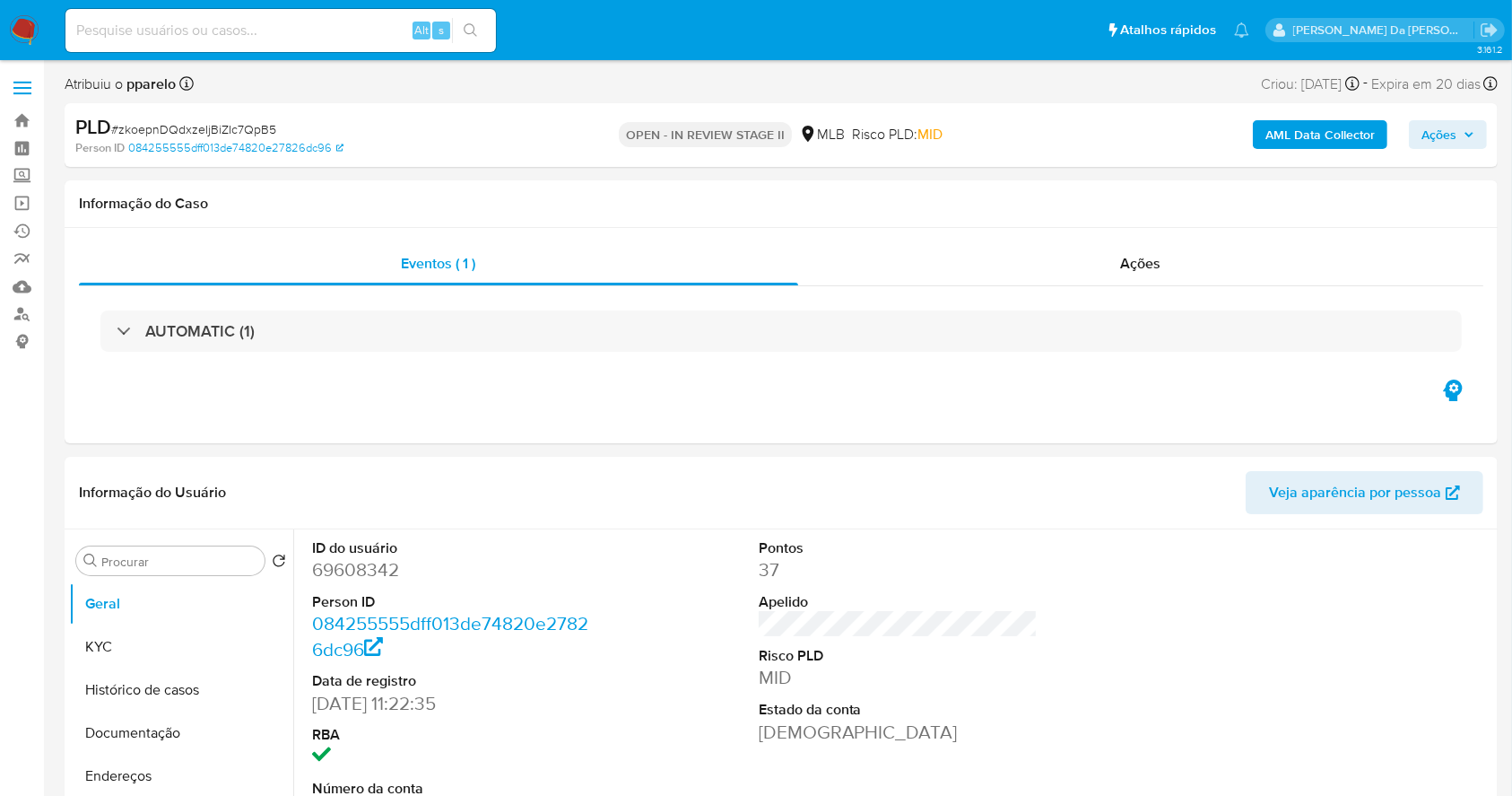
click at [1497, 135] on div "PLD # zkoepnDQdxzeIjBiZIc7QpB5 Person ID 084255555dff013de74820e27826dc96 OPEN …" at bounding box center [781, 135] width 1434 height 63
click at [1473, 146] on span "Ações" at bounding box center [1449, 135] width 53 height 25
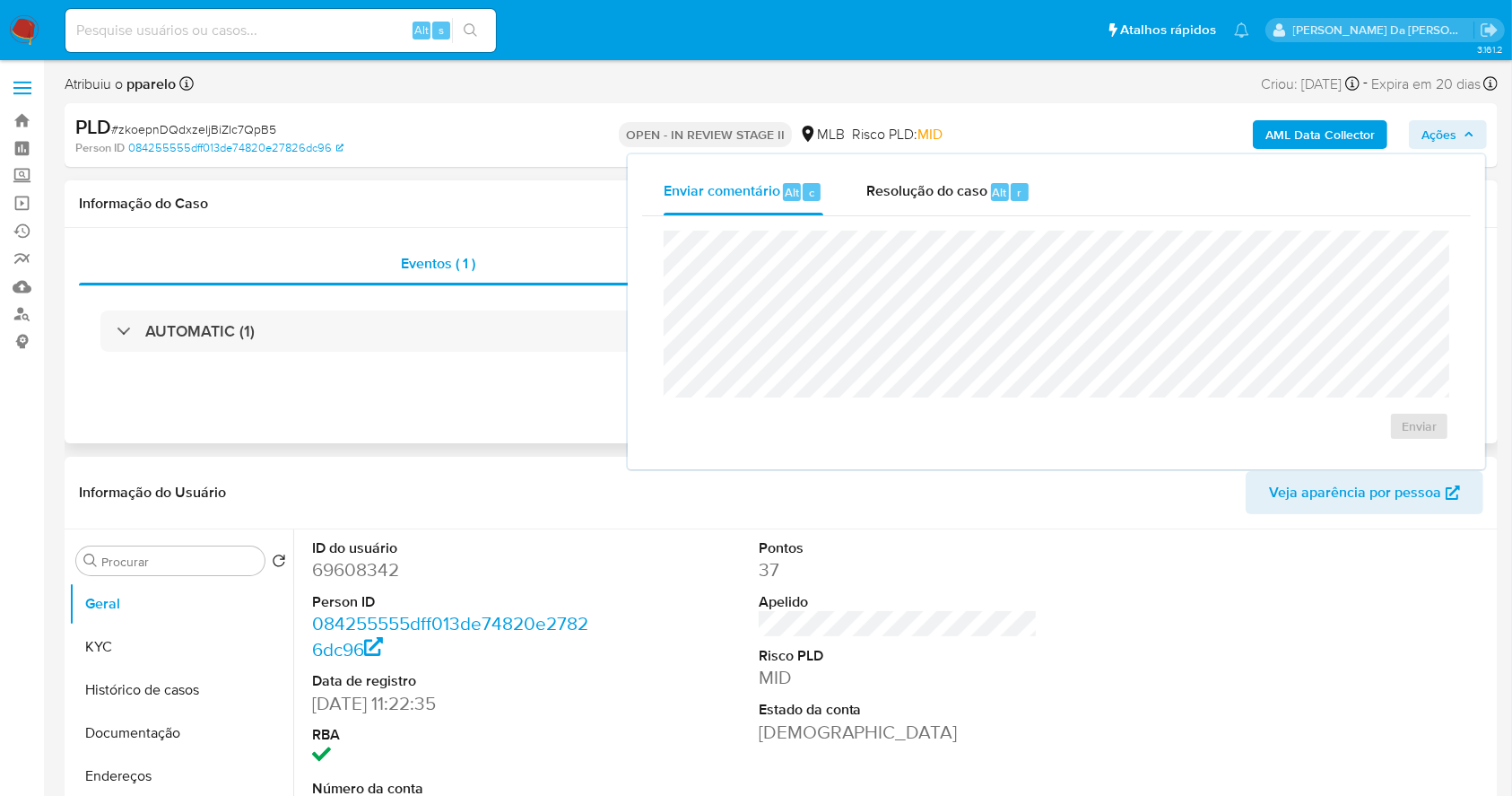
click at [507, 359] on div "AUTOMATIC (1)" at bounding box center [781, 331] width 1405 height 90
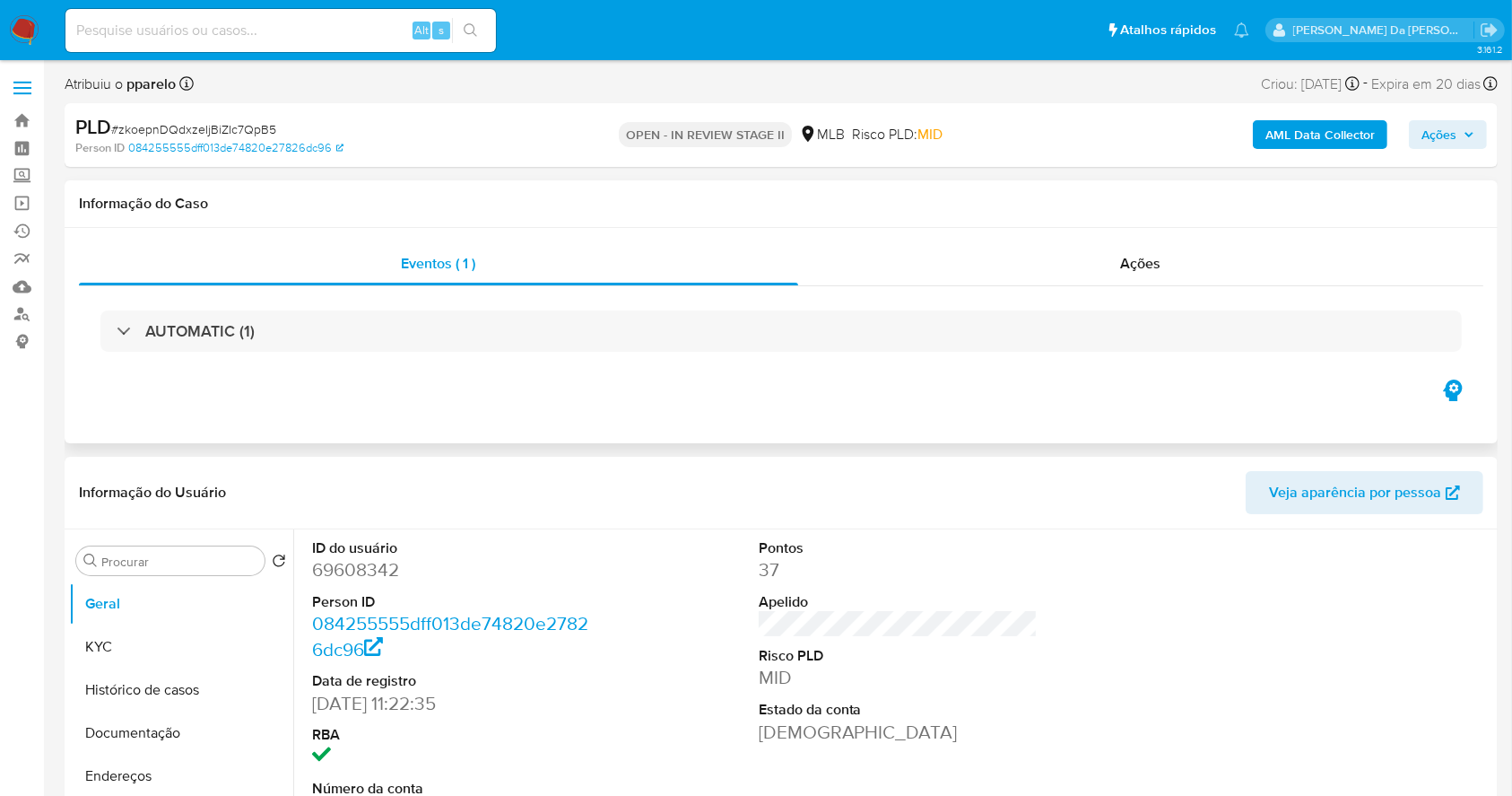
click at [1146, 286] on div "AUTOMATIC (1)" at bounding box center [781, 331] width 1405 height 90
click at [1143, 259] on span "Ações" at bounding box center [1140, 262] width 40 height 20
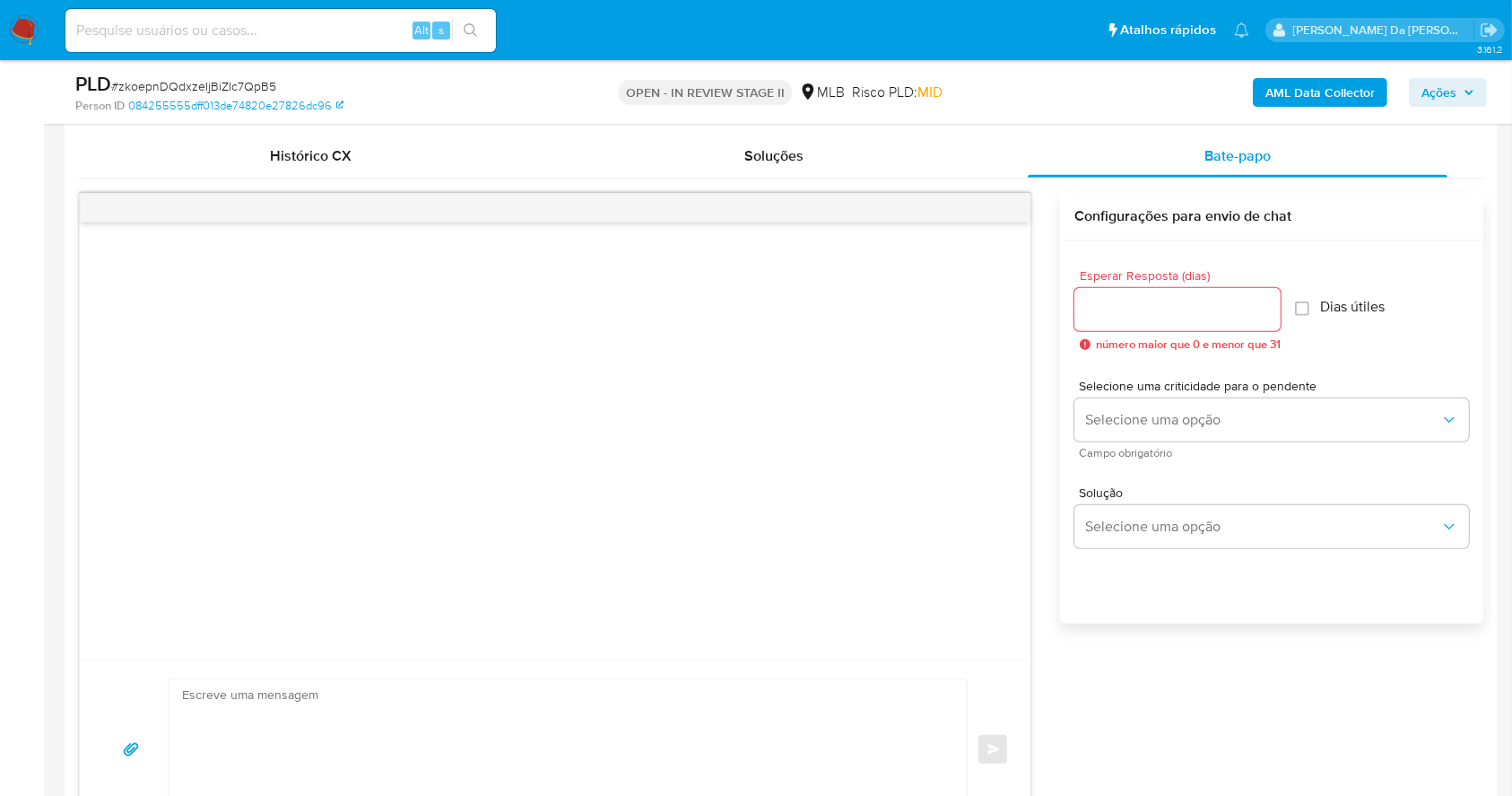
scroll to position [1077, 0]
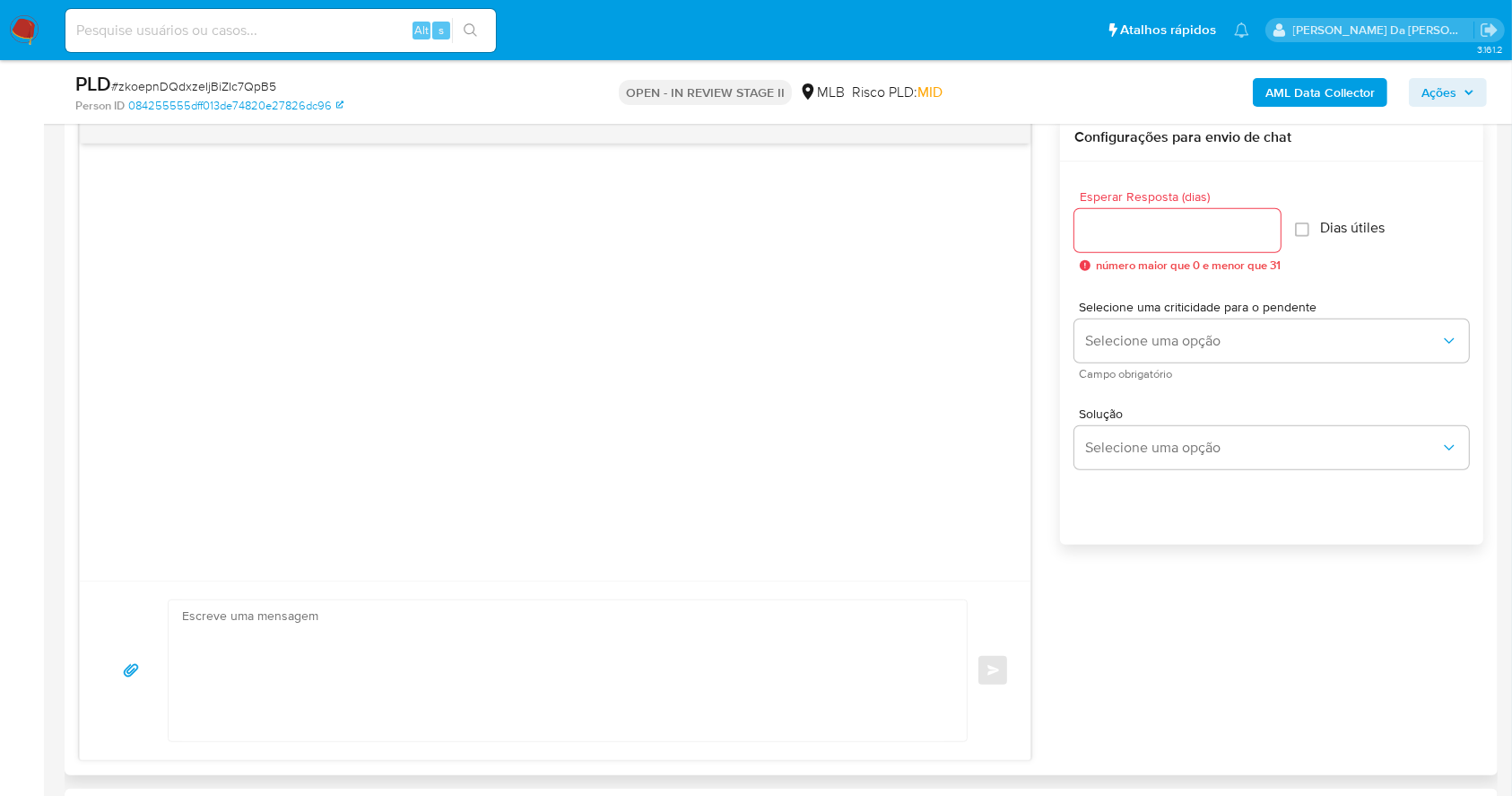
click at [1134, 222] on input "Esperar Resposta (dias)" at bounding box center [1178, 230] width 207 height 23
click at [1212, 236] on input "Esperar Resposta (dias)" at bounding box center [1178, 230] width 207 height 23
click at [1203, 232] on input "Esperar Resposta (dias)" at bounding box center [1178, 230] width 207 height 23
click at [1203, 232] on input "3" at bounding box center [1175, 230] width 201 height 23
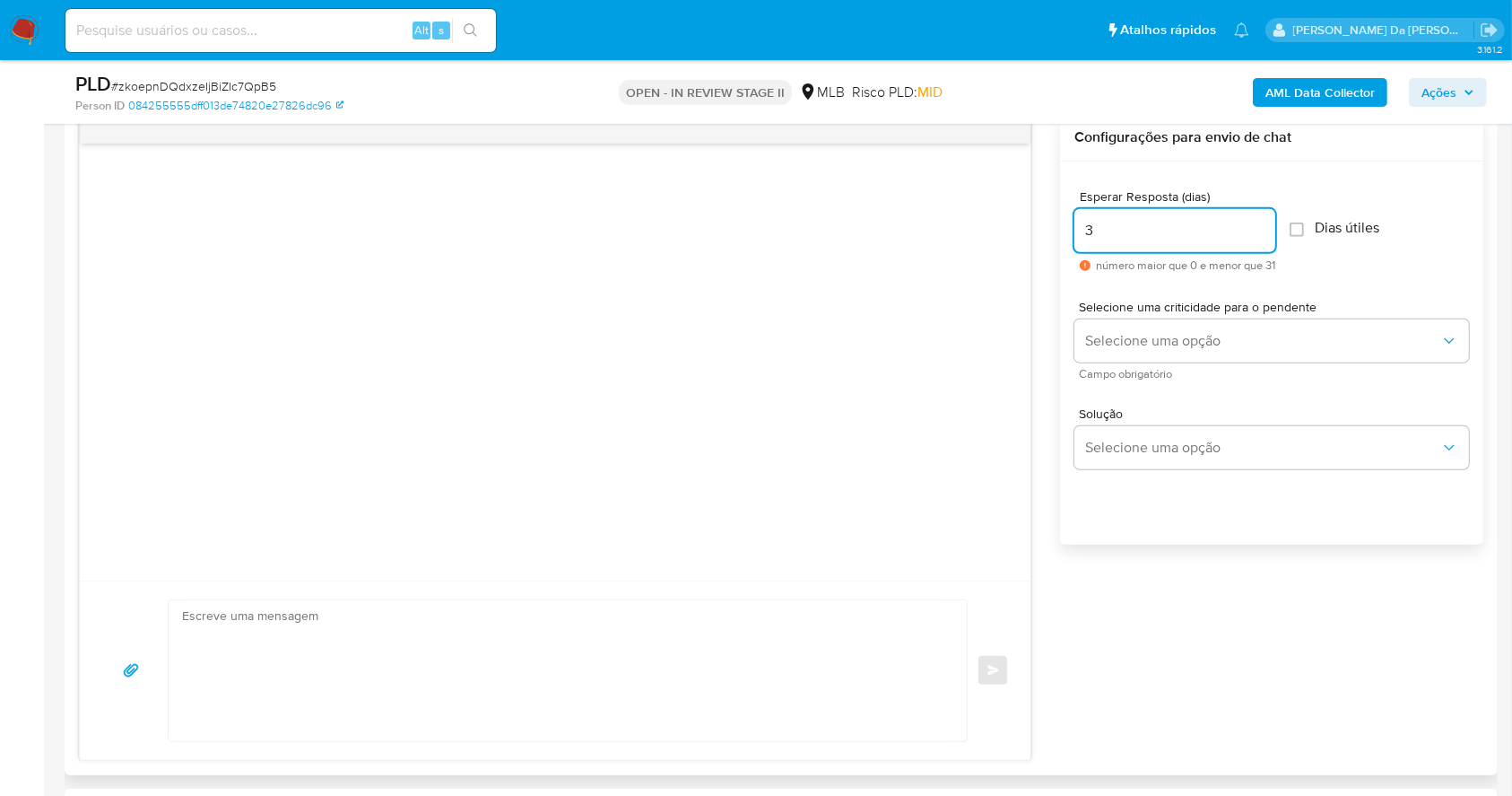
click at [1203, 232] on input "3" at bounding box center [1175, 230] width 201 height 23
type input "0"
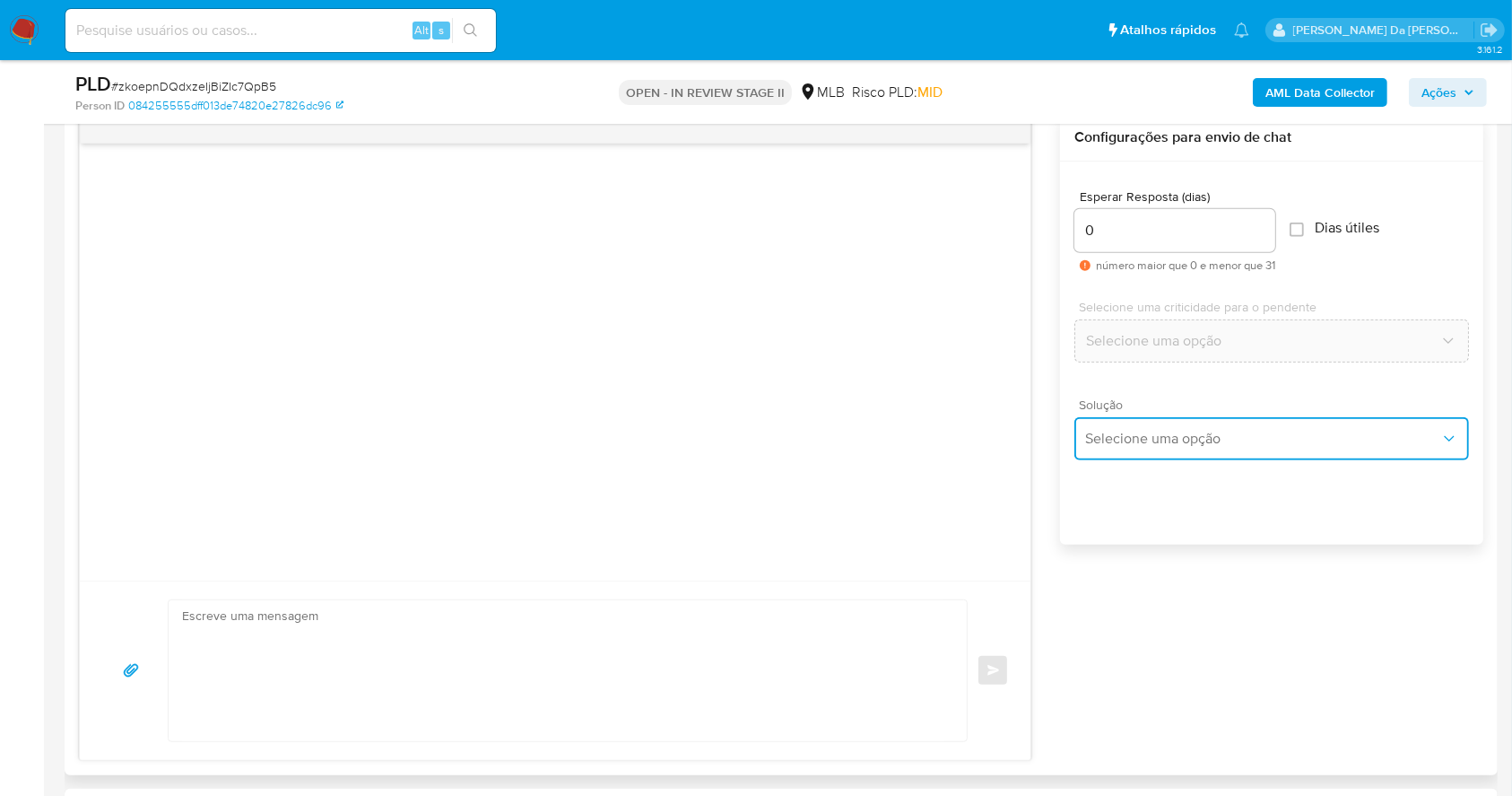
click at [1177, 429] on span "Selecione uma opção" at bounding box center [1263, 438] width 355 height 18
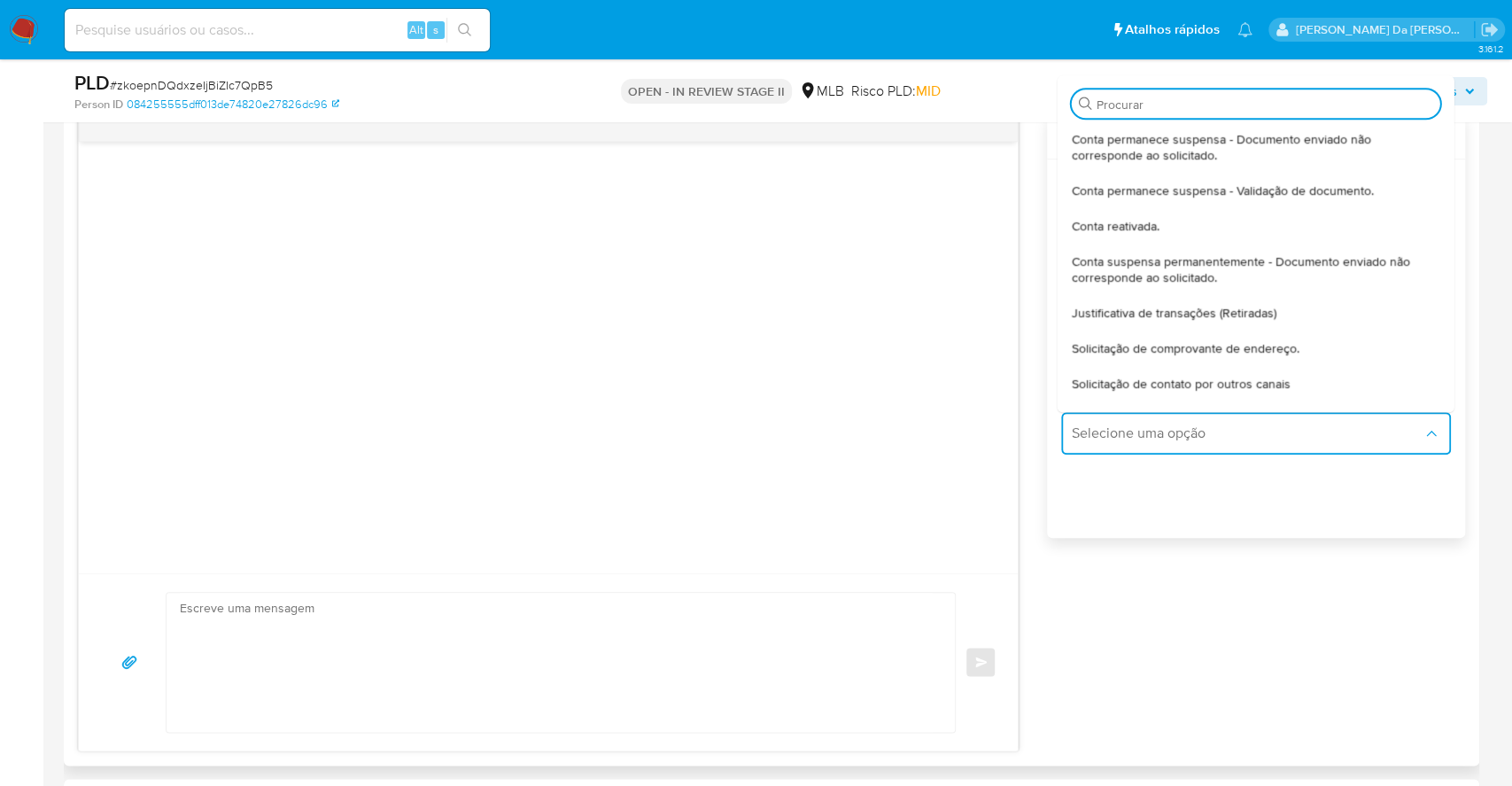
click at [1200, 160] on span "Conta permanece suspensa - Documento enviado não corresponde ao solicitado." at bounding box center [1256, 146] width 369 height 32
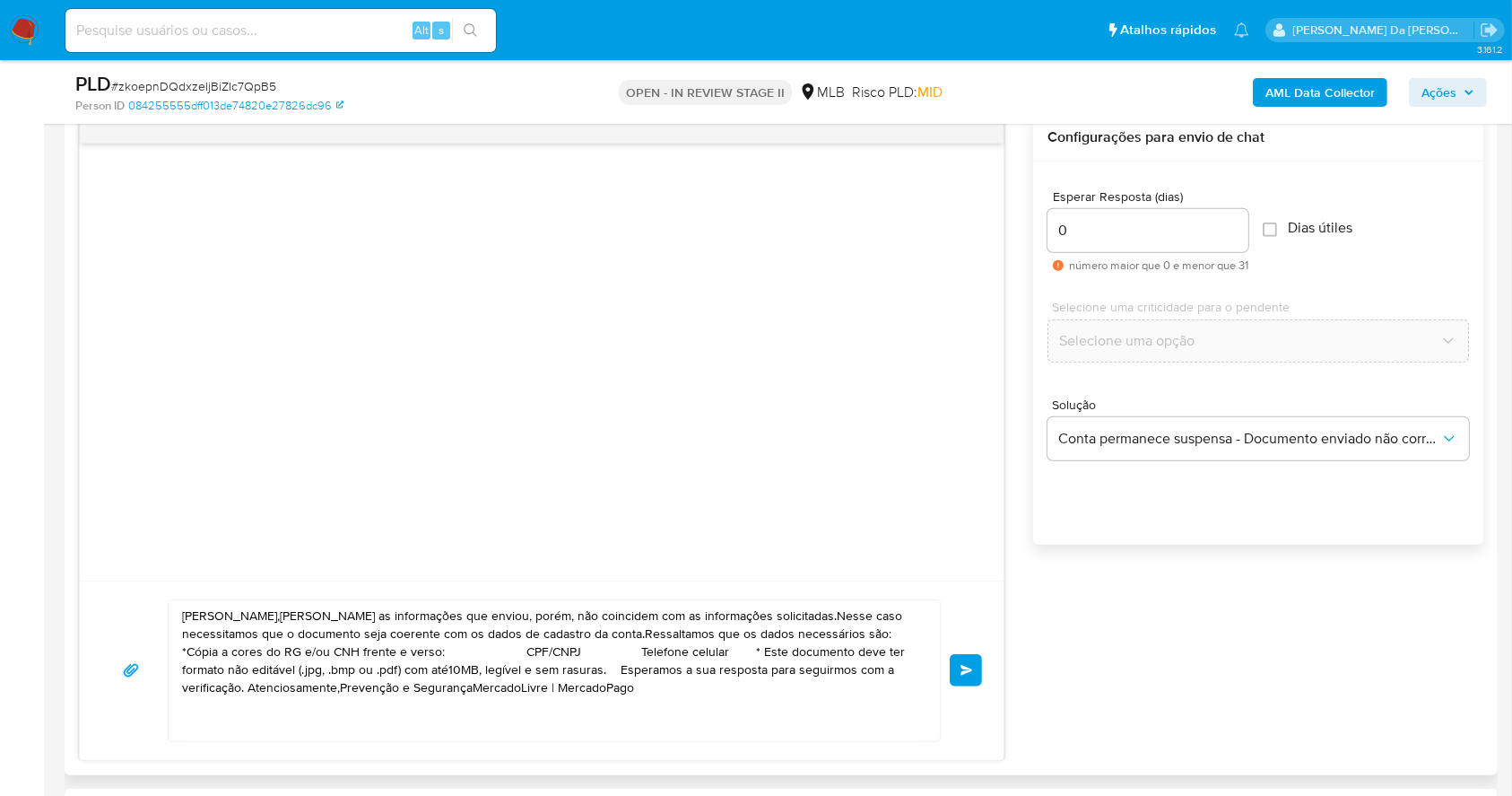
click at [712, 681] on textarea "Olá,Agradecemos as informações que enviou, porém, não coincidem com as informaç…" at bounding box center [550, 670] width 736 height 140
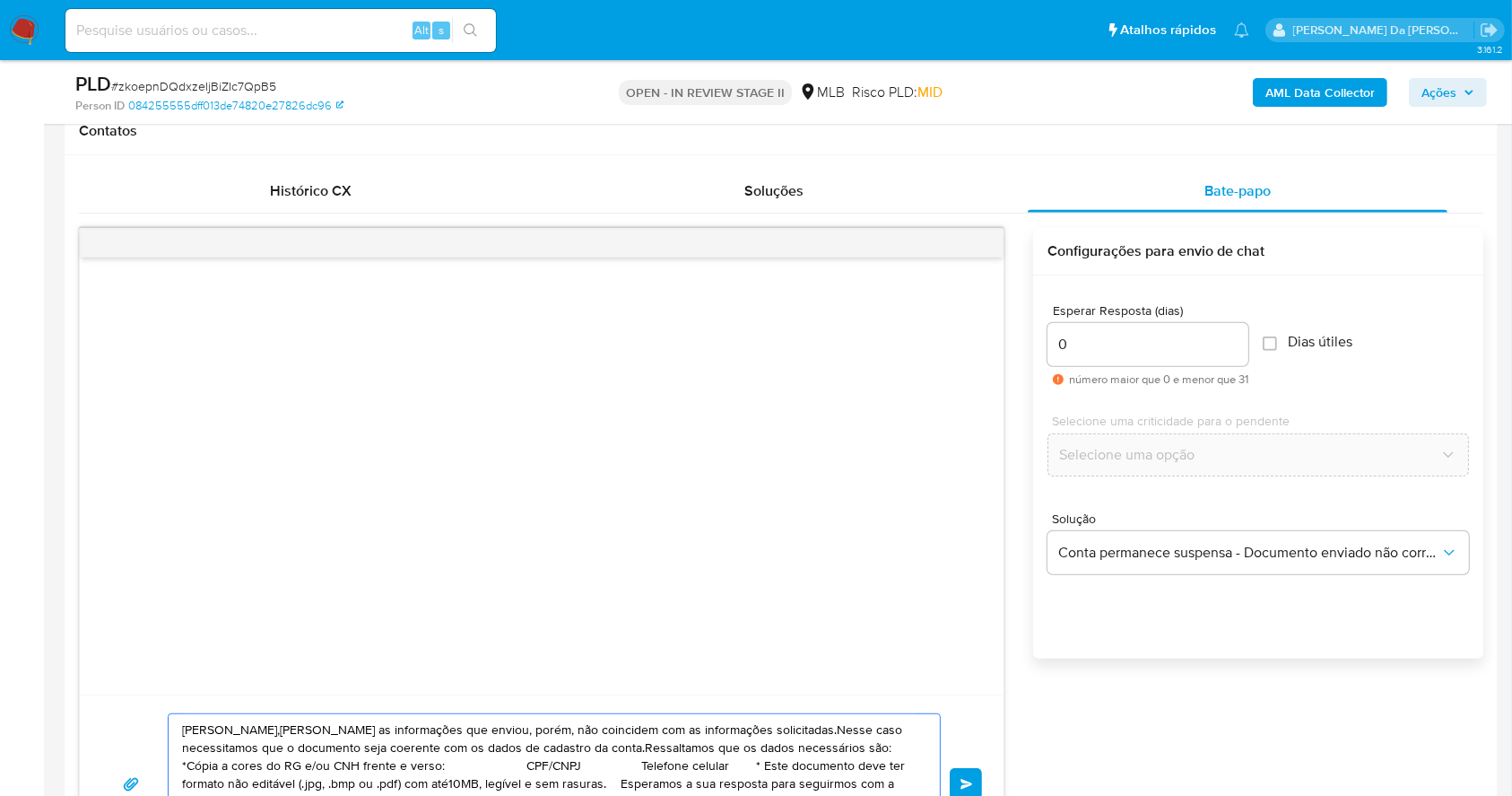
scroll to position [956, 0]
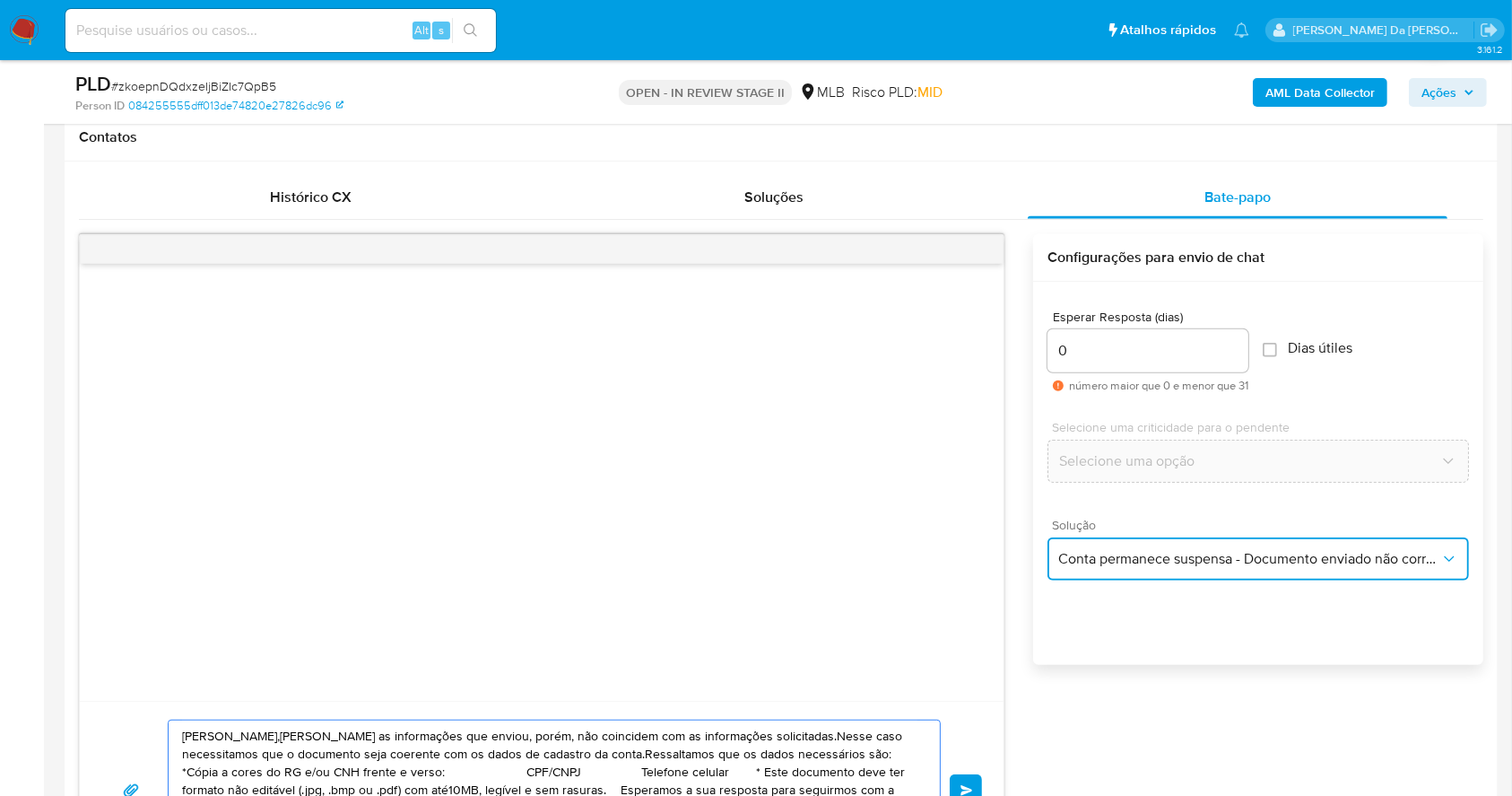
click at [1177, 551] on span "Conta permanece suspensa - Documento enviado não corresponde ao solicitado." at bounding box center [1250, 559] width 382 height 18
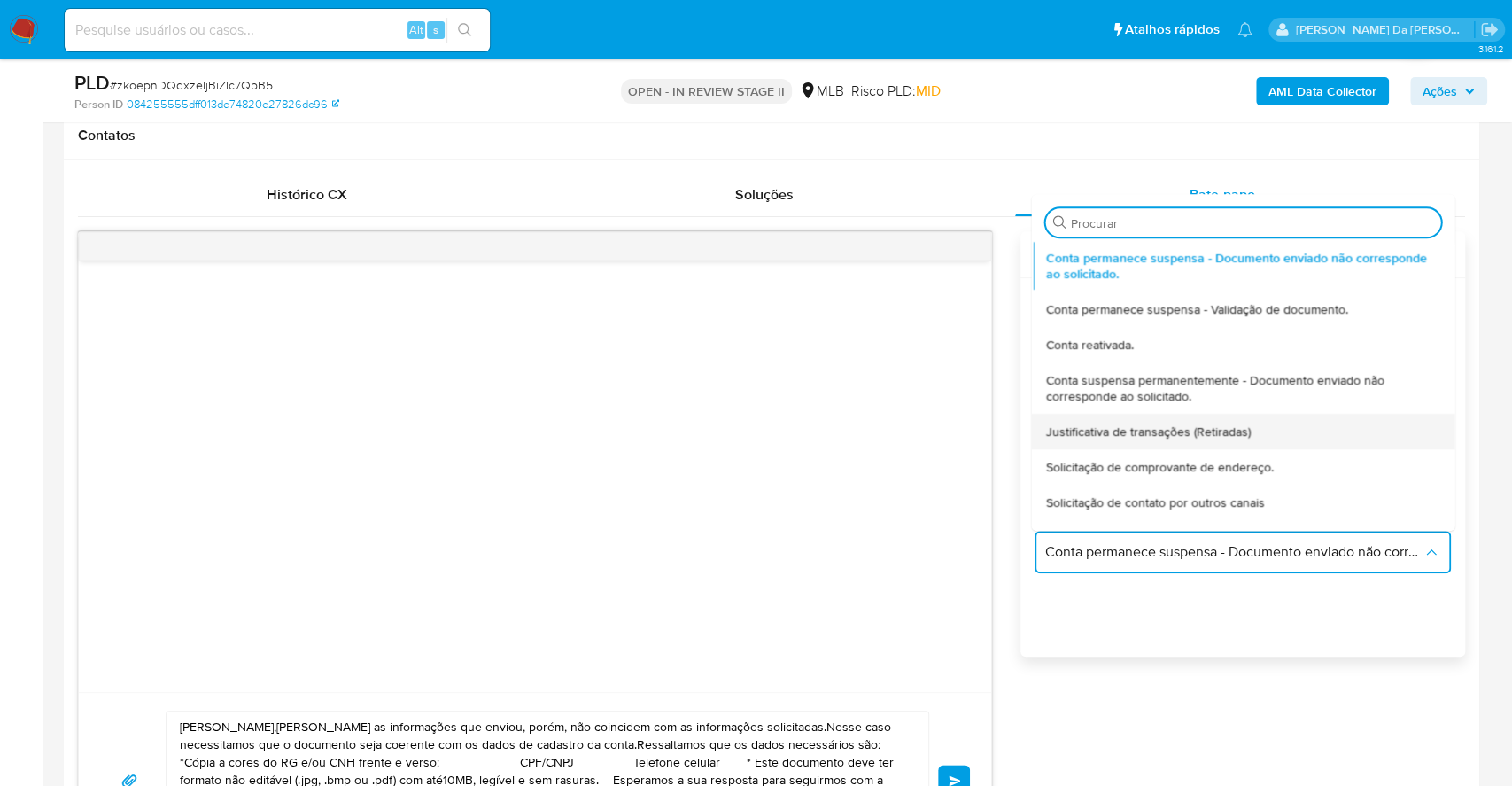
click at [1191, 434] on span "Justificativa de transações (Retiradas)" at bounding box center [1147, 432] width 204 height 16
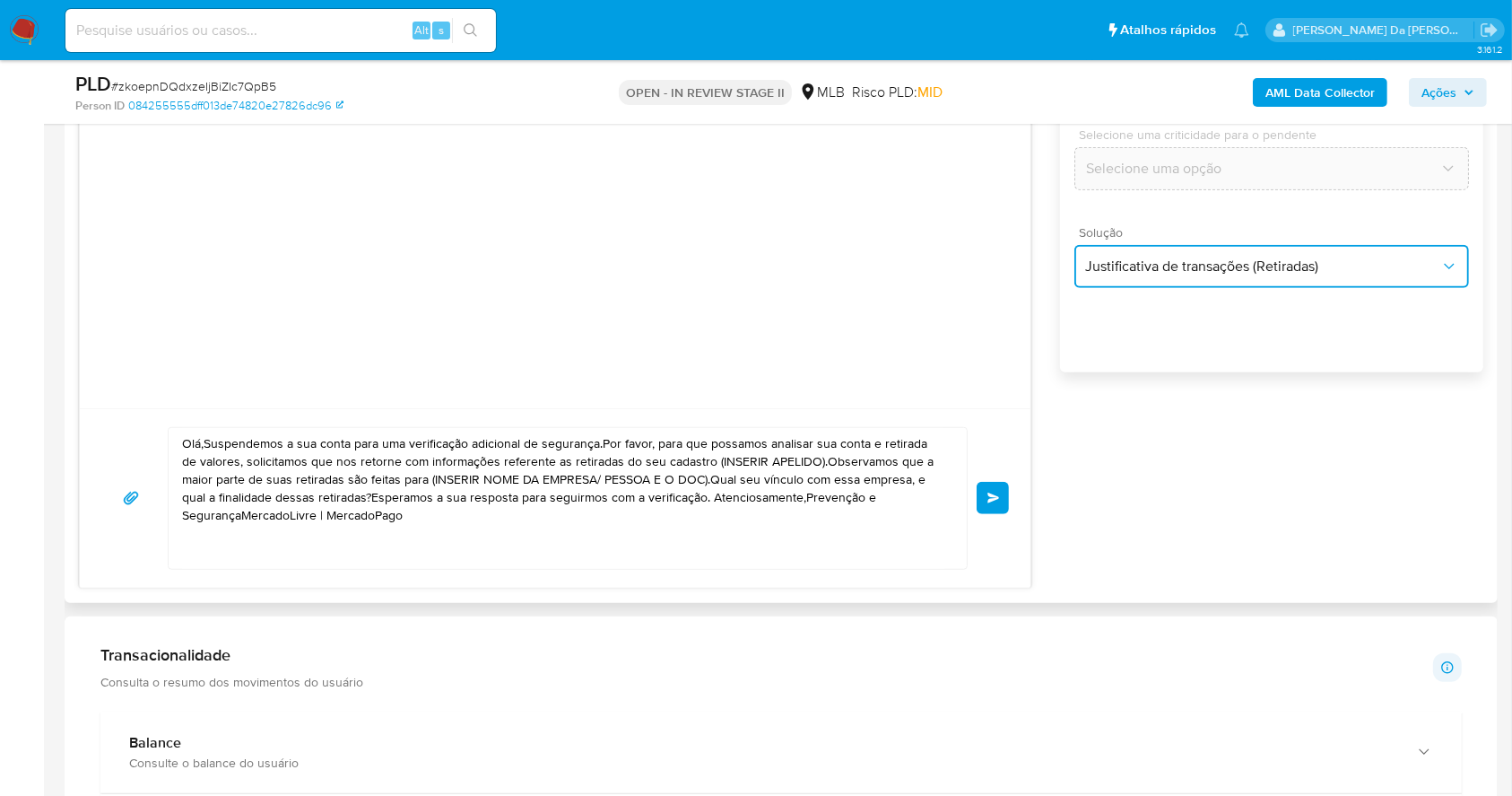
scroll to position [1315, 0]
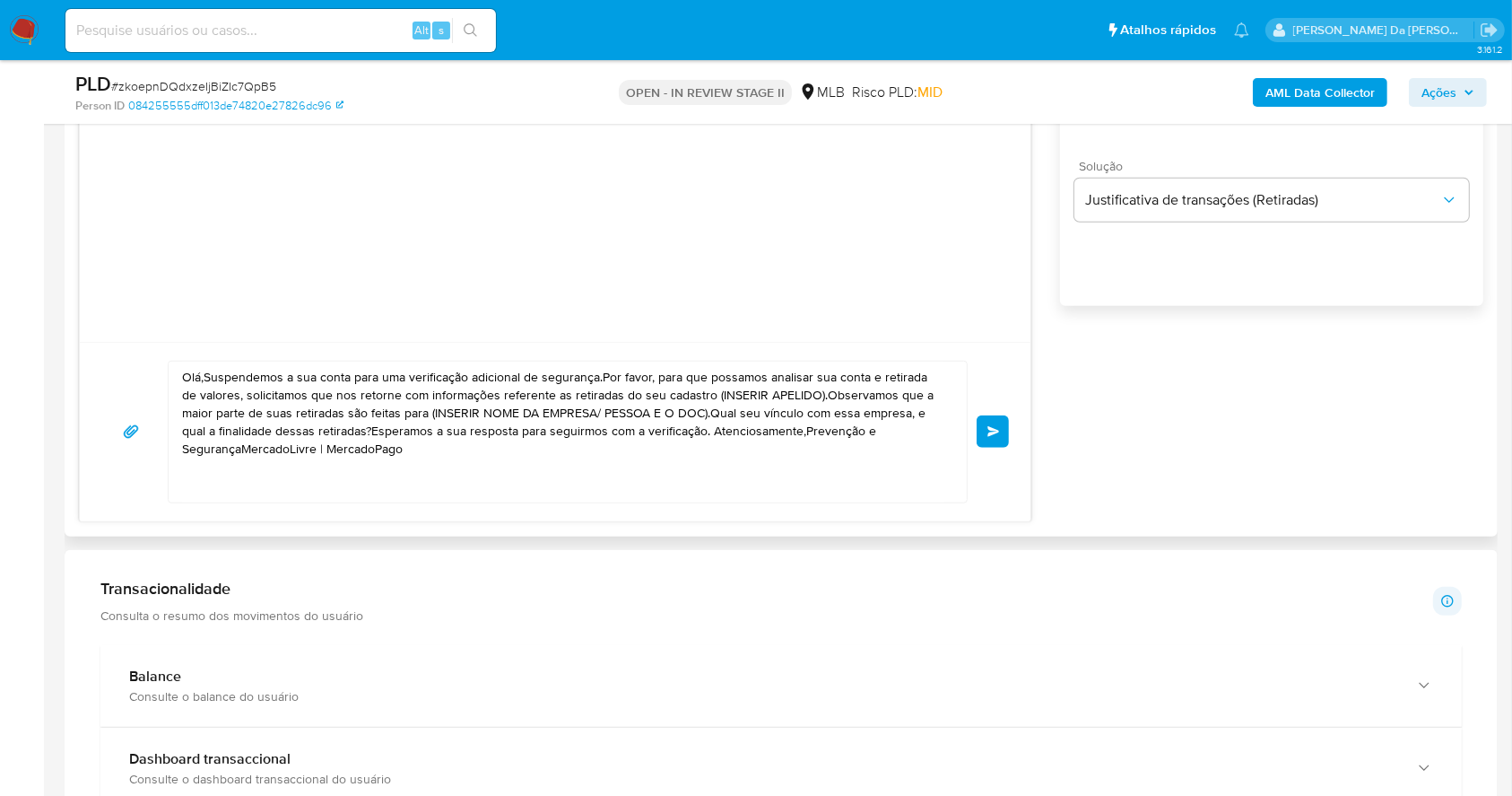
click at [259, 413] on textarea "Olá,Suspendemos a sua conta para uma verificação adicional de segurança.Por fav…" at bounding box center [564, 432] width 763 height 140
paste textarea "[INSERIR APELIDO], Esperamos que você esteja bem. Estamos realizando uma verifi…"
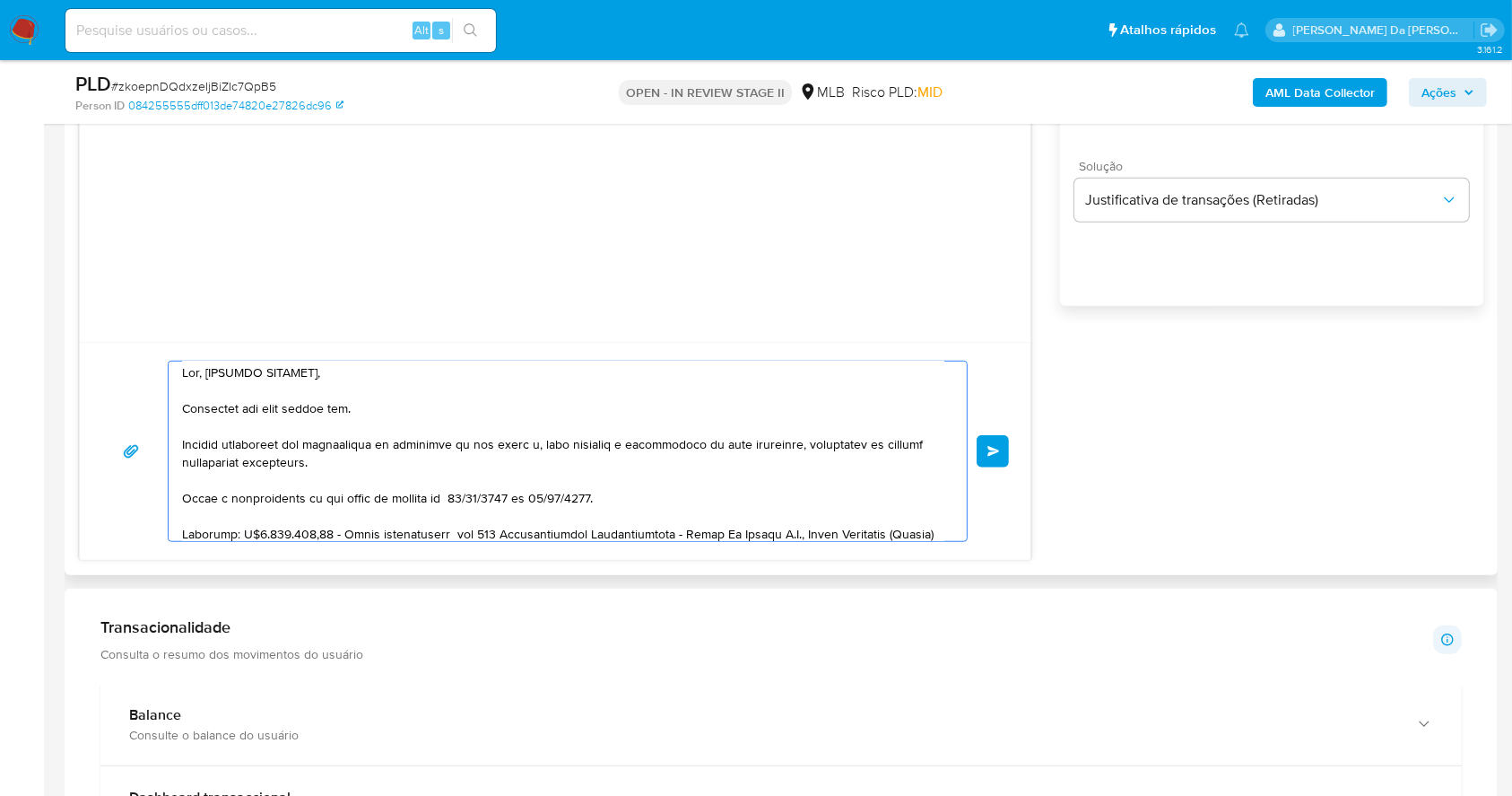
scroll to position [0, 0]
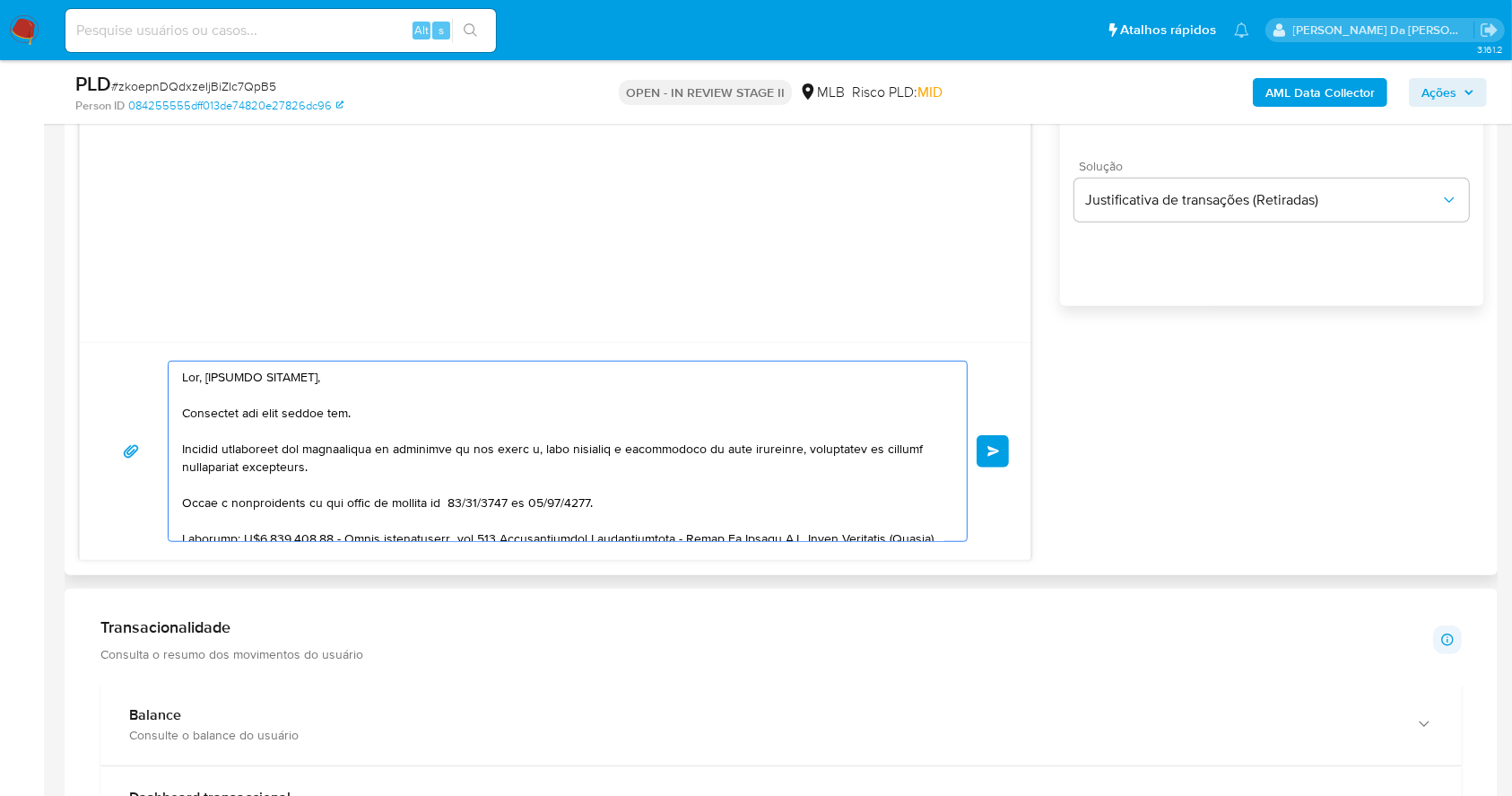
drag, startPoint x: 206, startPoint y: 378, endPoint x: 331, endPoint y: 378, distance: 125.0
click at [331, 378] on textarea at bounding box center [564, 452] width 763 height 179
paste textarea "AKEL"
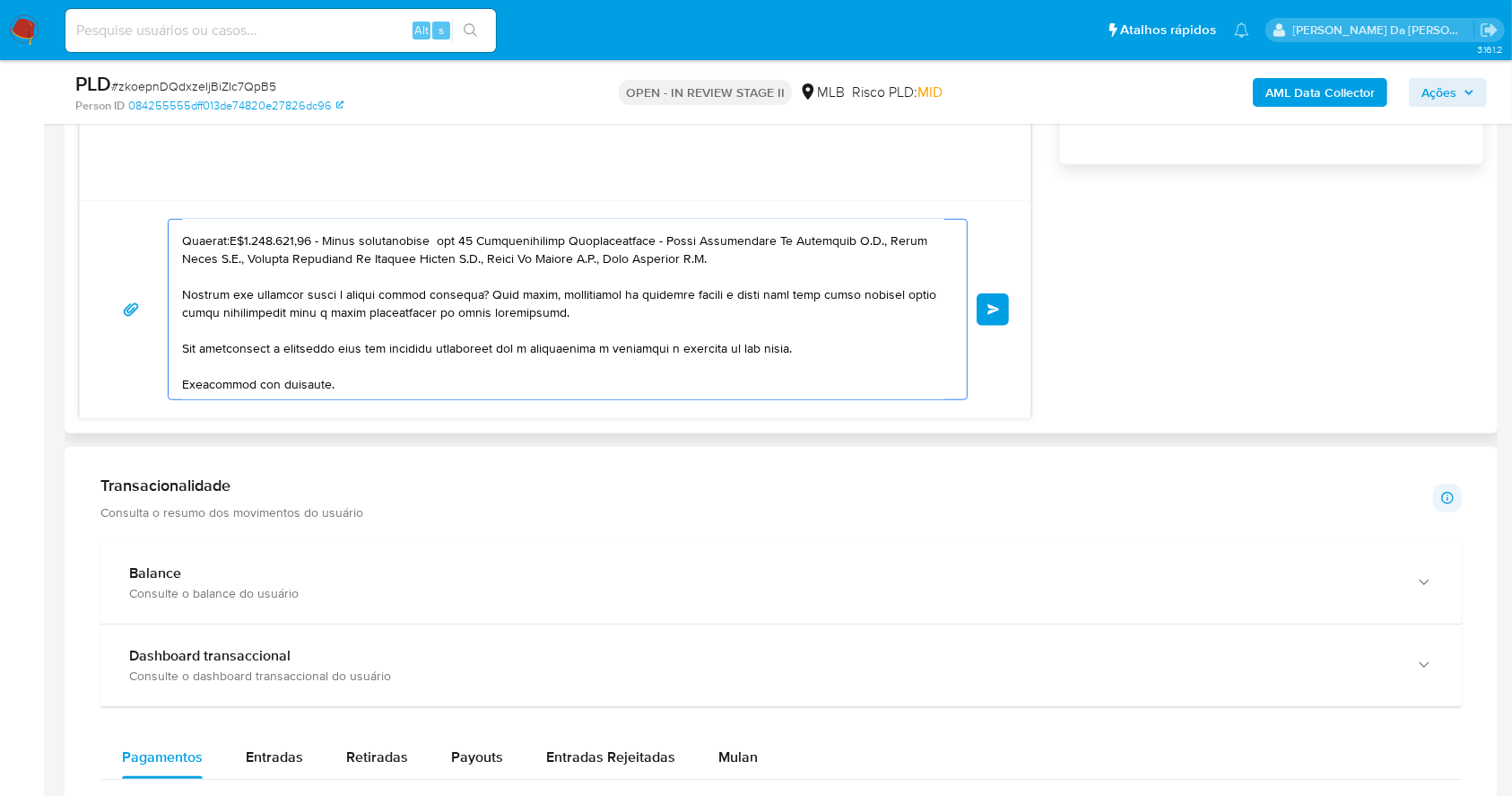
scroll to position [1435, 0]
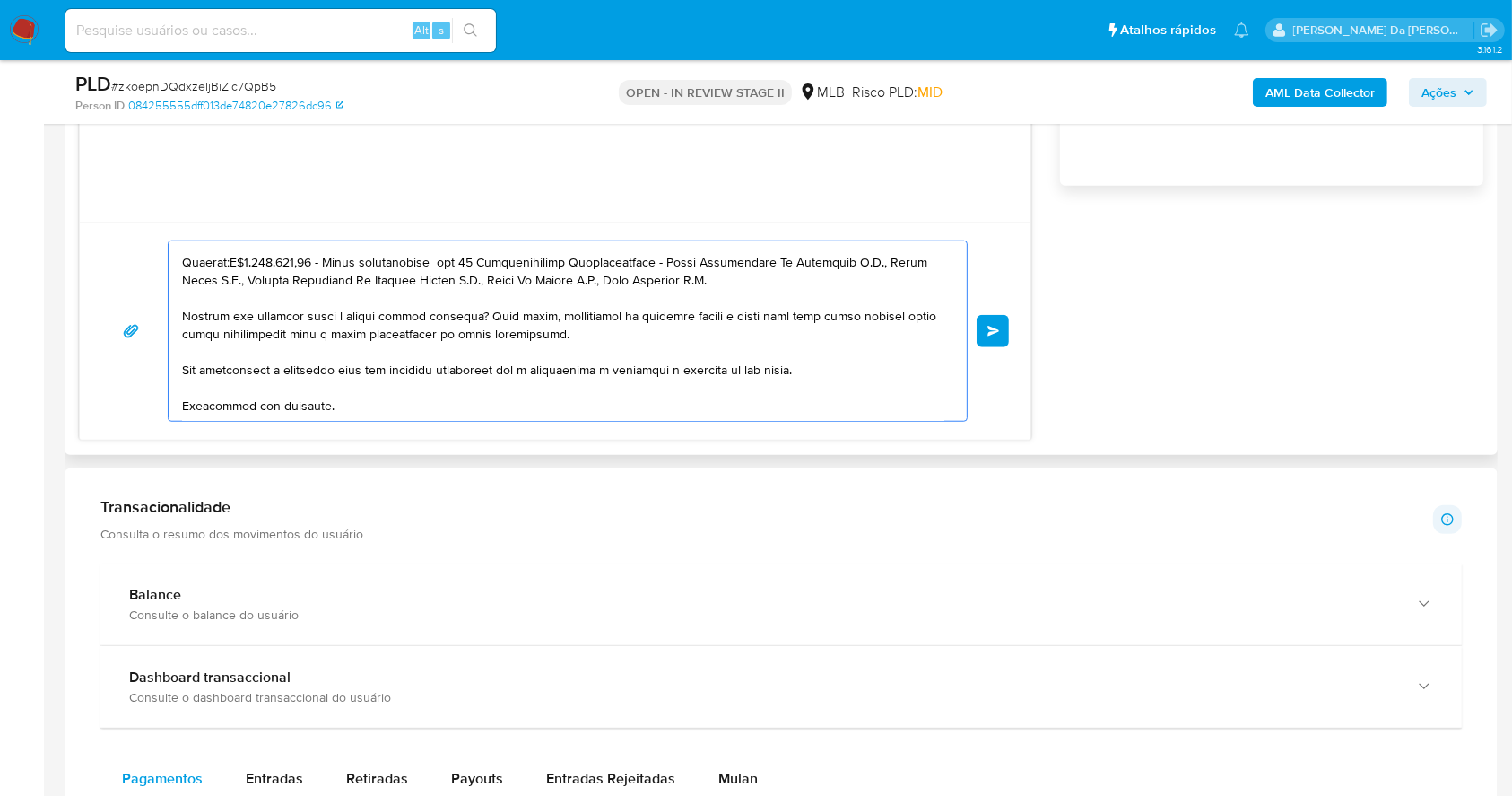
click at [363, 406] on textarea at bounding box center [564, 331] width 763 height 179
click at [400, 396] on textarea at bounding box center [564, 331] width 763 height 179
paste textarea "Atenciosamente, Prevenção e Segurança MercadoLivre | MercadoPago"
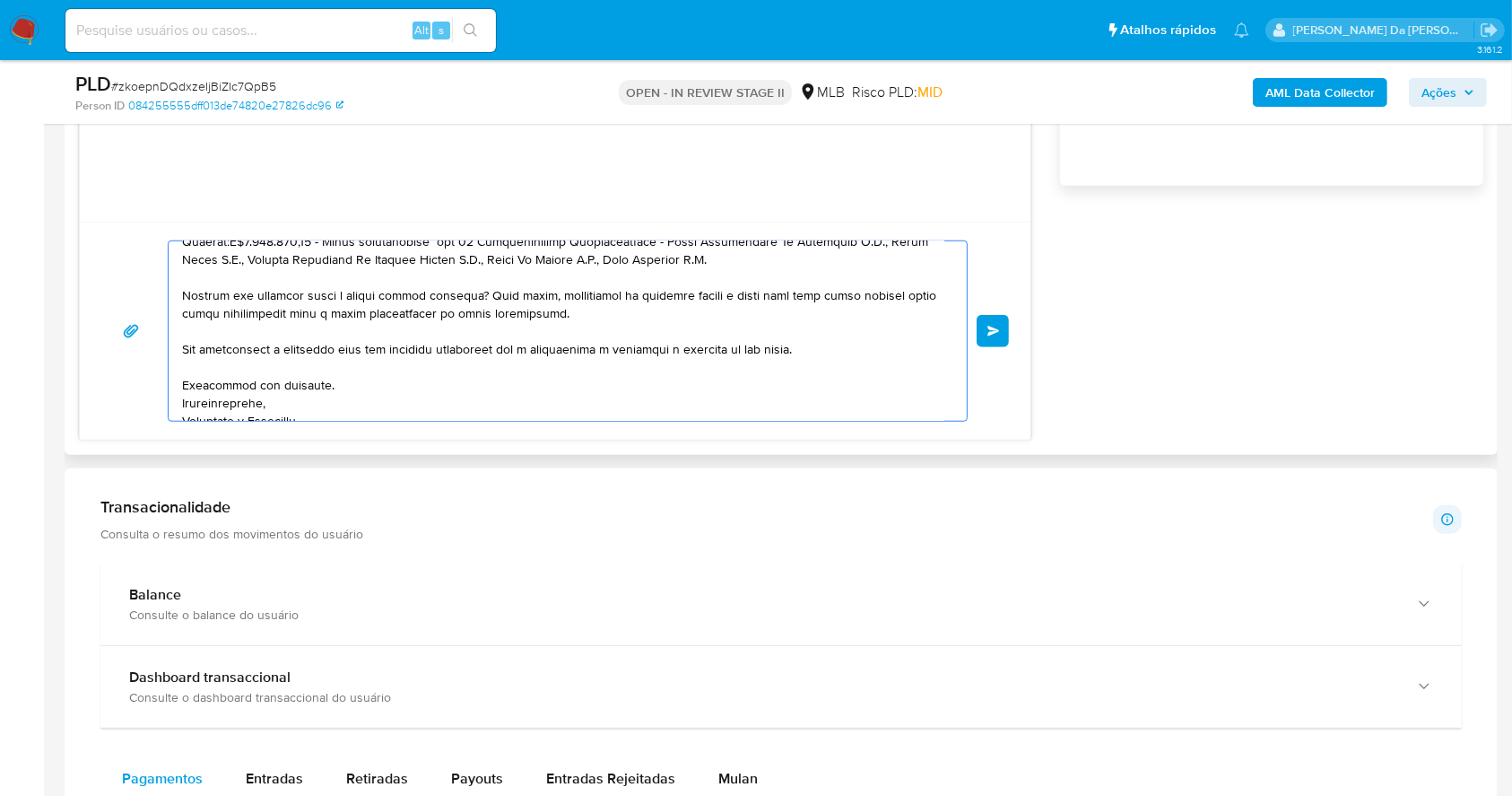
scroll to position [286, 0]
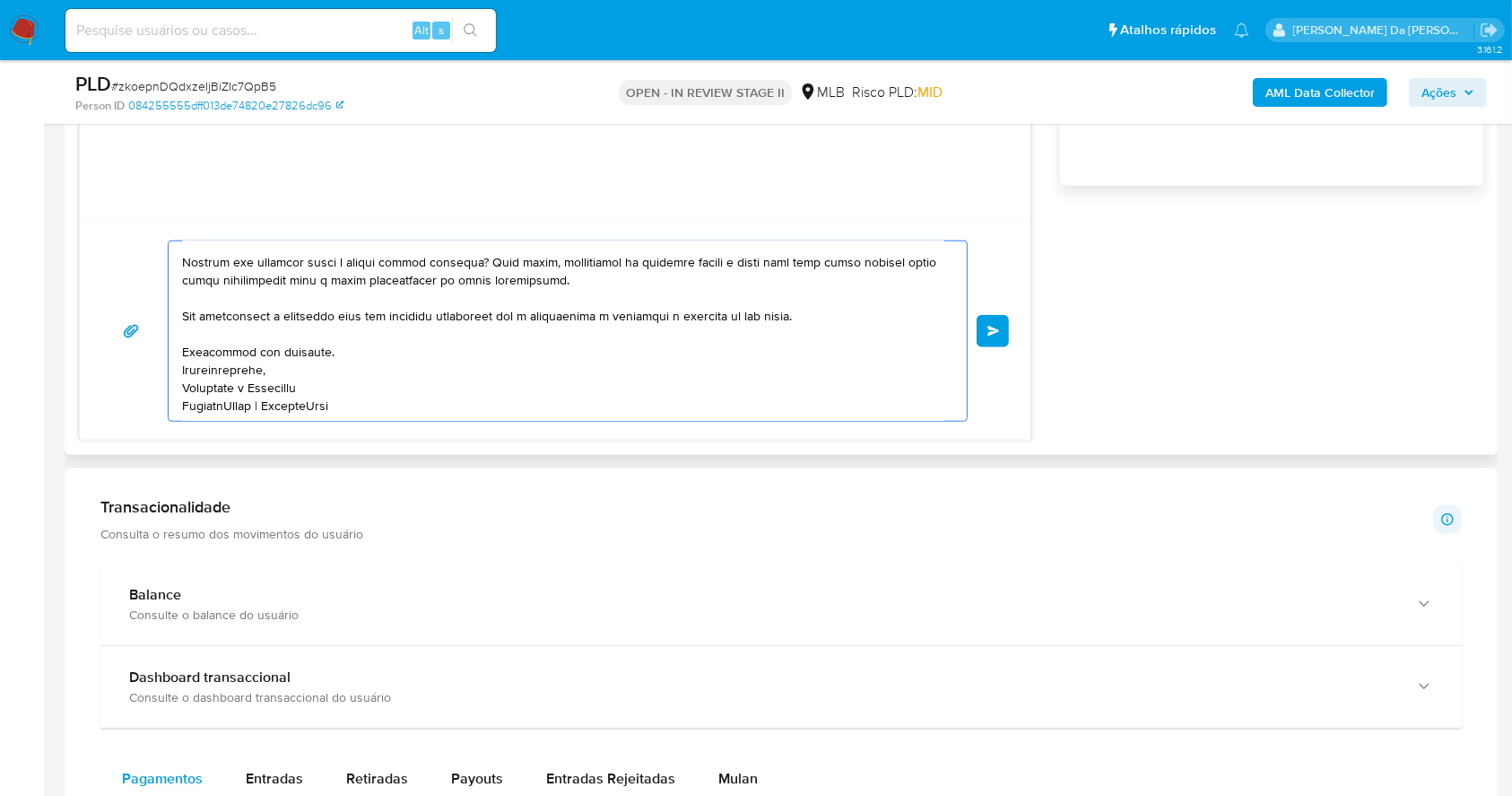
click at [351, 342] on textarea at bounding box center [564, 331] width 763 height 179
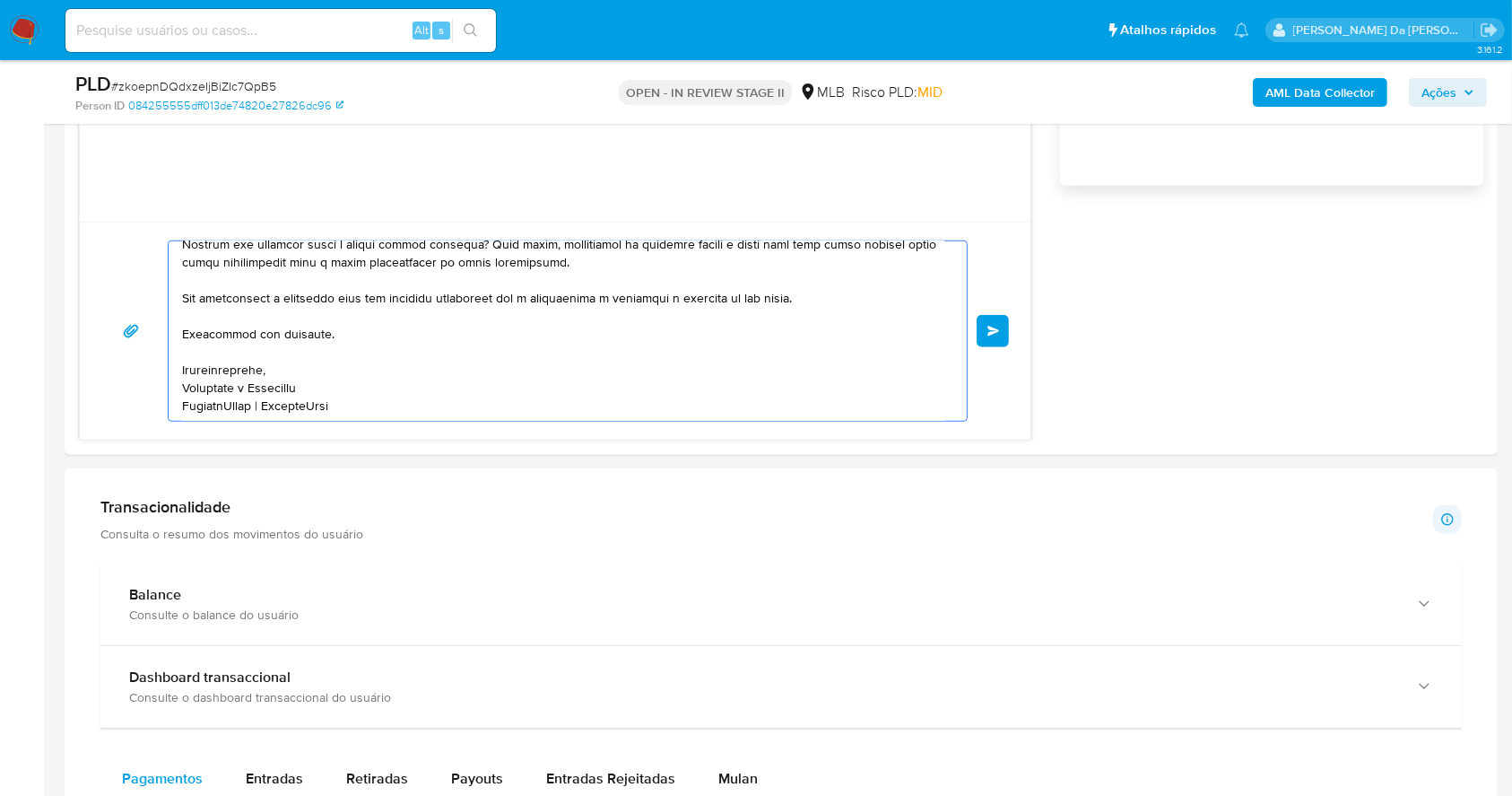
type textarea "Olá, AKEL. Esperamos que você esteja bem. Estamos realizando uma verificação de…"
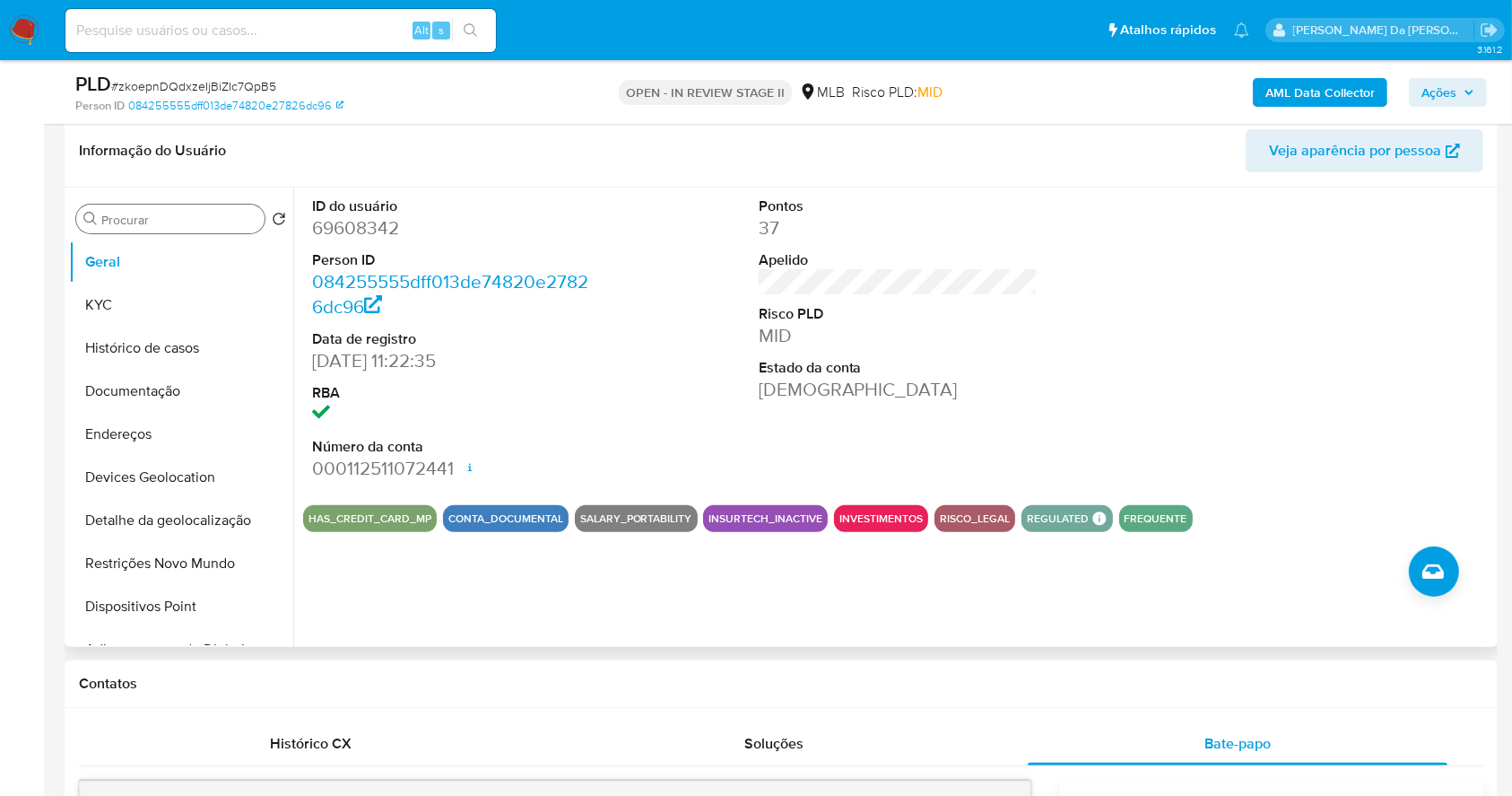
scroll to position [359, 0]
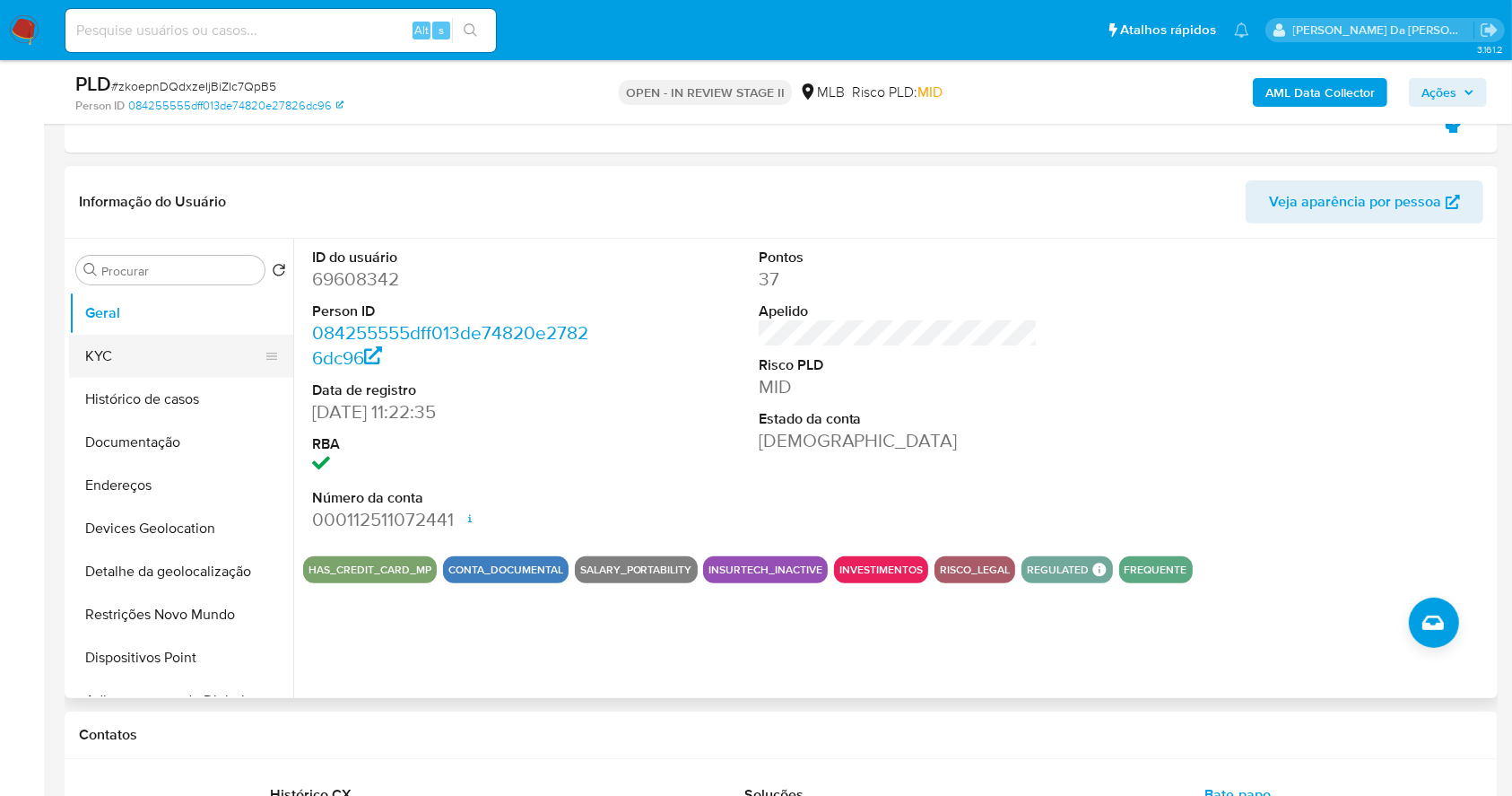
click at [129, 355] on button "KYC" at bounding box center [174, 356] width 210 height 43
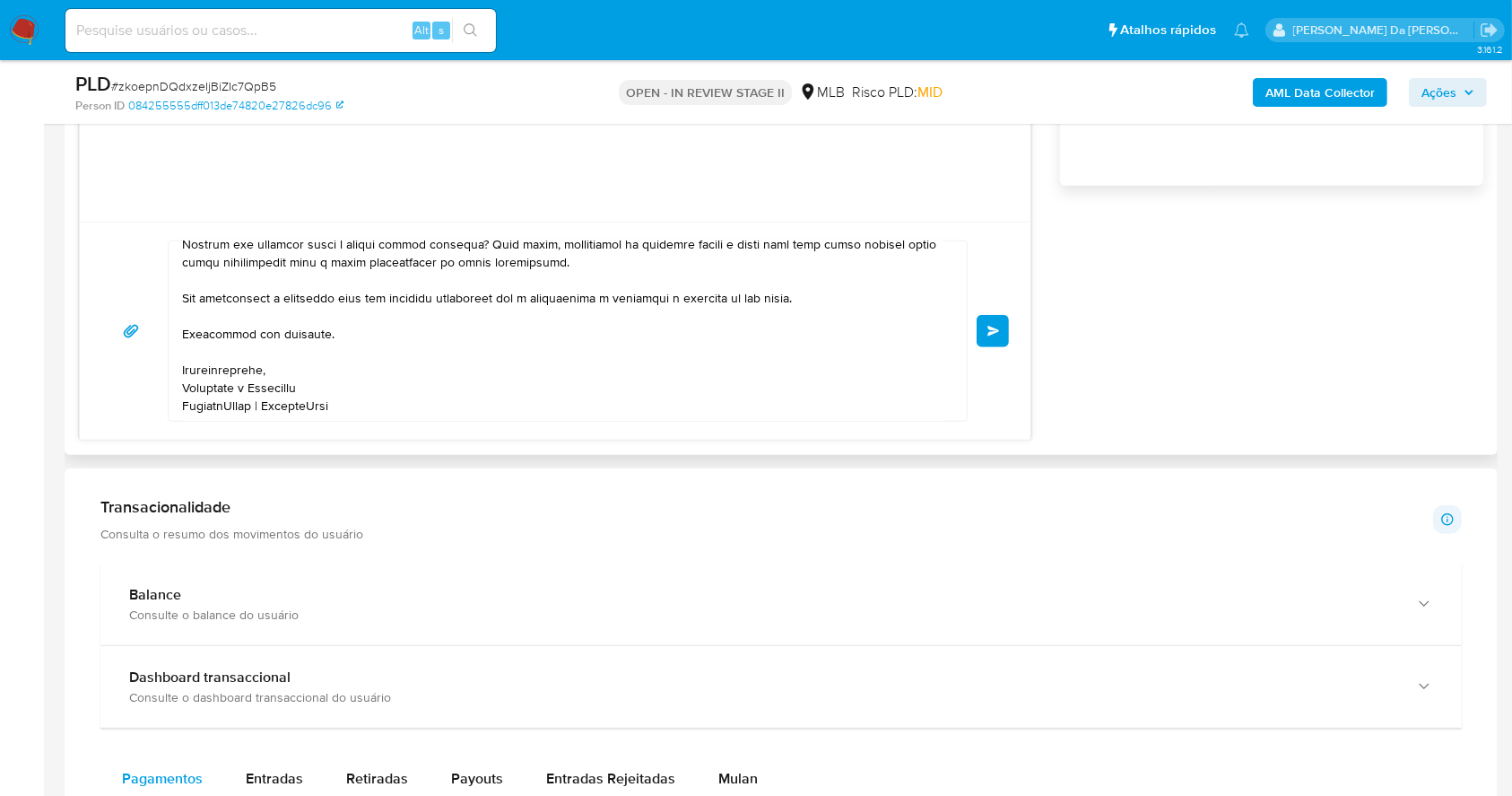
scroll to position [239, 0]
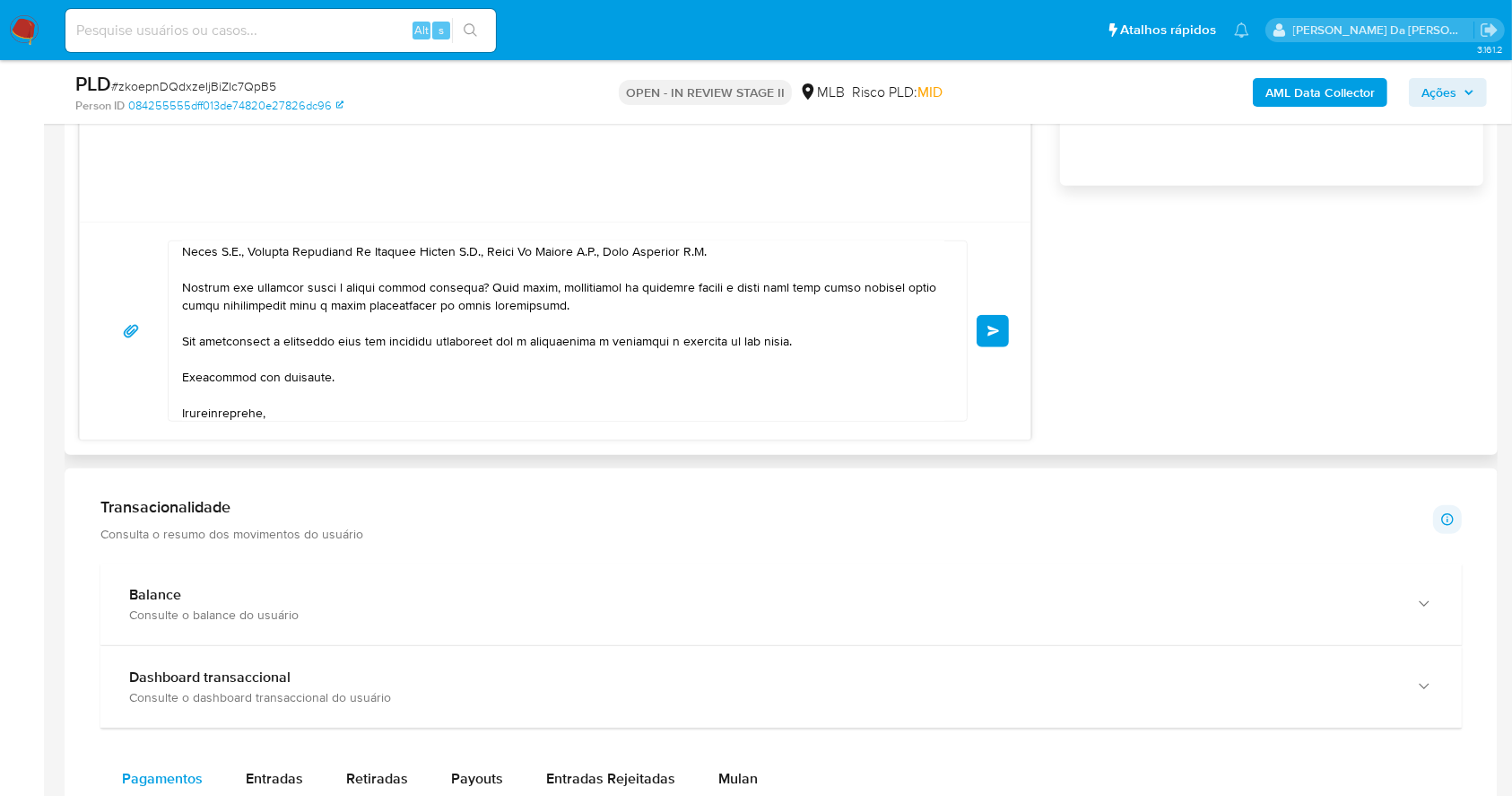
click at [999, 330] on span "common.send" at bounding box center [993, 331] width 13 height 11
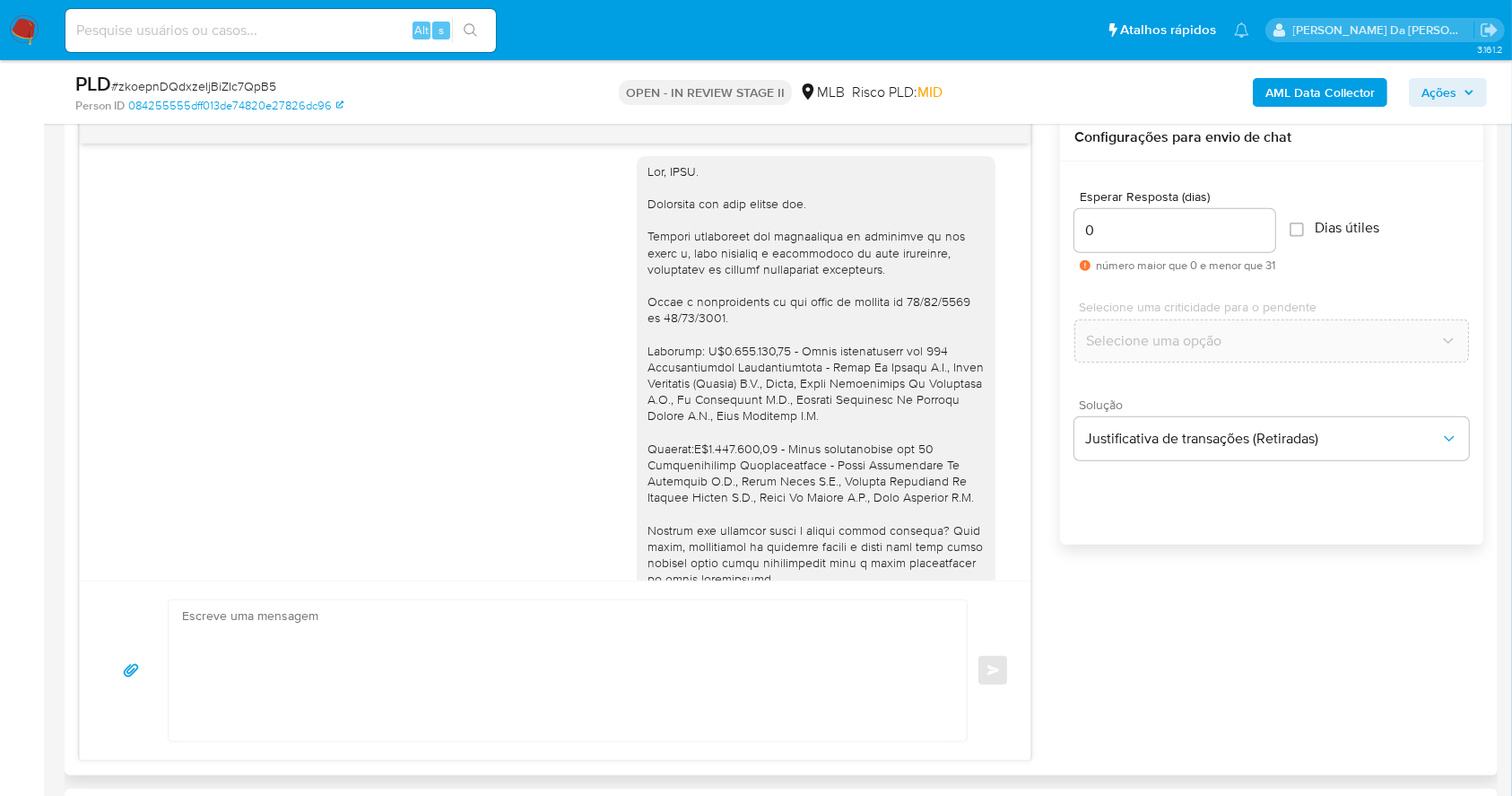
scroll to position [0, 0]
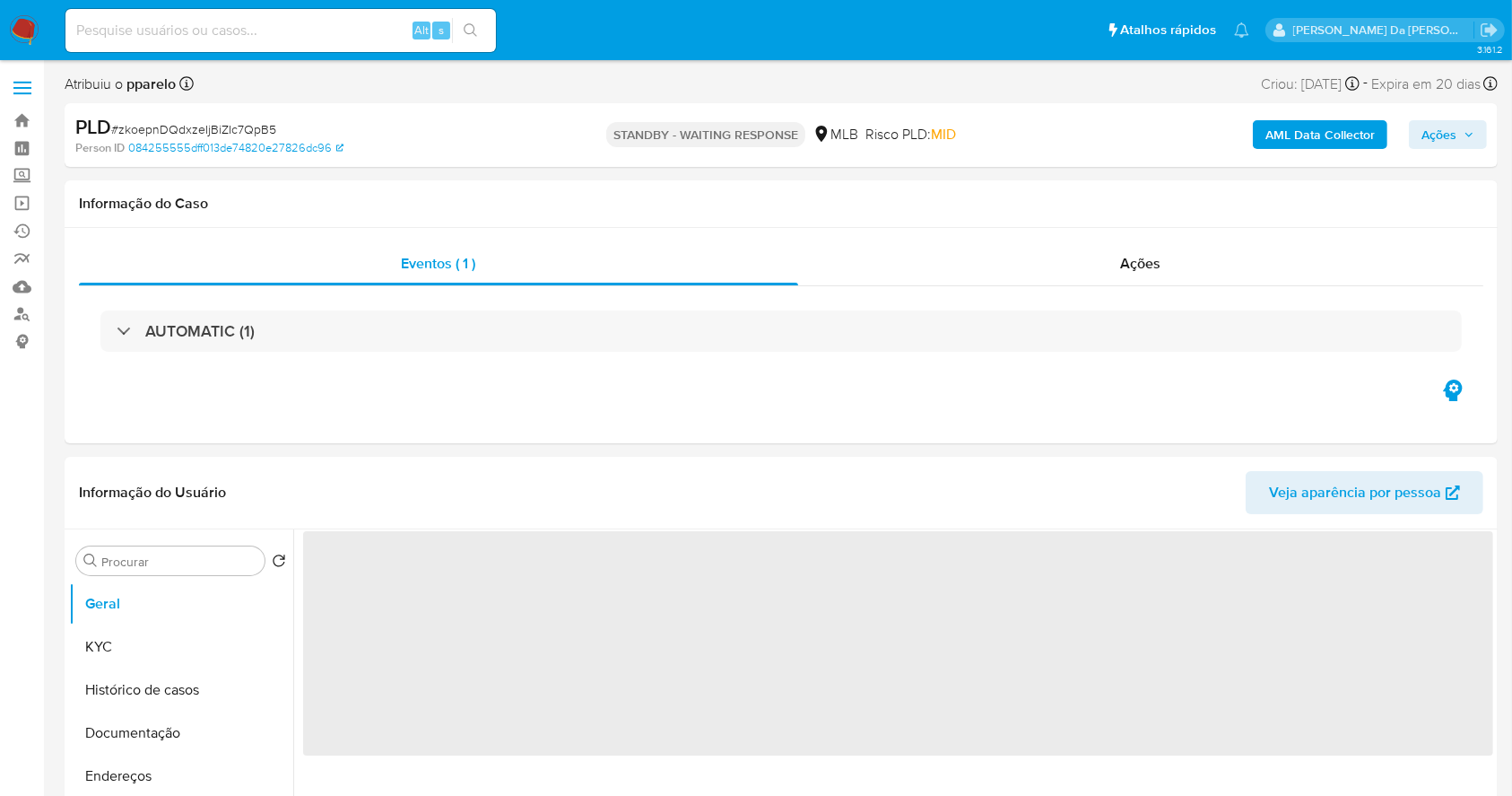
select select "10"
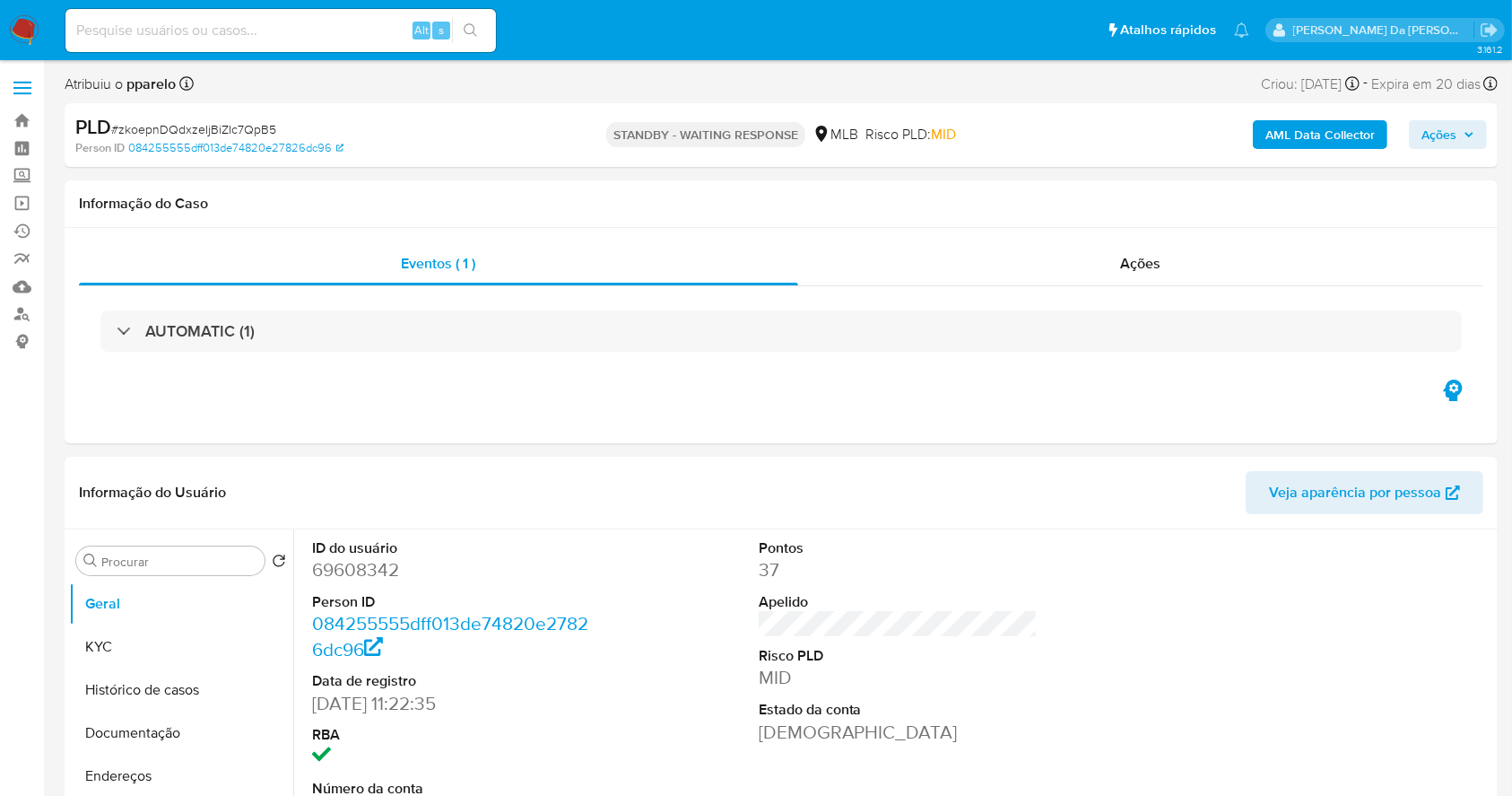
click at [196, 126] on span "# zkoepnDQdxzeIjBiZIc7QpB5" at bounding box center [193, 129] width 165 height 18
copy span "zkoepnDQdxzeIjBiZIc7QpB5"
click at [265, 19] on input at bounding box center [280, 30] width 430 height 23
paste input "ThDgBomQxccK71ogHtZ0kUAE"
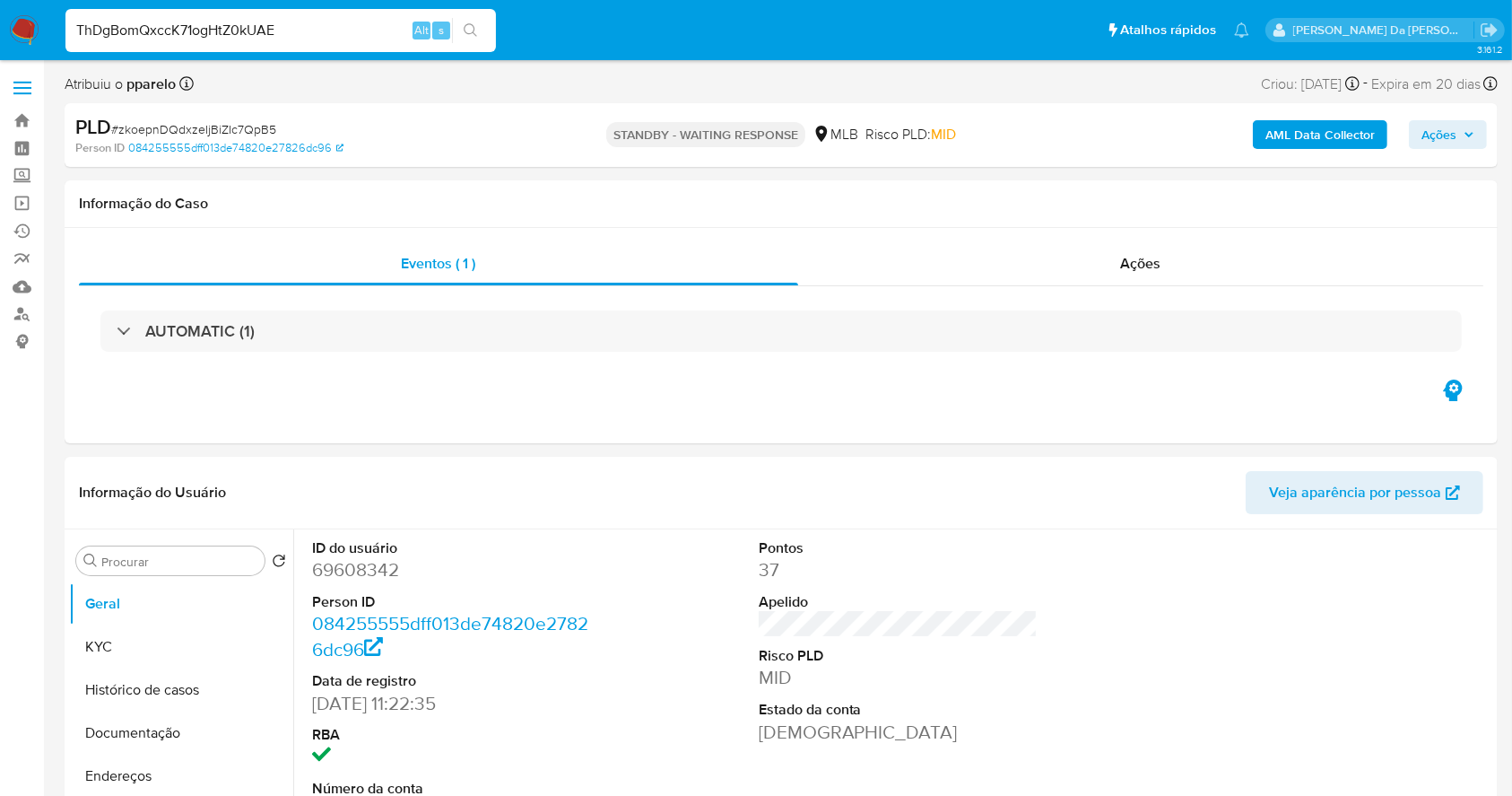
type input "ThDgBomQxccK71ogHtZ0kUAE"
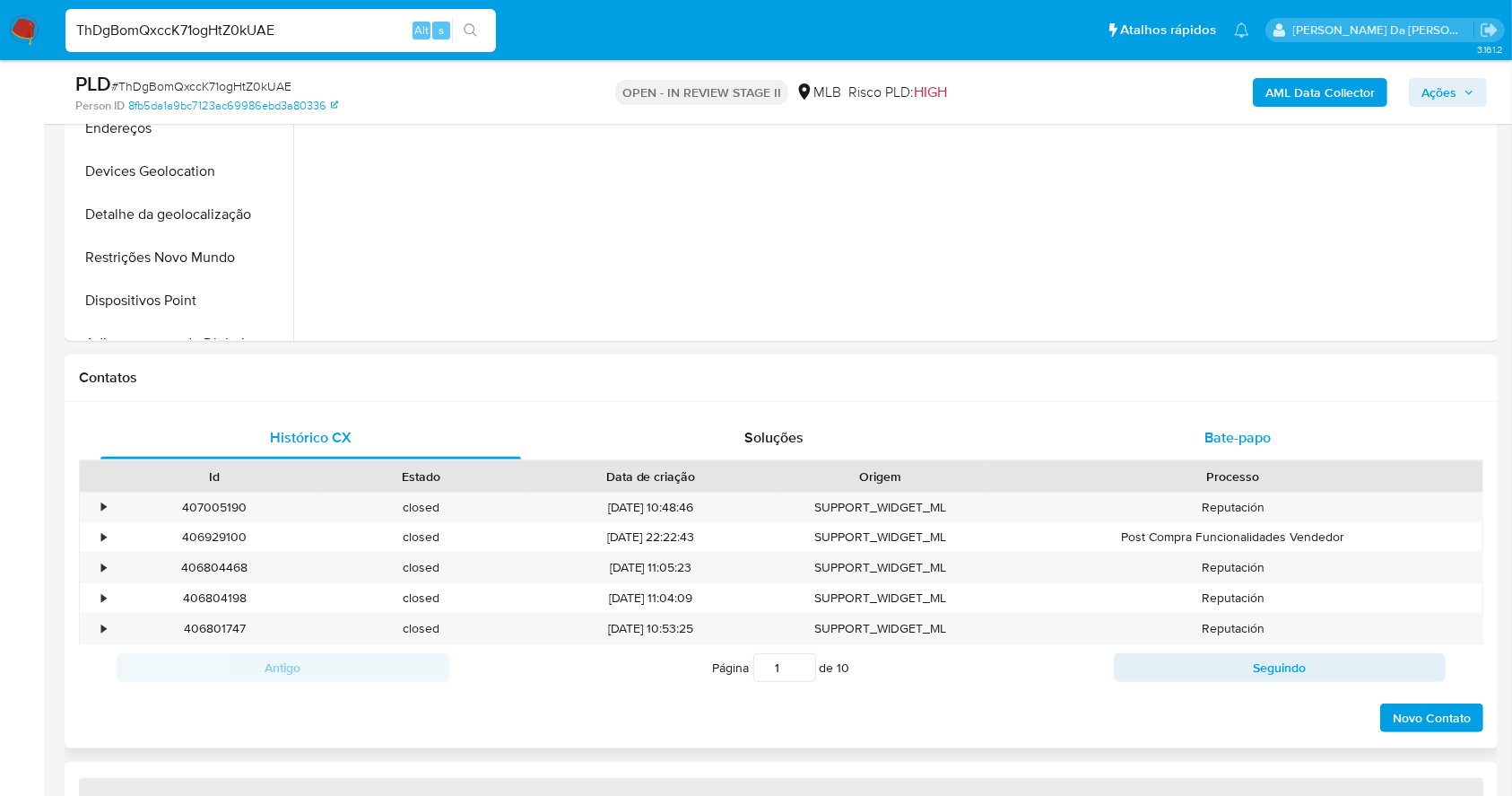
select select "10"
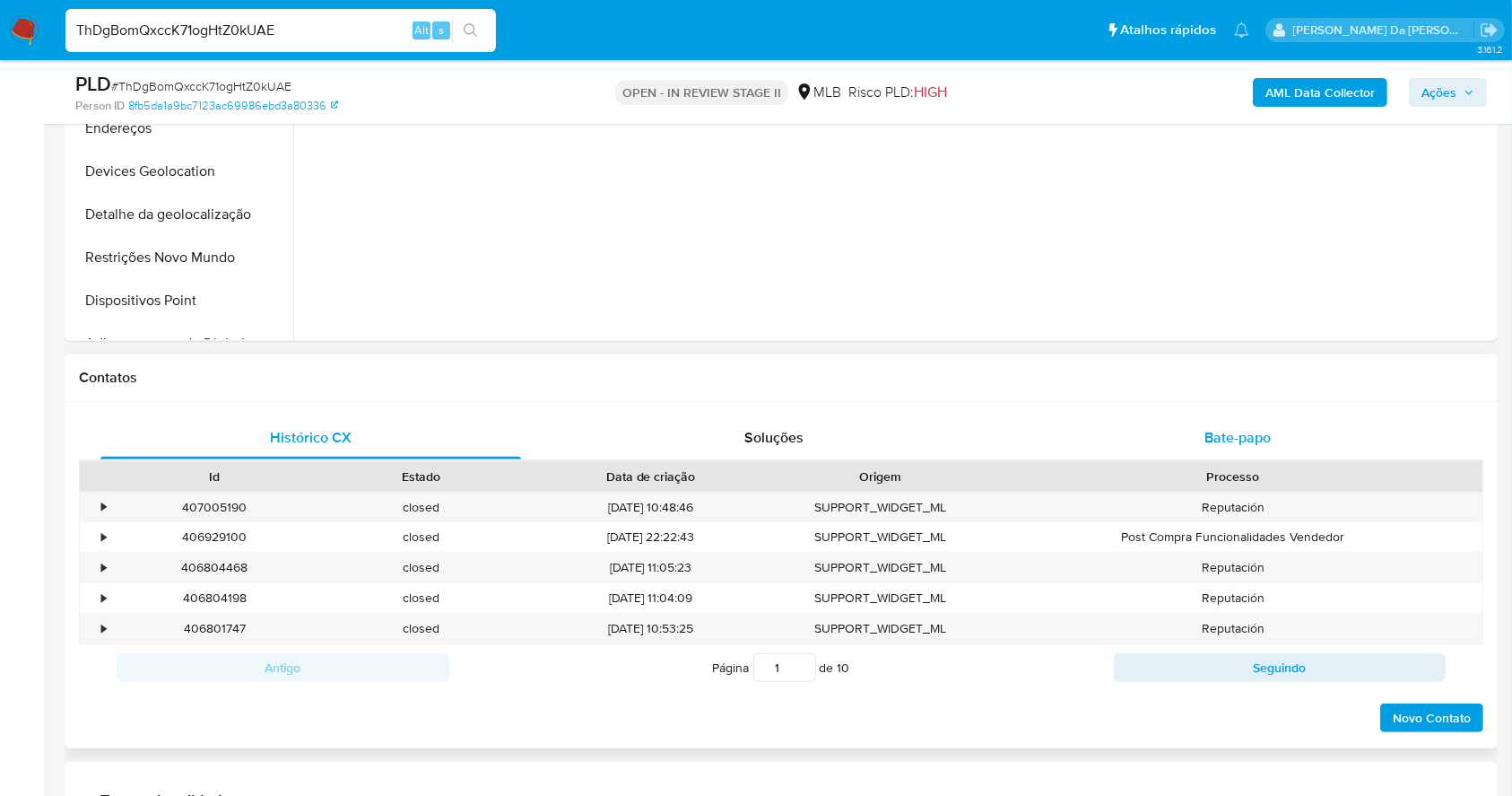
scroll to position [597, 0]
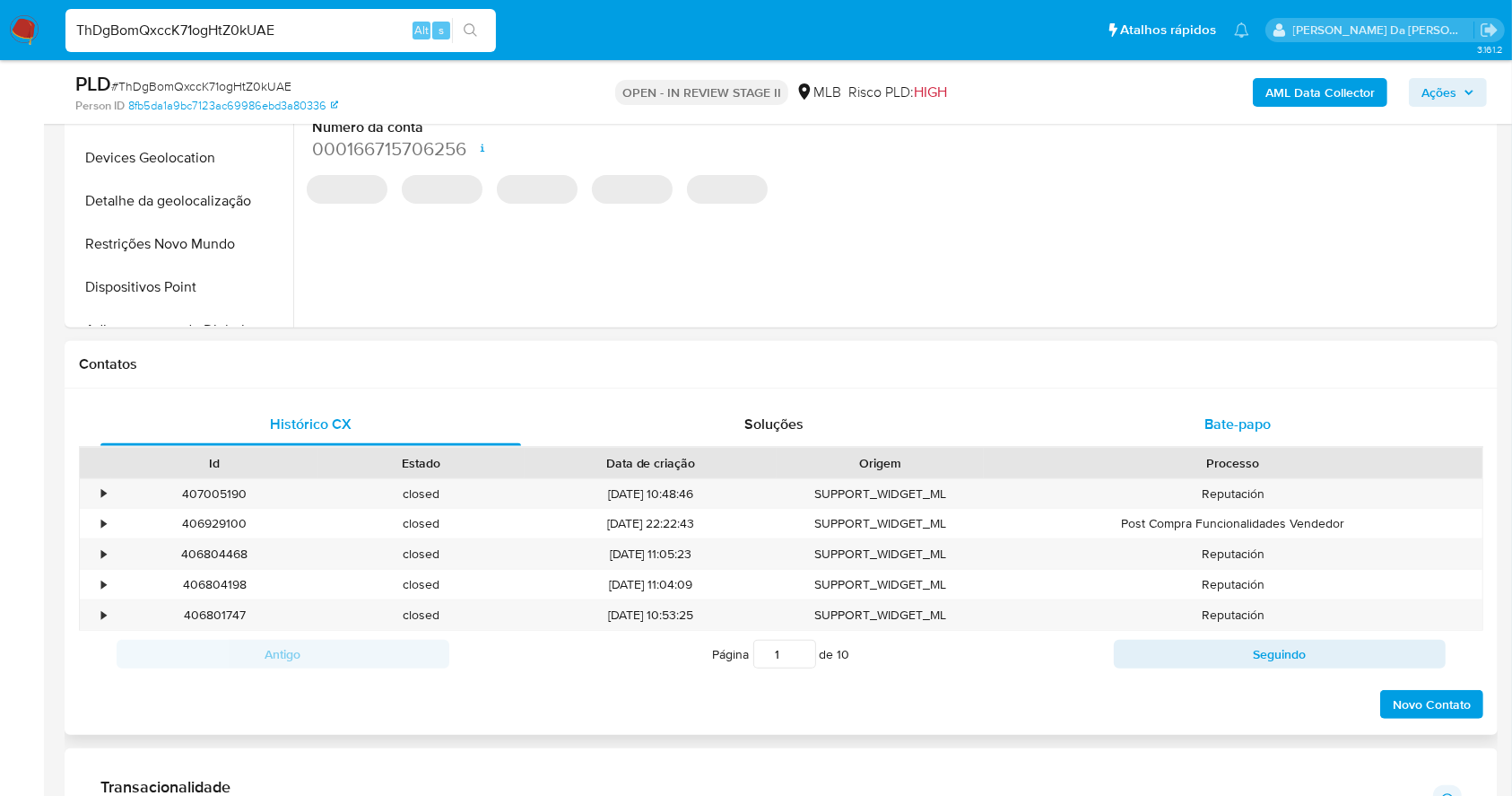
click at [1250, 416] on span "Bate-papo" at bounding box center [1238, 423] width 66 height 20
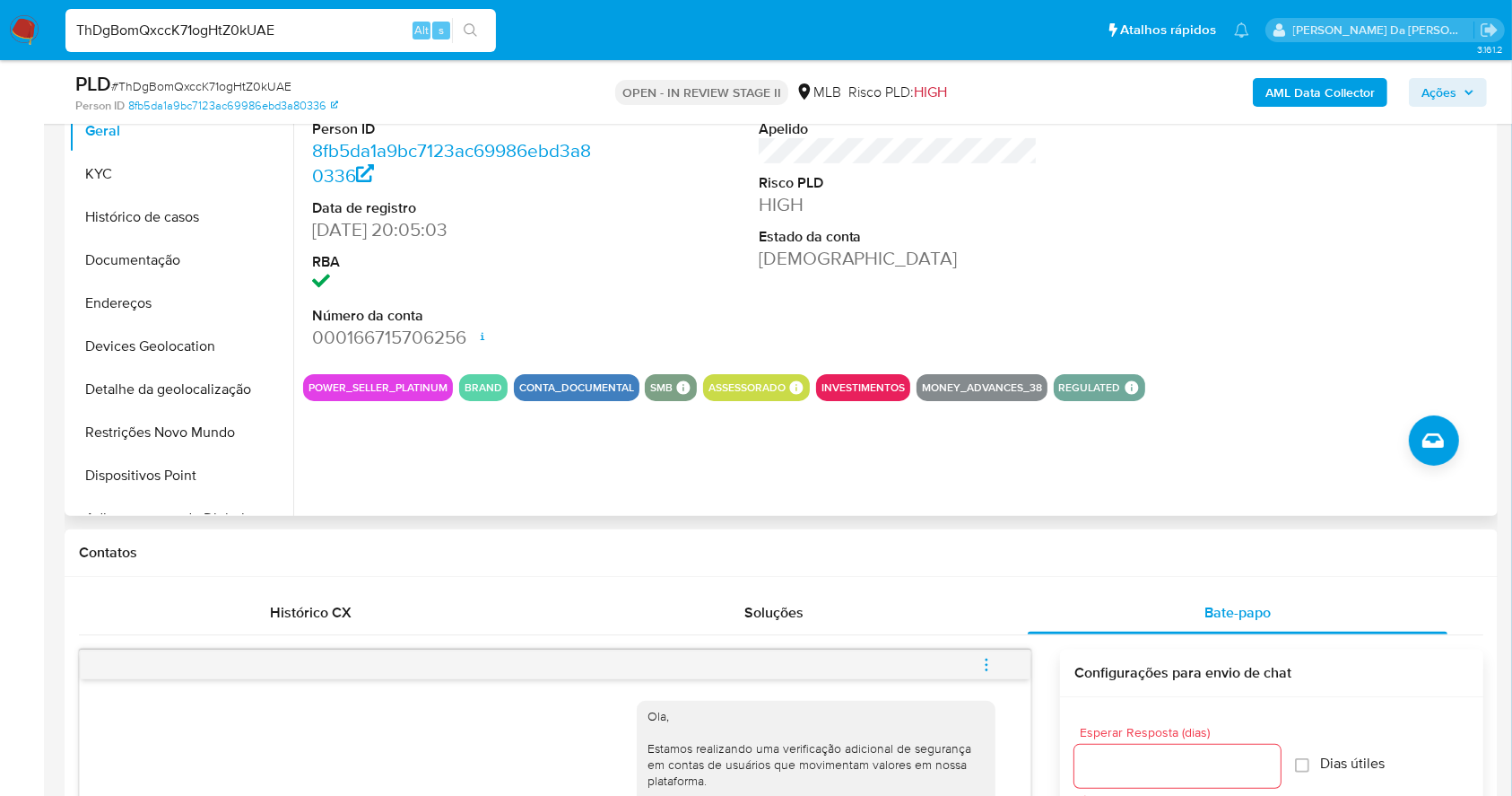
scroll to position [359, 0]
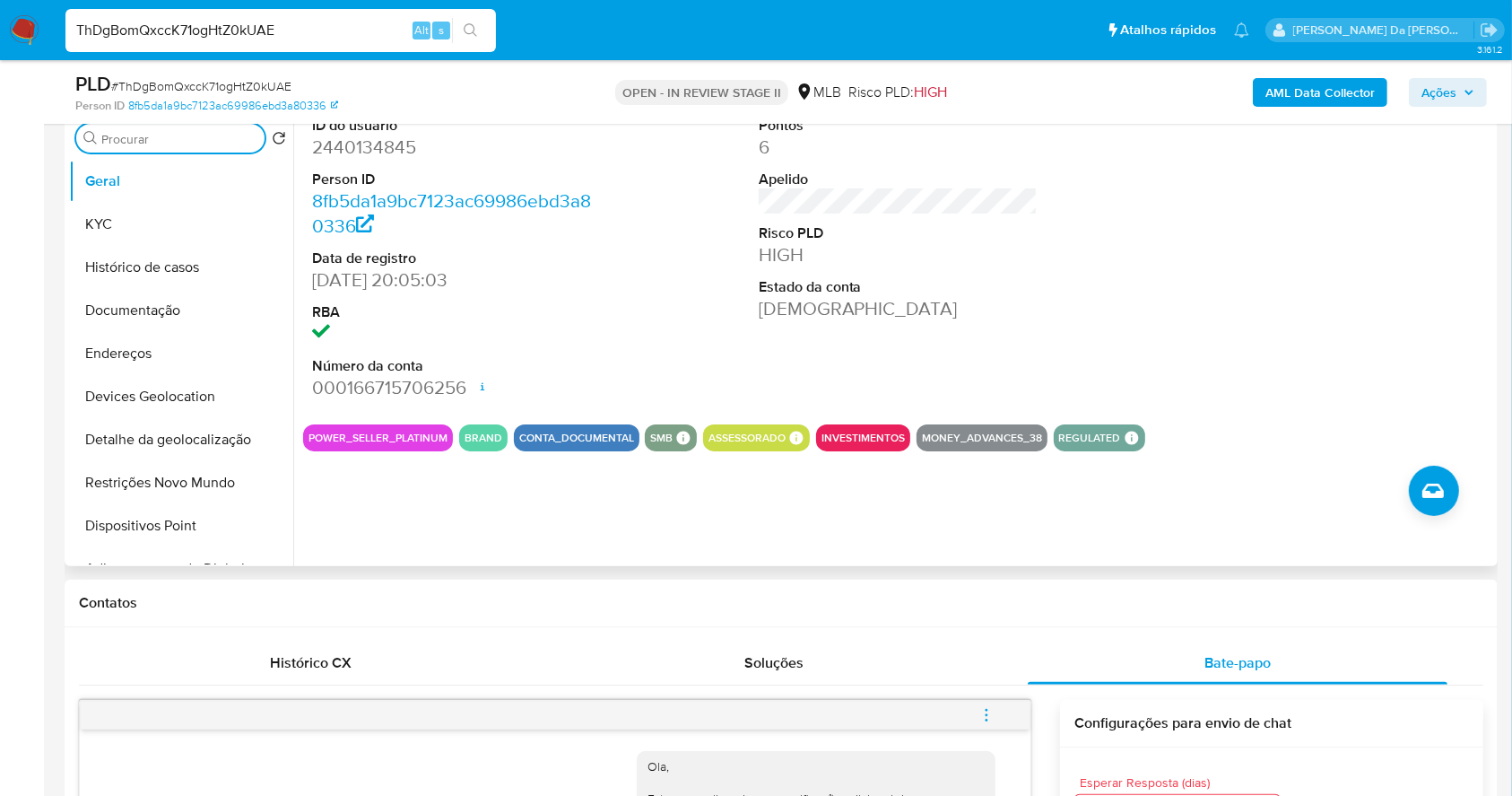
click at [184, 139] on input "Procurar" at bounding box center [179, 139] width 156 height 17
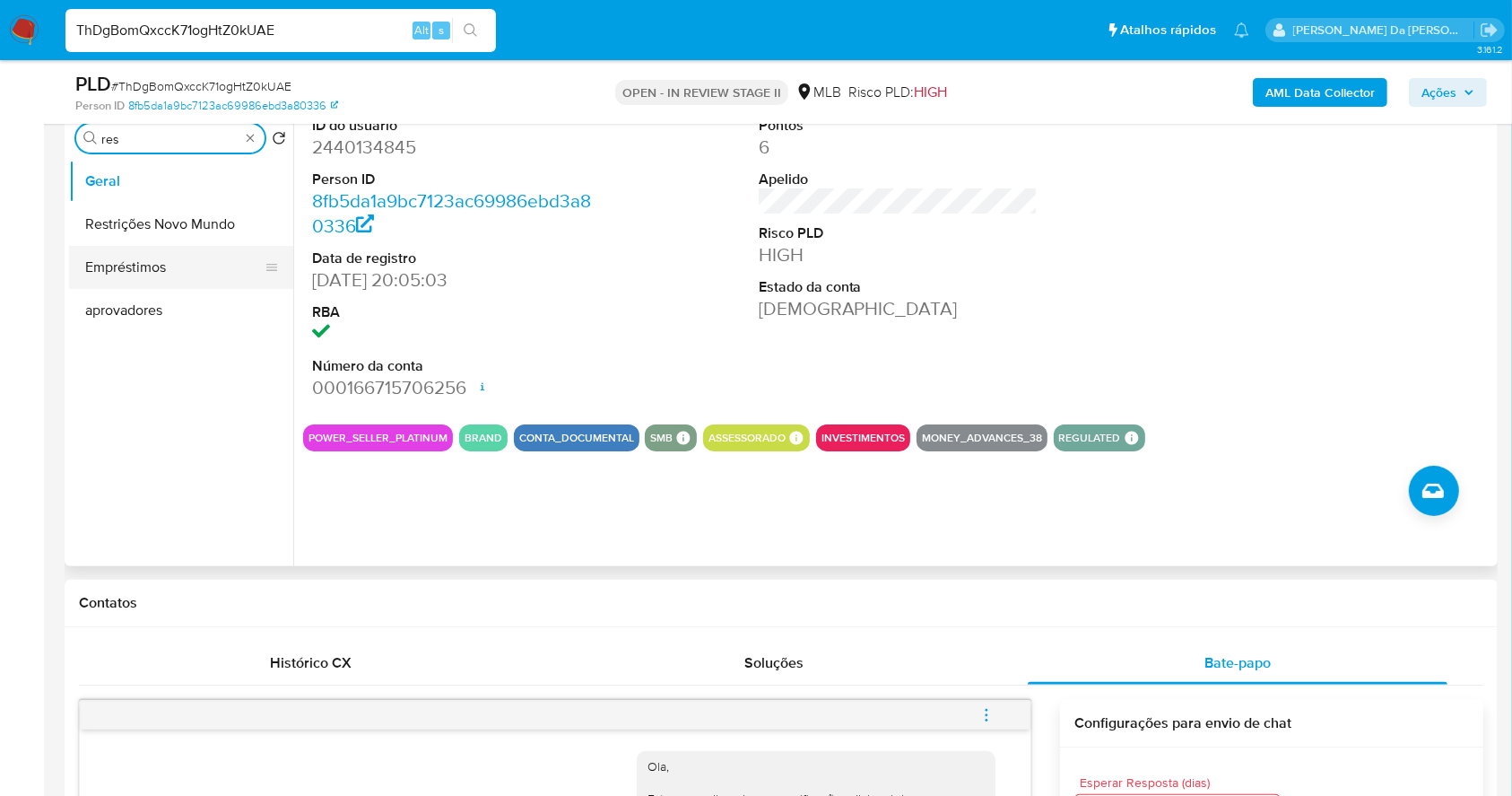
type input "res"
click at [200, 228] on button "Restrições Novo Mundo" at bounding box center [181, 224] width 224 height 43
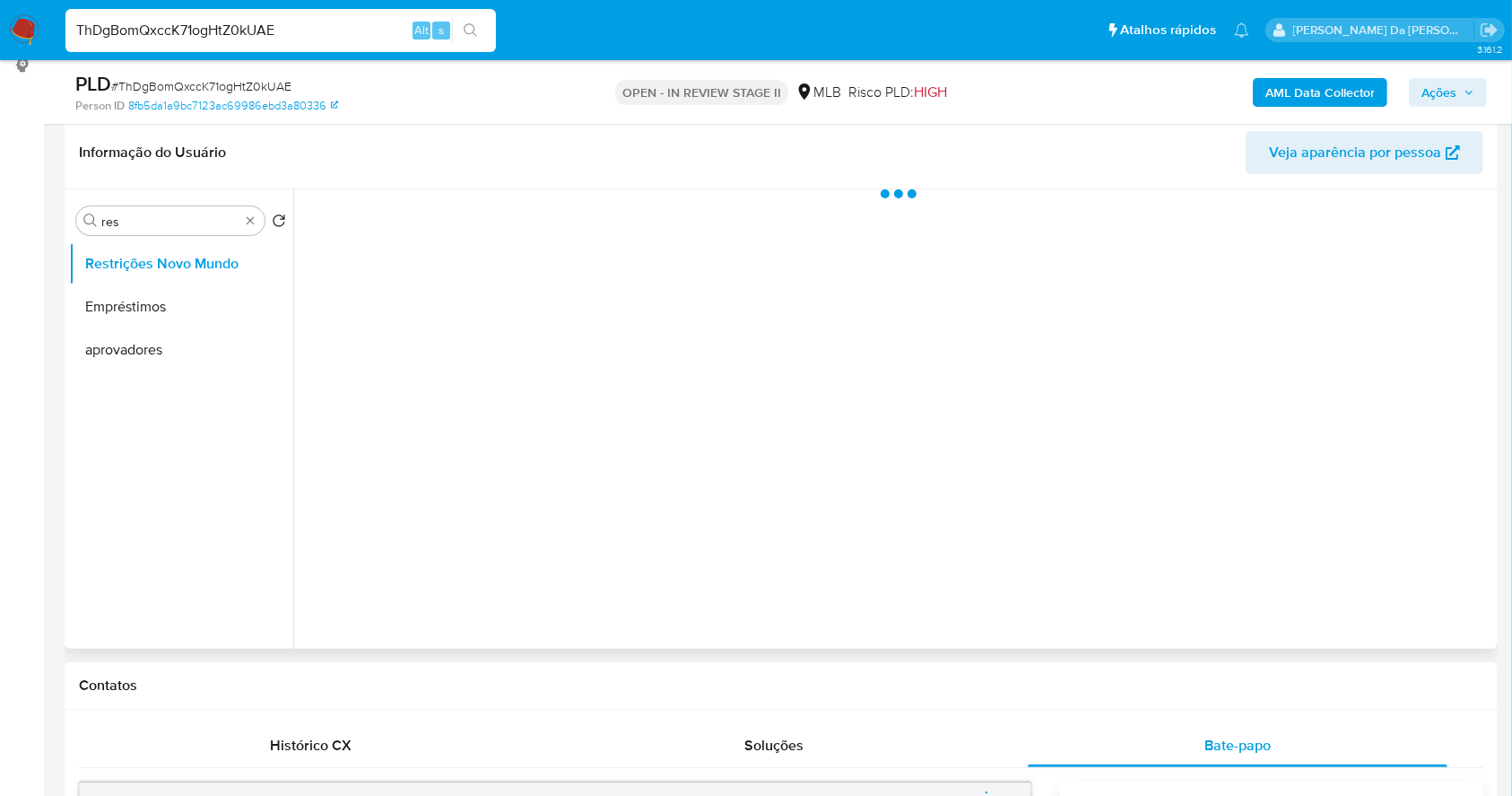
scroll to position [239, 0]
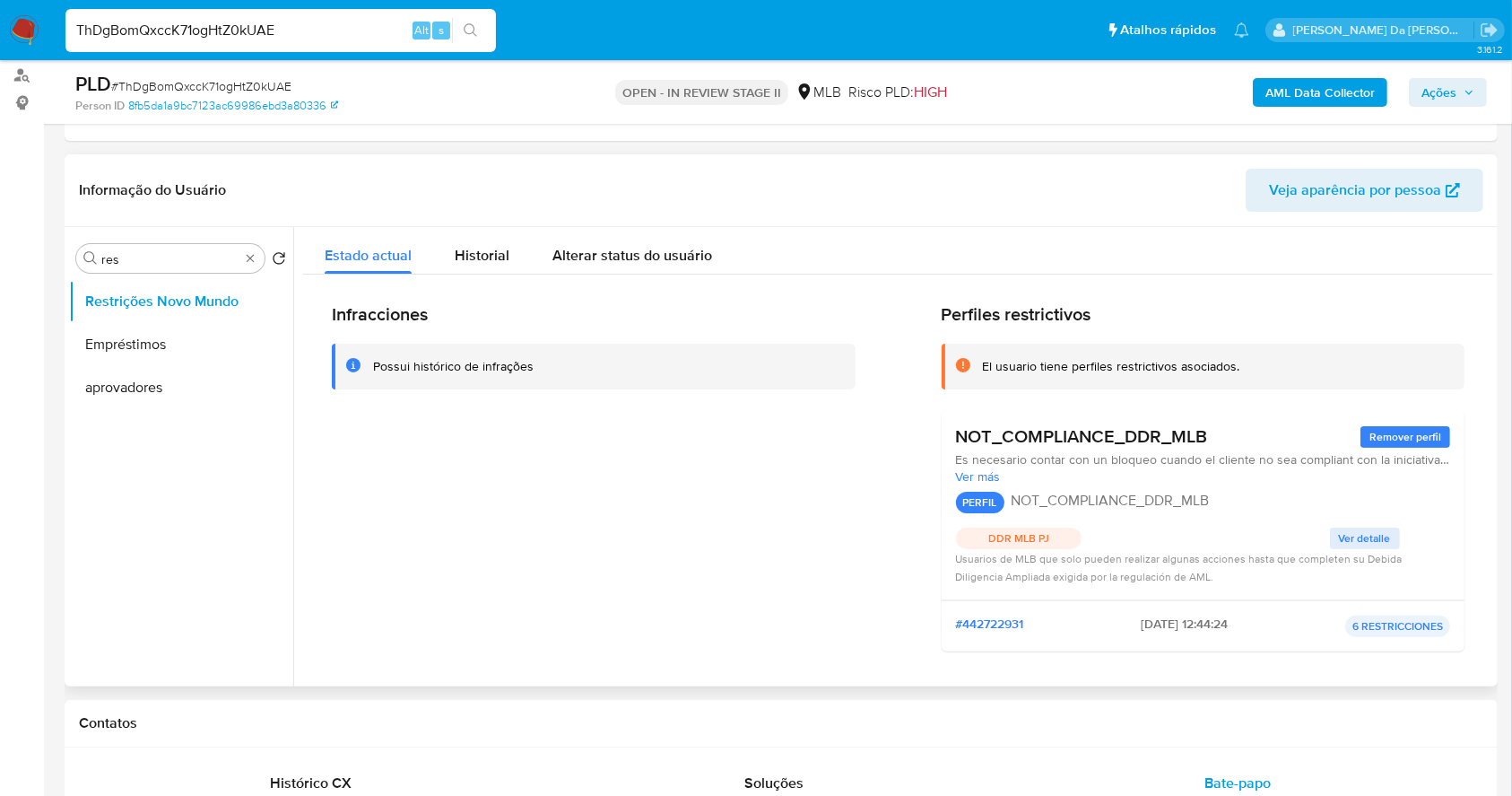
click at [944, 440] on div "NOT_COMPLIANCE_DDR_MLB Remover perfil Es necesario contar con un bloqueo cuando…" at bounding box center [1204, 505] width 524 height 189
drag, startPoint x: 944, startPoint y: 440, endPoint x: 1206, endPoint y: 445, distance: 262.0
click at [1206, 445] on div "NOT_COMPLIANCE_DDR_MLB Remover perfil Es necesario contar con un bloqueo cuando…" at bounding box center [1204, 505] width 524 height 189
click at [942, 434] on div "NOT_COMPLIANCE_DDR_MLB Remover perfil Es necesario contar con un bloqueo cuando…" at bounding box center [1204, 505] width 524 height 189
drag, startPoint x: 952, startPoint y: 434, endPoint x: 752, endPoint y: 162, distance: 337.6
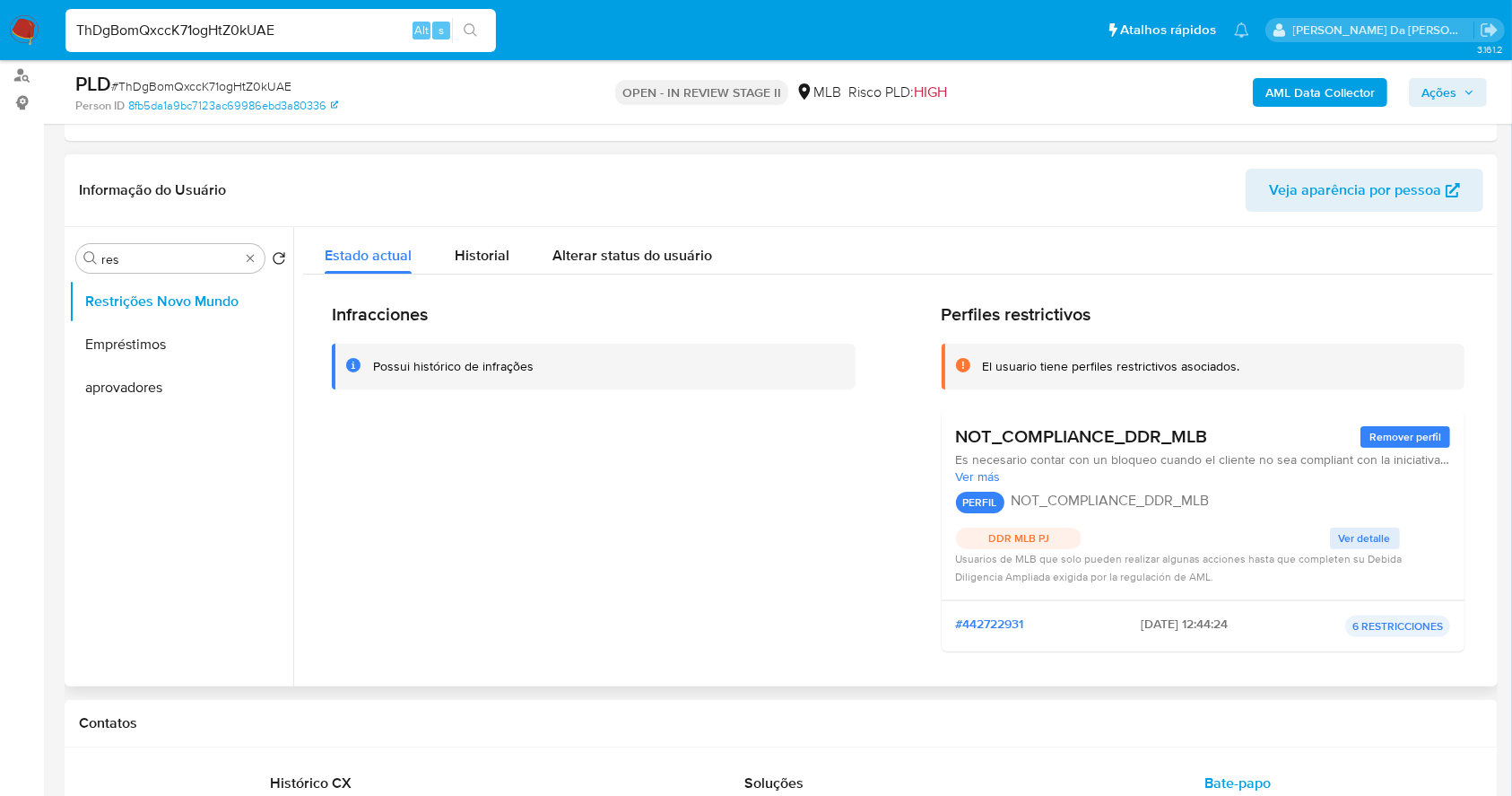
click at [1212, 441] on div "NOT_COMPLIANCE_DDR_MLB Remover perfil" at bounding box center [1204, 436] width 496 height 22
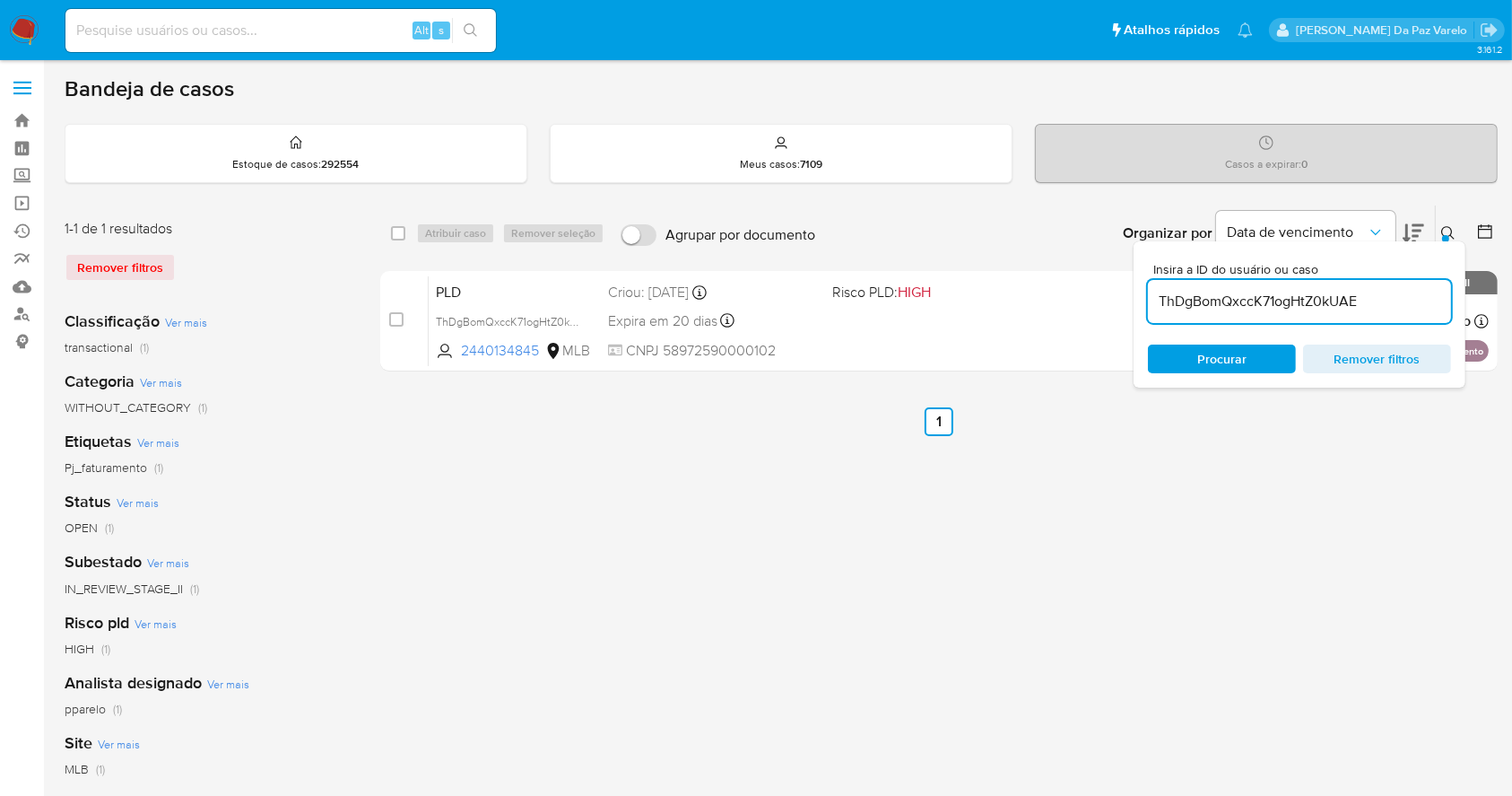
click at [1332, 293] on input "ThDgBomQxccK71ogHtZ0kUAE" at bounding box center [1299, 301] width 303 height 23
paste input "zkoepnDQdxzeIjBiZIc7QpB5"
type input "zkoepnDQdxzeIjBiZIc7QpB5"
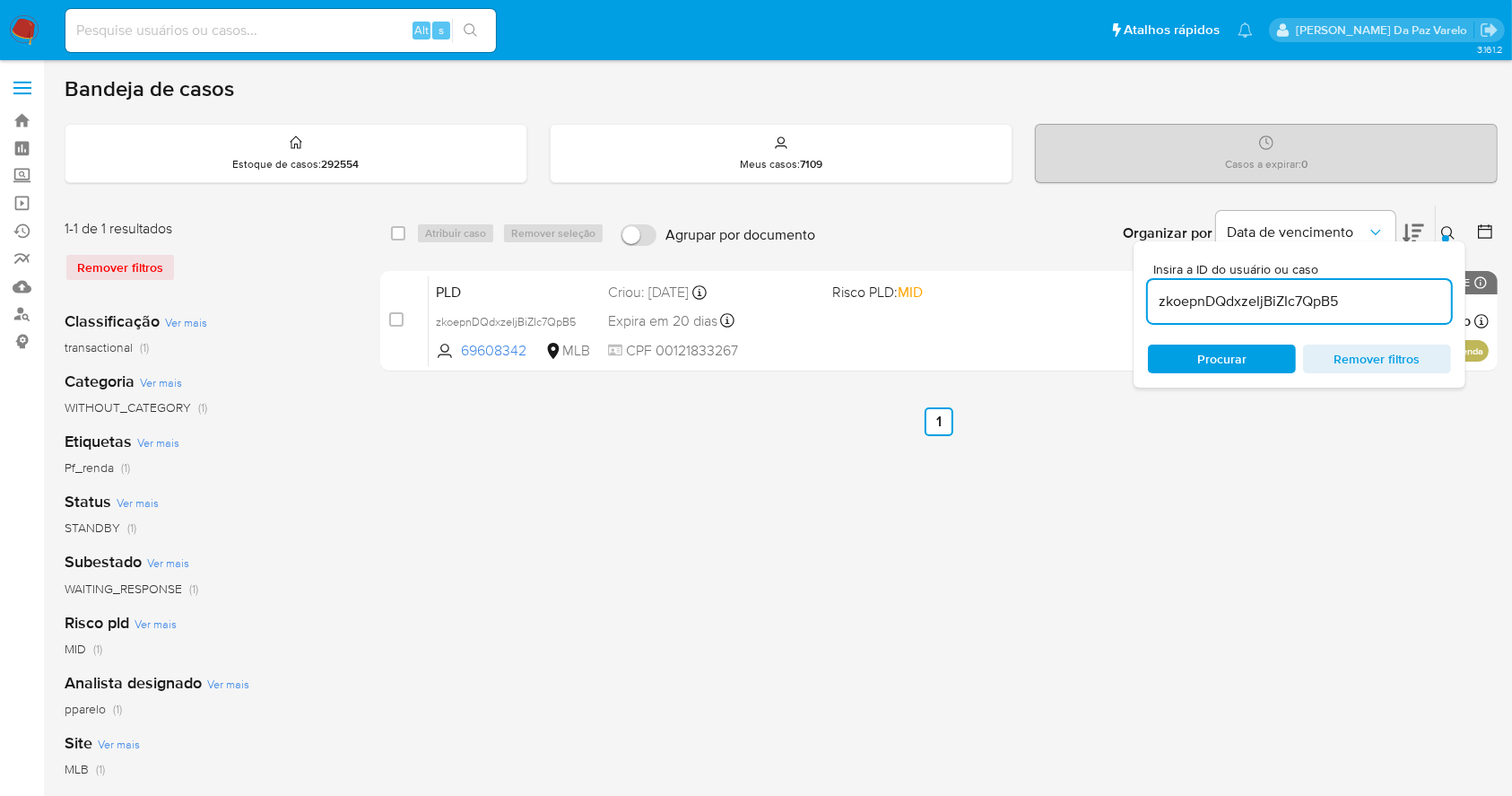
click at [1454, 230] on icon at bounding box center [1449, 233] width 15 height 15
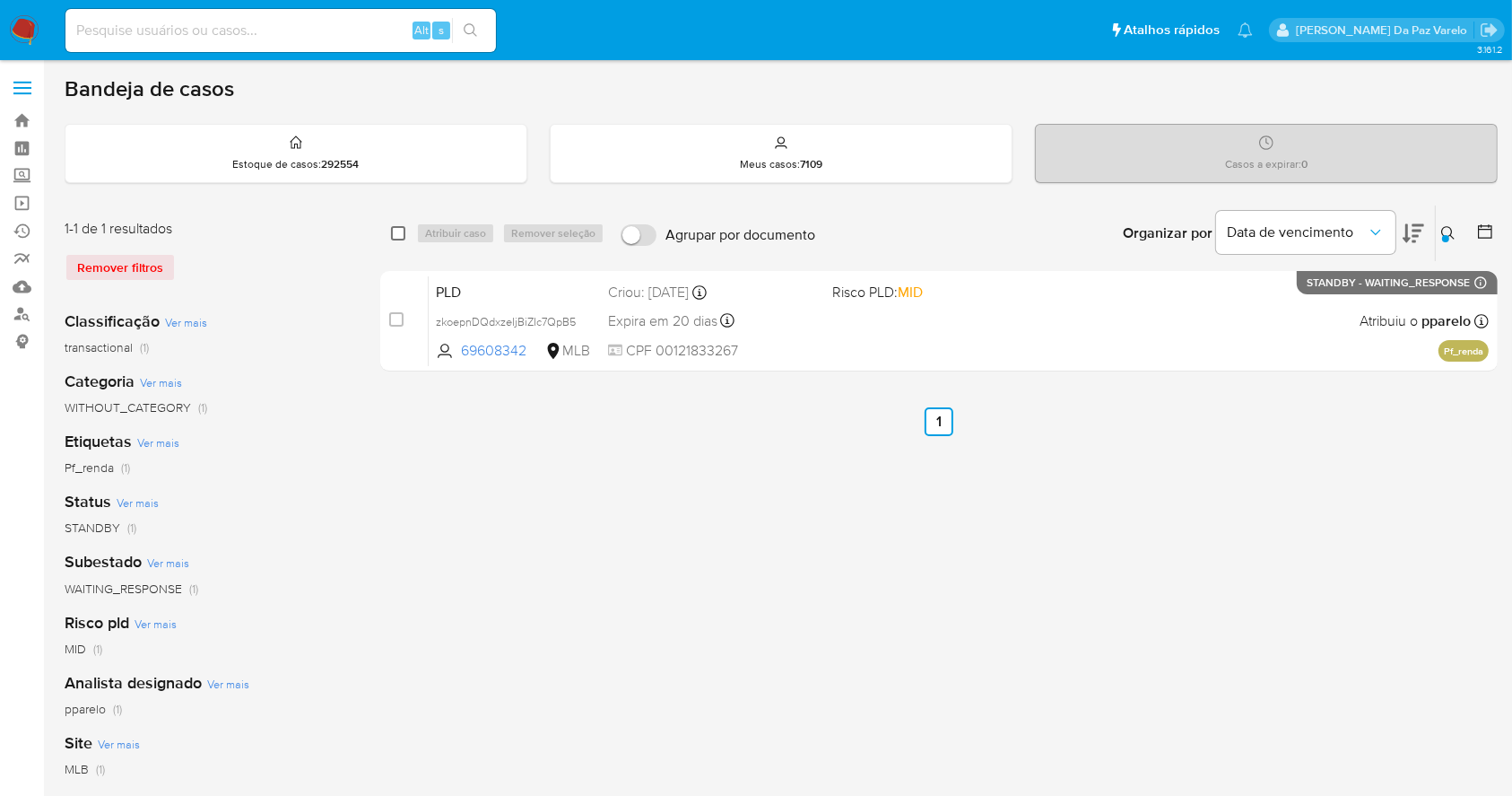
click at [400, 229] on input "checkbox" at bounding box center [398, 233] width 15 height 15
checkbox input "true"
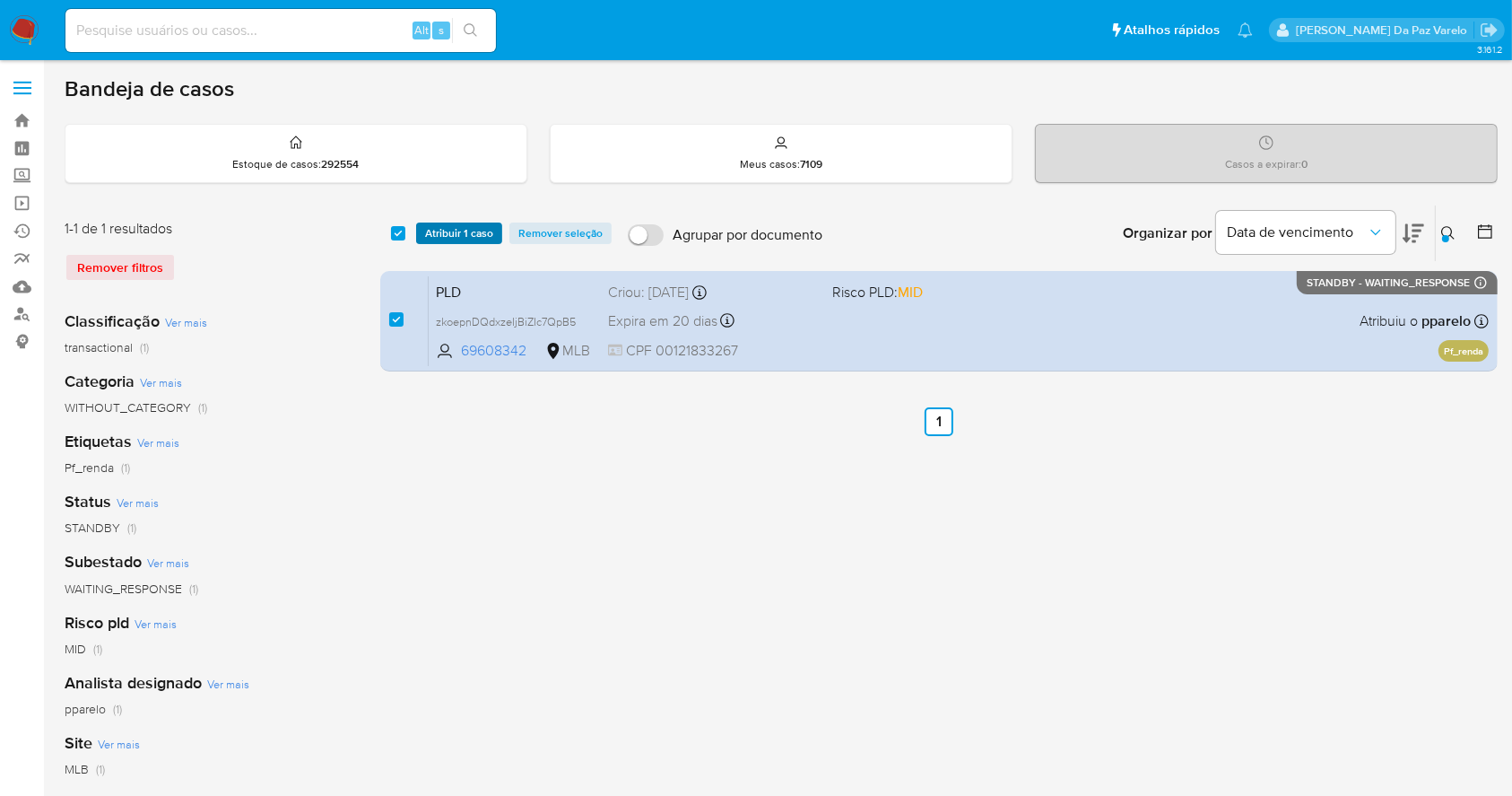
click at [466, 233] on span "Atribuir 1 caso" at bounding box center [459, 233] width 68 height 18
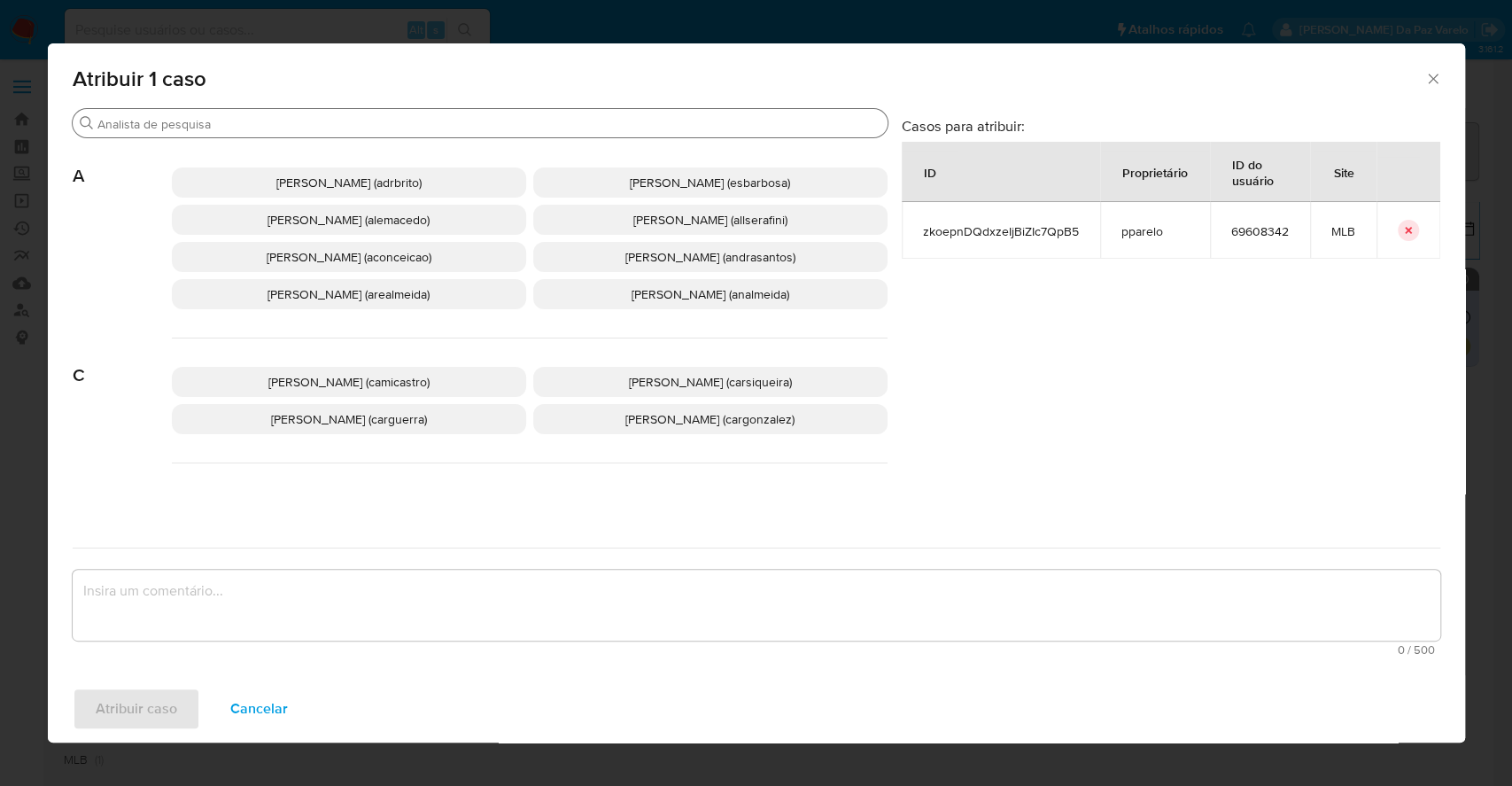
click at [450, 122] on input "Buscar" at bounding box center [488, 123] width 783 height 16
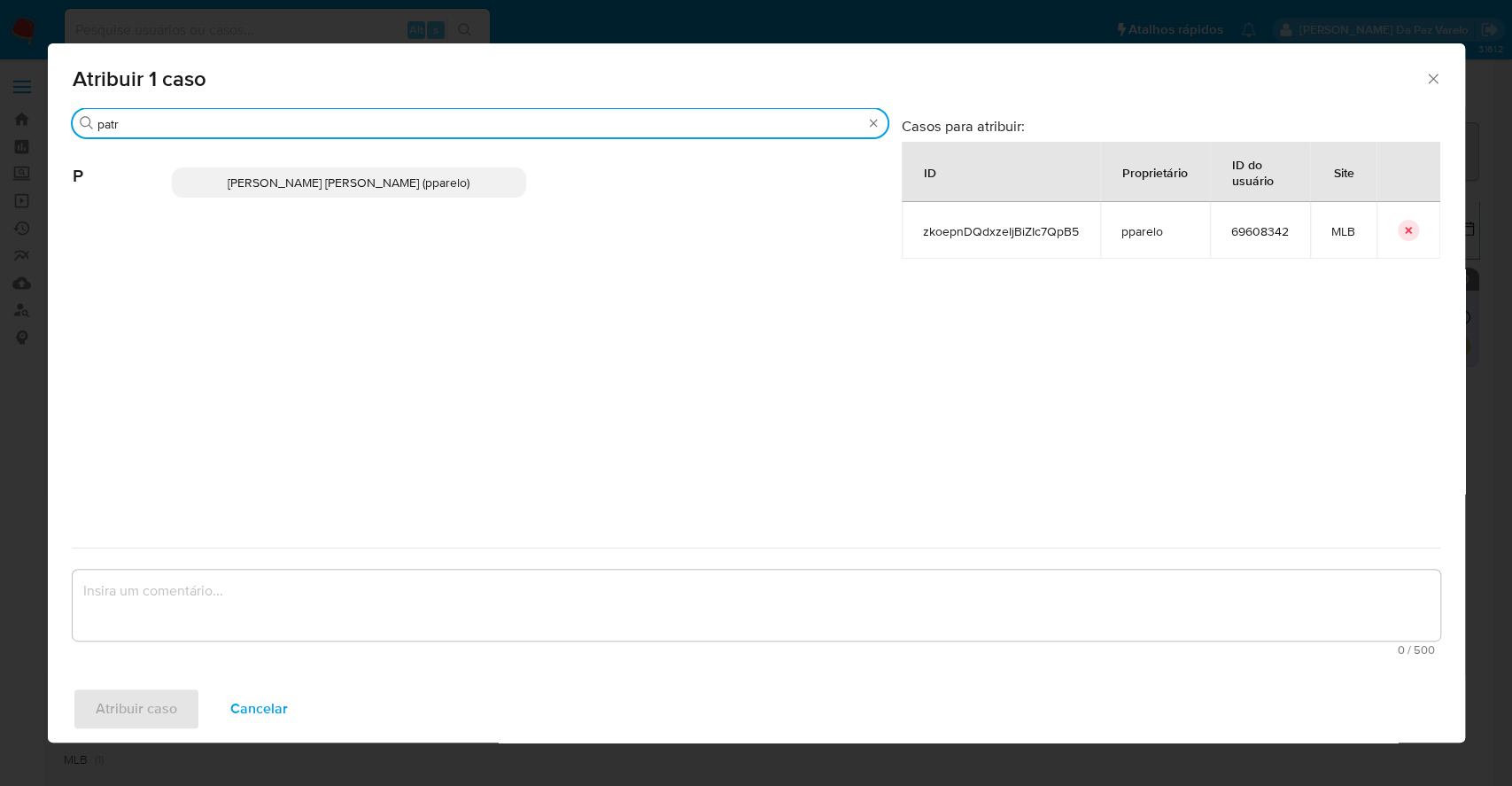
type input "patr"
click at [376, 178] on span "Patricia Aparecida Da Paz Varelo (pparelo)" at bounding box center [348, 182] width 242 height 17
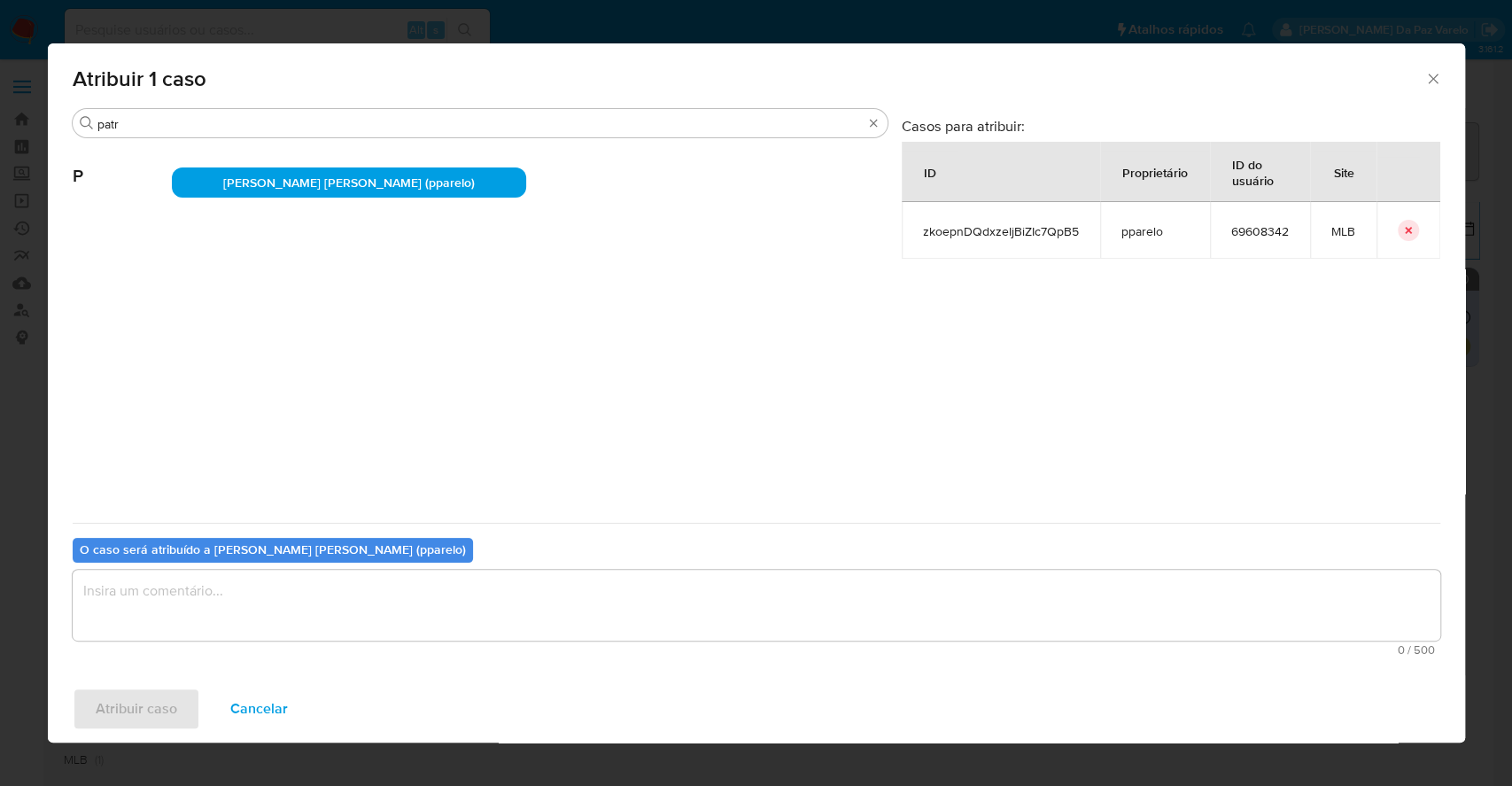
click at [376, 612] on textarea "assign-modal" at bounding box center [756, 605] width 1368 height 71
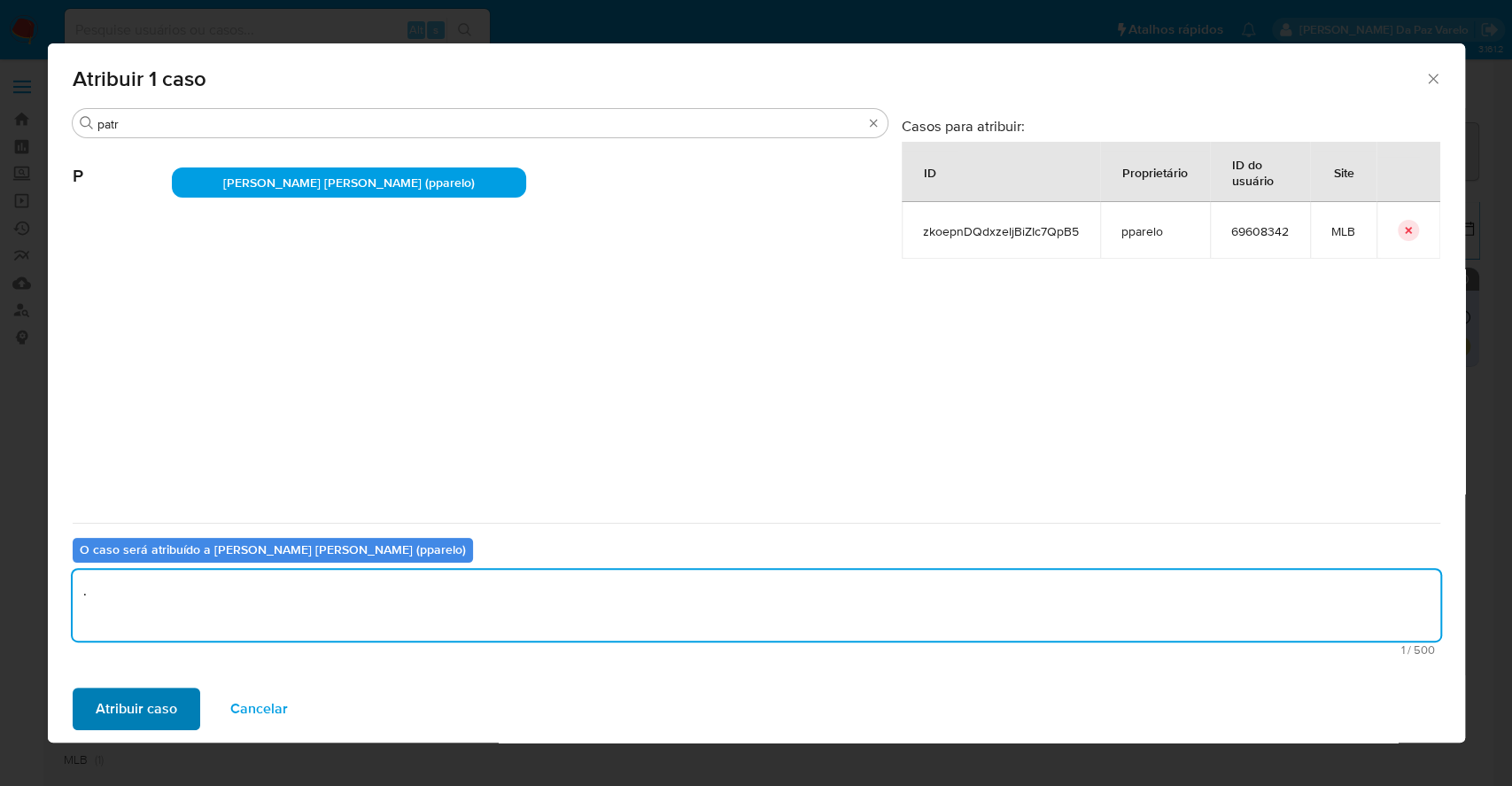
type textarea "."
click at [162, 694] on span "Atribuir caso" at bounding box center [136, 708] width 82 height 39
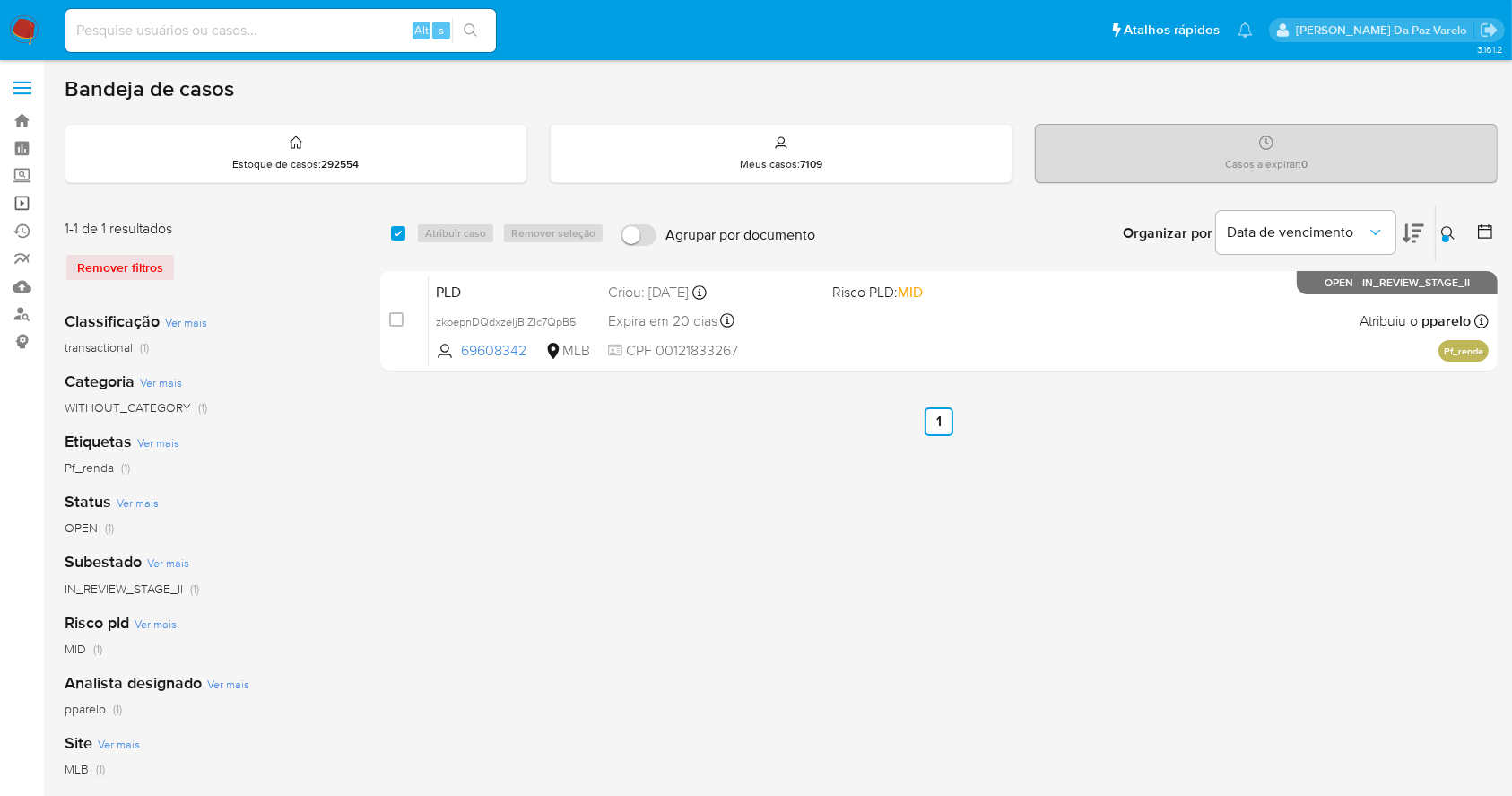
click at [28, 205] on link "Operações em massa" at bounding box center [106, 203] width 214 height 28
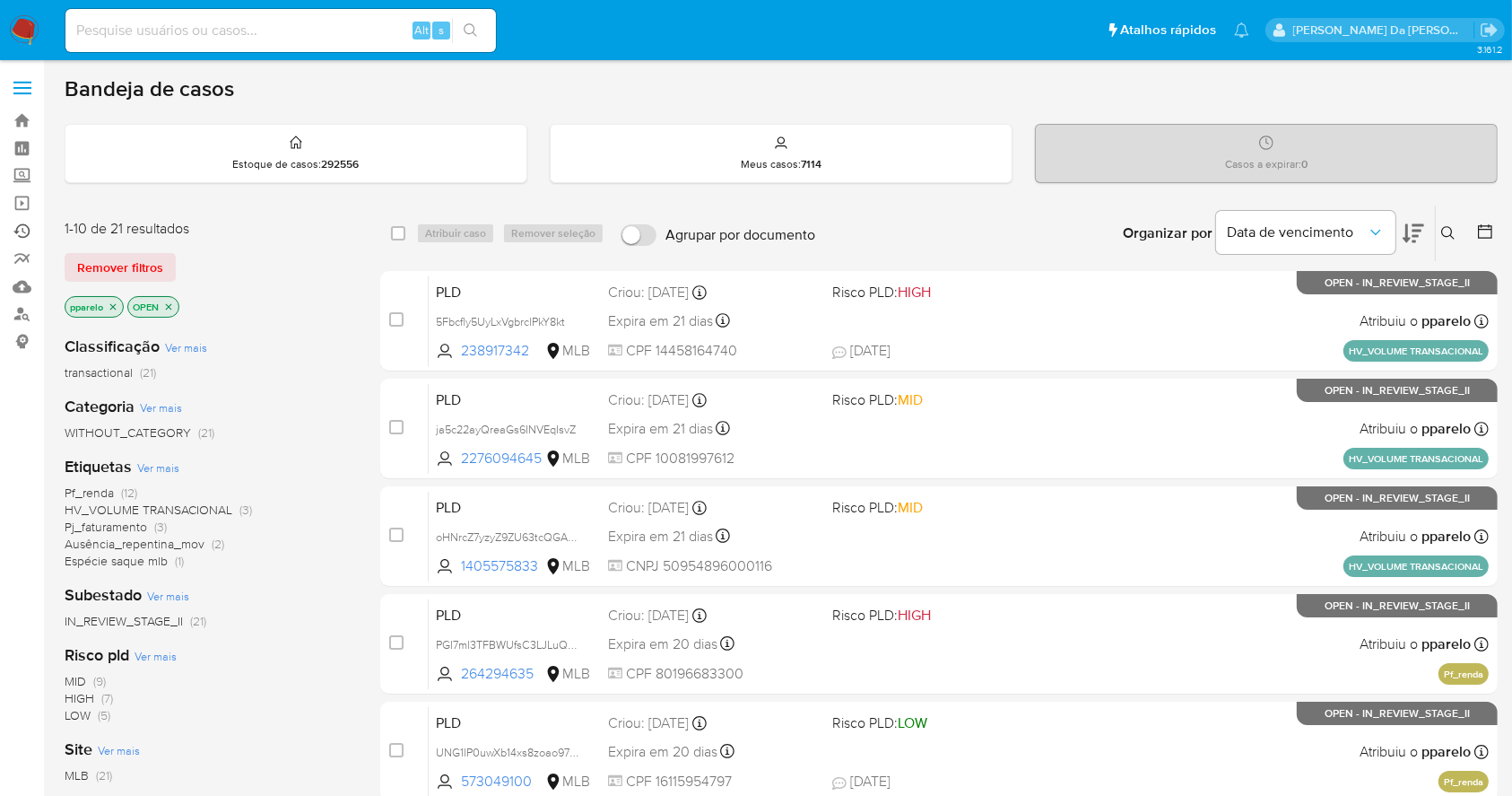
click at [23, 232] on link "Ejecuções automáticas" at bounding box center [106, 231] width 214 height 28
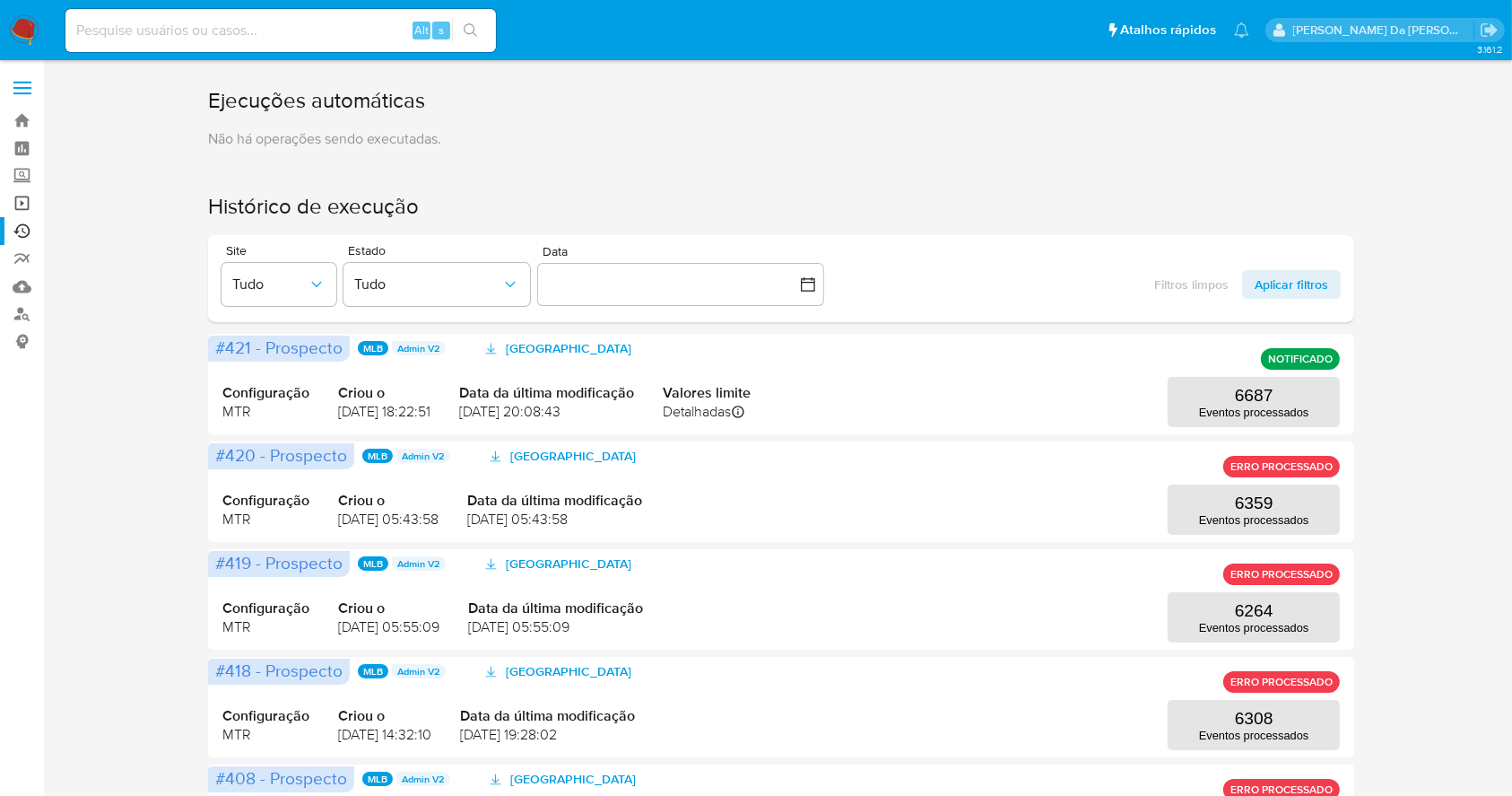
click at [21, 202] on link "Operações em massa" at bounding box center [106, 203] width 214 height 28
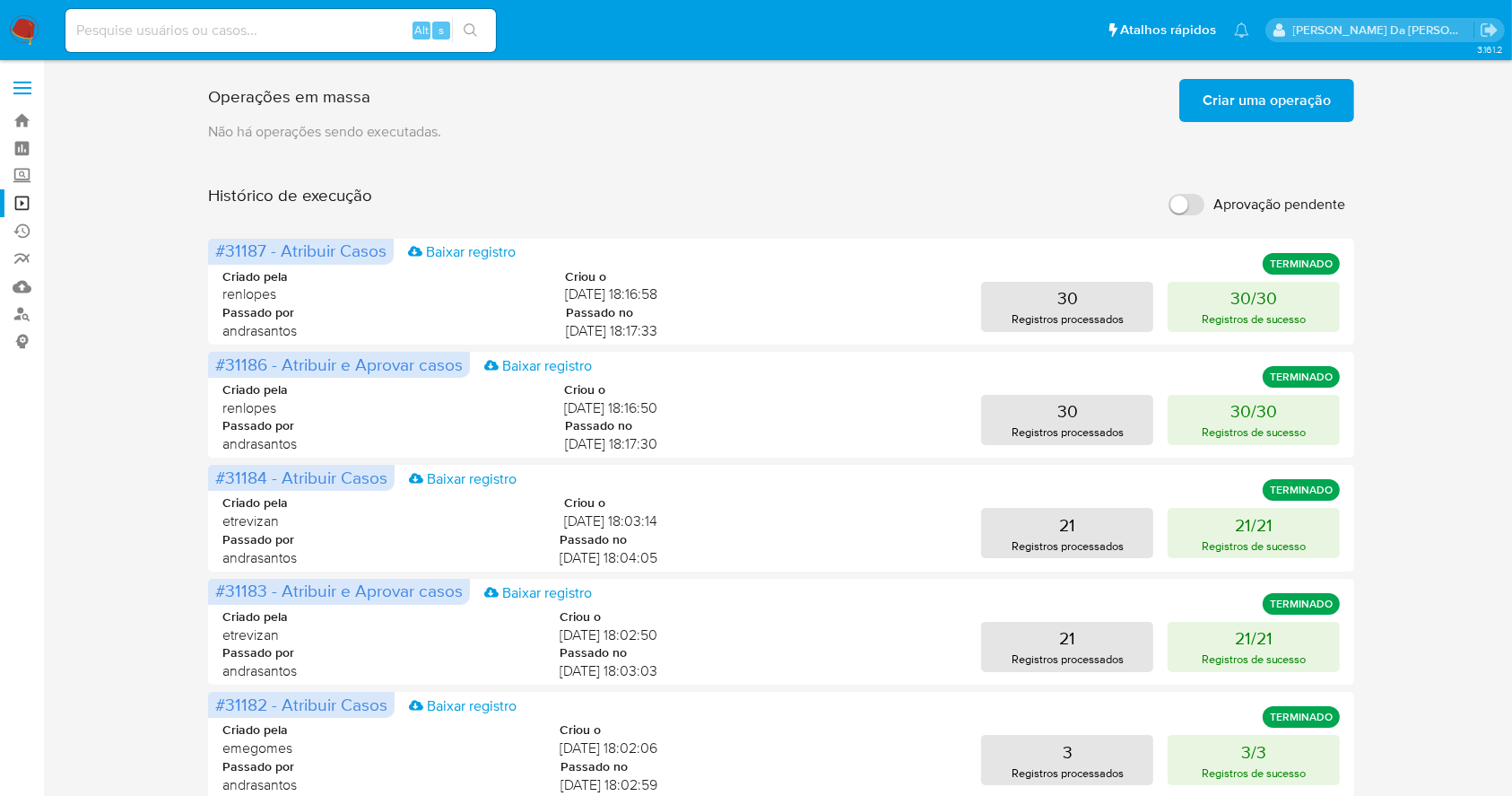
click at [1297, 110] on span "Criar uma operação" at bounding box center [1267, 100] width 129 height 39
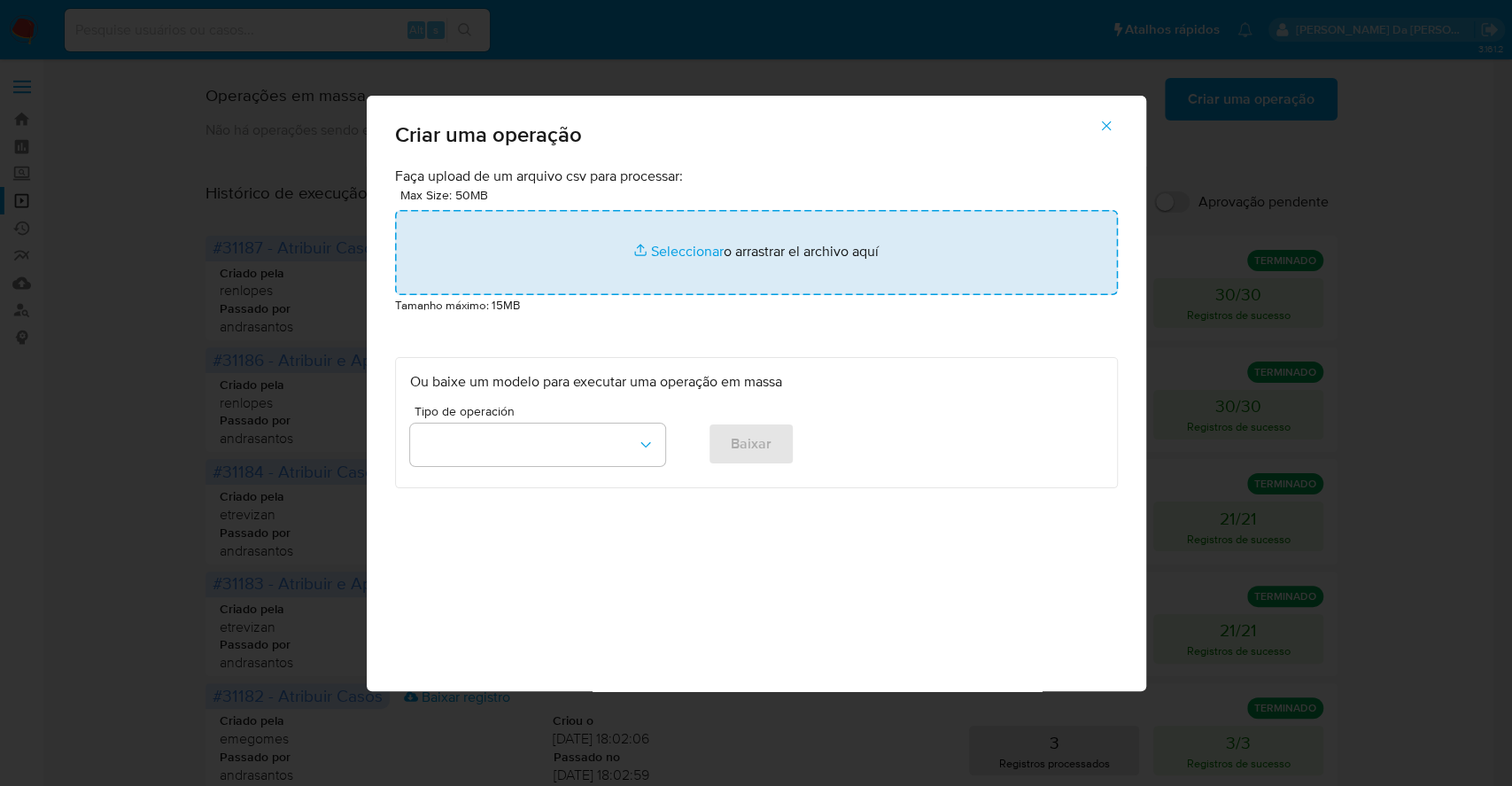
click at [673, 245] on input "file" at bounding box center [756, 252] width 722 height 85
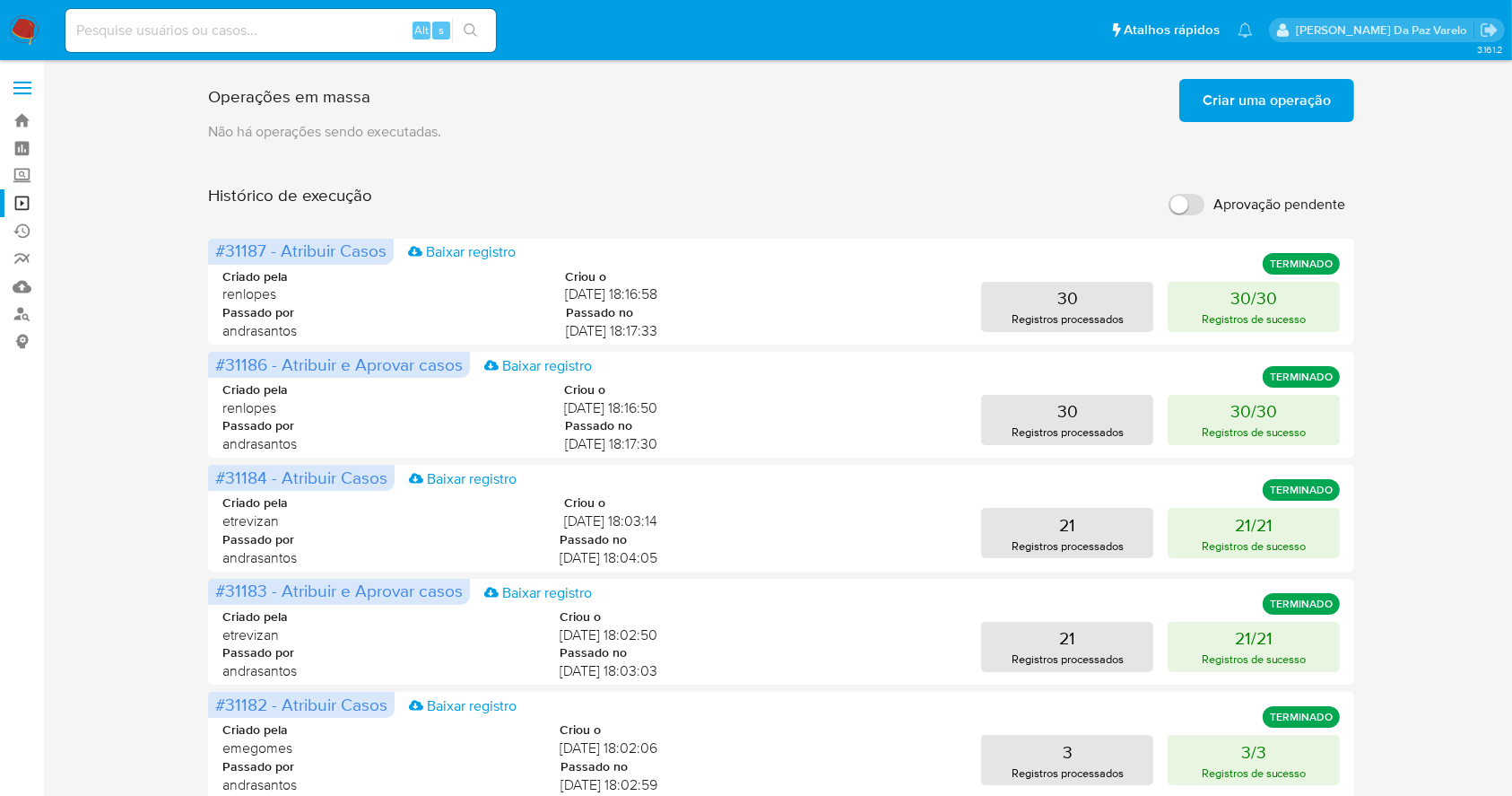
click at [1309, 111] on span "Criar uma operação" at bounding box center [1267, 100] width 129 height 39
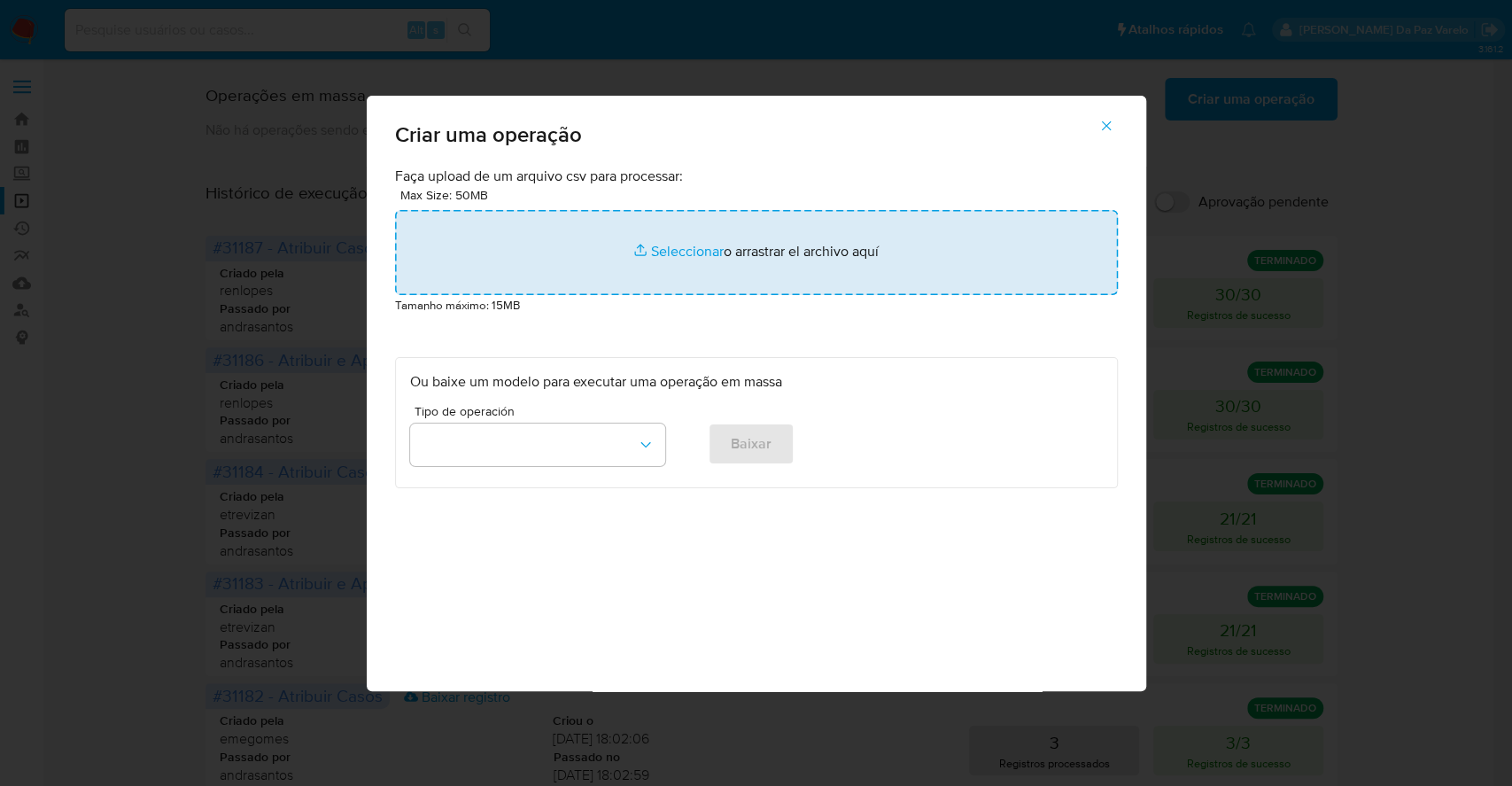
click at [668, 254] on input "file" at bounding box center [756, 252] width 722 height 85
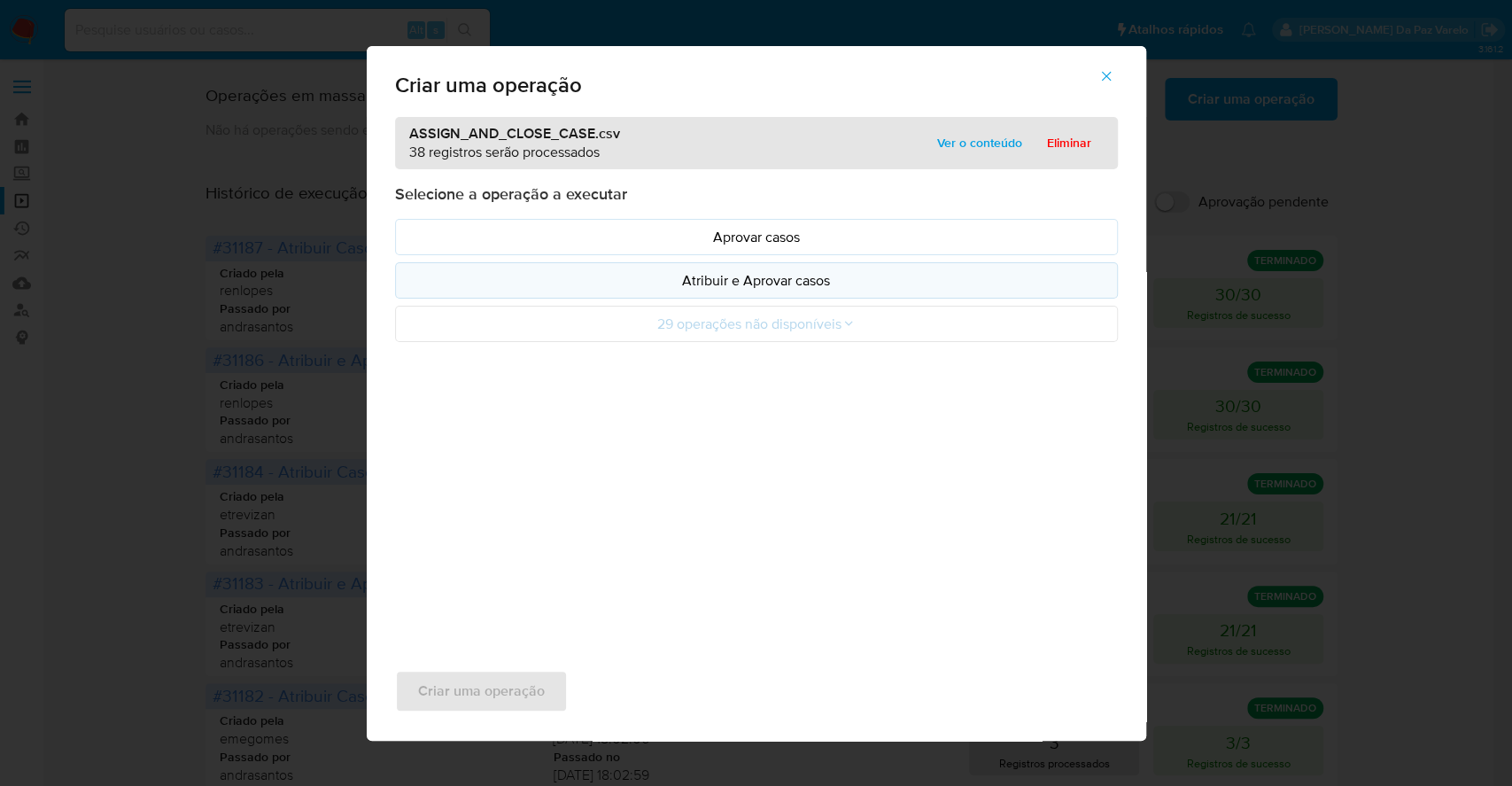
click at [765, 275] on p "Atribuir e Aprovar casos" at bounding box center [756, 279] width 692 height 20
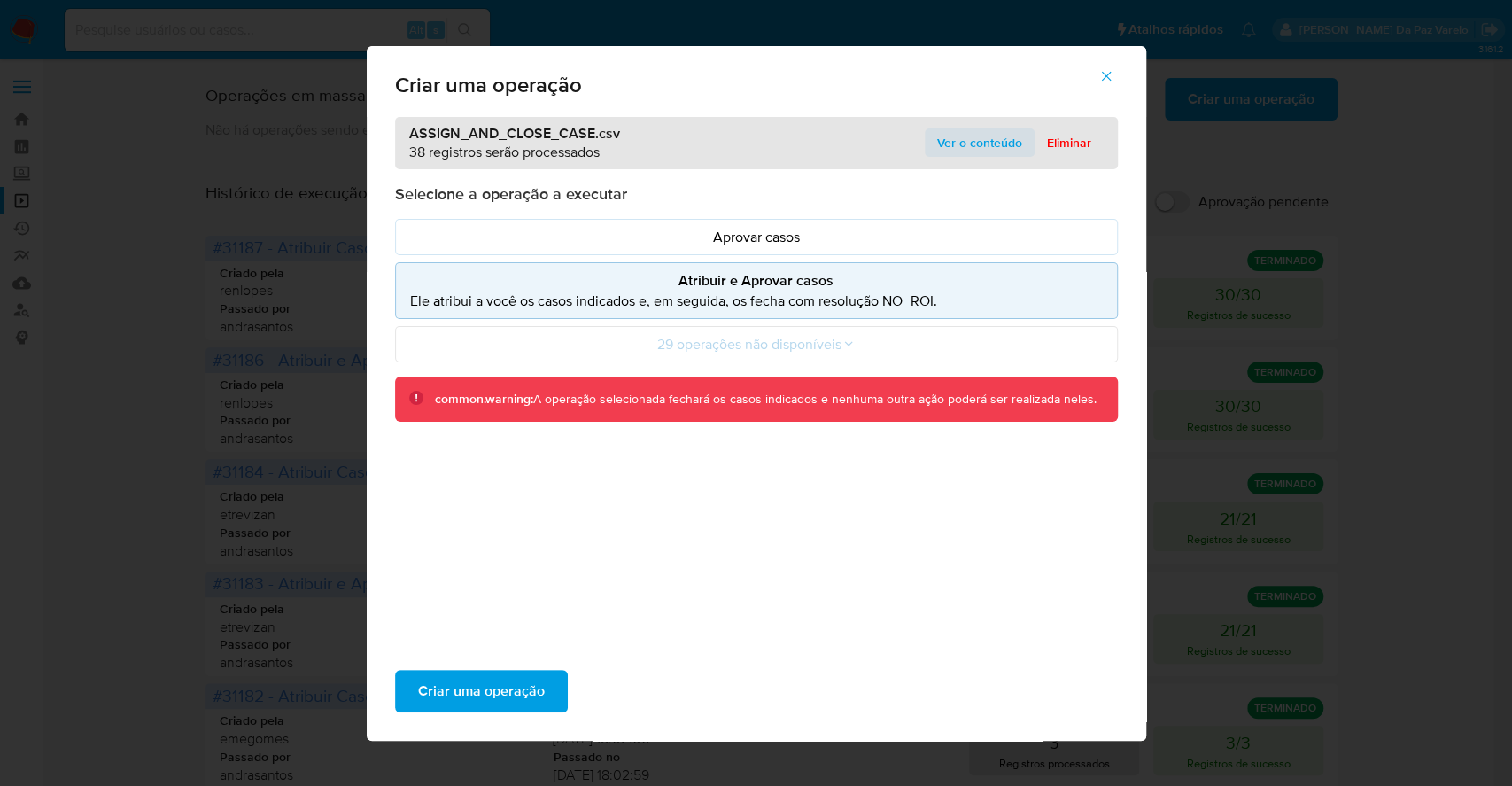
click at [988, 144] on span "Ver o conteúdo" at bounding box center [979, 143] width 85 height 25
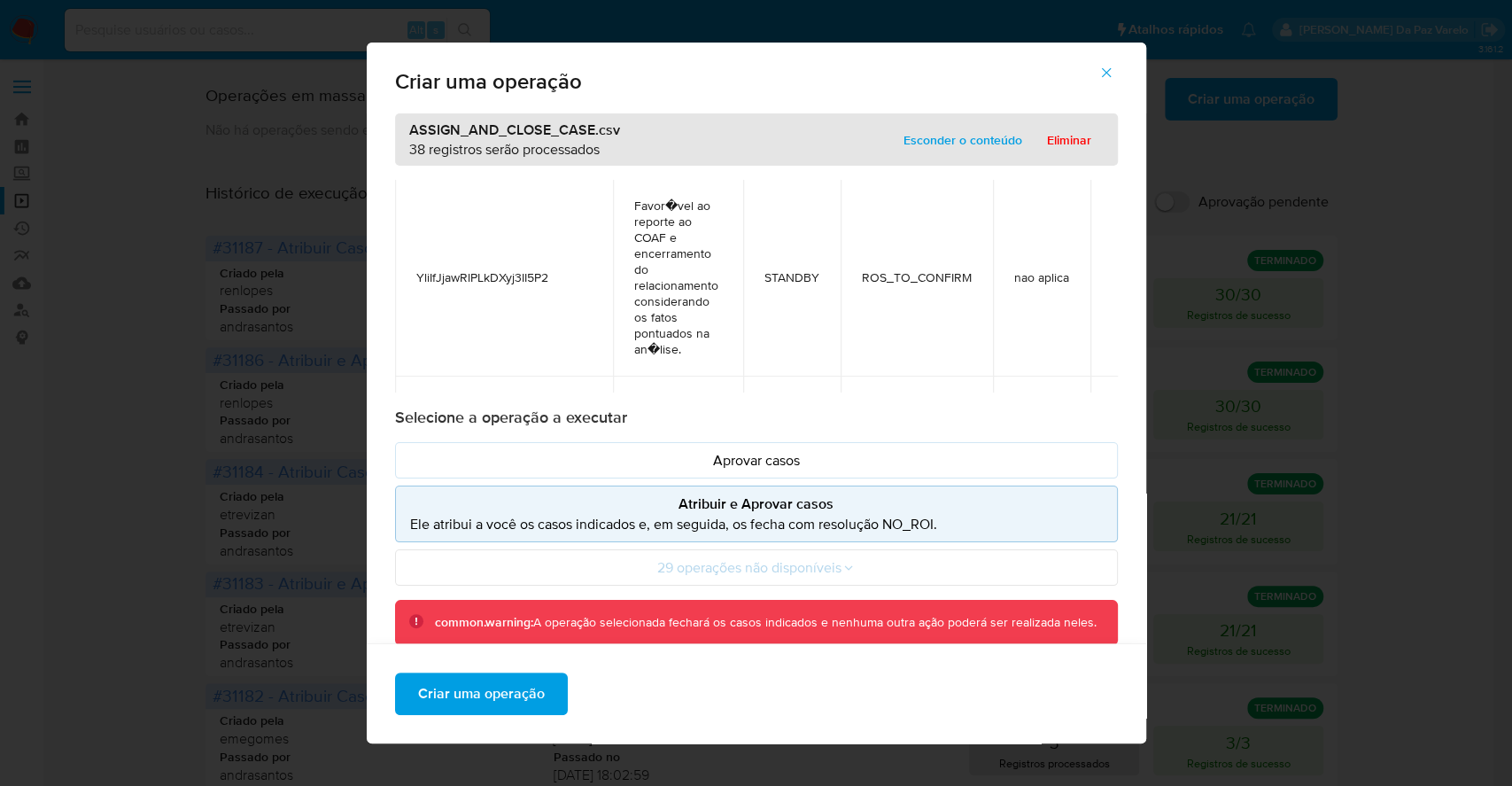
scroll to position [8953, 0]
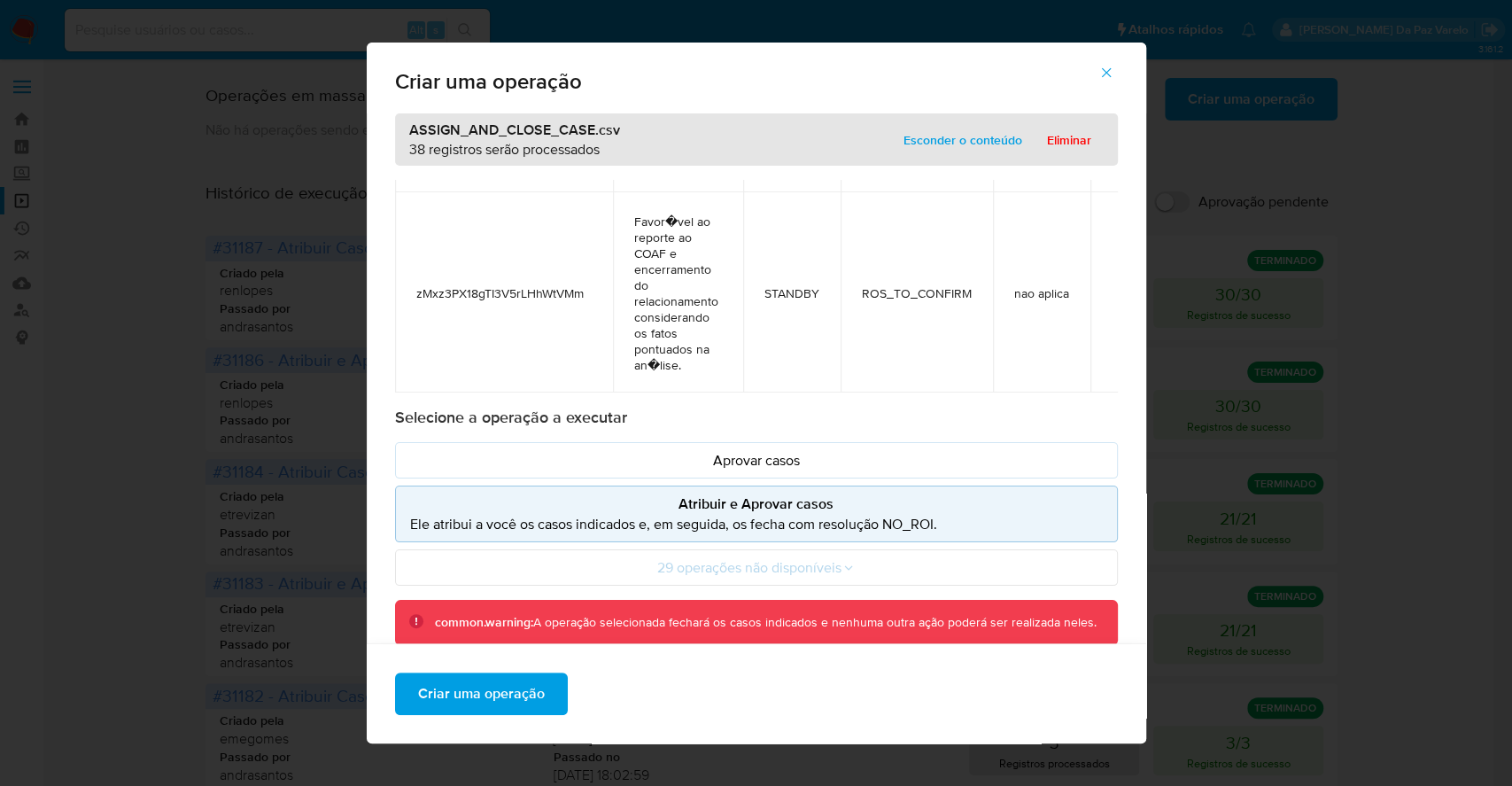
click at [666, 252] on span "Favor�vel ao reporte ao COAF e encerramento do relacionamento considerando os f…" at bounding box center [677, 294] width 88 height 160
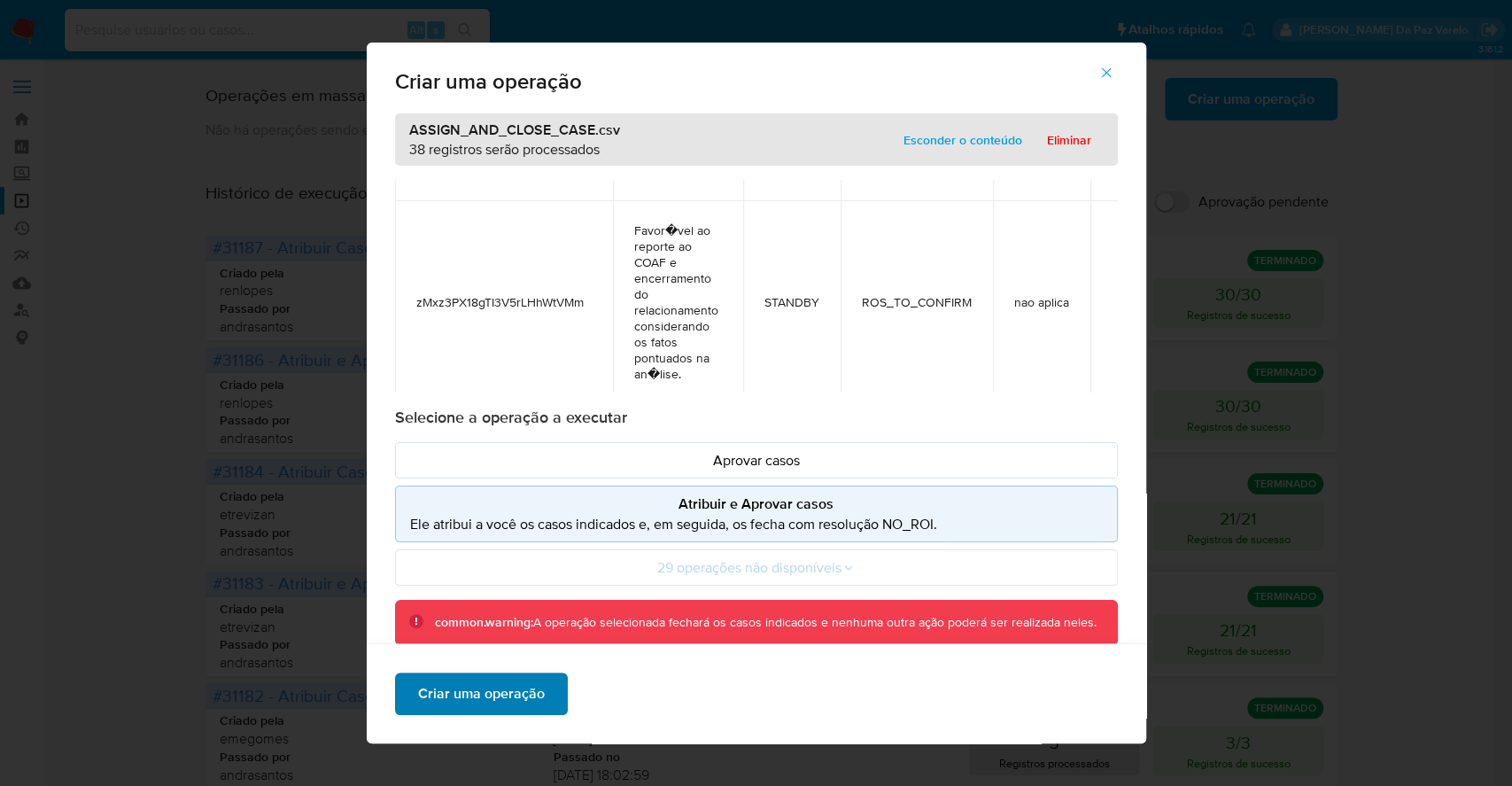
click at [447, 693] on span "Criar uma operação" at bounding box center [482, 694] width 127 height 39
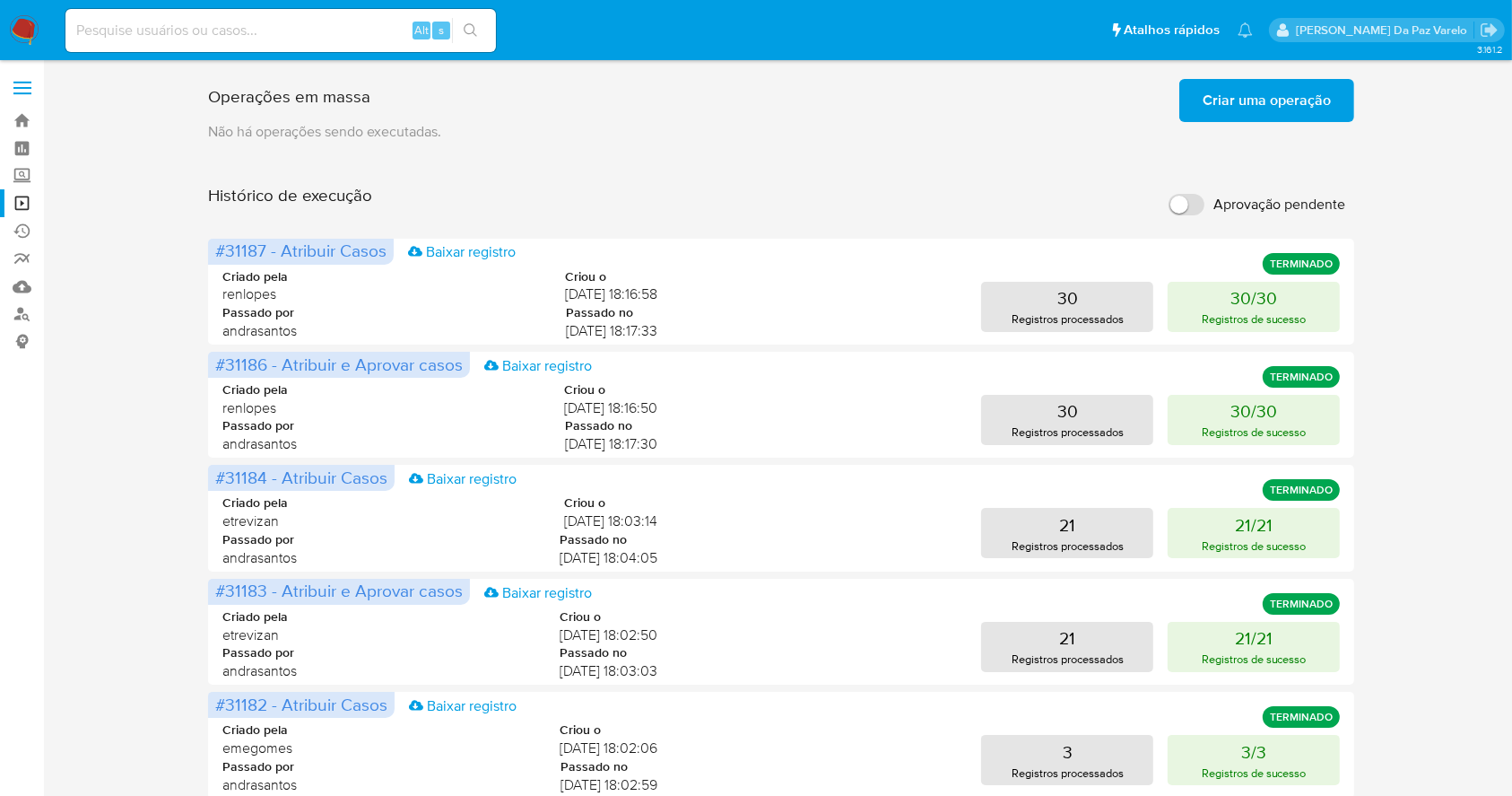
click at [1242, 108] on span "Criar uma operação" at bounding box center [1267, 100] width 129 height 39
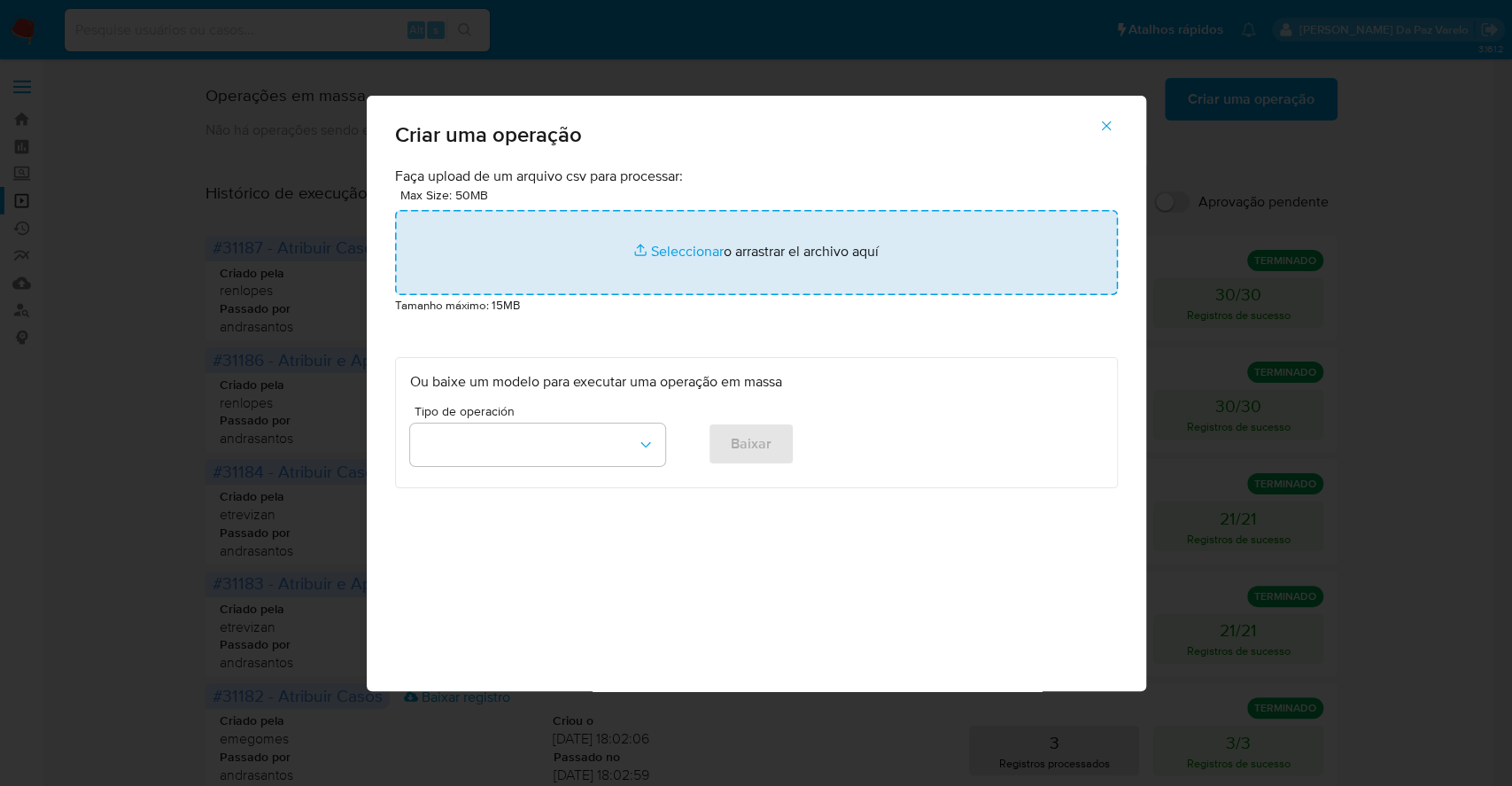
click at [672, 251] on input "file" at bounding box center [756, 252] width 722 height 85
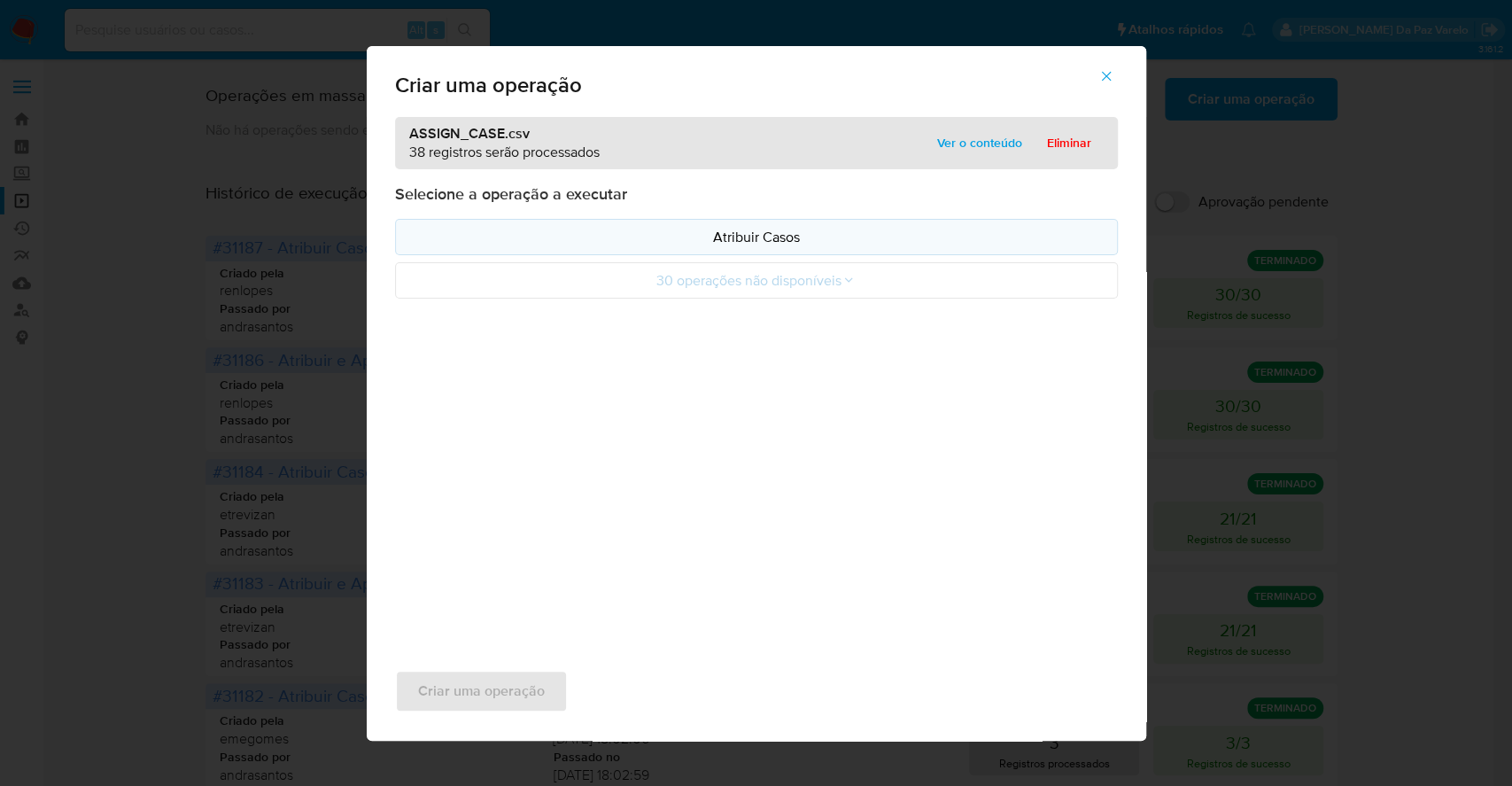
click at [761, 226] on p "Atribuir Casos" at bounding box center [756, 236] width 692 height 20
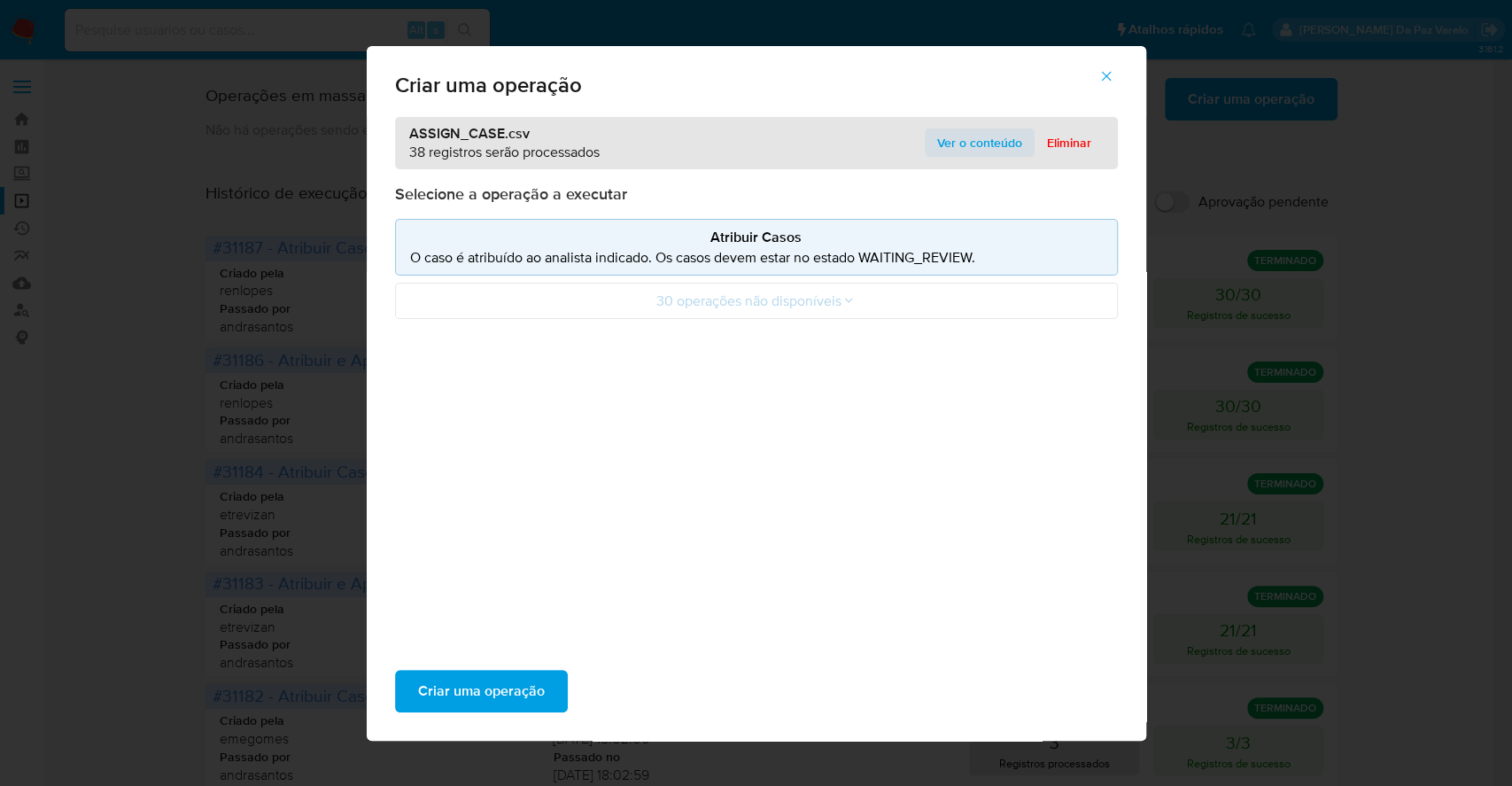
click at [965, 147] on span "Ver o conteúdo" at bounding box center [979, 143] width 85 height 25
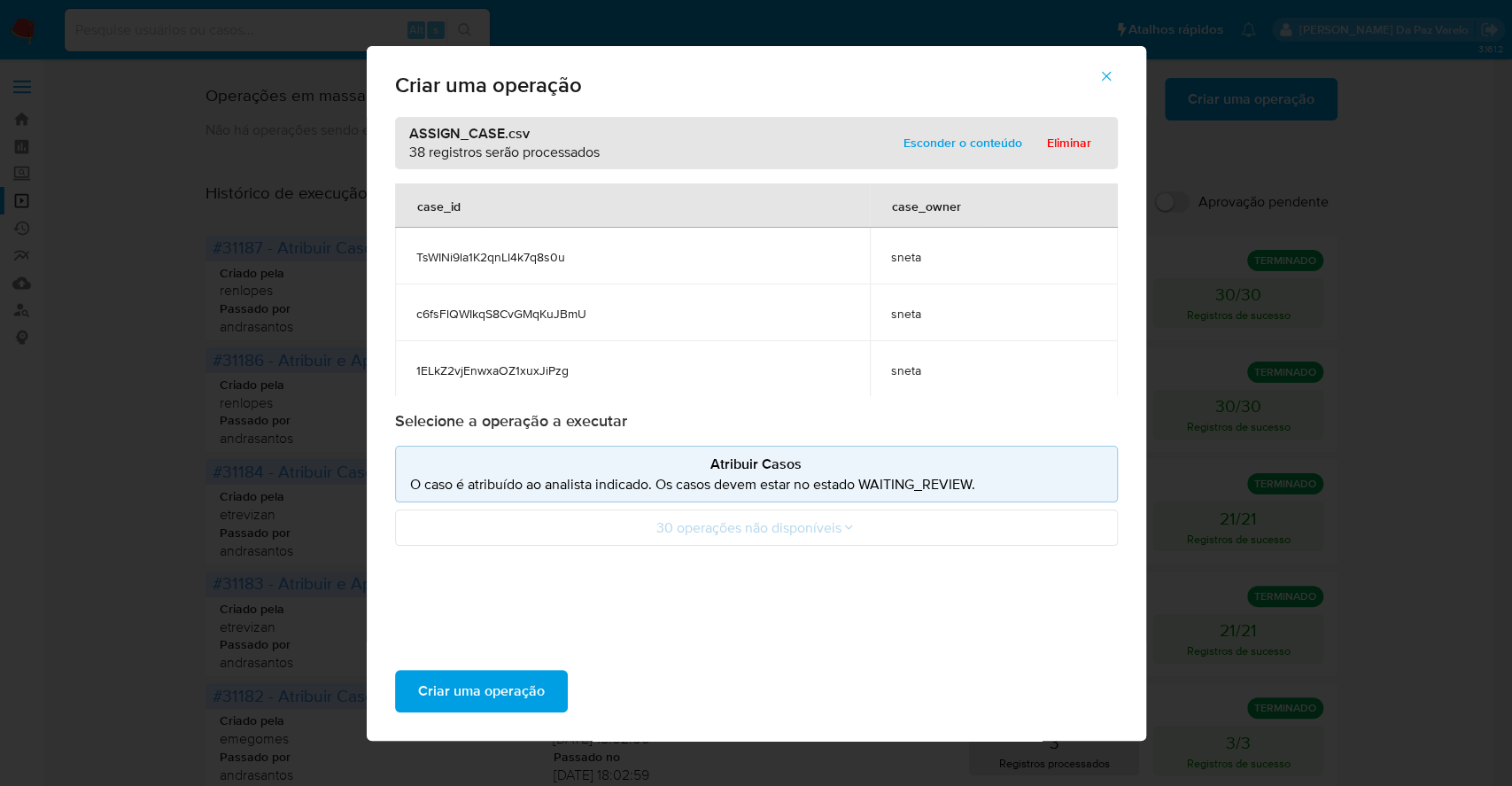
scroll to position [760, 0]
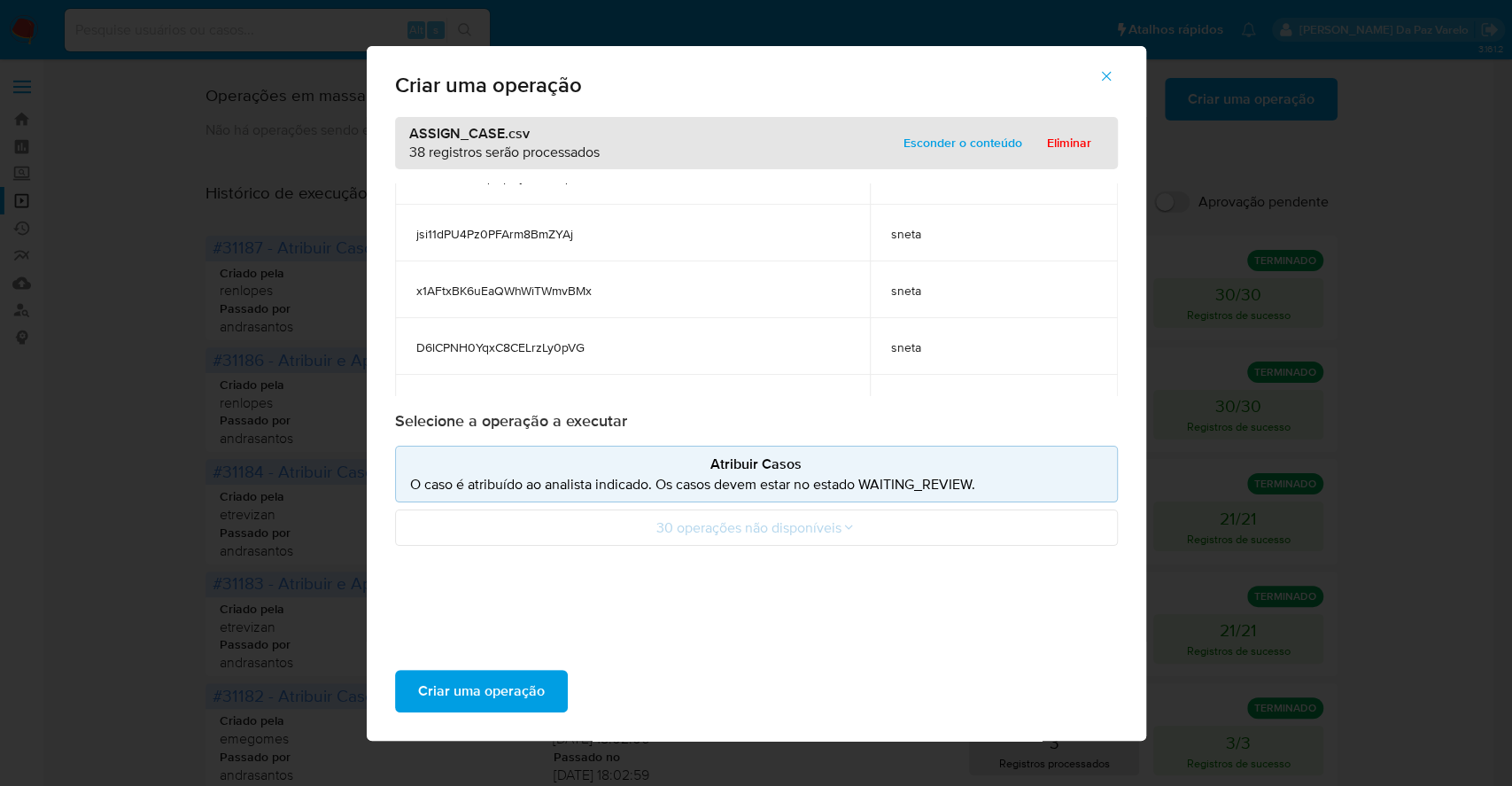
click at [528, 684] on span "Criar uma operação" at bounding box center [482, 691] width 127 height 39
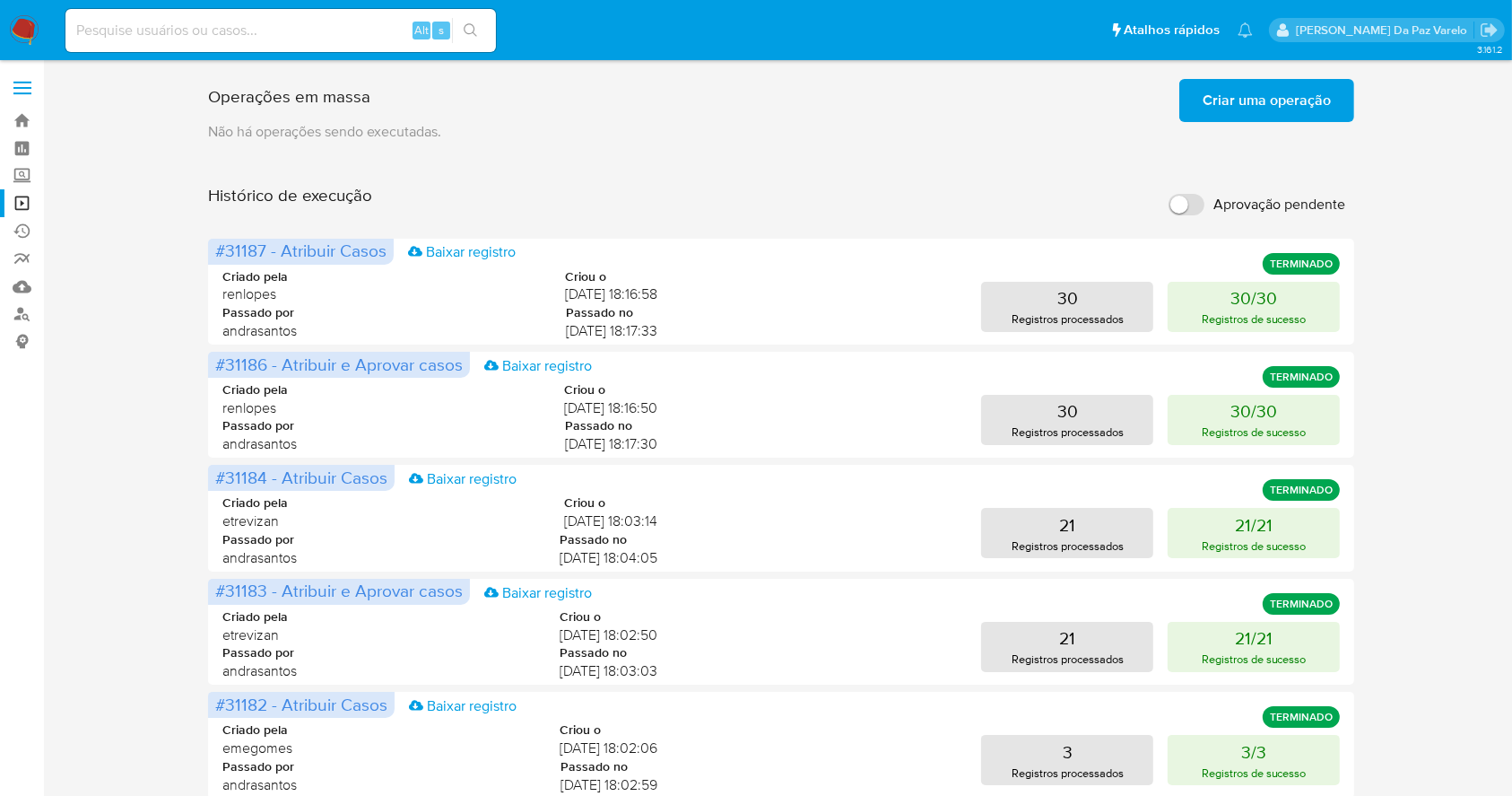
click at [1181, 210] on input "Aprovação pendente" at bounding box center [1186, 205] width 36 height 21
checkbox input "true"
